Goal: Task Accomplishment & Management: Manage account settings

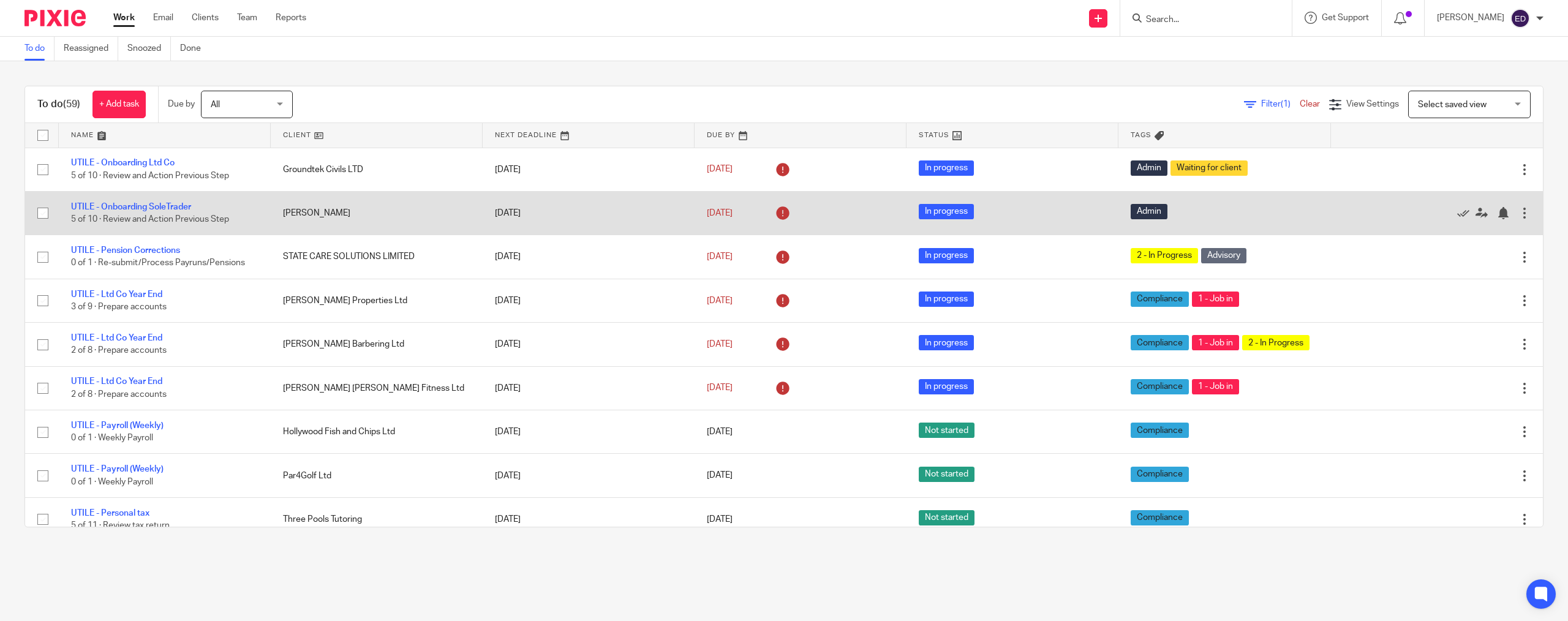
scroll to position [637, 0]
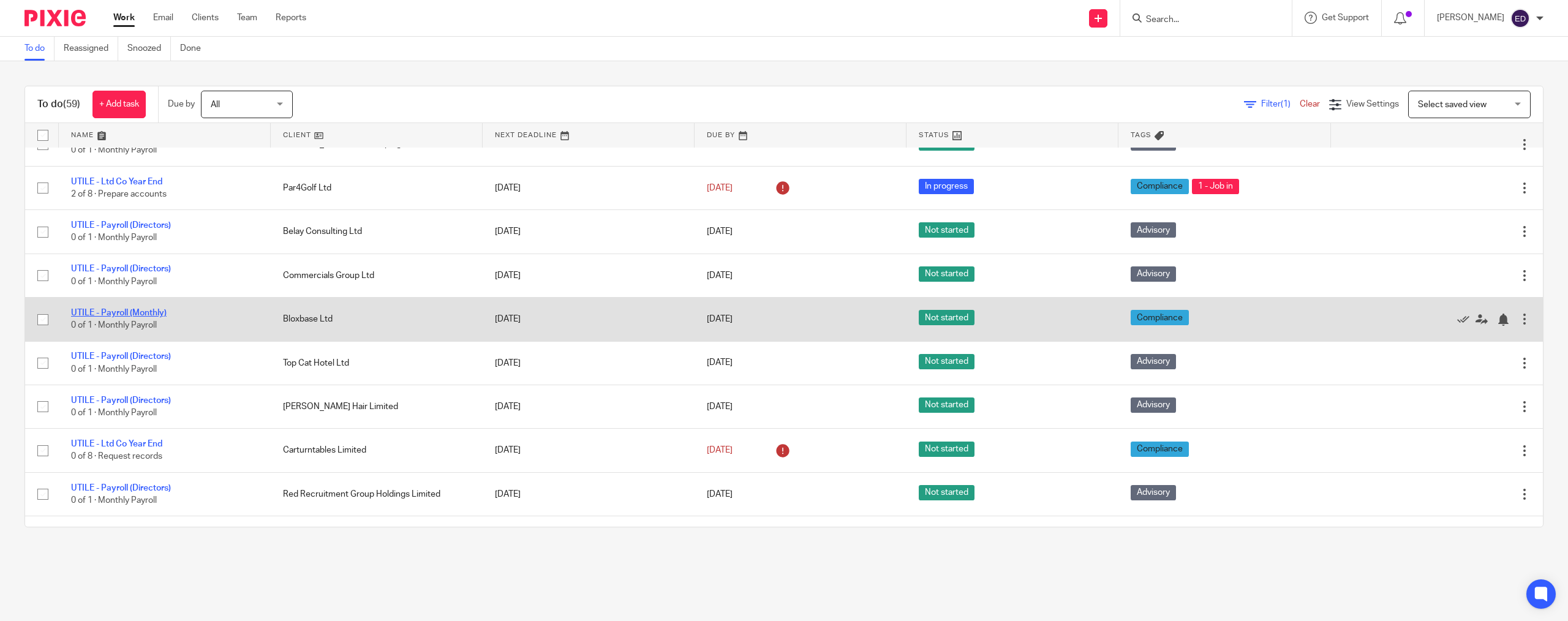
click at [157, 317] on link "UTILE - Payroll (Monthly)" at bounding box center [119, 313] width 95 height 8
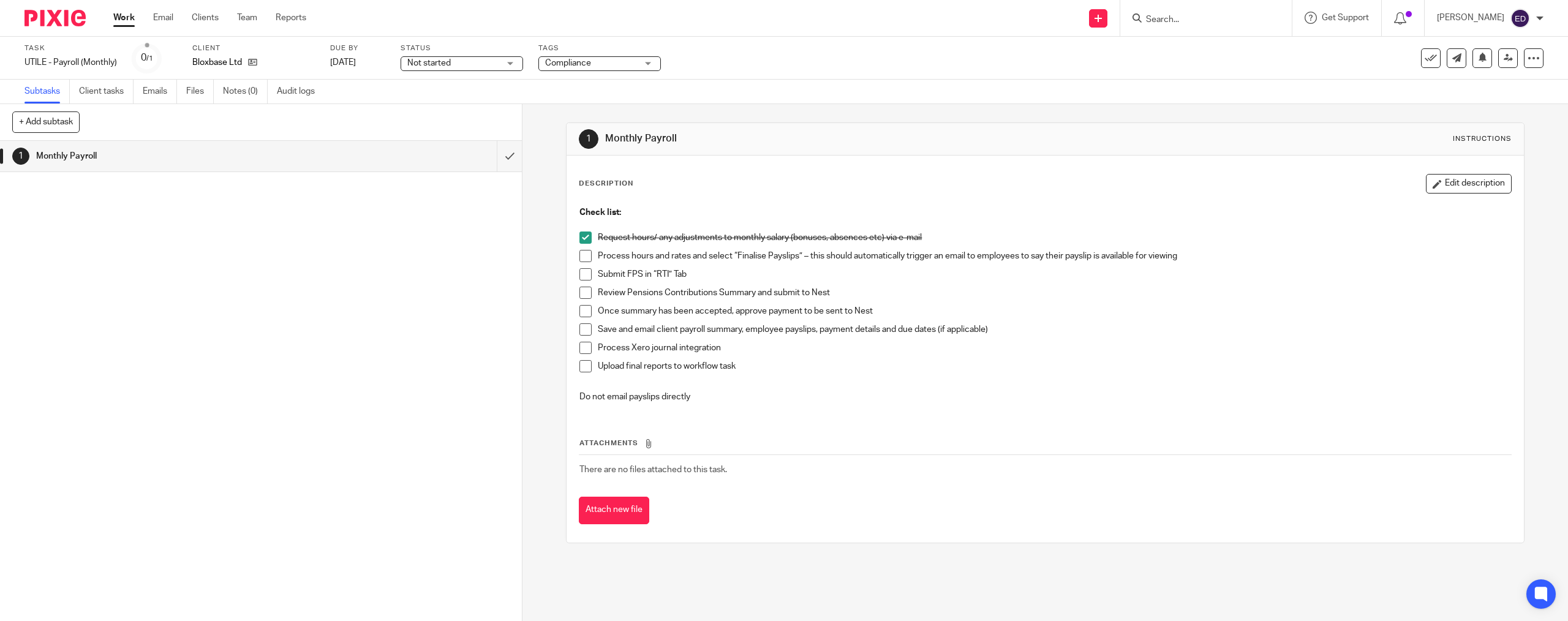
click at [574, 257] on div "Check list: Request hours/ any adjustments to monthly salary (bonuses, absences…" at bounding box center [1045, 306] width 943 height 212
click at [581, 263] on li "Process hours and rates and select “Finalise Payslips” – this should automatica…" at bounding box center [1045, 259] width 931 height 19
click at [581, 257] on span at bounding box center [585, 256] width 12 height 12
click at [581, 276] on span at bounding box center [585, 275] width 12 height 12
click at [581, 290] on span at bounding box center [585, 293] width 12 height 12
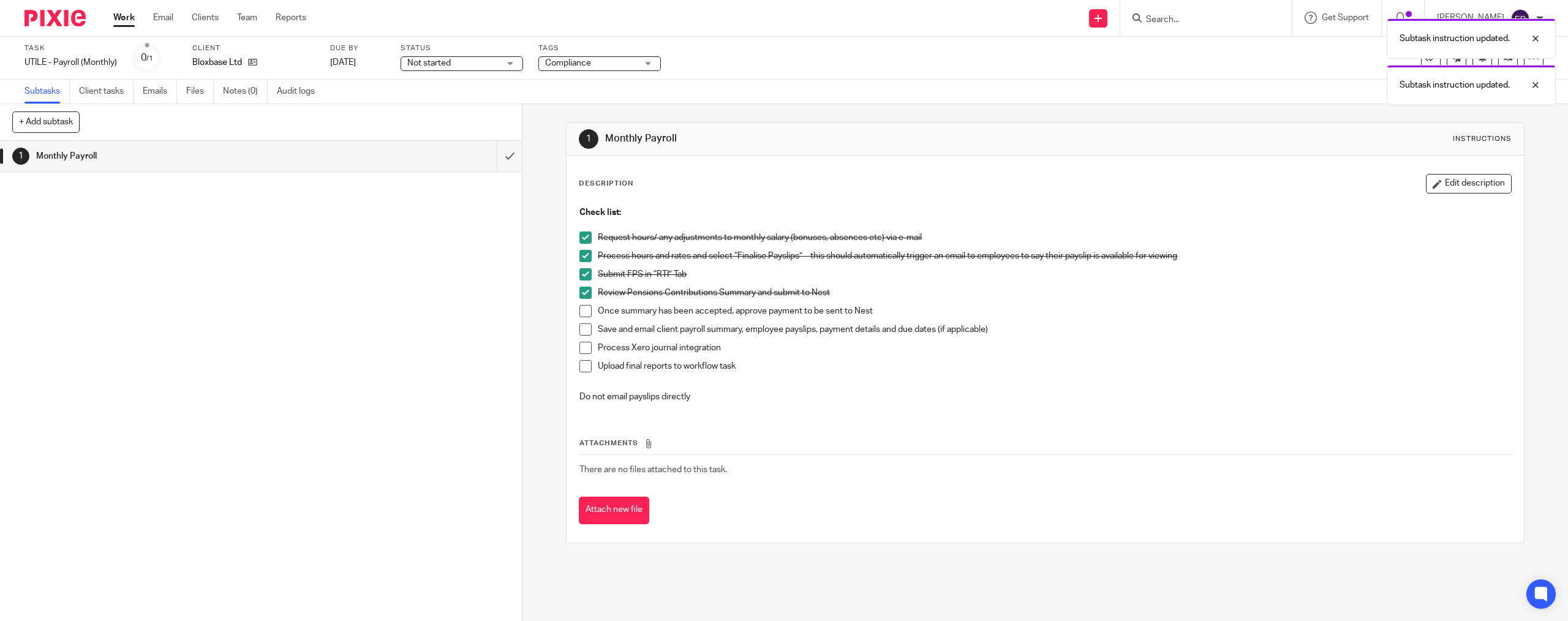
click at [582, 303] on li "Review Pensions Contributions Summary and submit to Nest" at bounding box center [1045, 295] width 931 height 19
click at [581, 310] on span at bounding box center [585, 311] width 12 height 12
click at [579, 319] on li "Once summary has been accepted, approve payment to be sent to Nest" at bounding box center [1045, 314] width 931 height 19
click at [579, 331] on span at bounding box center [585, 329] width 12 height 12
click at [580, 343] on span at bounding box center [585, 348] width 12 height 12
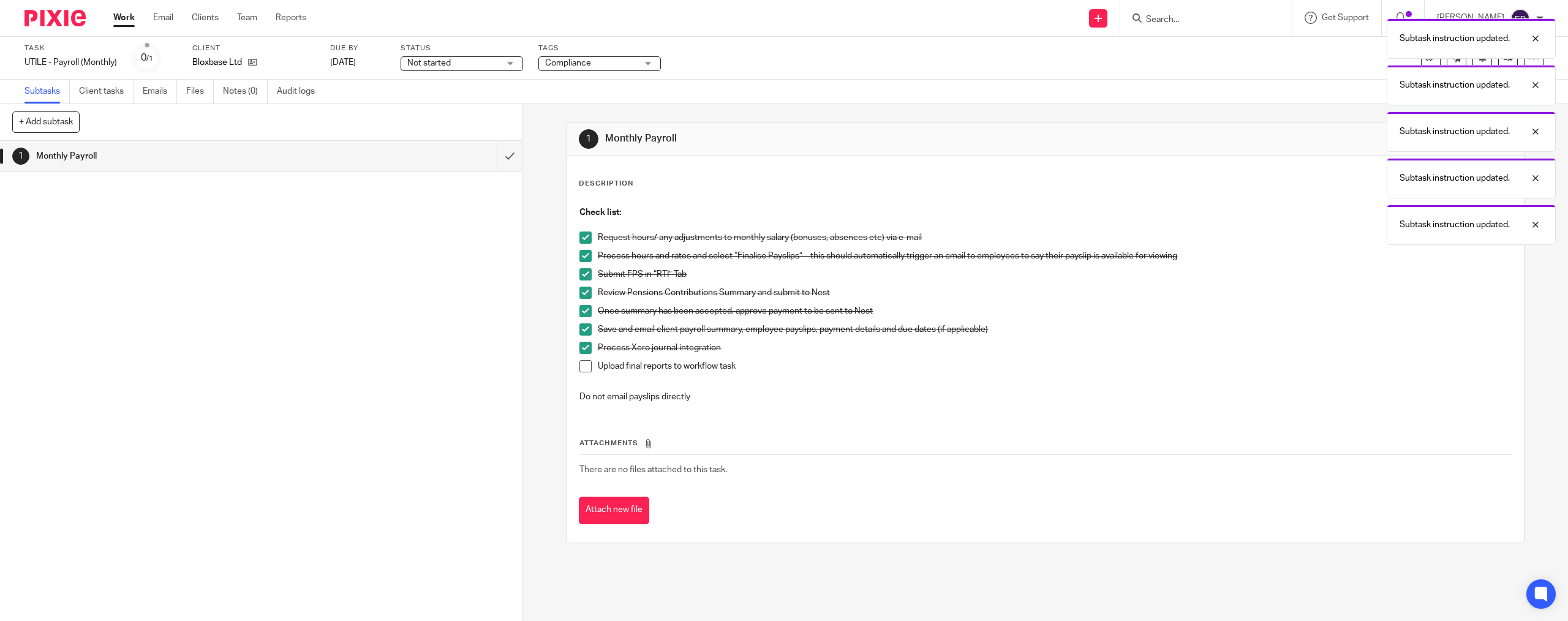
click at [581, 366] on span at bounding box center [585, 366] width 12 height 12
click at [585, 508] on button "Attach new file" at bounding box center [614, 510] width 70 height 28
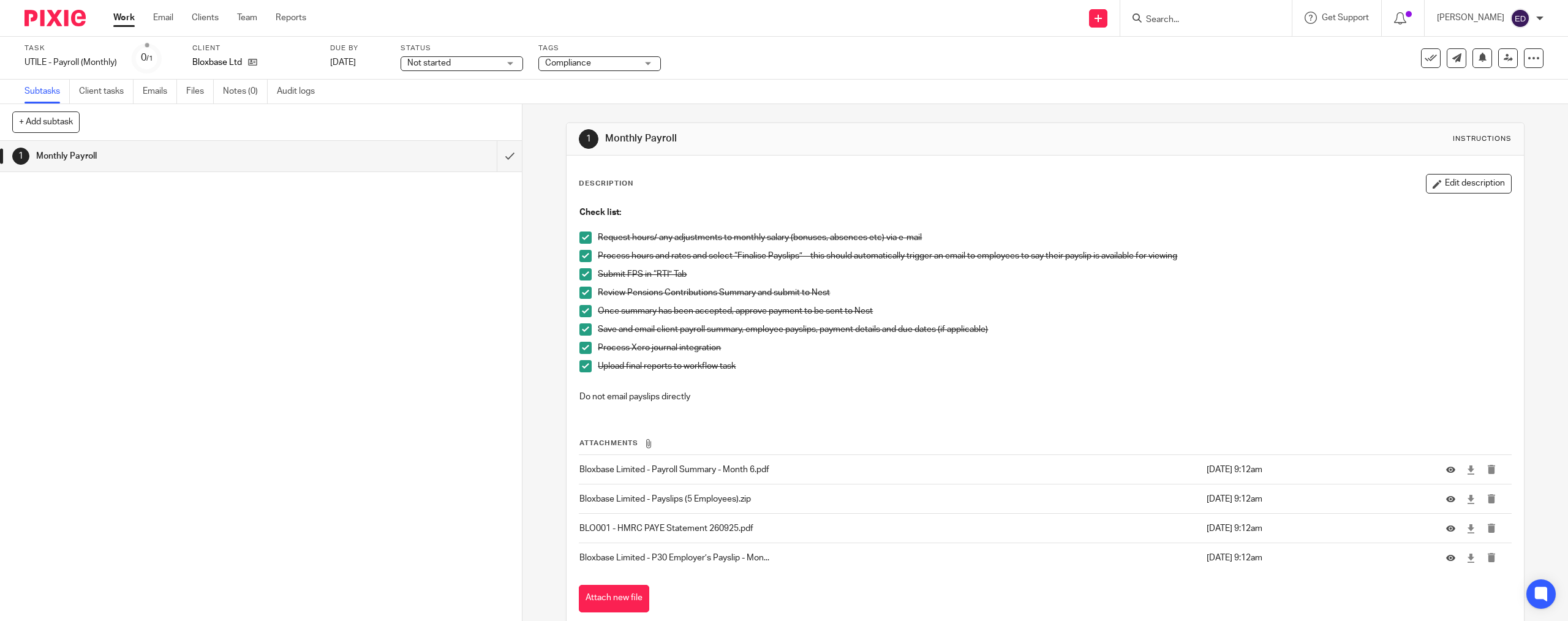
click at [540, 299] on div "1 Monthly Payroll Instructions Description Edit description Check list: Request…" at bounding box center [1045, 362] width 1045 height 517
click at [404, 412] on div "1 Monthly Payroll" at bounding box center [261, 380] width 522 height 480
click at [1425, 53] on icon at bounding box center [1431, 58] width 12 height 12
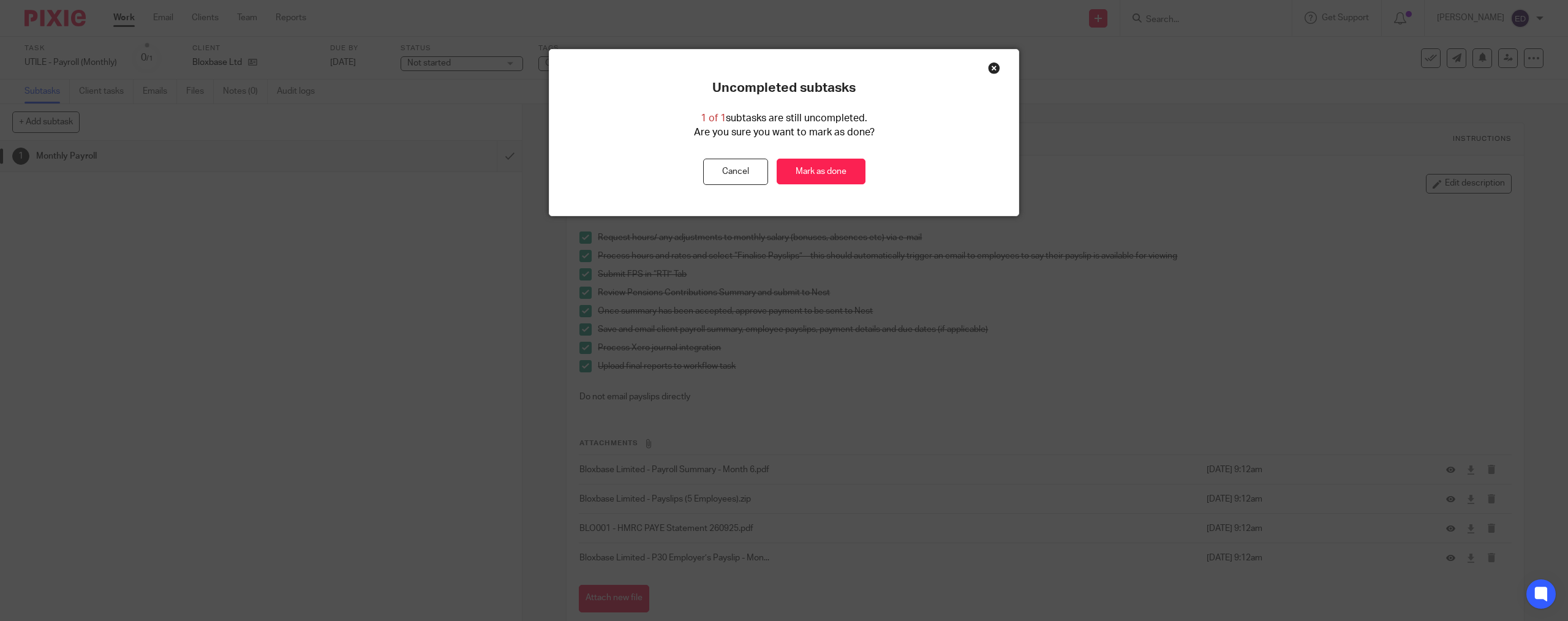
click at [830, 144] on div "Uncompleted subtasks 1 of 1 subtasks are still uncompleted. Are you sure you wa…" at bounding box center [784, 132] width 470 height 105
click at [743, 170] on button "Cancel" at bounding box center [735, 172] width 65 height 26
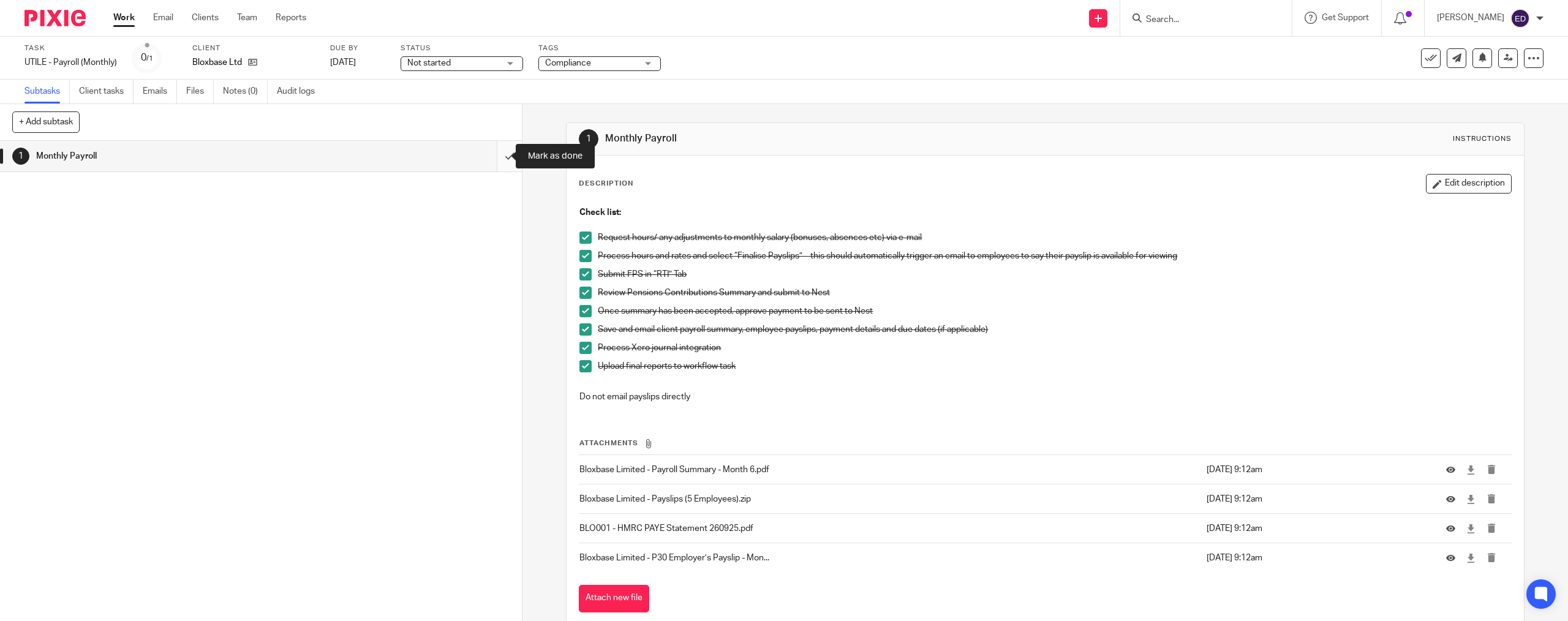
click at [490, 157] on input "submit" at bounding box center [261, 156] width 522 height 30
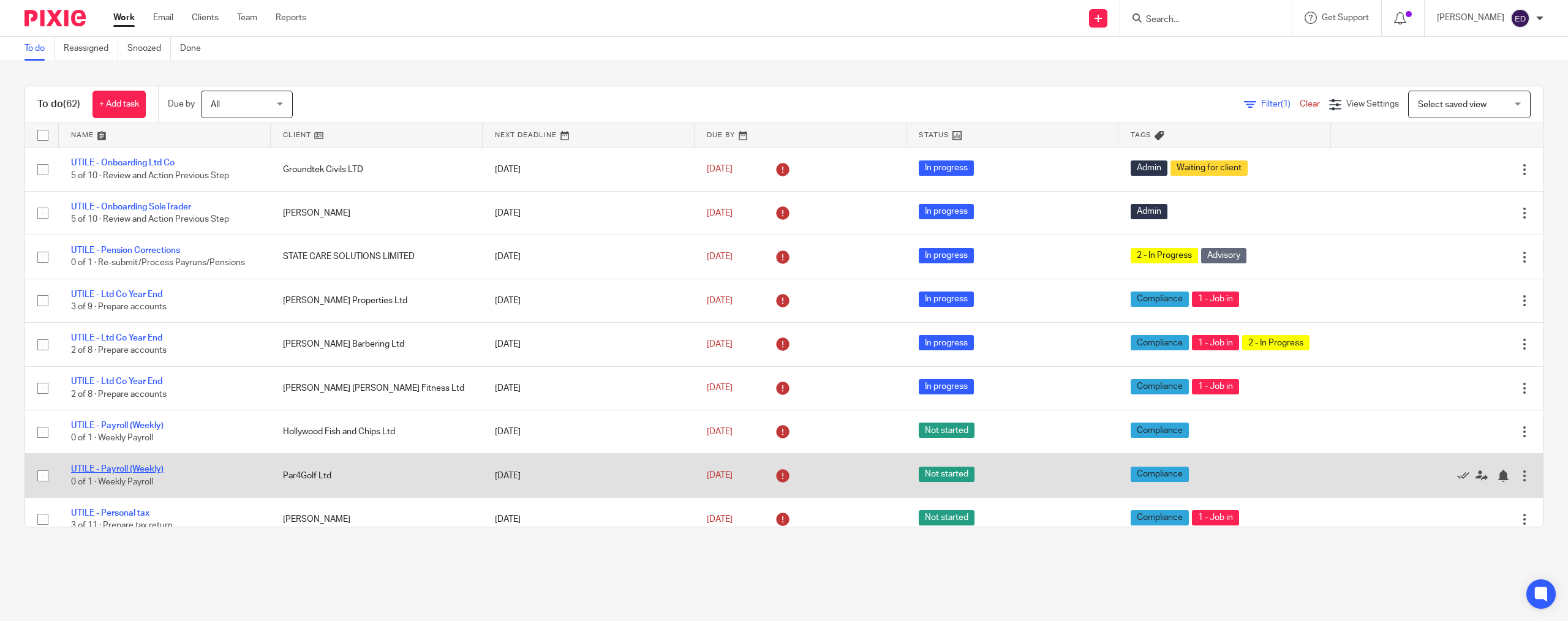
click at [154, 473] on link "UTILE - Payroll (Weekly)" at bounding box center [117, 469] width 93 height 8
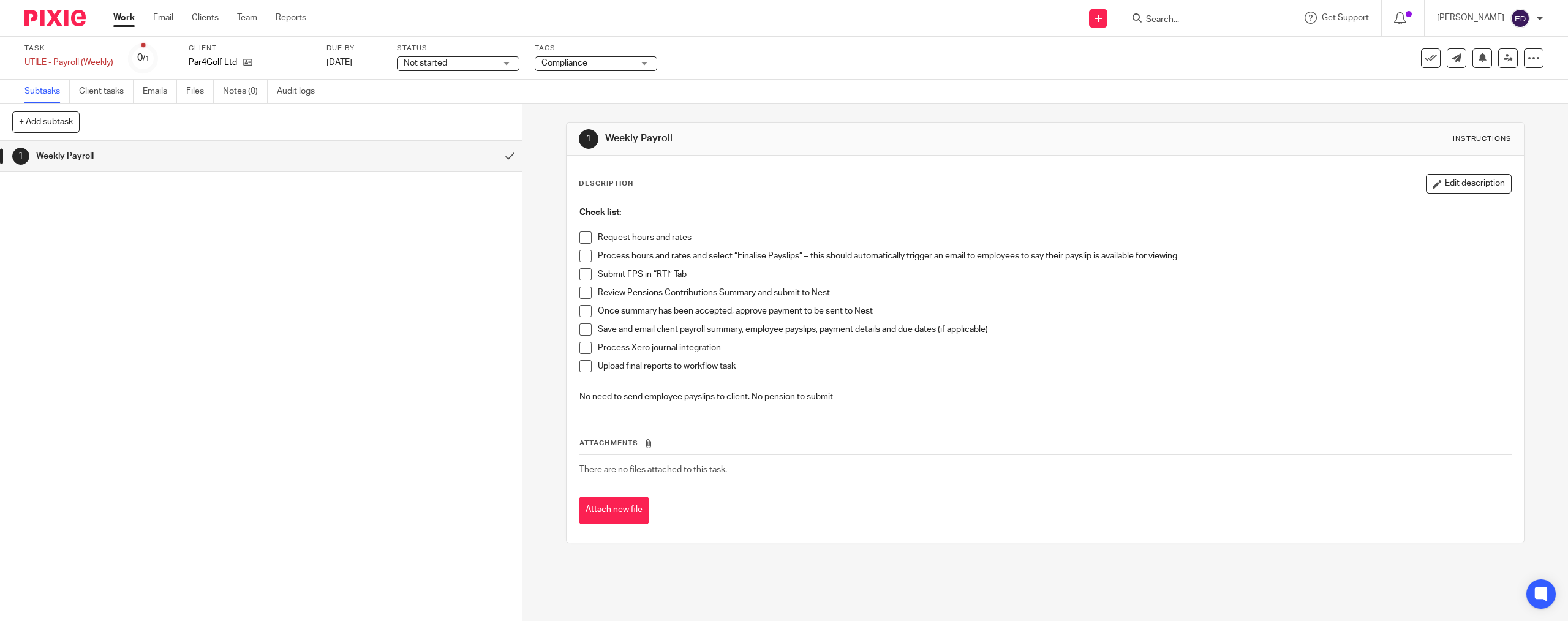
click at [583, 237] on span at bounding box center [585, 237] width 12 height 12
click at [581, 257] on span at bounding box center [585, 256] width 12 height 12
click at [582, 274] on span at bounding box center [585, 275] width 12 height 12
click at [583, 298] on span at bounding box center [585, 293] width 12 height 12
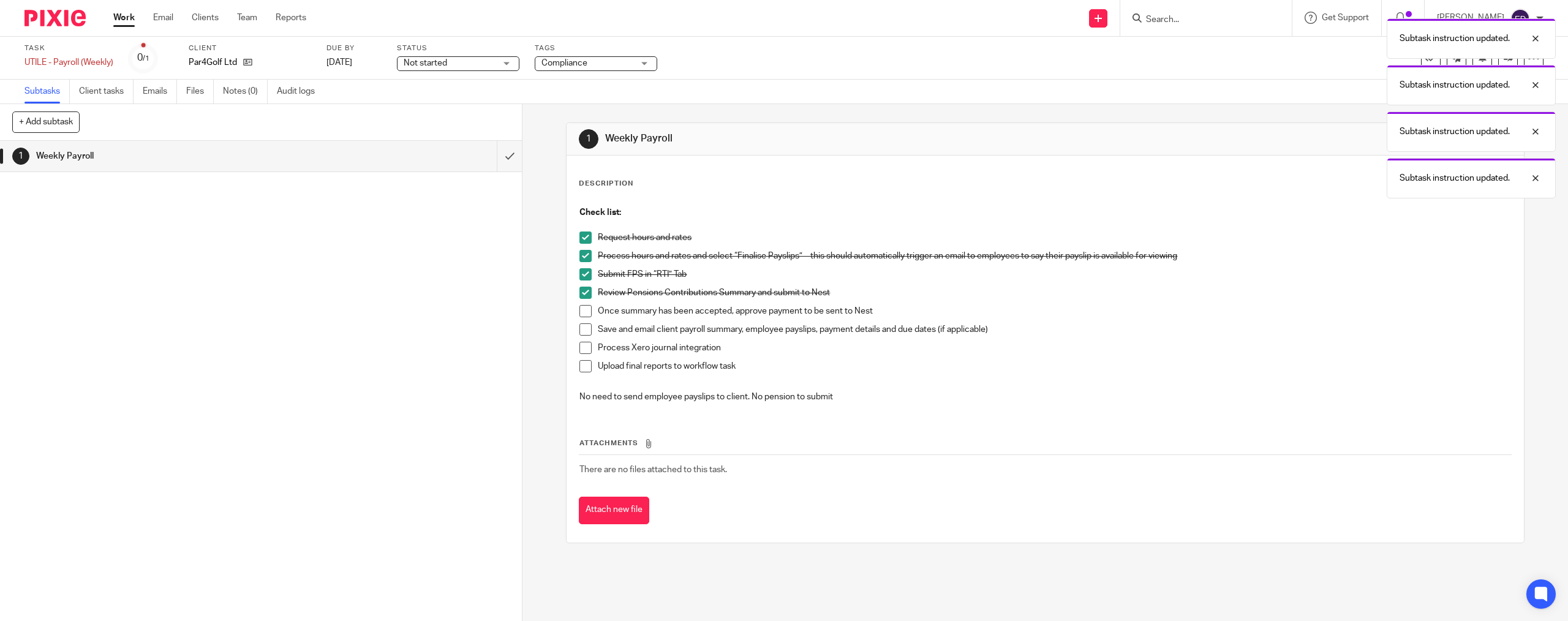
click at [583, 313] on span at bounding box center [585, 311] width 12 height 12
click at [583, 331] on span at bounding box center [585, 329] width 12 height 12
click at [583, 366] on span at bounding box center [585, 366] width 12 height 12
click at [594, 524] on div "Description Edit description Check list: Request hours and rates Process hours …" at bounding box center [1045, 348] width 957 height 387
click at [597, 512] on button "Attach new file" at bounding box center [614, 510] width 70 height 28
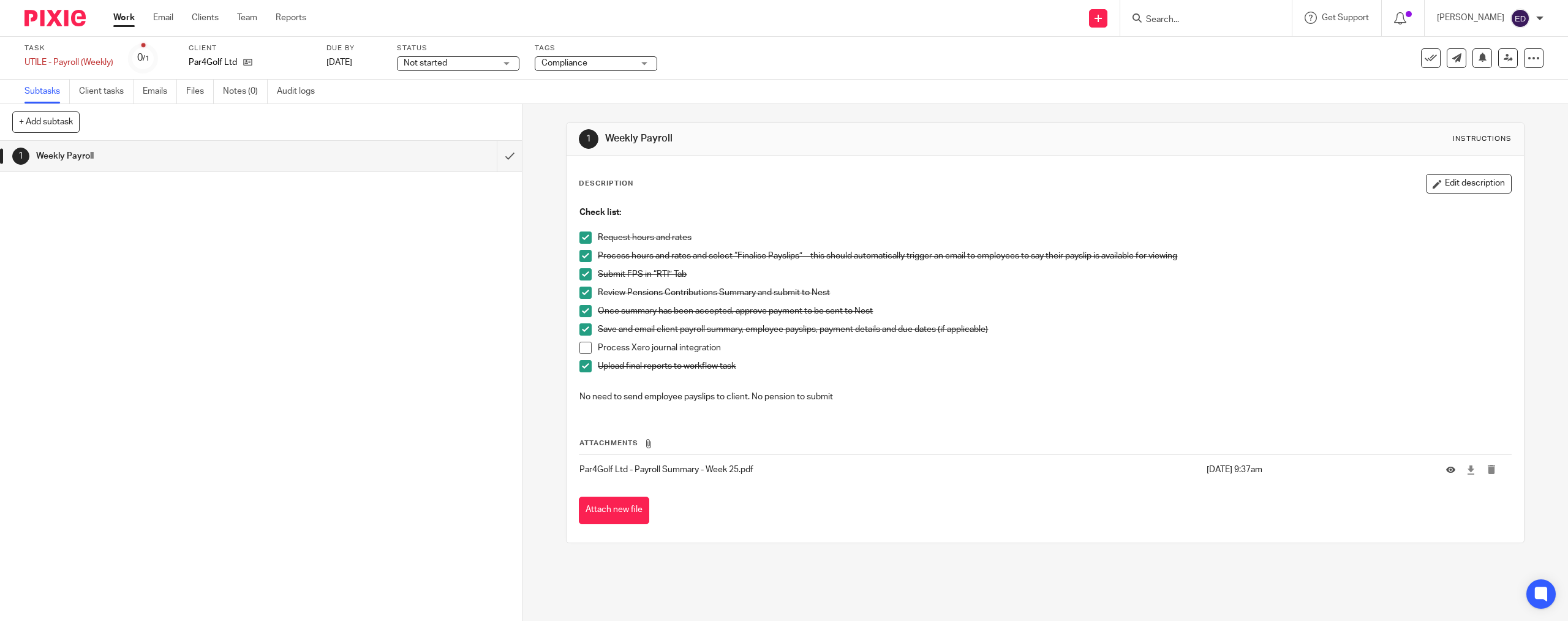
click at [581, 345] on span at bounding box center [585, 348] width 12 height 12
click at [500, 166] on input "submit" at bounding box center [261, 156] width 522 height 30
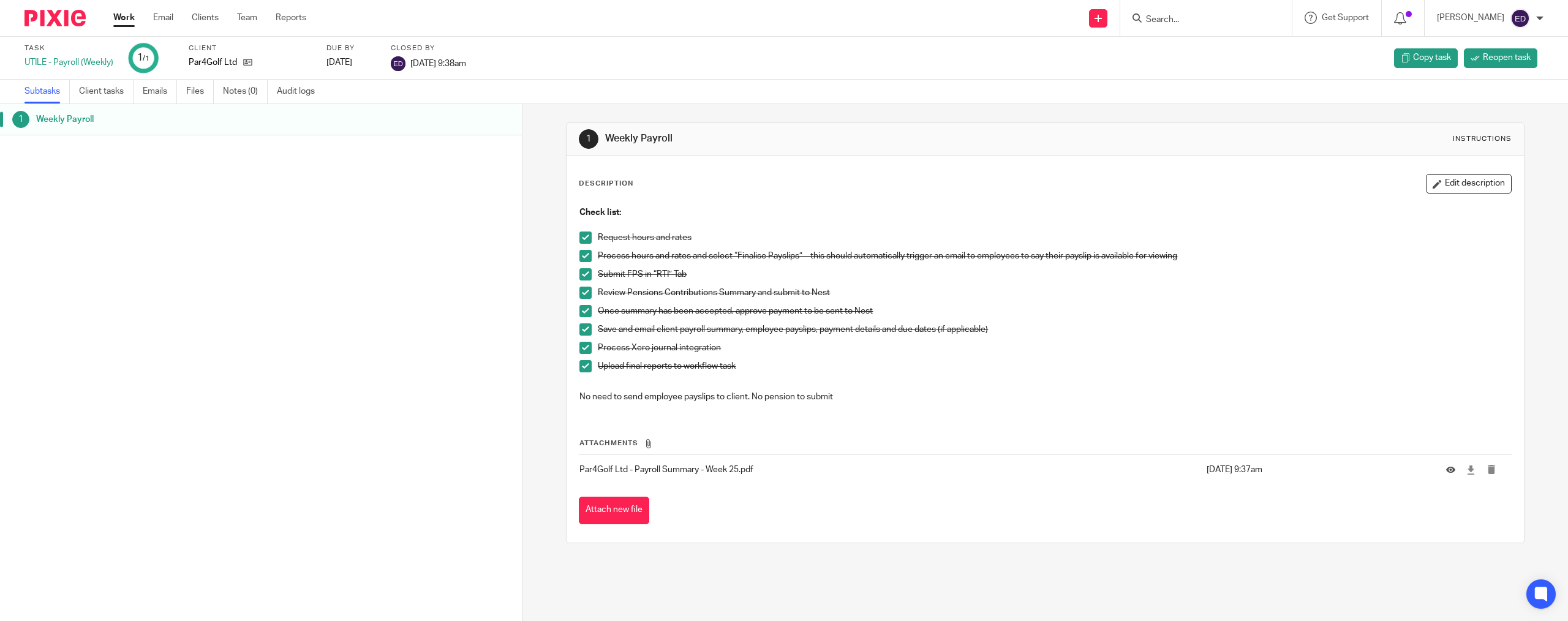
click at [1210, 23] on input "Search" at bounding box center [1200, 20] width 110 height 11
click at [122, 19] on link "Work" at bounding box center [124, 18] width 21 height 12
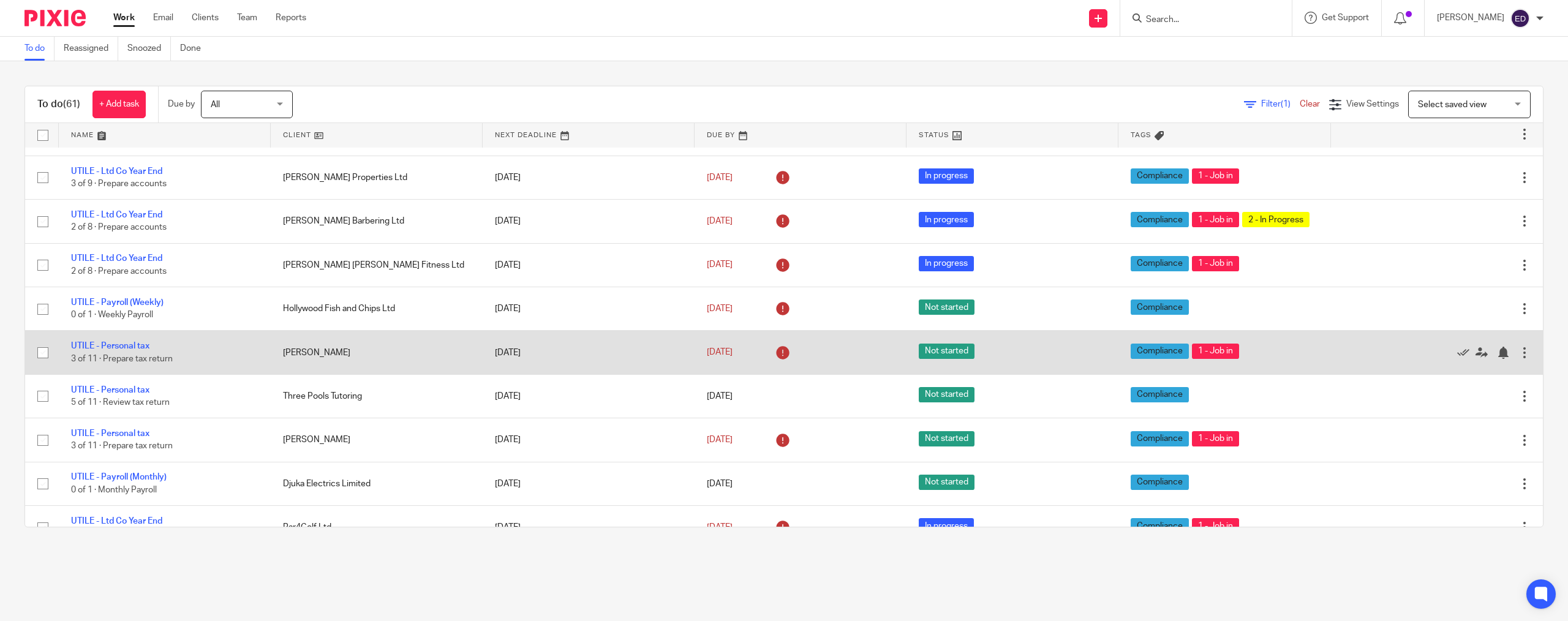
scroll to position [122, 0]
click at [128, 351] on link "UTILE - Personal tax" at bounding box center [110, 346] width 79 height 8
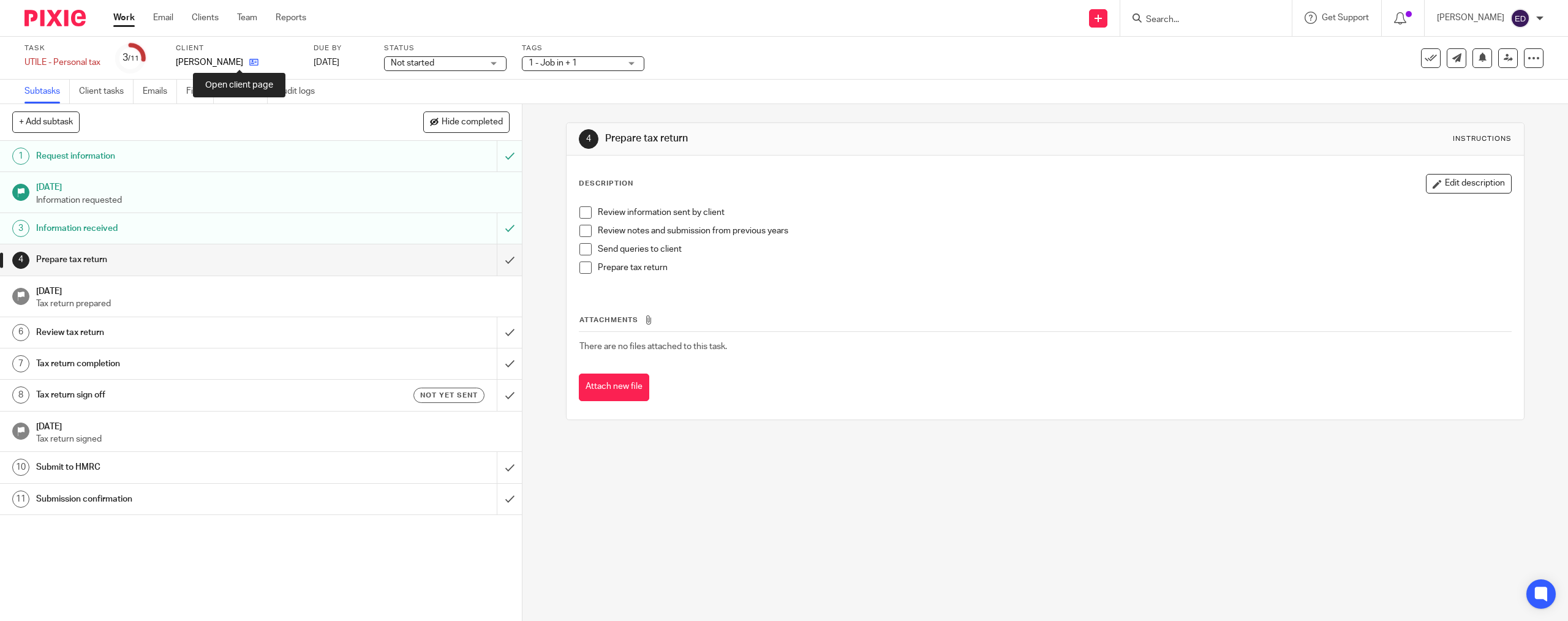
click at [249, 61] on icon at bounding box center [253, 61] width 9 height 9
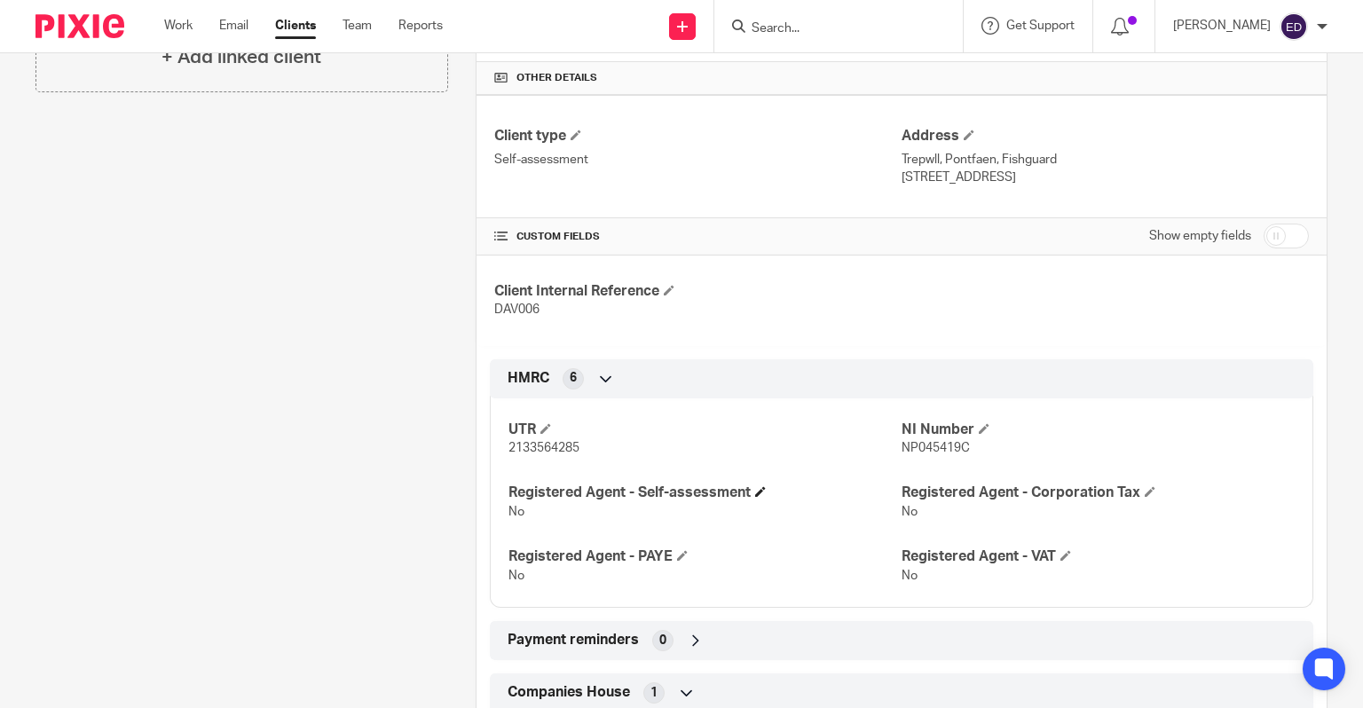
scroll to position [444, 0]
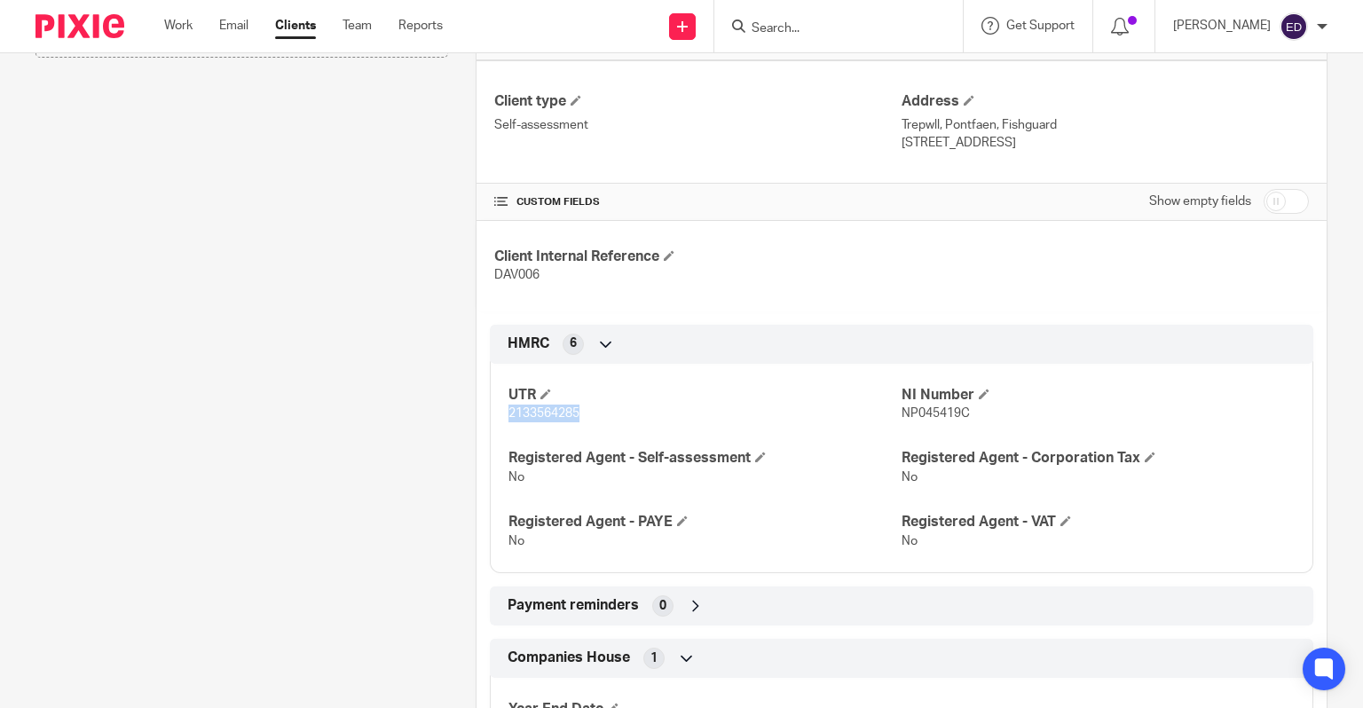
drag, startPoint x: 575, startPoint y: 409, endPoint x: 503, endPoint y: 411, distance: 71.9
click at [446, 90] on span "2133564285" at bounding box center [543, 413] width 71 height 12
copy span "2133564285"
drag, startPoint x: 958, startPoint y: 410, endPoint x: 883, endPoint y: 419, distance: 75.9
click at [446, 90] on div "UTR 2133564285 NI Number NP045419C Registered Agent - Self-assessment No Regist…" at bounding box center [901, 461] width 823 height 223
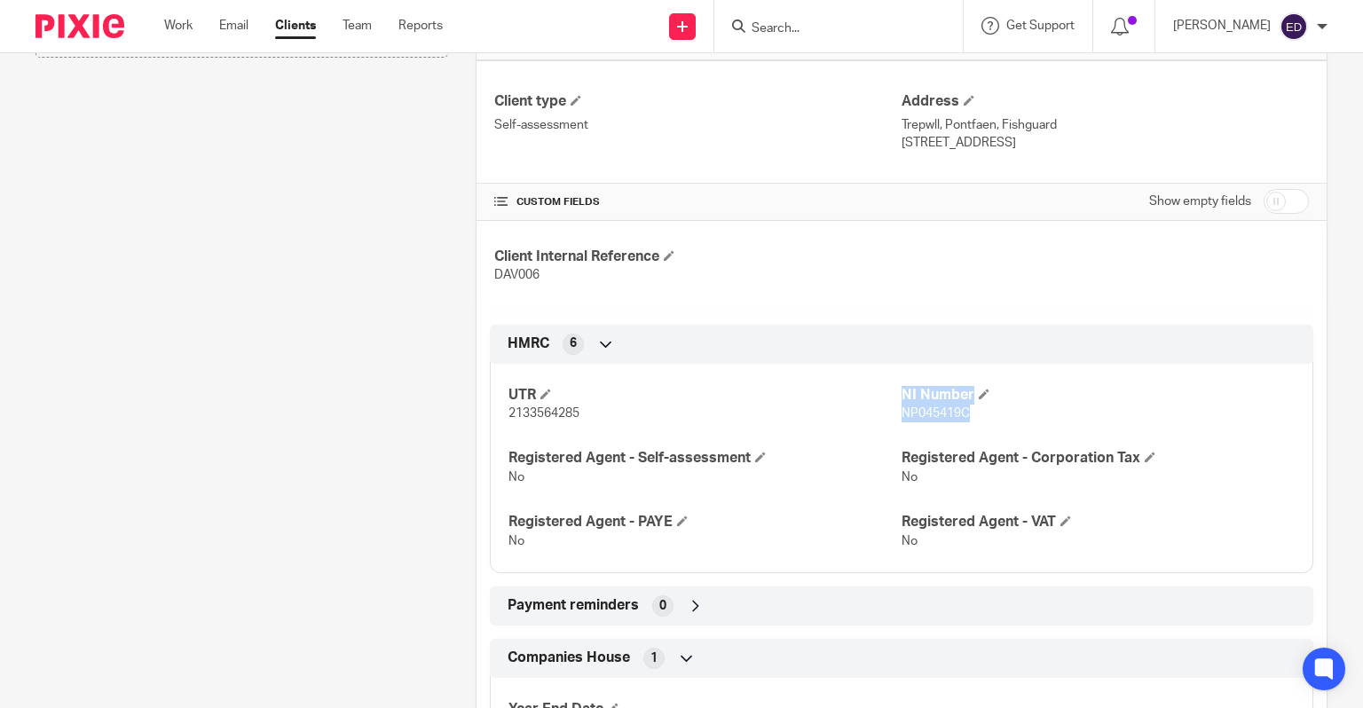
click at [446, 90] on span "NP045419C" at bounding box center [935, 413] width 68 height 12
drag, startPoint x: 959, startPoint y: 417, endPoint x: 893, endPoint y: 415, distance: 65.7
click at [446, 90] on span "NP045419C" at bounding box center [935, 413] width 68 height 12
copy span "NP045419C"
click at [446, 90] on span at bounding box center [760, 457] width 11 height 11
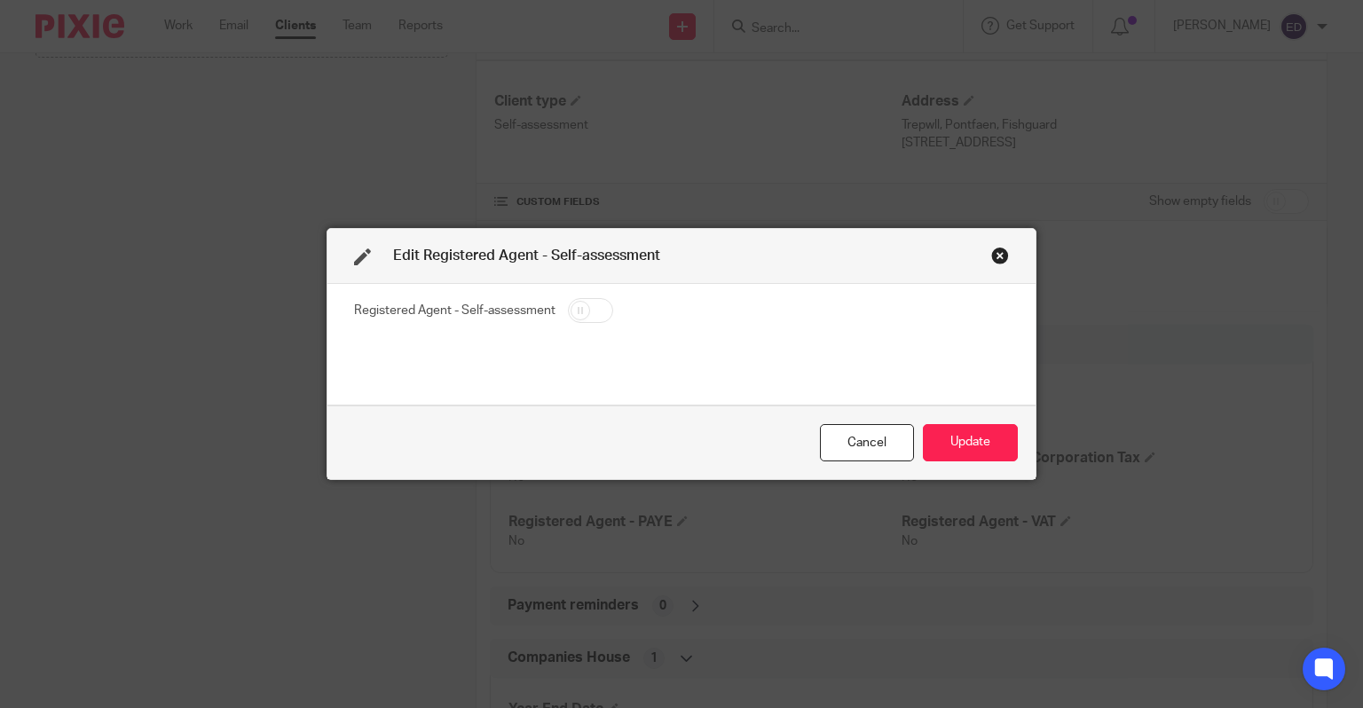
click at [446, 90] on input "checkbox" at bounding box center [590, 310] width 45 height 25
checkbox input "true"
click at [446, 90] on button "Update" at bounding box center [970, 443] width 95 height 38
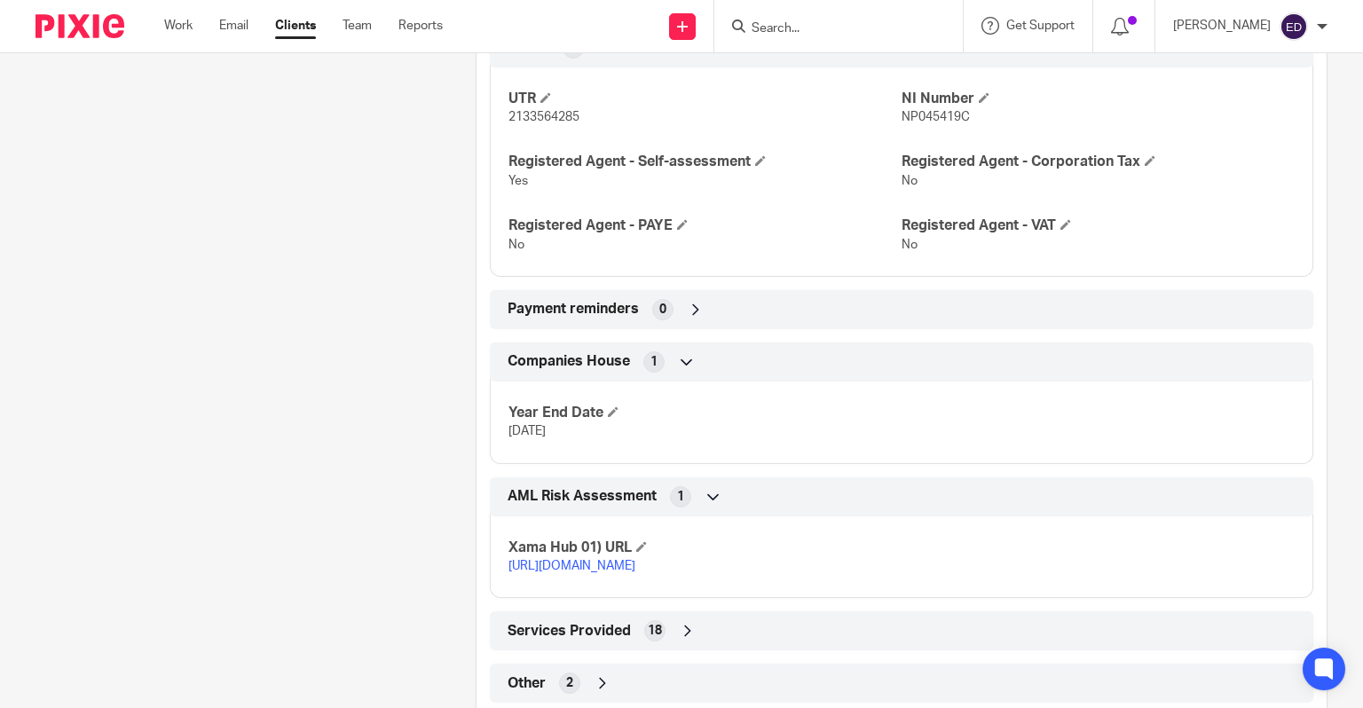
scroll to position [799, 0]
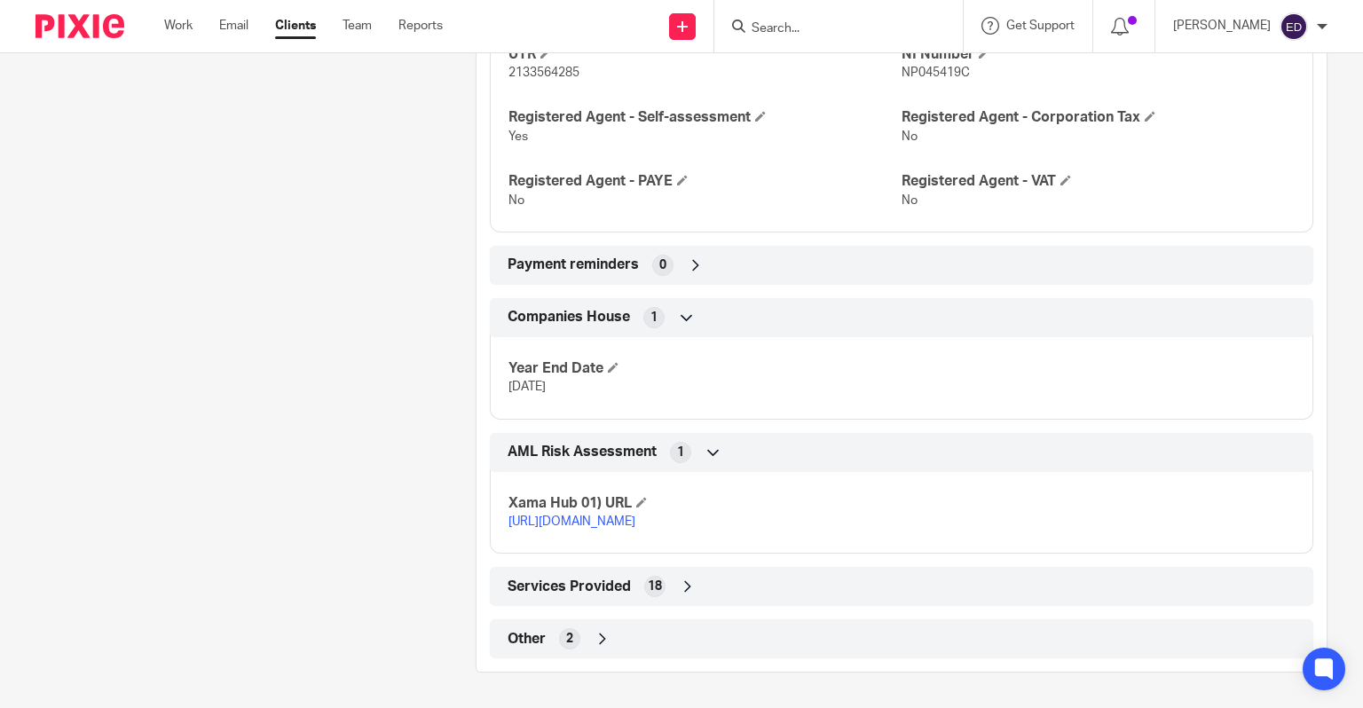
click at [446, 90] on icon at bounding box center [602, 639] width 18 height 18
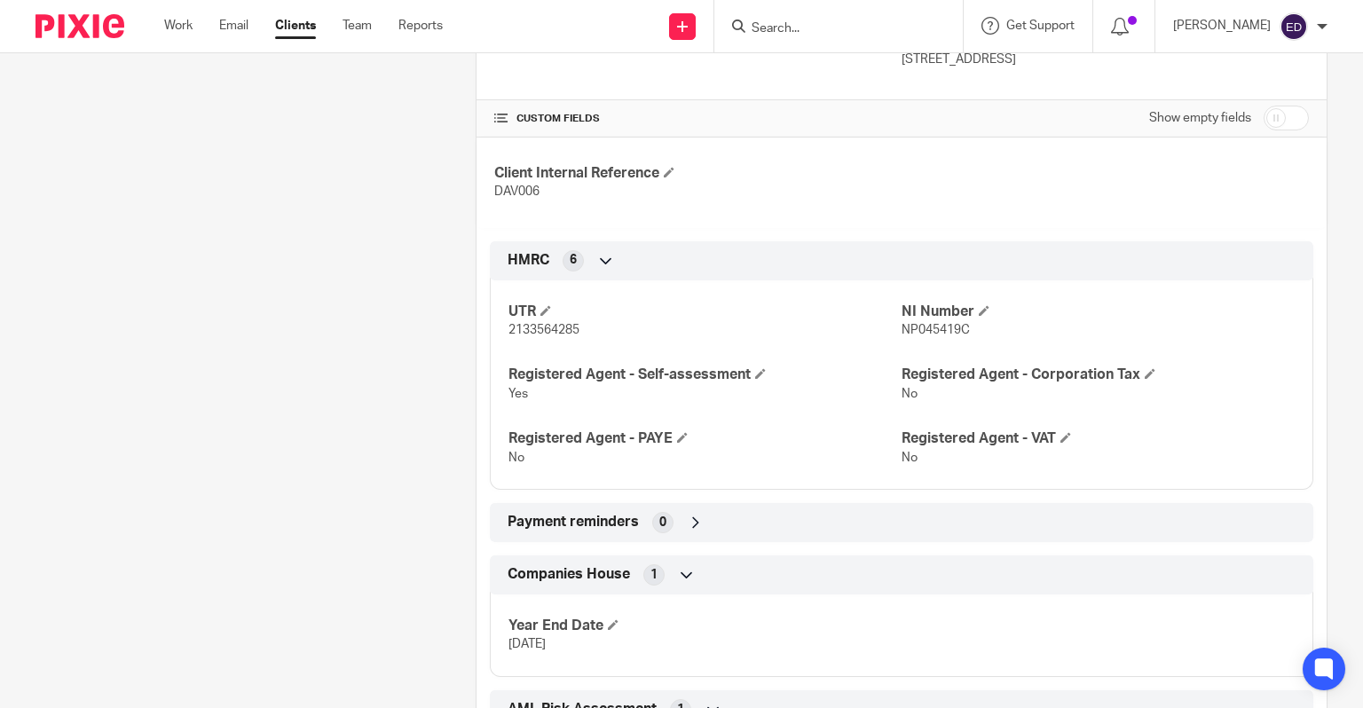
scroll to position [0, 0]
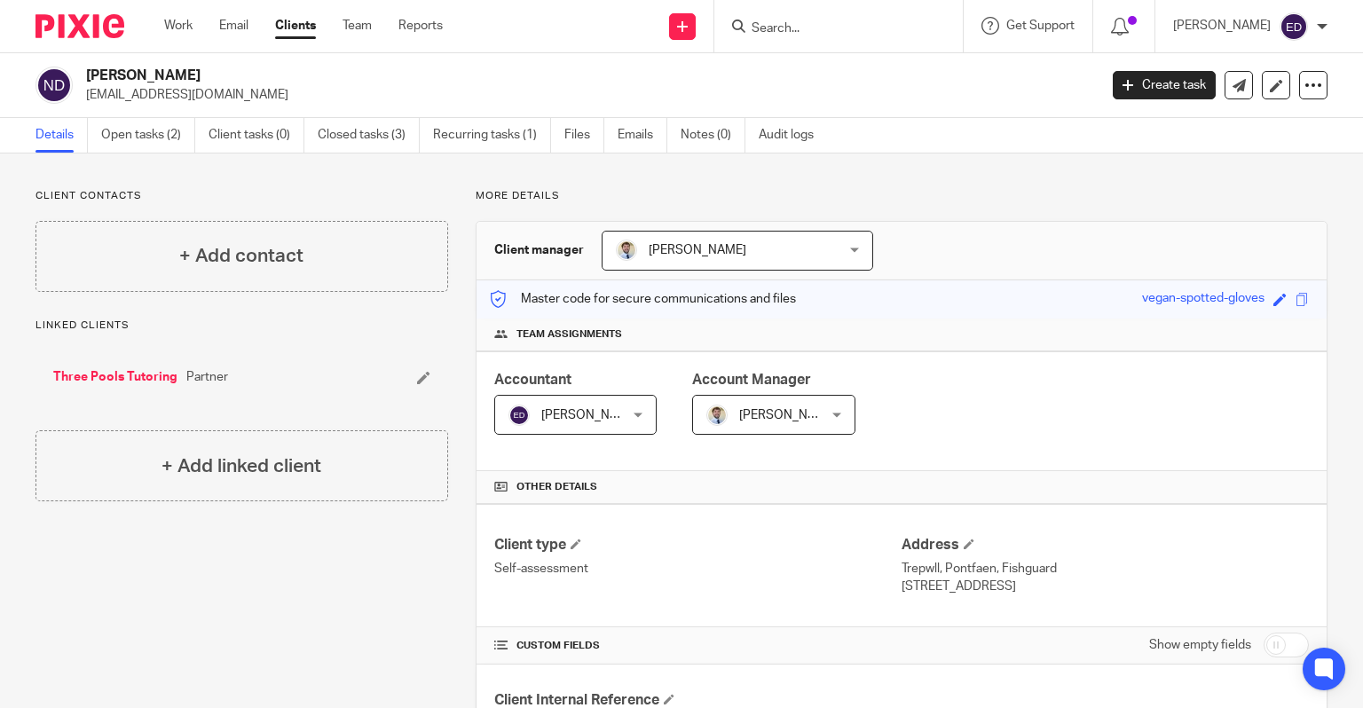
click at [446, 90] on ul "Details Open tasks (2) Client tasks (0) Closed tasks (3) Recurring tasks (1) Fi…" at bounding box center [437, 135] width 805 height 35
click at [446, 90] on link "Files" at bounding box center [584, 135] width 40 height 35
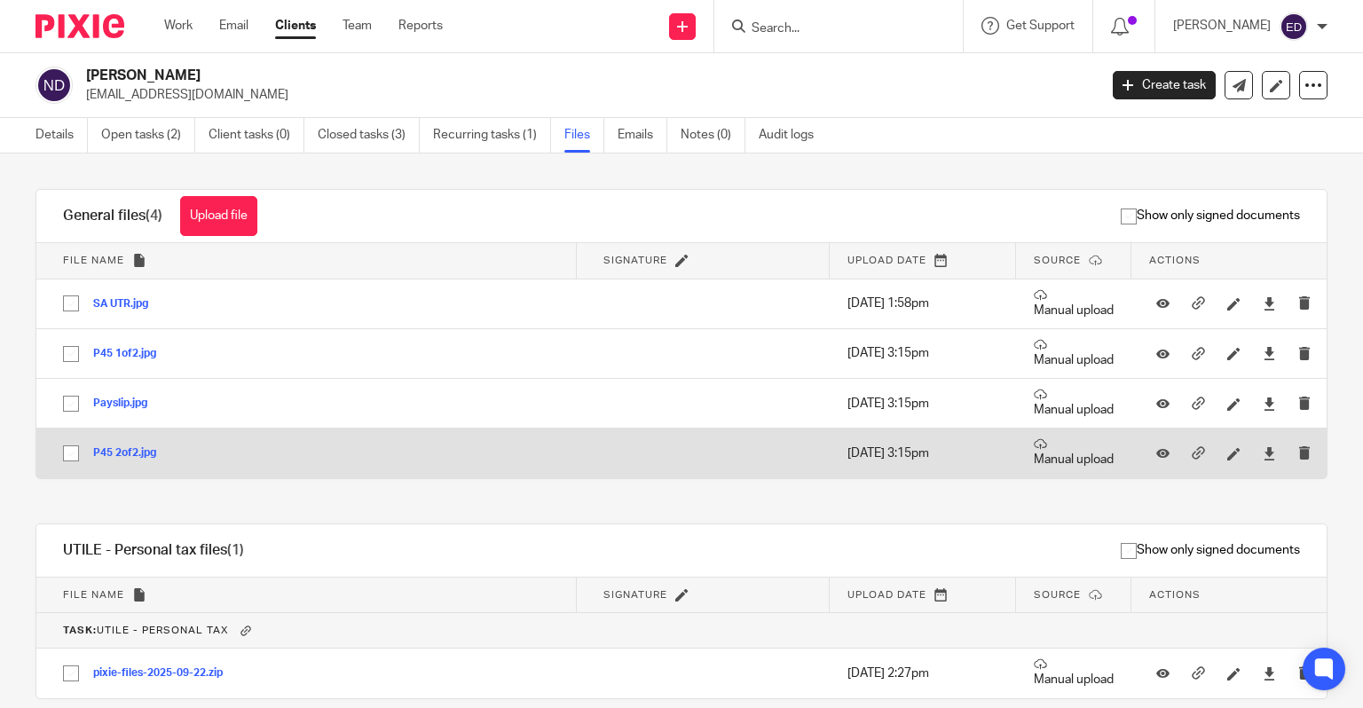
click at [114, 452] on button "P45 2of2.jpg" at bounding box center [131, 453] width 76 height 12
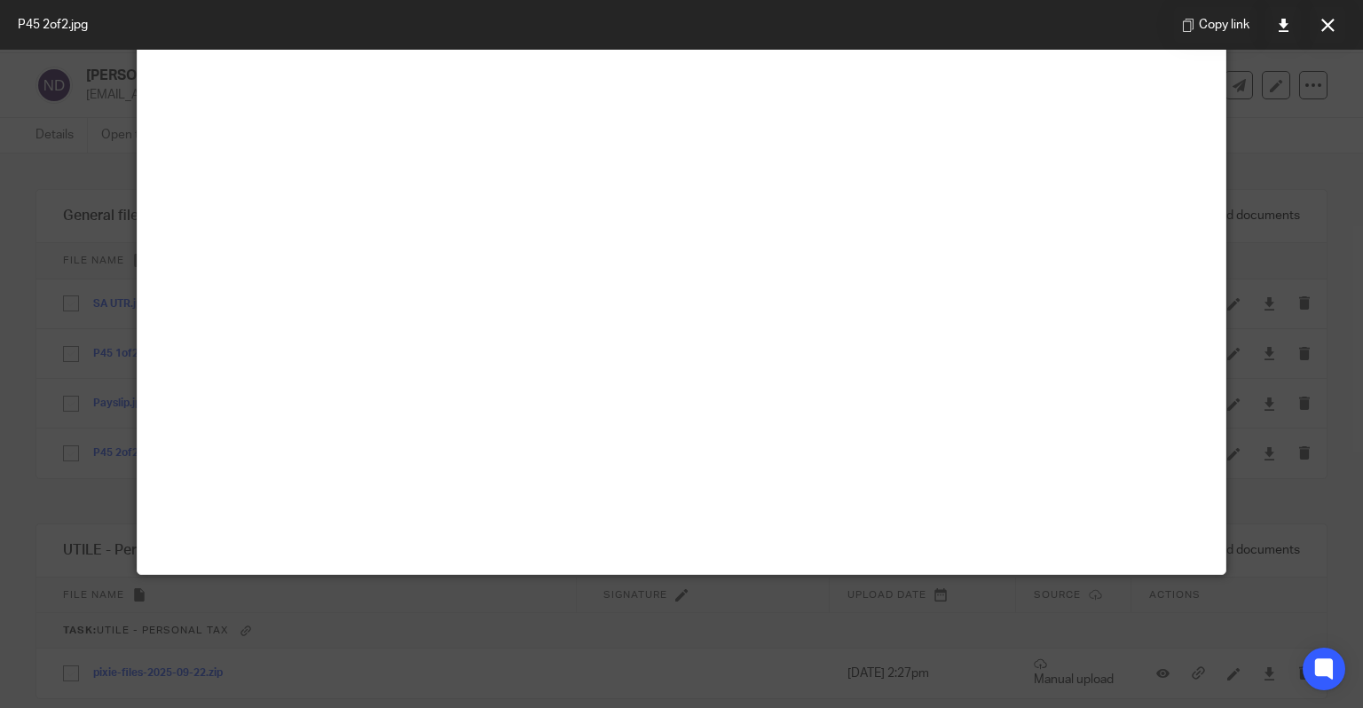
scroll to position [89, 0]
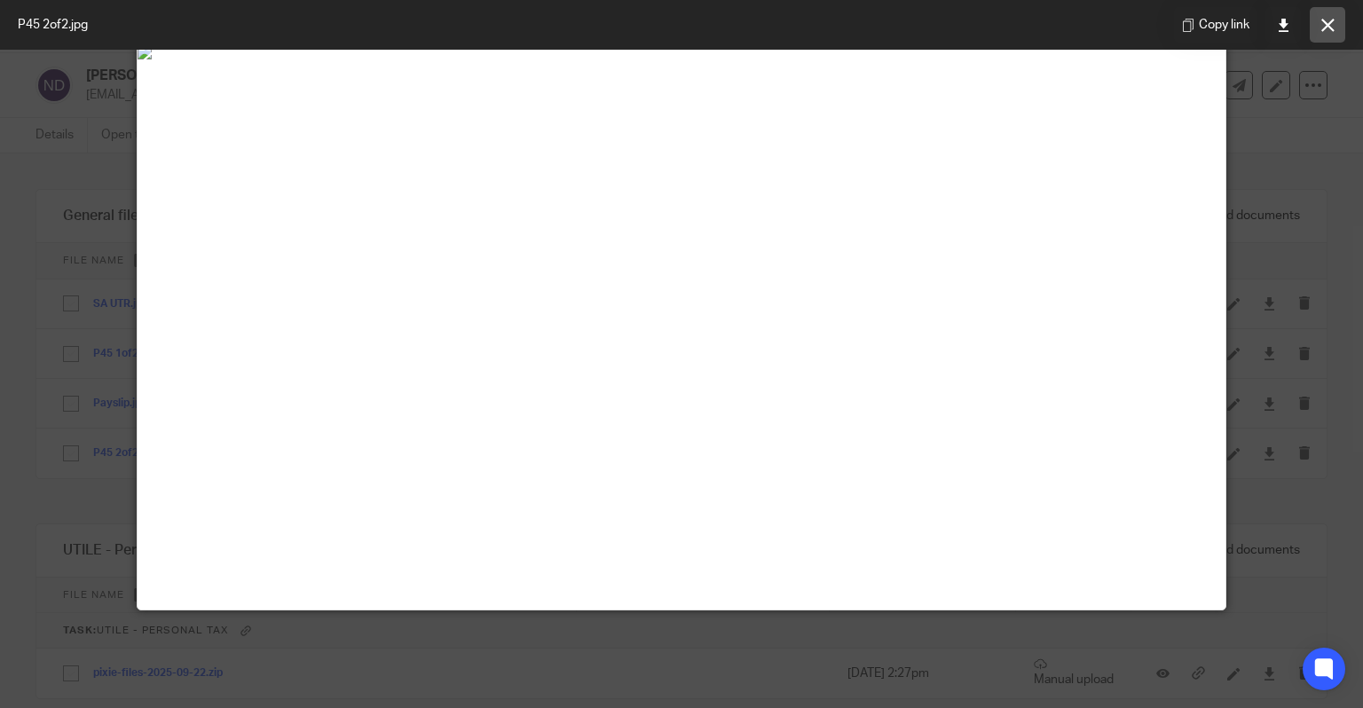
click at [1325, 29] on icon at bounding box center [1327, 25] width 13 height 13
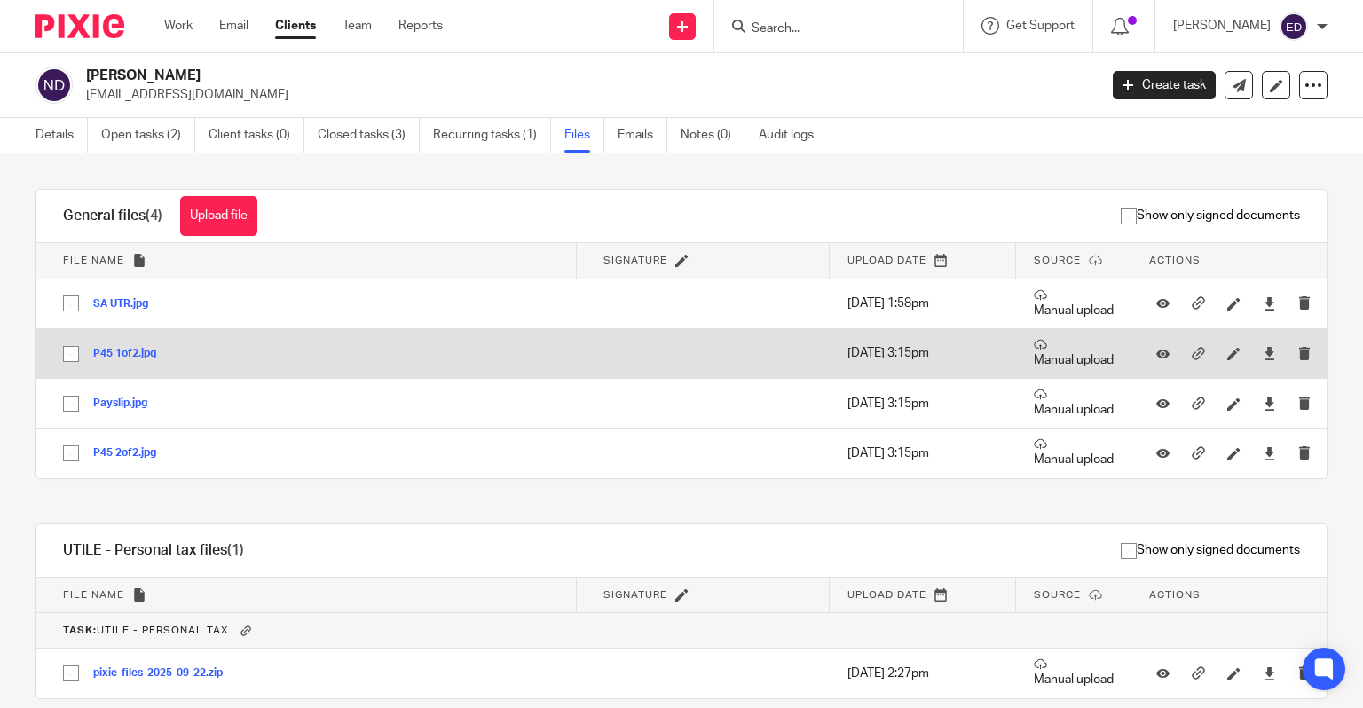
click at [110, 344] on div "P45 1of2.jpg" at bounding box center [131, 353] width 76 height 18
click at [110, 350] on button "P45 1of2.jpg" at bounding box center [131, 354] width 76 height 12
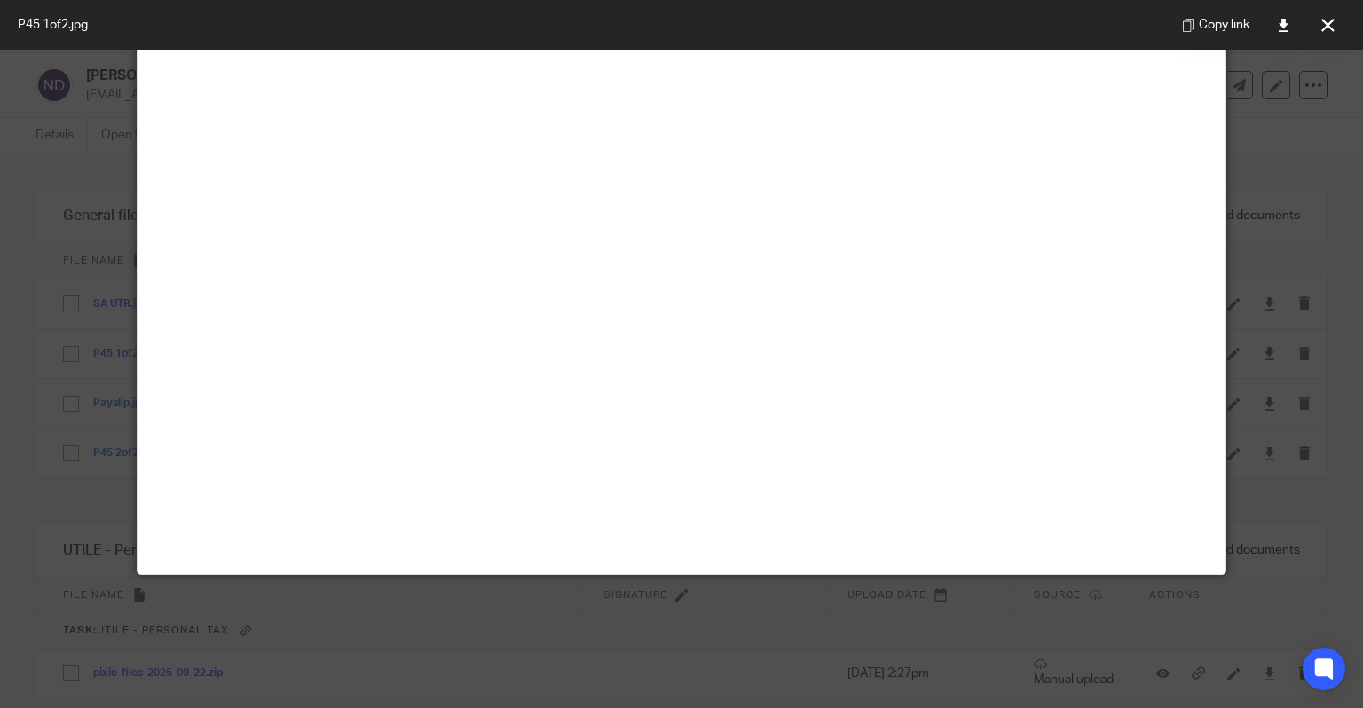
scroll to position [123, 0]
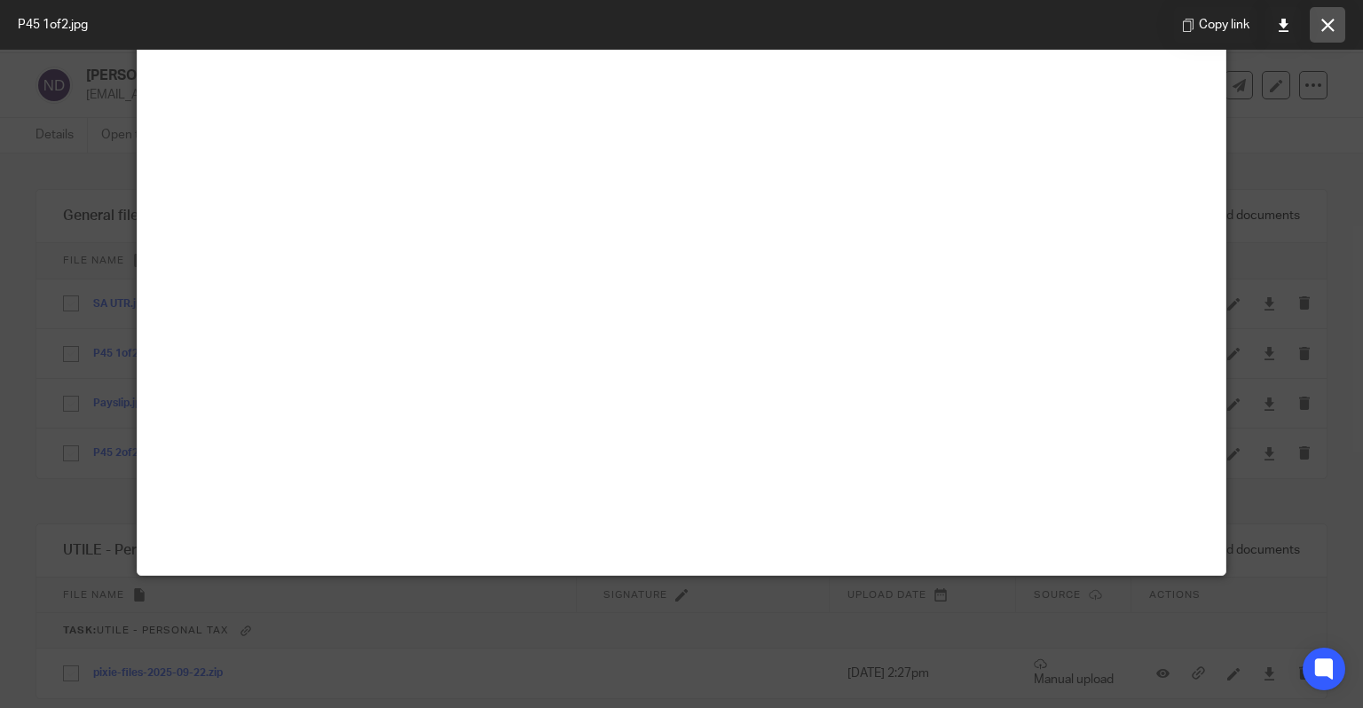
click at [1321, 27] on icon at bounding box center [1327, 25] width 13 height 13
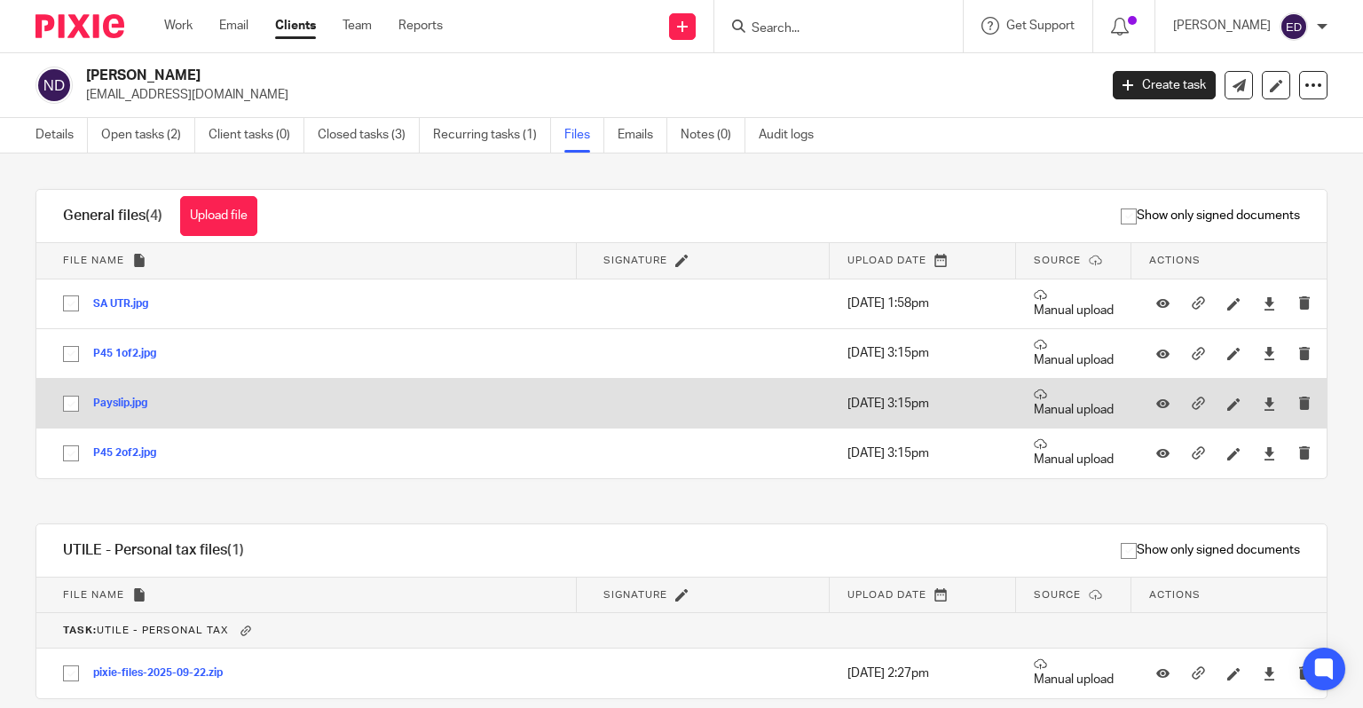
click at [112, 399] on button "Payslip.jpg" at bounding box center [126, 403] width 67 height 12
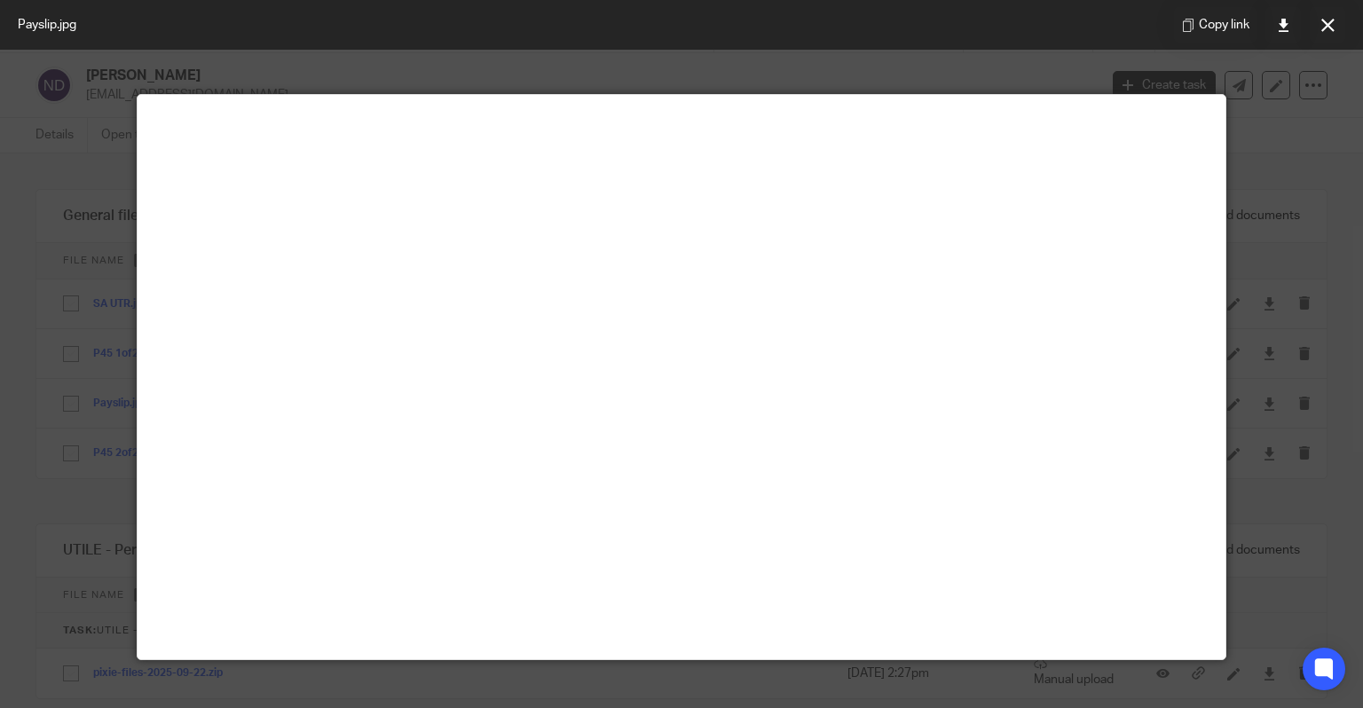
scroll to position [0, 0]
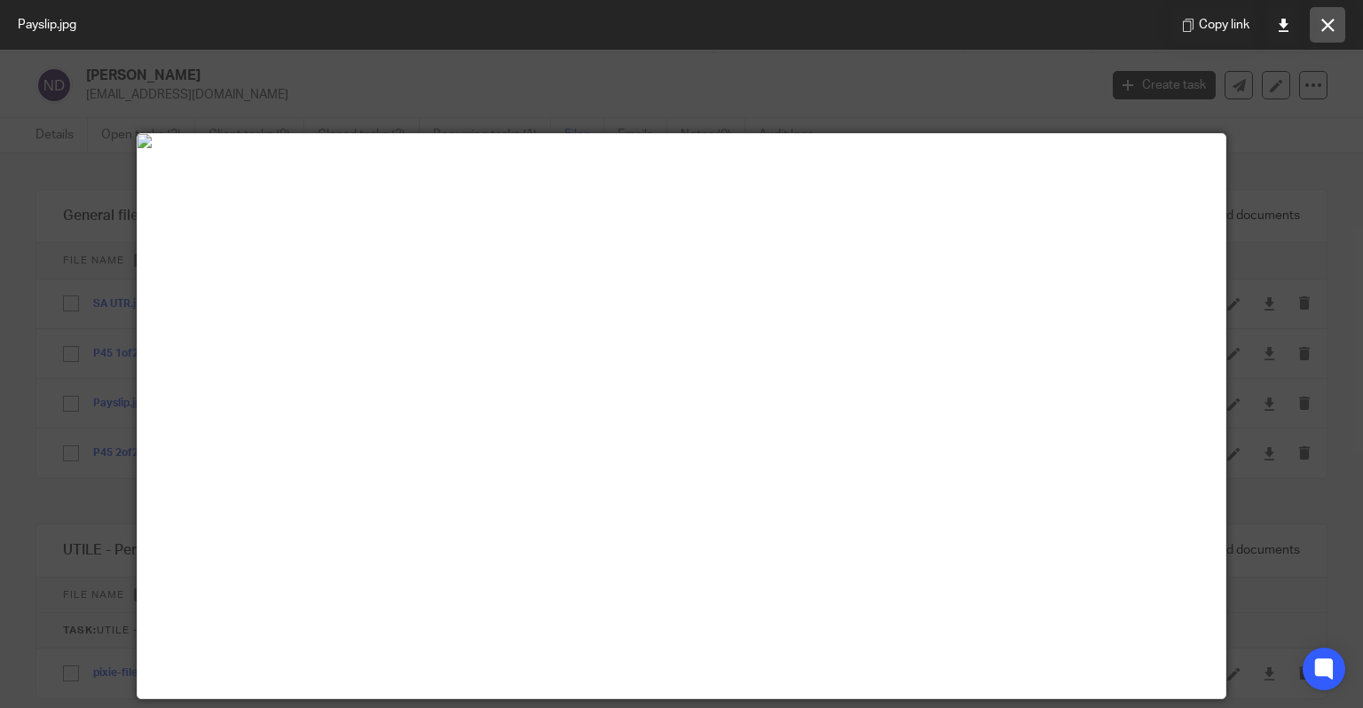
click at [1323, 26] on icon at bounding box center [1327, 25] width 13 height 13
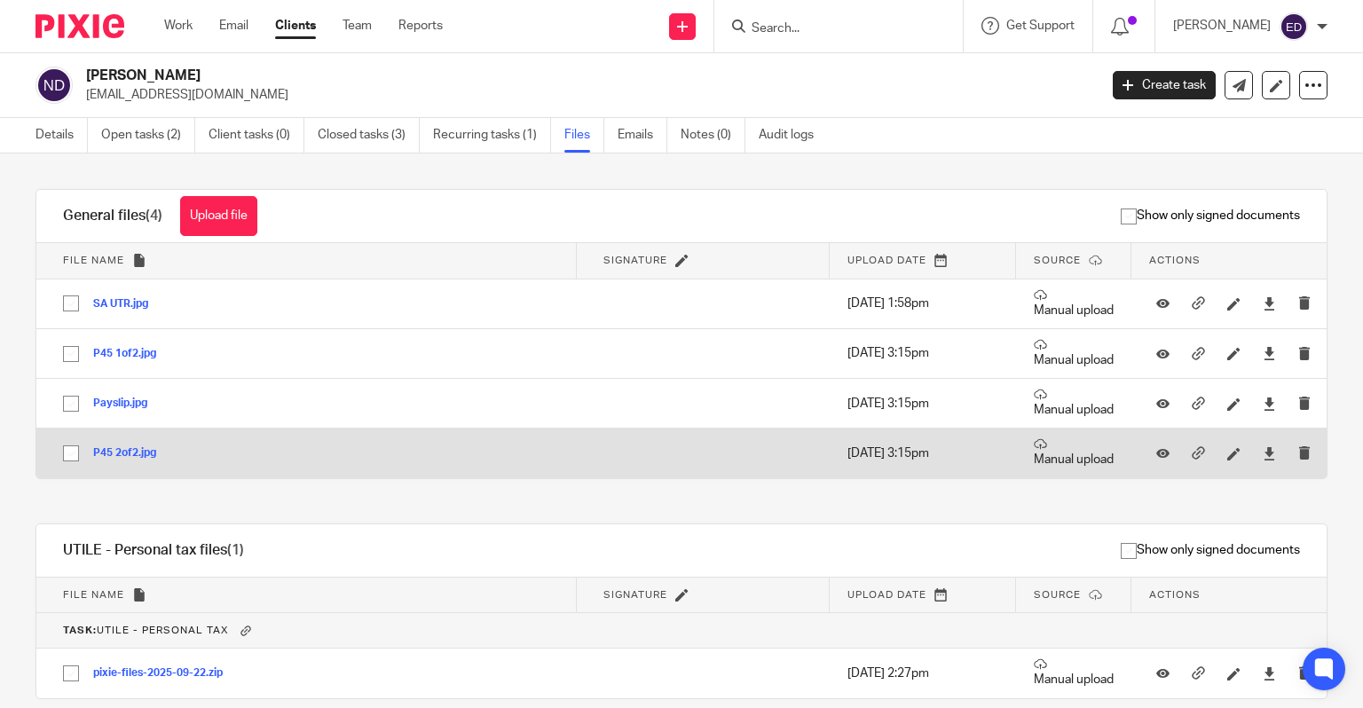
click at [107, 454] on button "P45 2of2.jpg" at bounding box center [131, 453] width 76 height 12
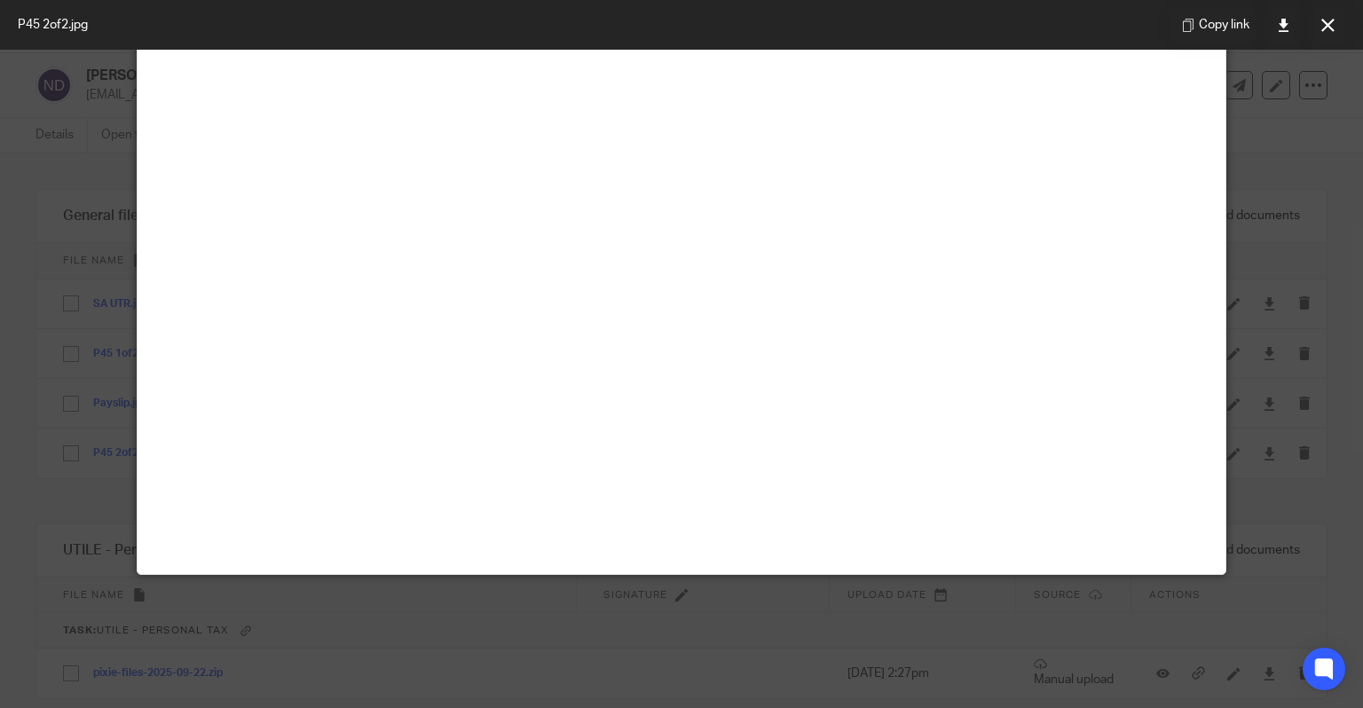
scroll to position [922, 0]
click at [1325, 30] on icon at bounding box center [1327, 25] width 13 height 13
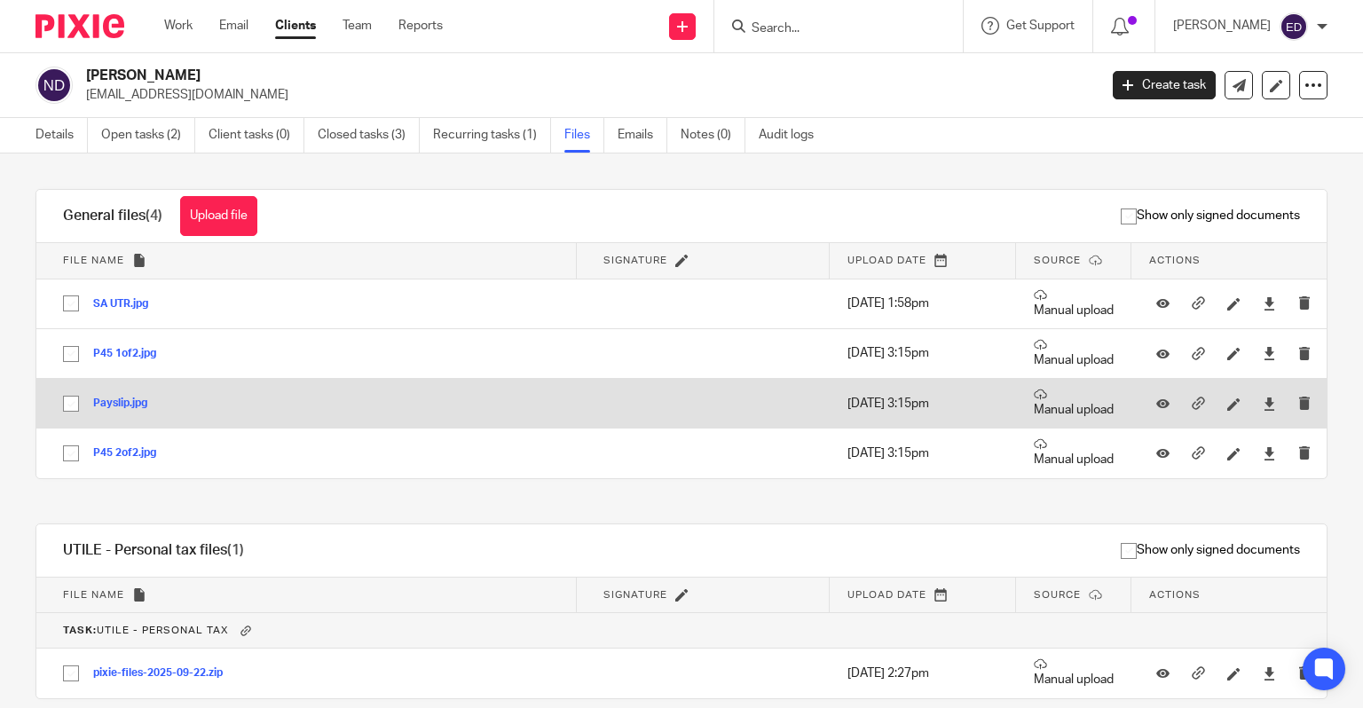
click at [123, 400] on button "Payslip.jpg" at bounding box center [126, 403] width 67 height 12
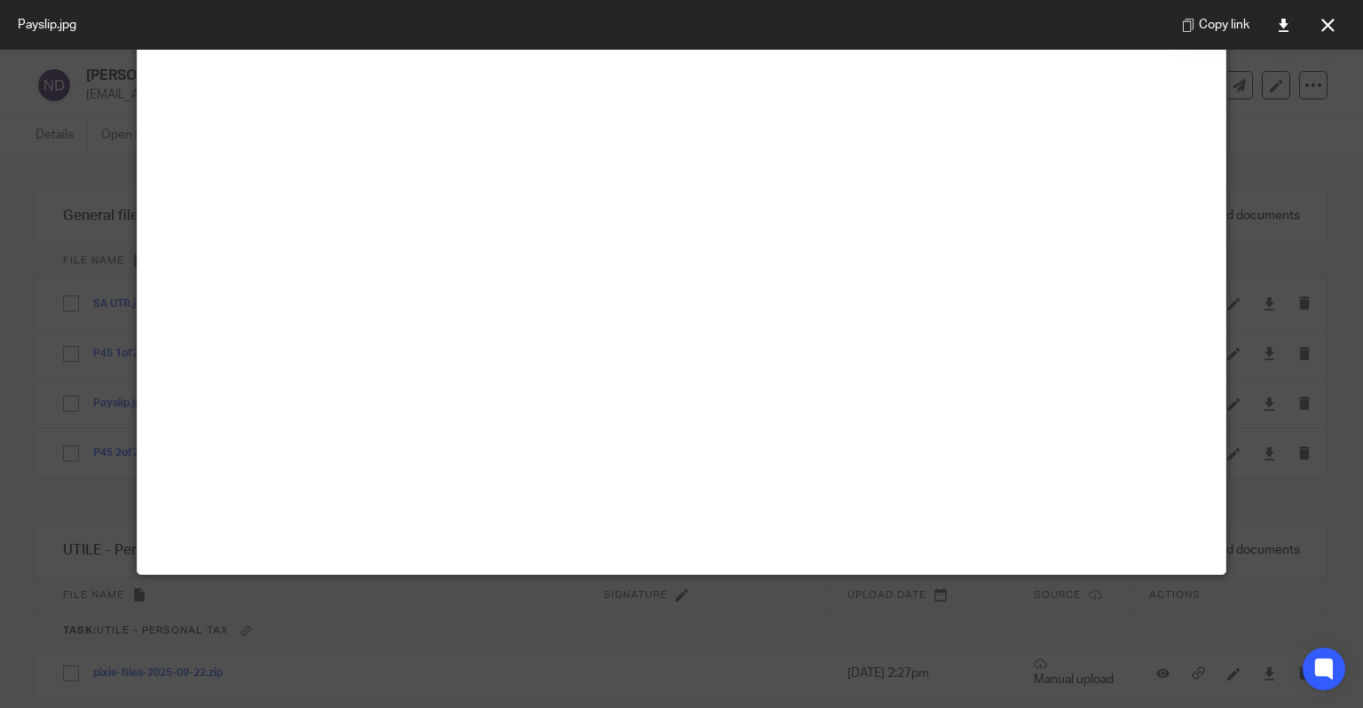
scroll to position [621, 0]
drag, startPoint x: 1327, startPoint y: 26, endPoint x: 1238, endPoint y: 83, distance: 105.8
click at [1327, 26] on icon at bounding box center [1327, 25] width 13 height 13
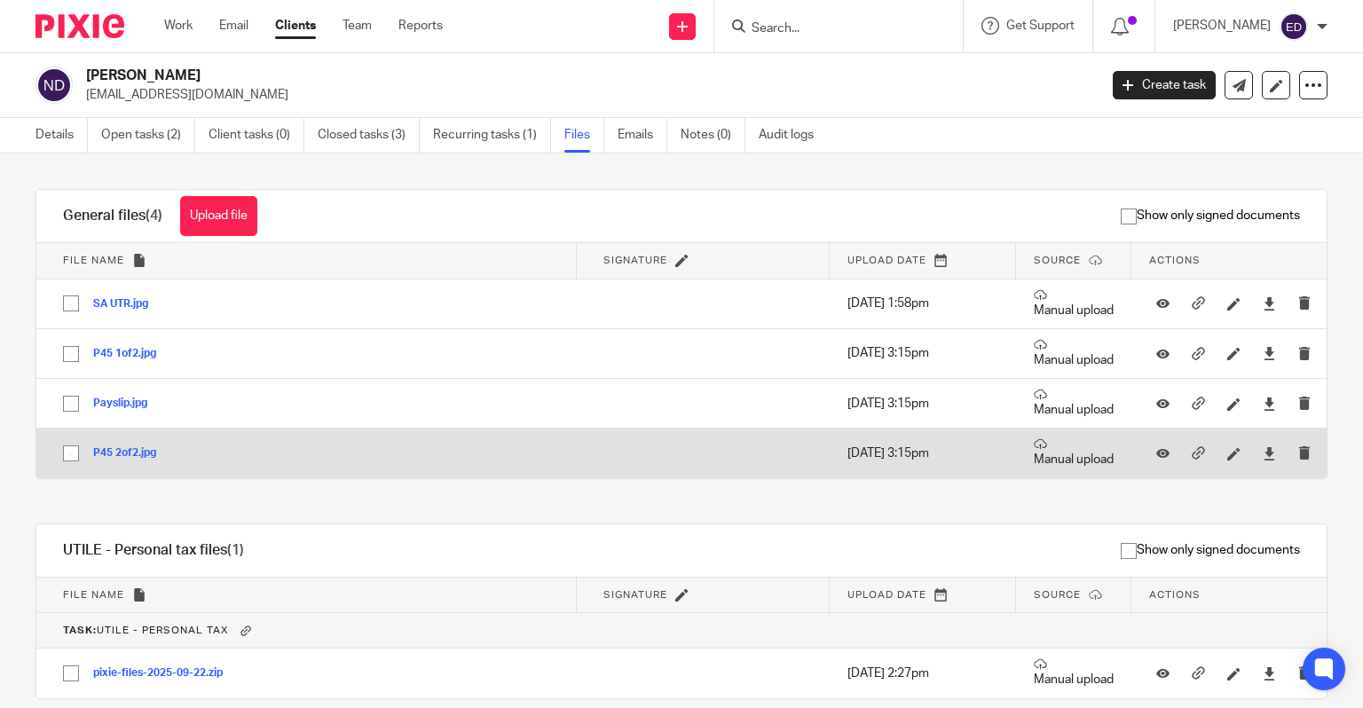
click at [138, 455] on button "P45 2of2.jpg" at bounding box center [131, 453] width 76 height 12
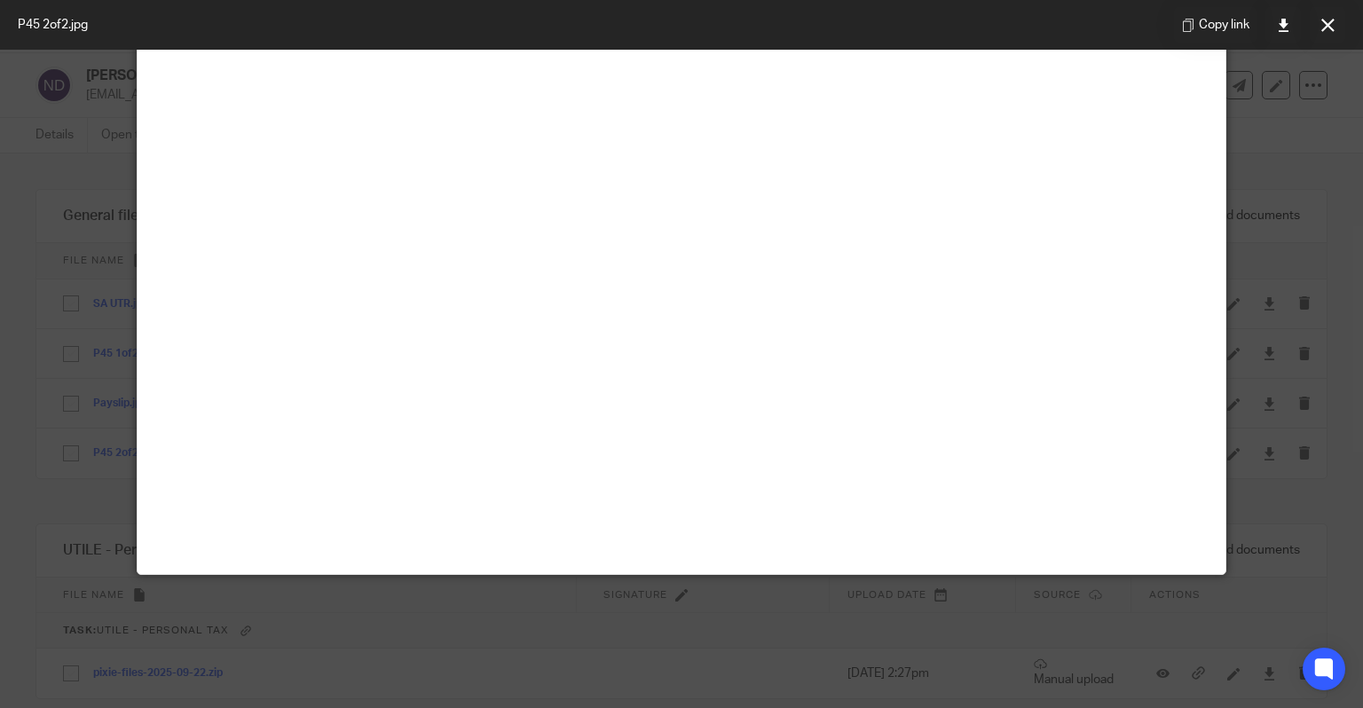
scroll to position [266, 0]
click at [1336, 23] on button at bounding box center [1326, 24] width 35 height 35
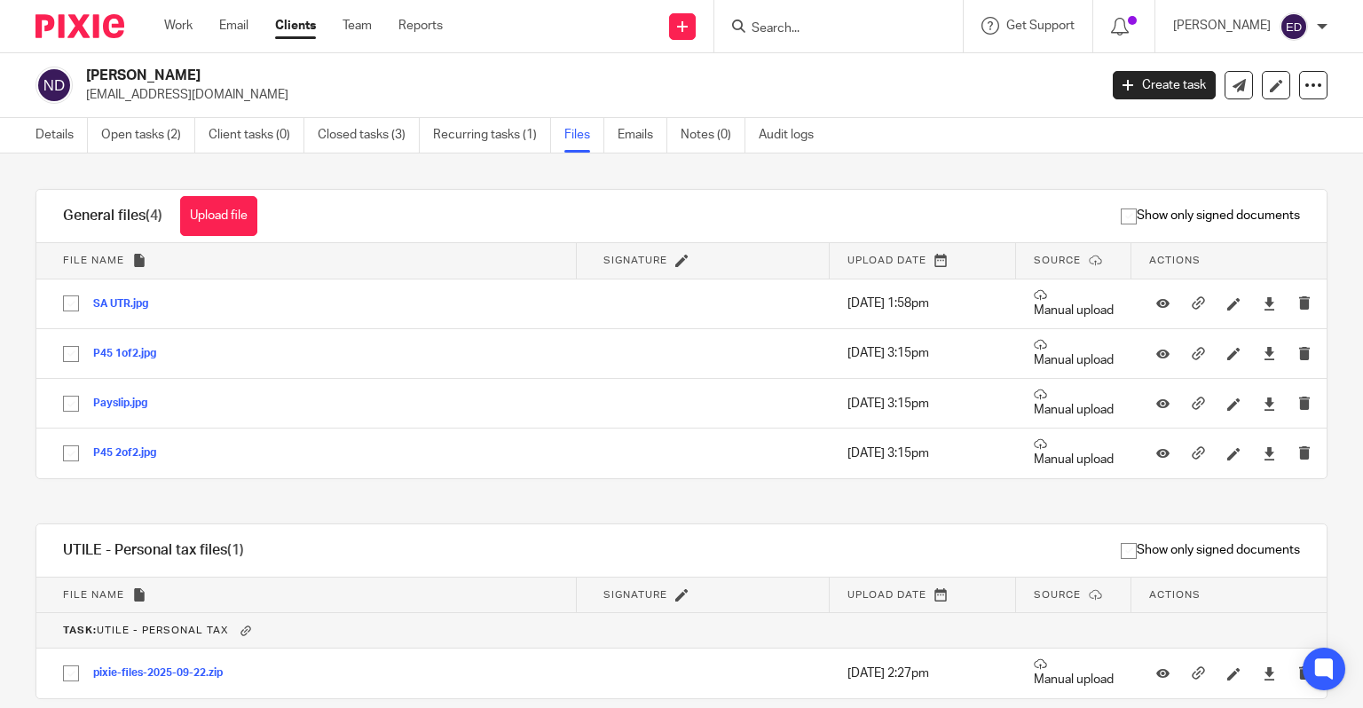
click at [829, 24] on input "Search" at bounding box center [830, 29] width 160 height 16
type input "three"
click at [852, 54] on div "Three Pools Tutoring John Davis Nichola Davis" at bounding box center [856, 96] width 248 height 109
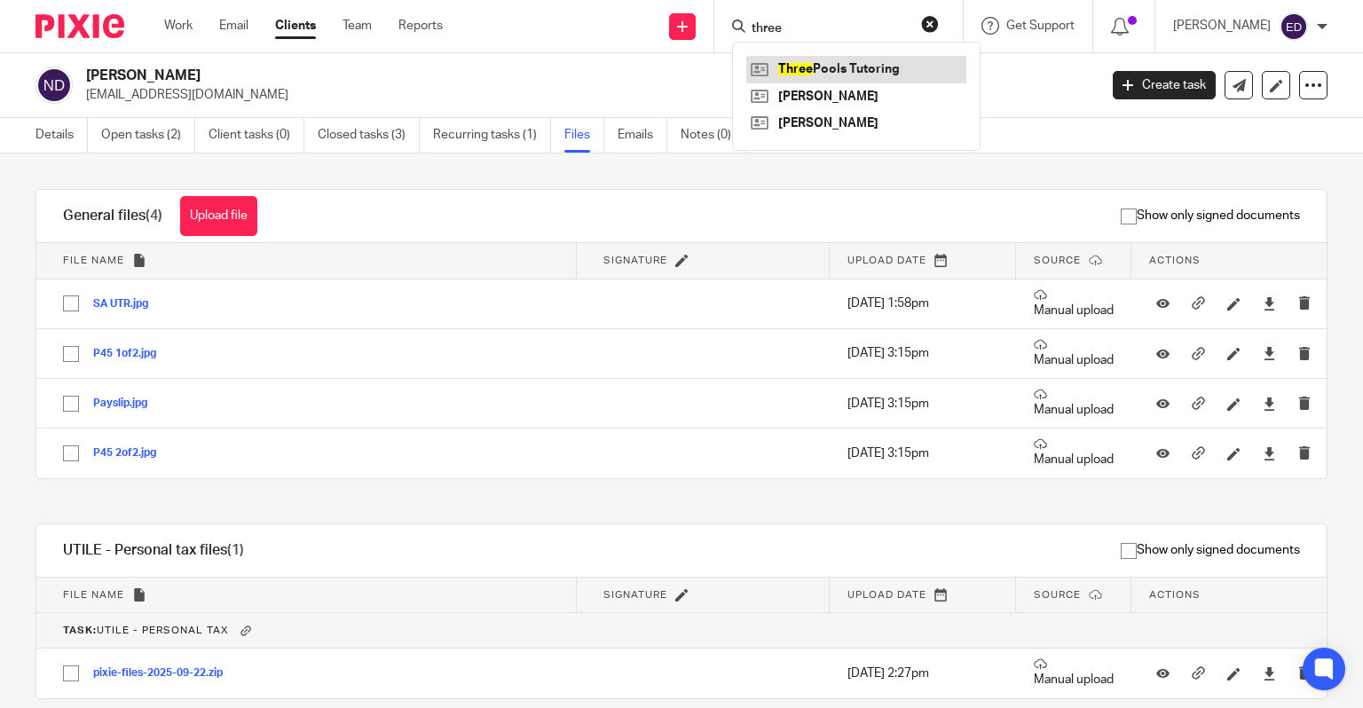
click at [859, 59] on link at bounding box center [856, 69] width 220 height 27
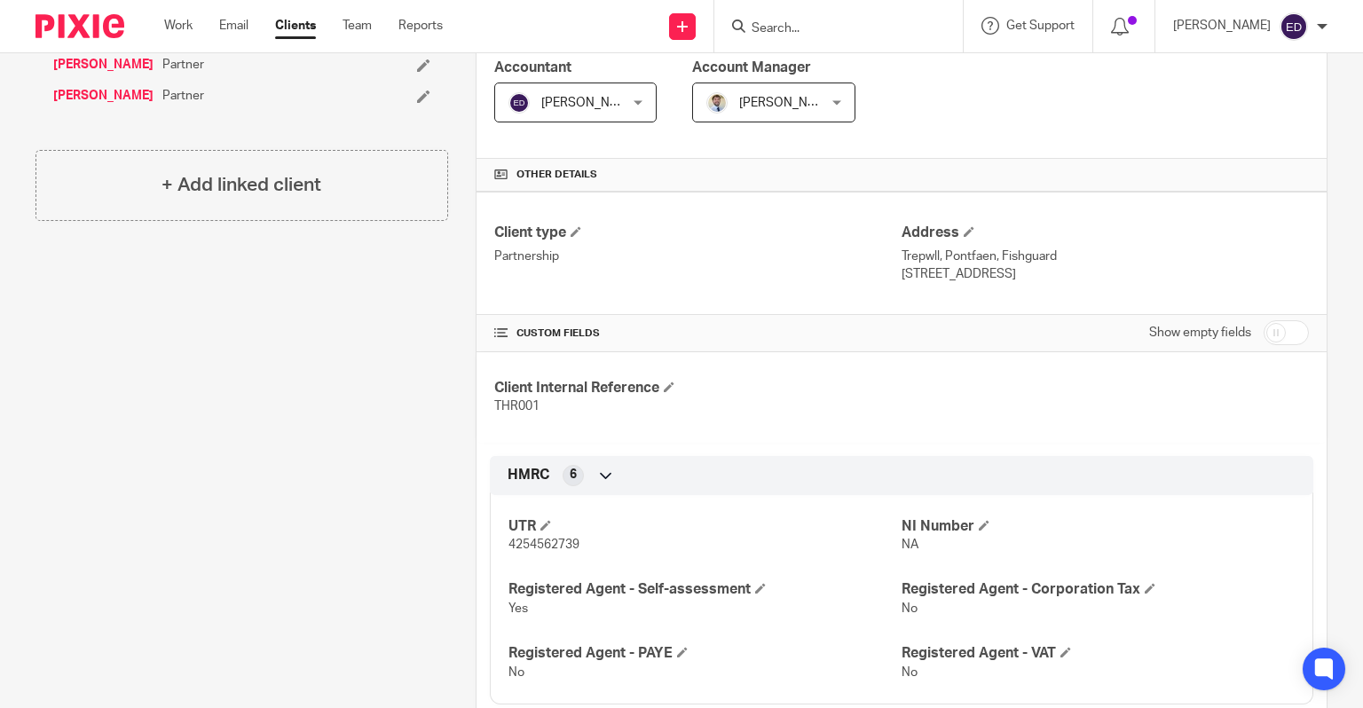
scroll to position [355, 0]
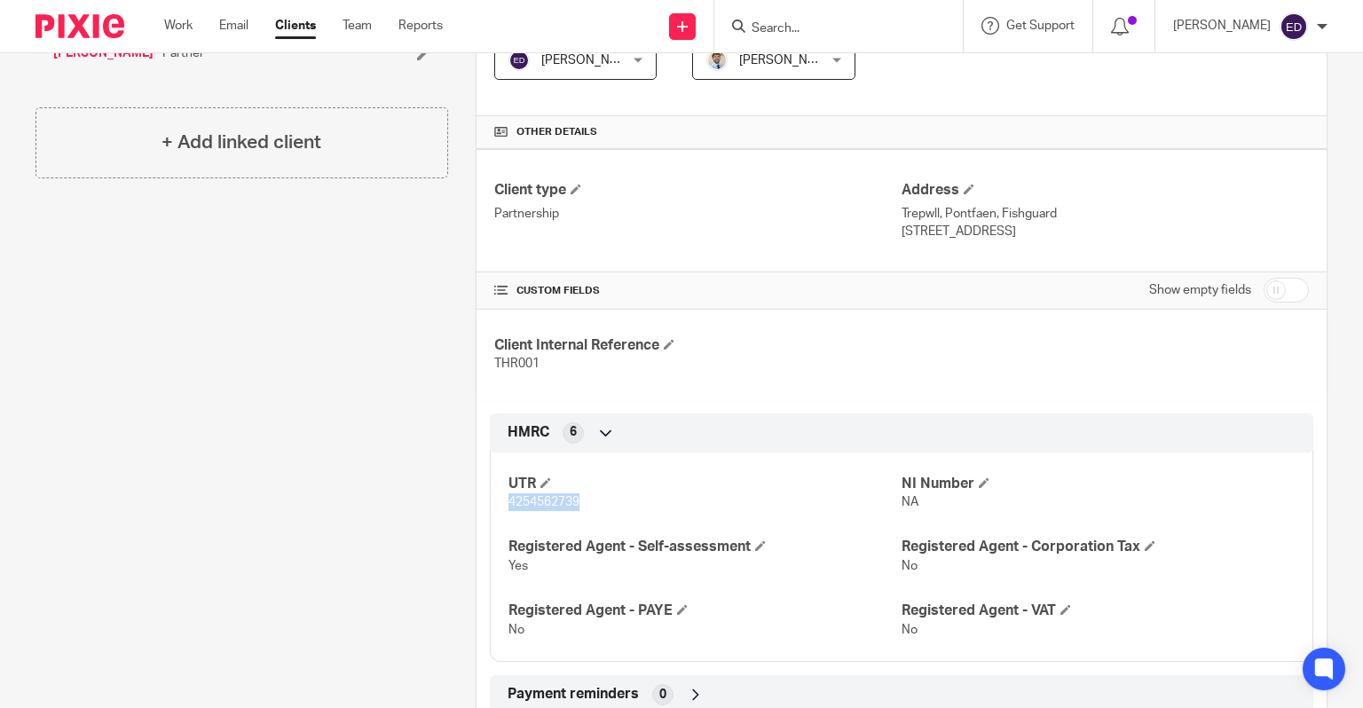
drag, startPoint x: 599, startPoint y: 499, endPoint x: 492, endPoint y: 499, distance: 106.5
click at [492, 499] on div "UTR 4254562739 NI Number NA Registered Agent - Self-assessment Yes Registered A…" at bounding box center [901, 550] width 823 height 223
copy span "4254562739"
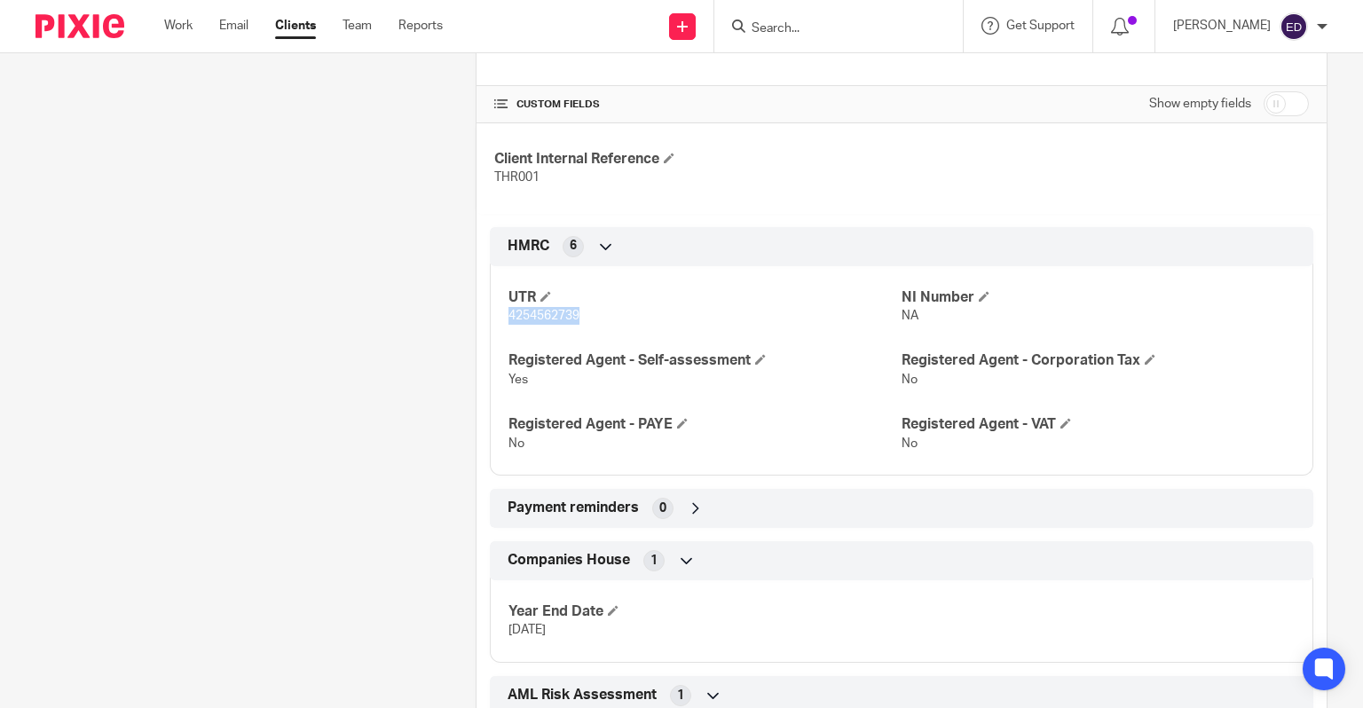
scroll to position [356, 0]
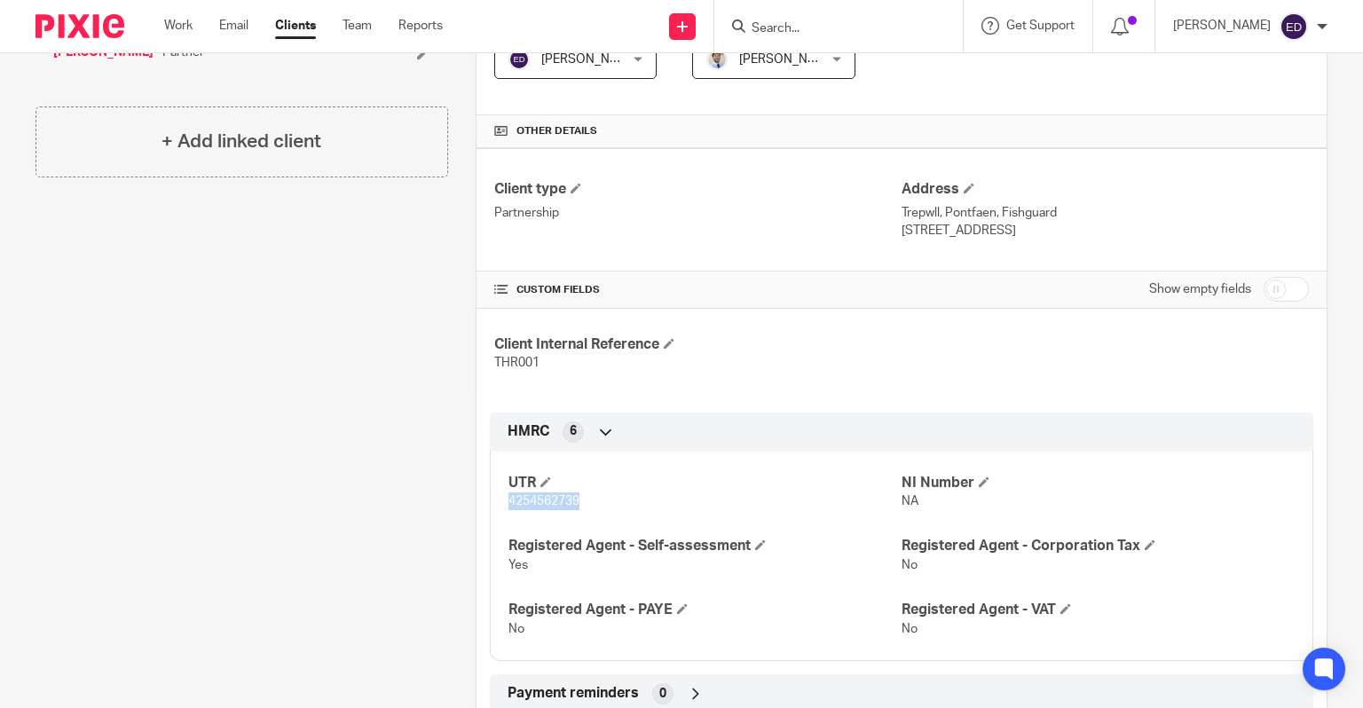
copy span "4254562739"
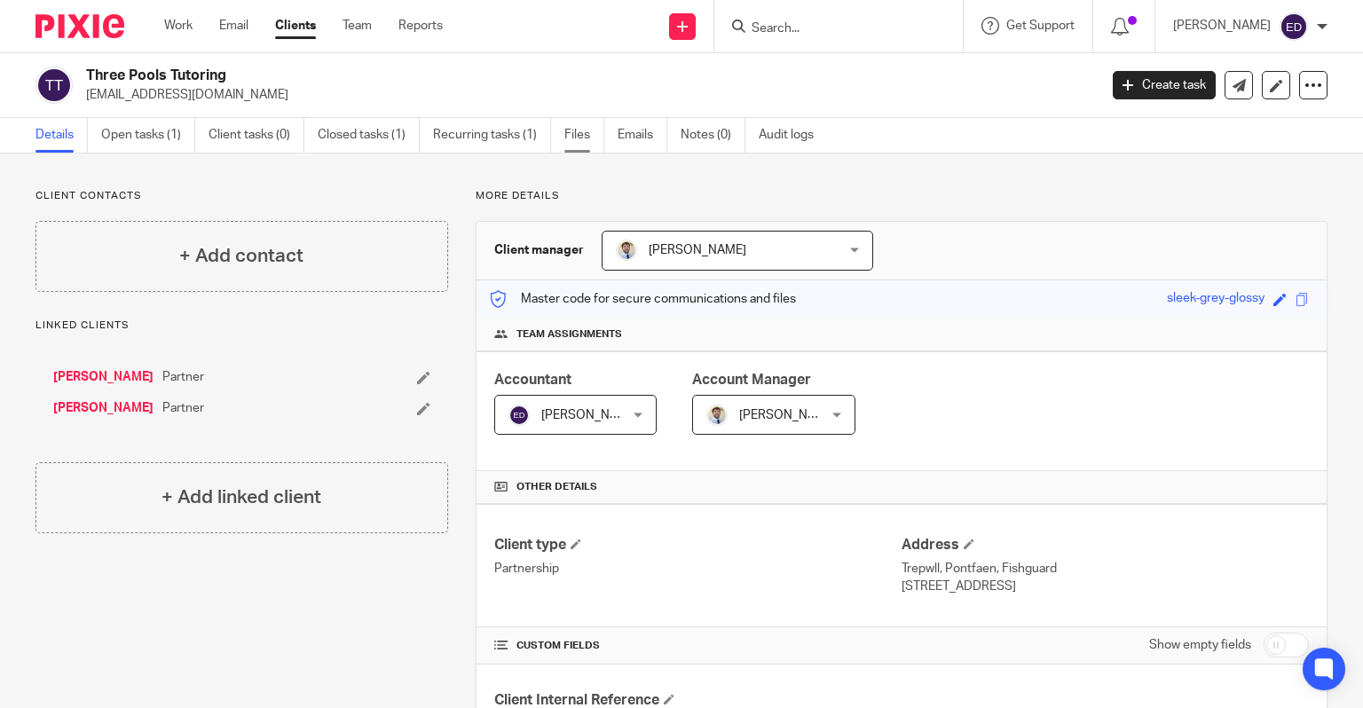
click at [593, 134] on link "Files" at bounding box center [584, 135] width 40 height 35
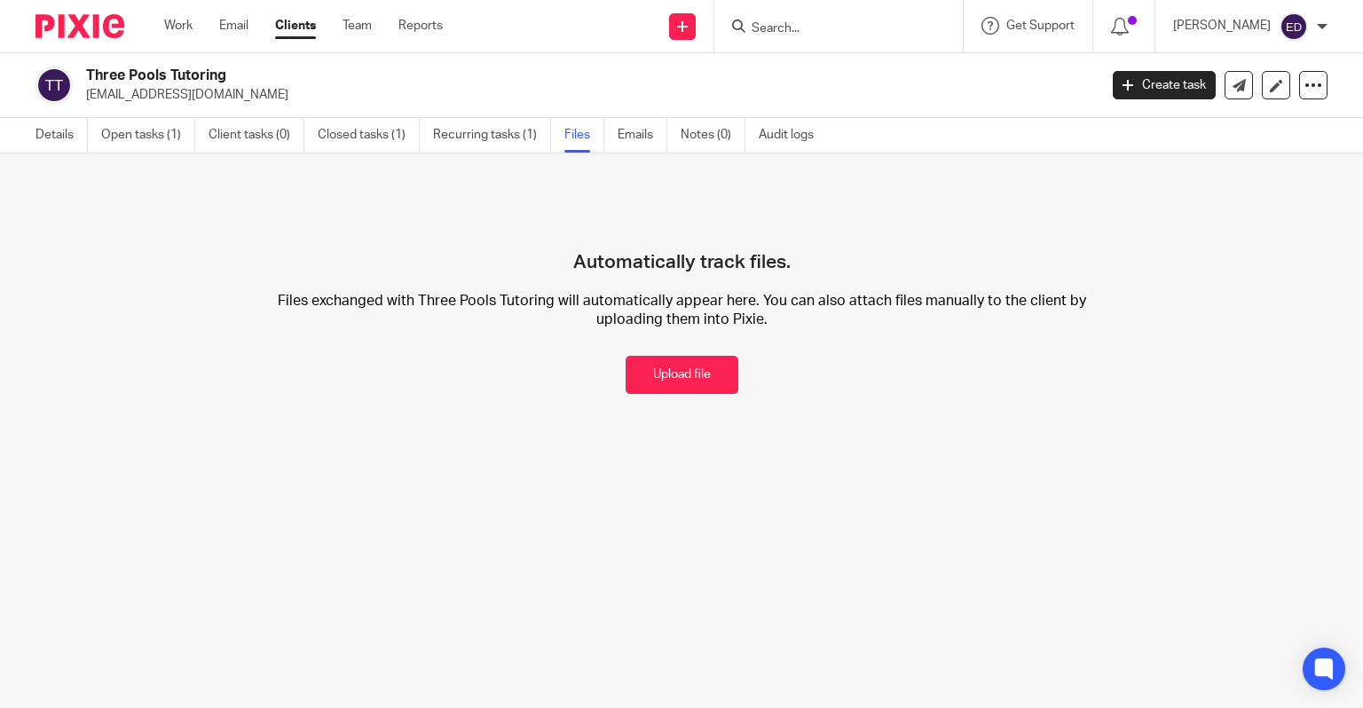
click at [843, 27] on input "Search" at bounding box center [830, 29] width 160 height 16
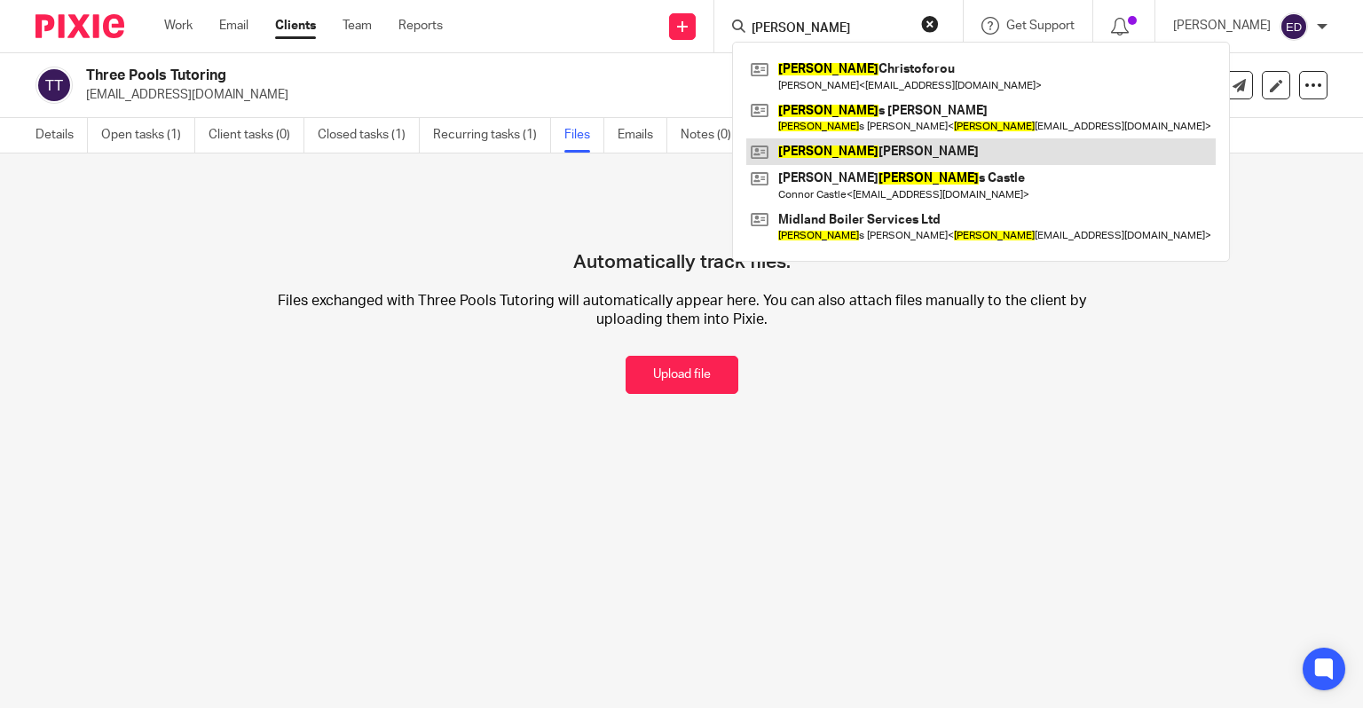
type input "nicola"
click at [862, 154] on link at bounding box center [980, 151] width 469 height 27
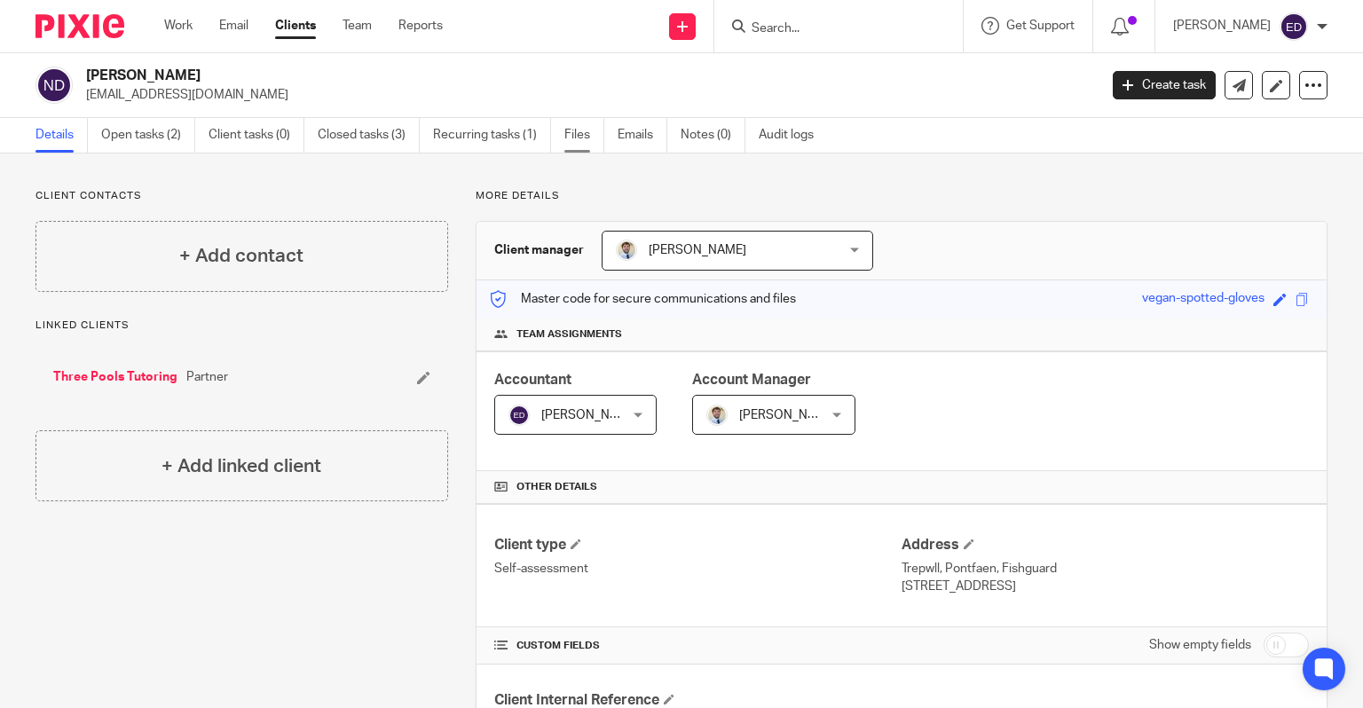
click at [584, 137] on link "Files" at bounding box center [584, 135] width 40 height 35
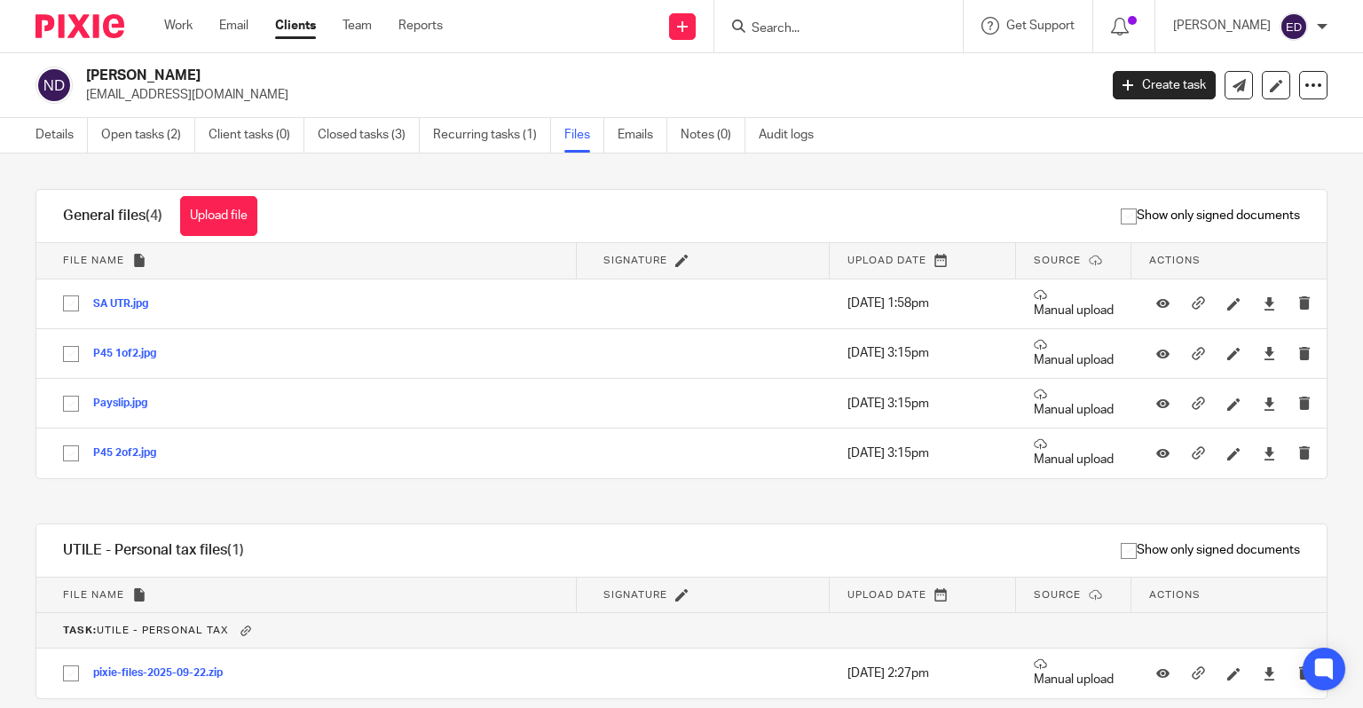
click at [884, 12] on div at bounding box center [838, 26] width 248 height 52
click at [817, 44] on div at bounding box center [838, 26] width 248 height 52
drag, startPoint x: 821, startPoint y: 25, endPoint x: 859, endPoint y: 0, distance: 45.5
click at [845, 12] on div at bounding box center [838, 26] width 248 height 52
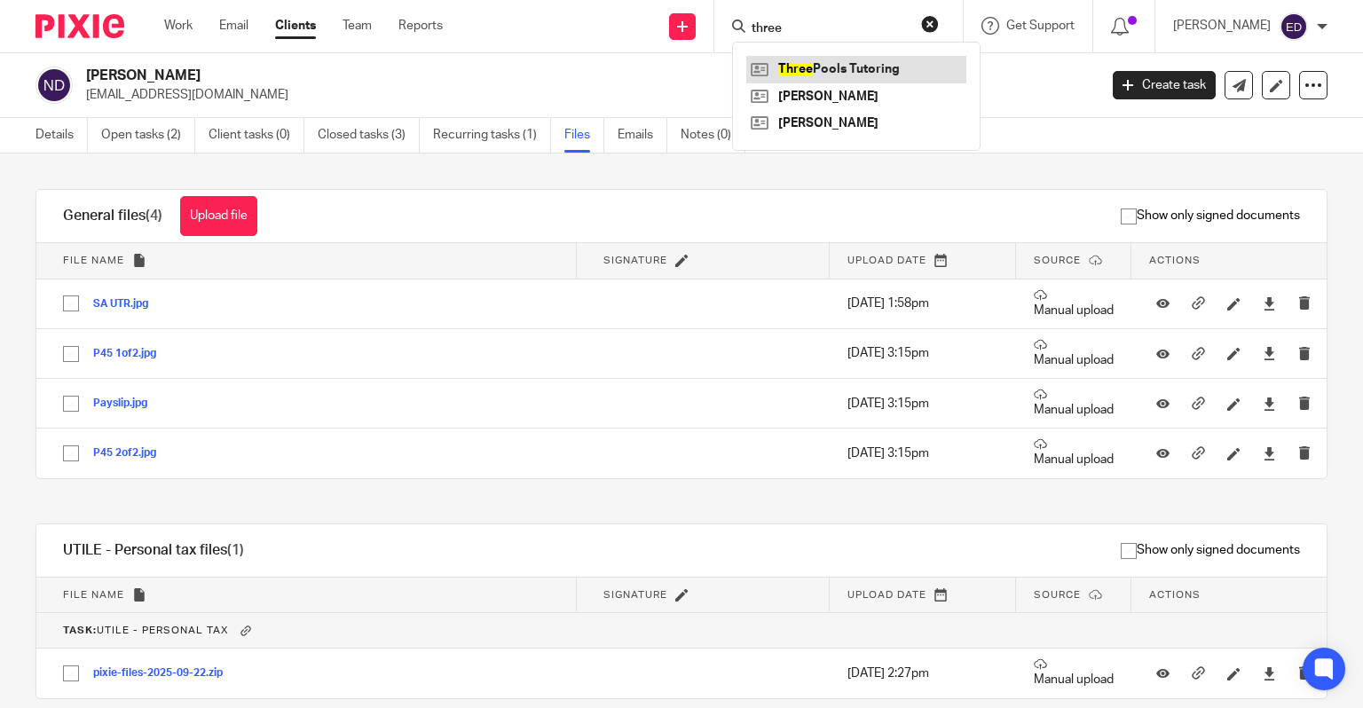
type input "three"
click at [920, 75] on link at bounding box center [856, 69] width 220 height 27
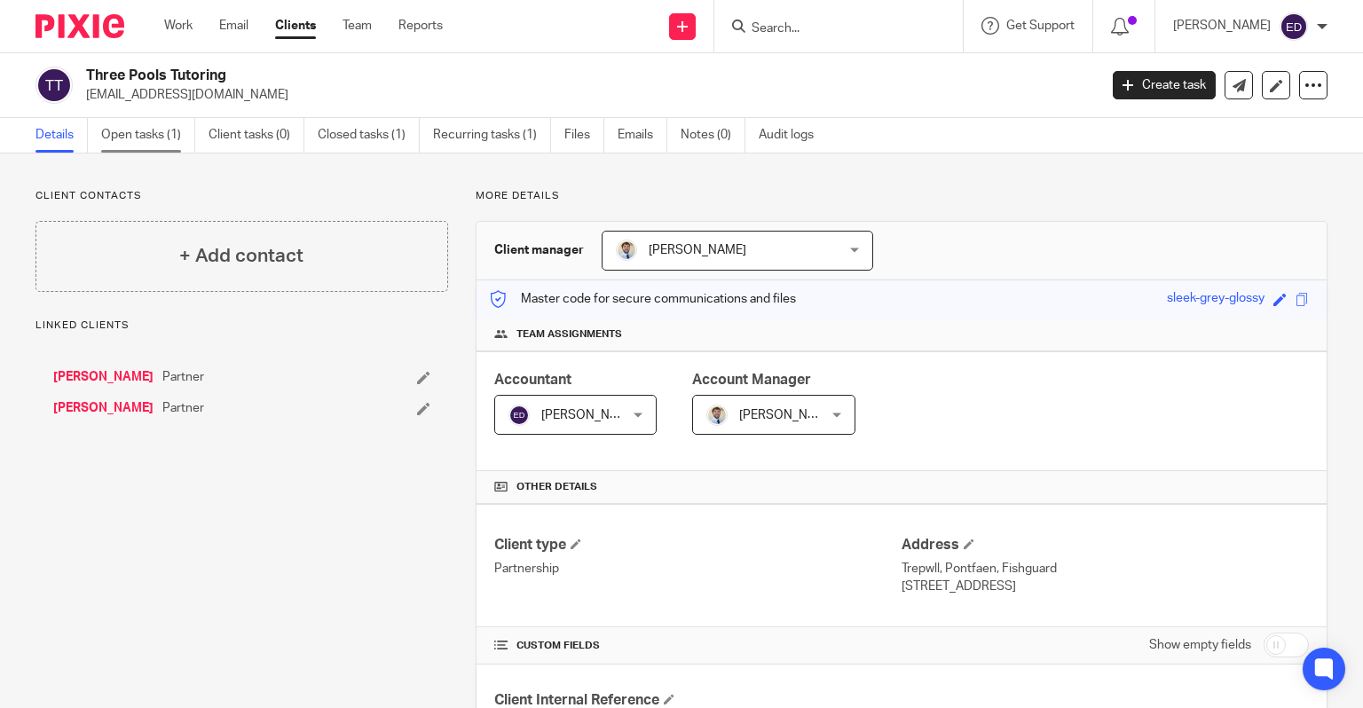
click at [173, 141] on link "Open tasks (1)" at bounding box center [148, 135] width 94 height 35
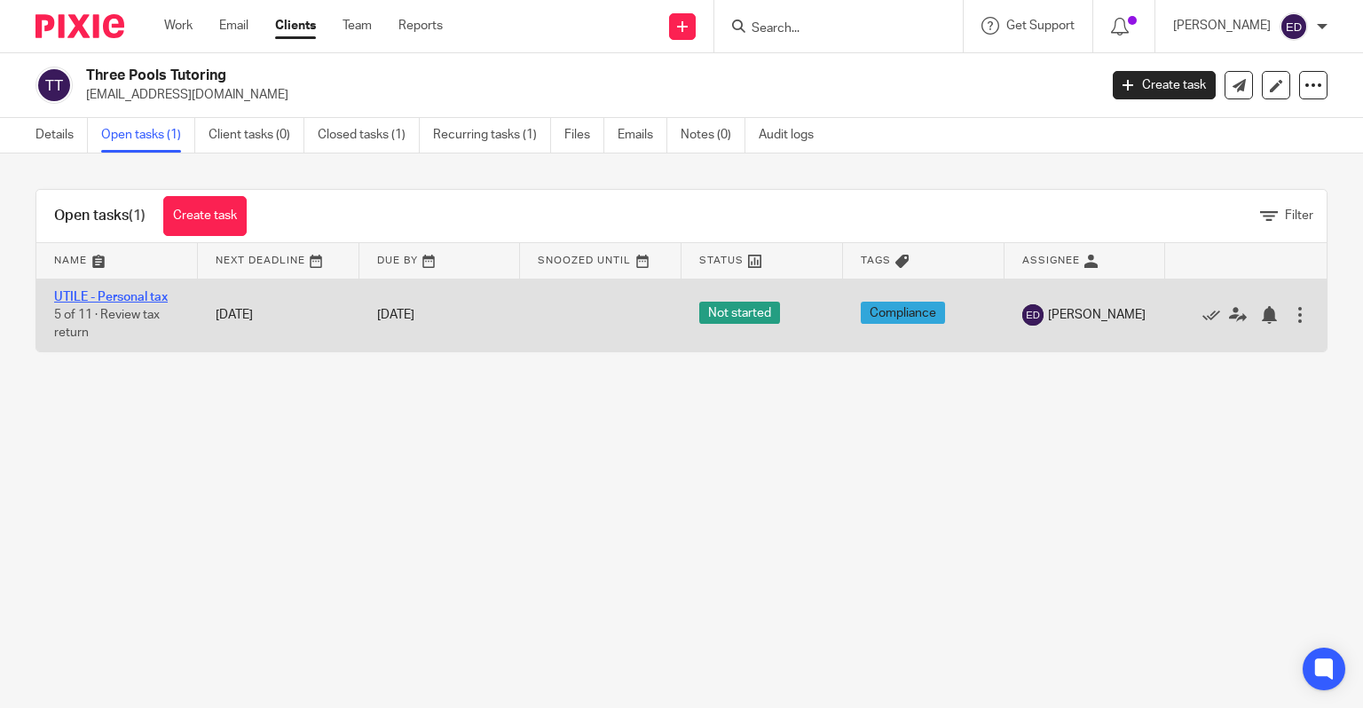
click at [103, 295] on link "UTILE - Personal tax" at bounding box center [111, 297] width 114 height 12
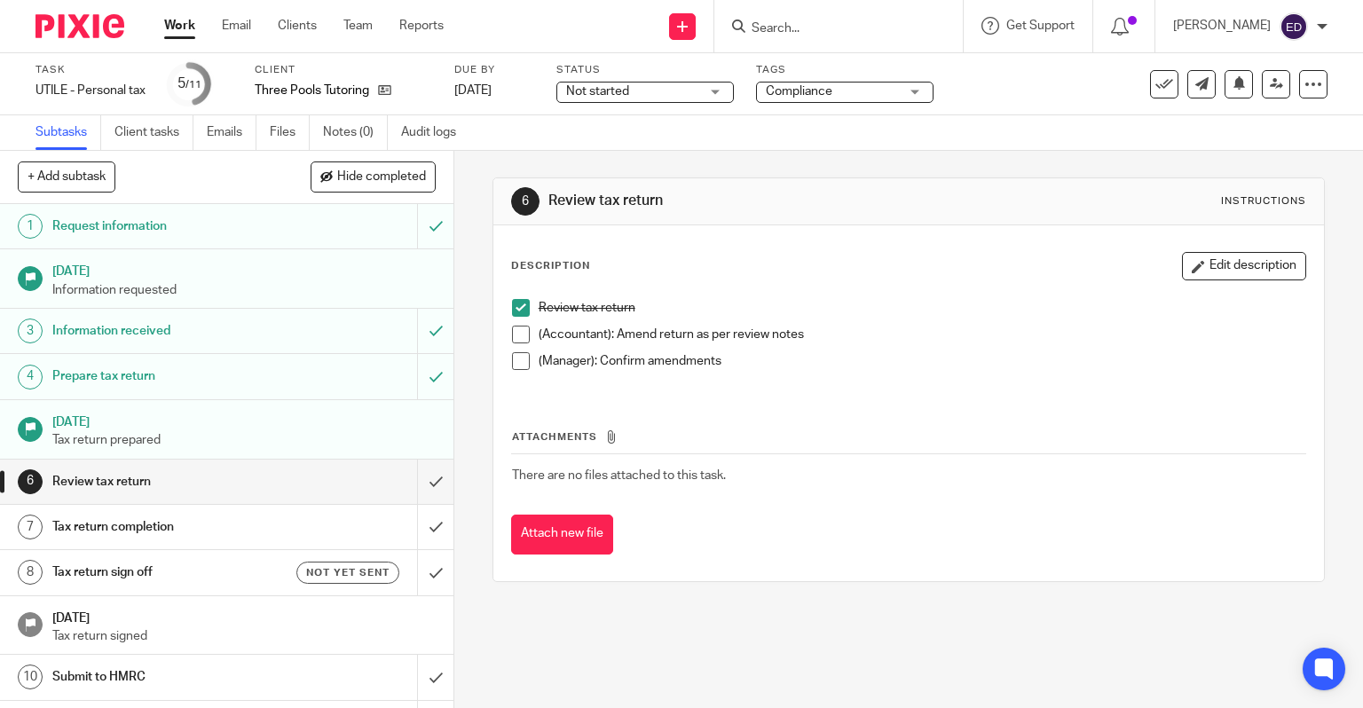
click at [518, 335] on span at bounding box center [521, 335] width 18 height 18
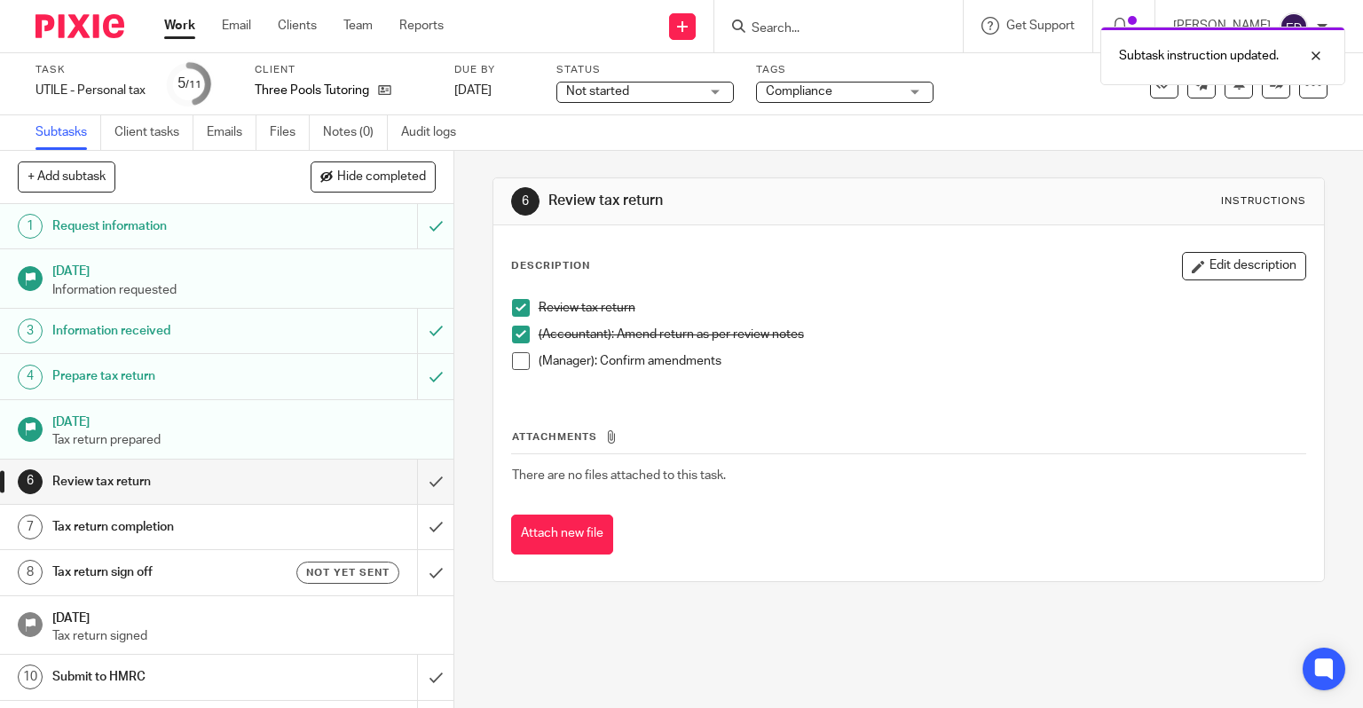
click at [727, 94] on div "Not started Not started" at bounding box center [644, 92] width 177 height 21
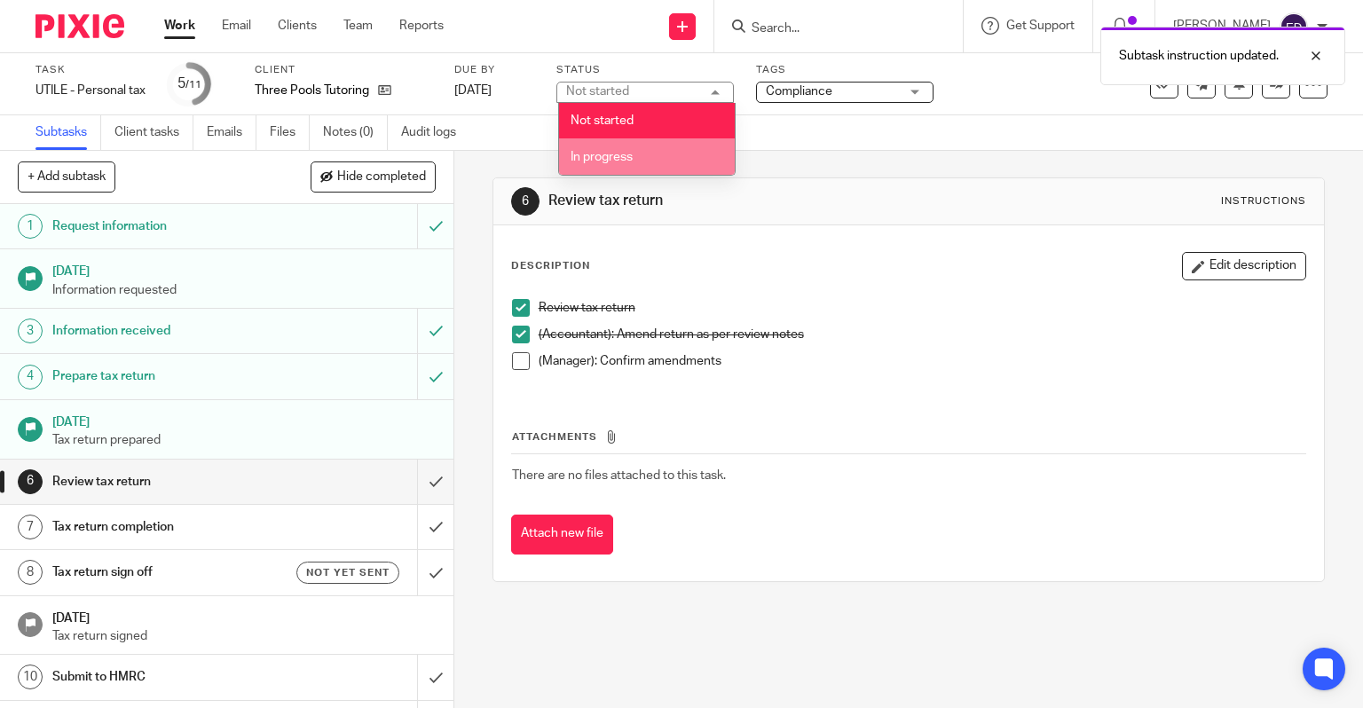
click at [712, 147] on li "In progress" at bounding box center [647, 156] width 176 height 36
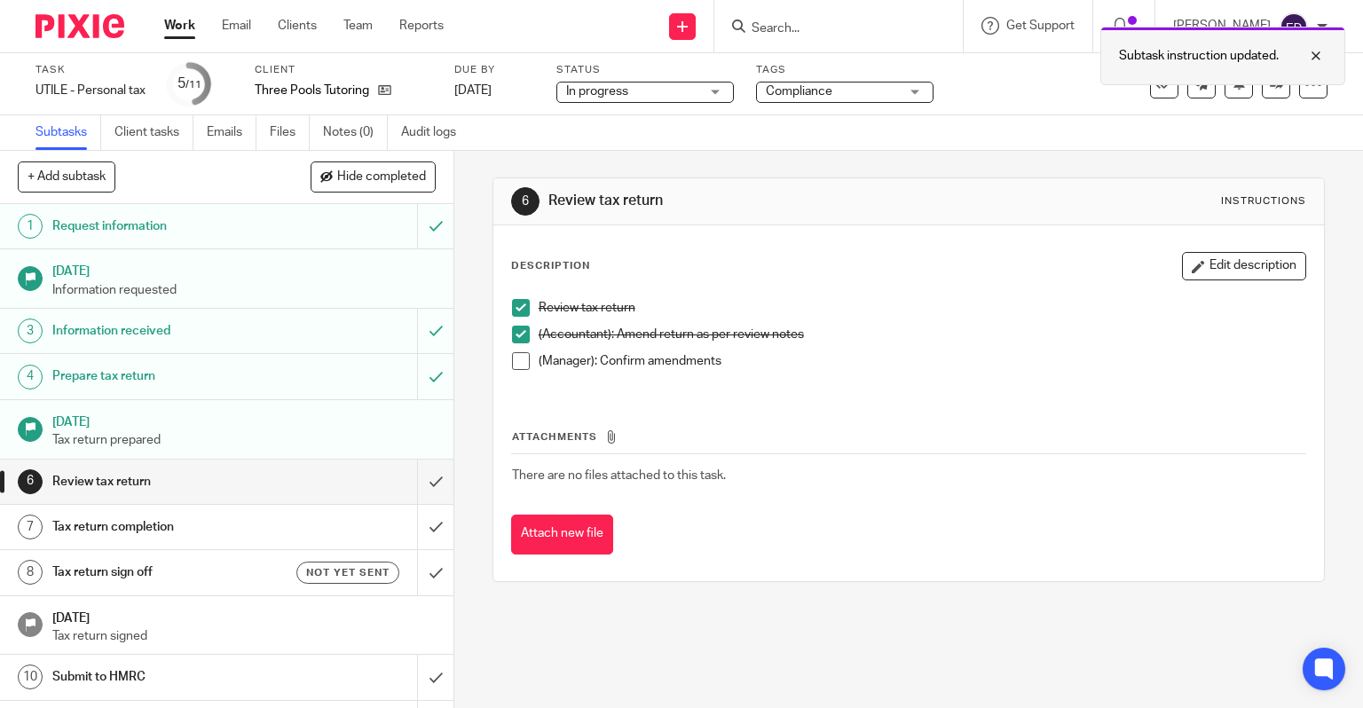
click at [1318, 59] on div at bounding box center [1302, 55] width 48 height 21
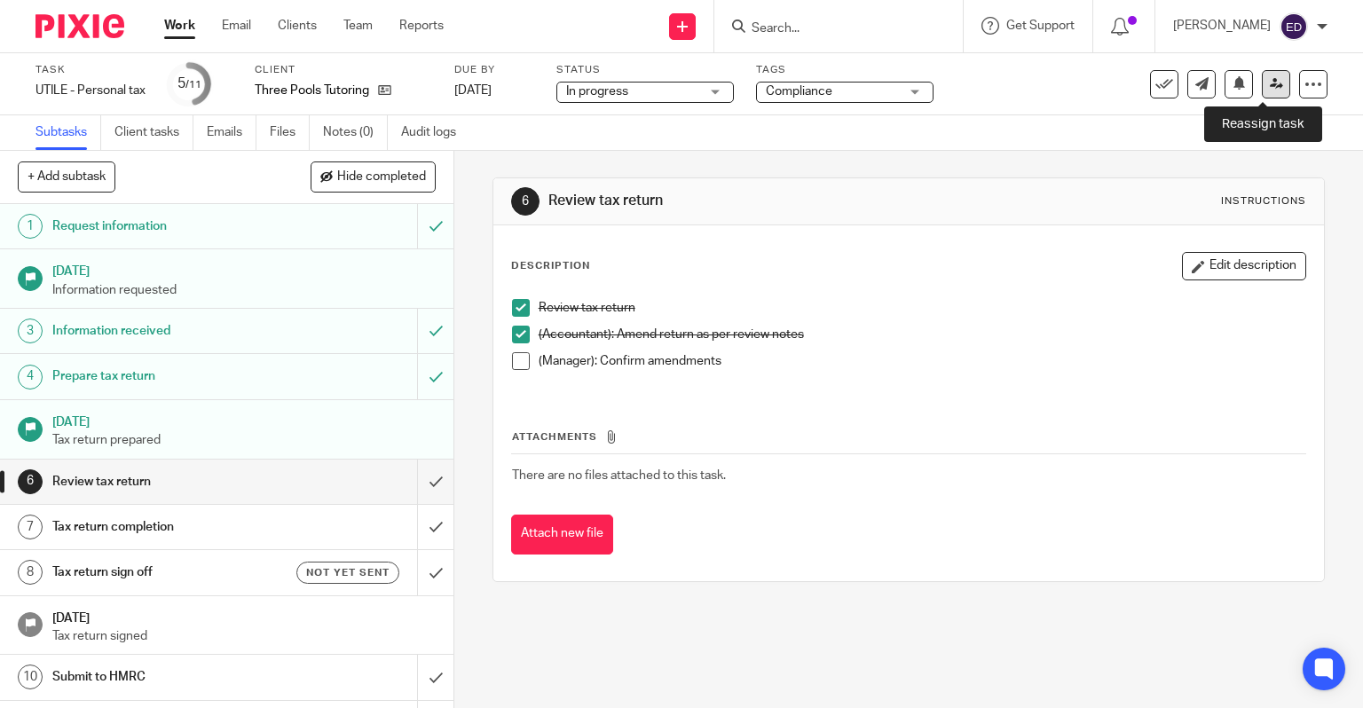
click at [1270, 89] on link at bounding box center [1275, 84] width 28 height 28
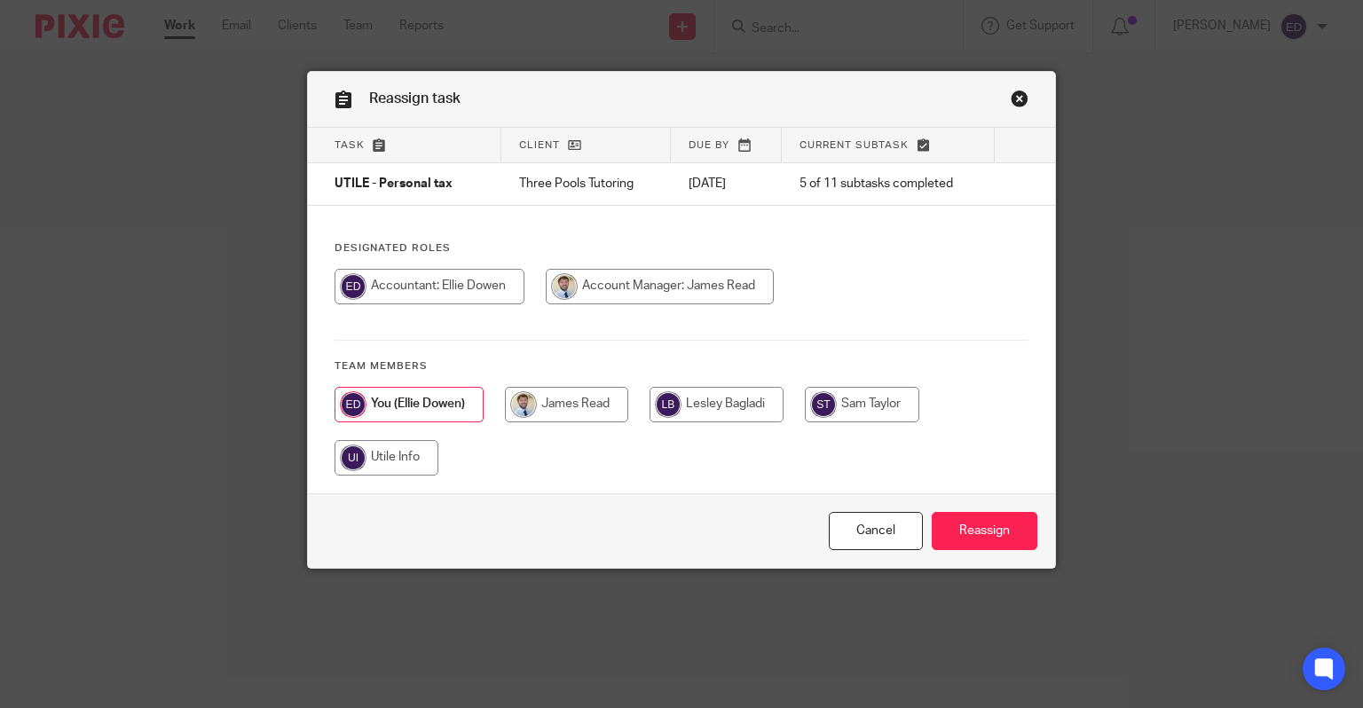
click at [636, 281] on input "radio" at bounding box center [660, 286] width 228 height 35
radio input "true"
click at [1018, 512] on input "Reassign" at bounding box center [984, 531] width 106 height 38
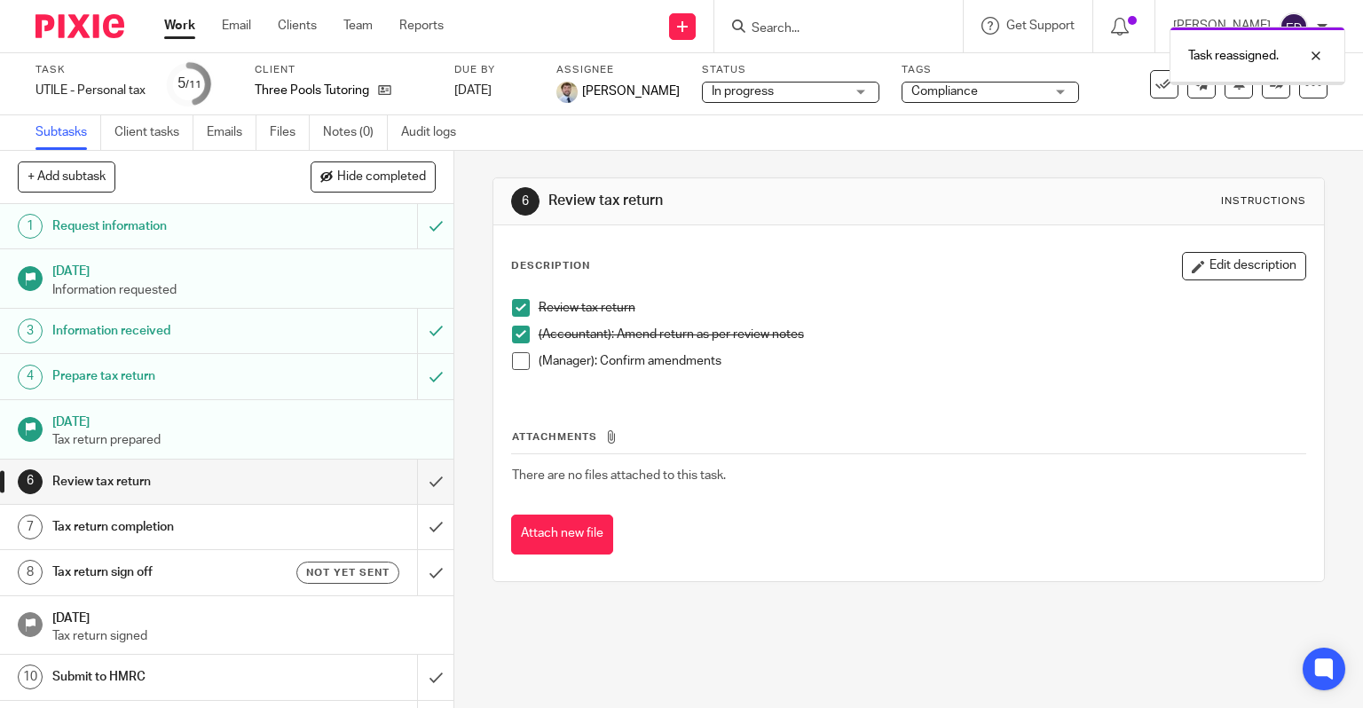
click at [160, 21] on div "Work Email Clients Team Reports Work Email Clients Team Reports Settings" at bounding box center [308, 26] width 324 height 52
click at [174, 29] on link "Work" at bounding box center [179, 26] width 31 height 18
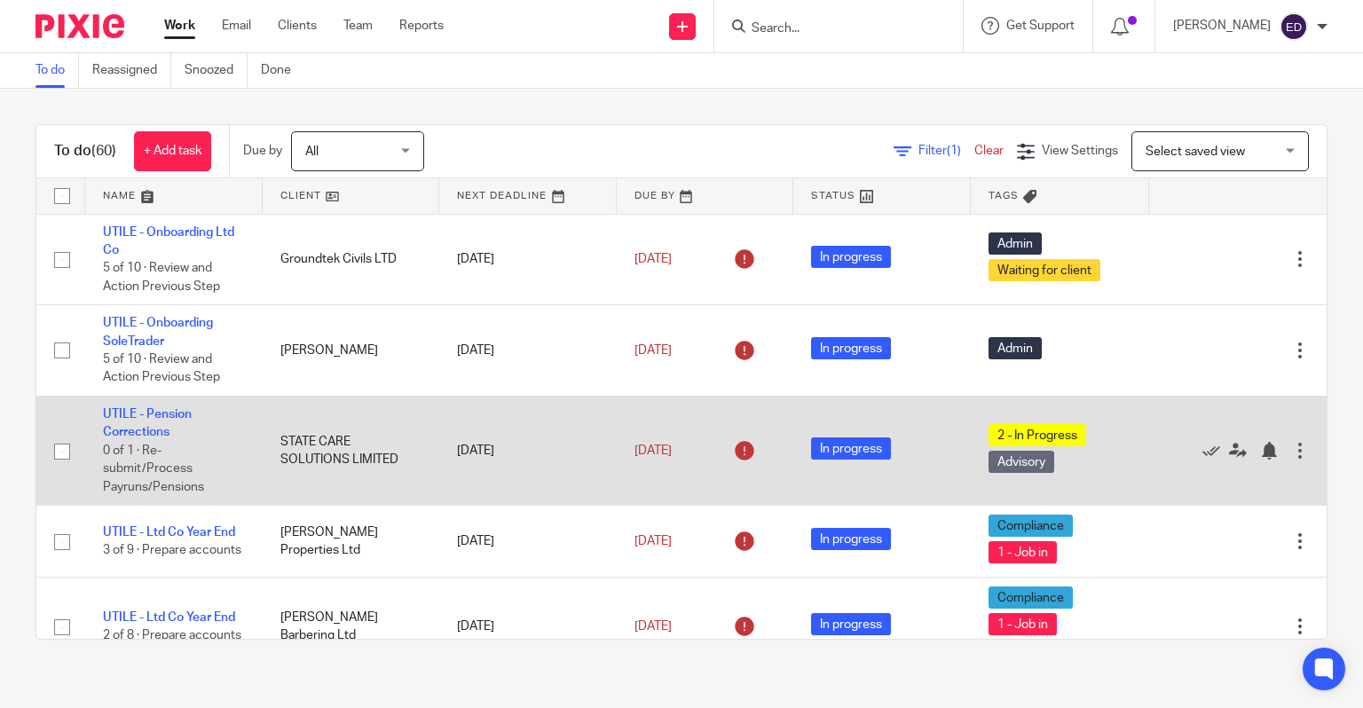
scroll to position [444, 0]
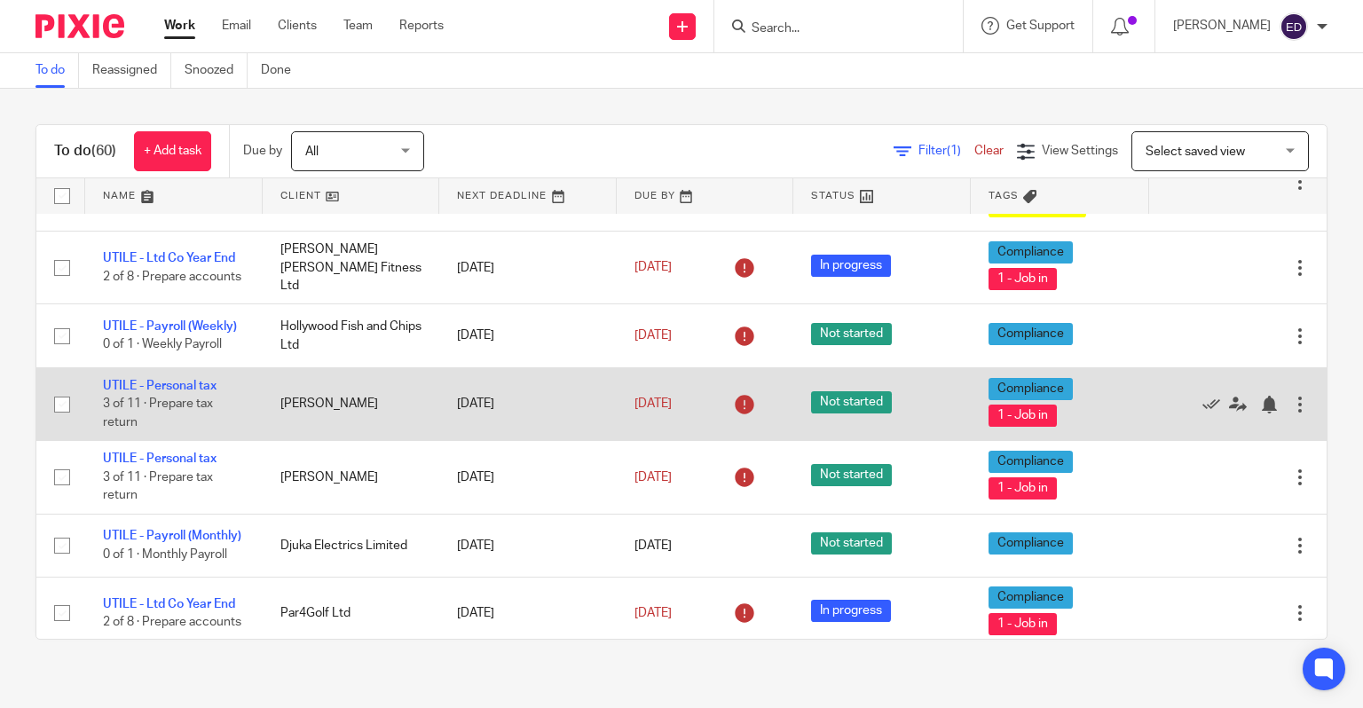
click at [64, 413] on input "checkbox" at bounding box center [62, 405] width 34 height 34
checkbox input "true"
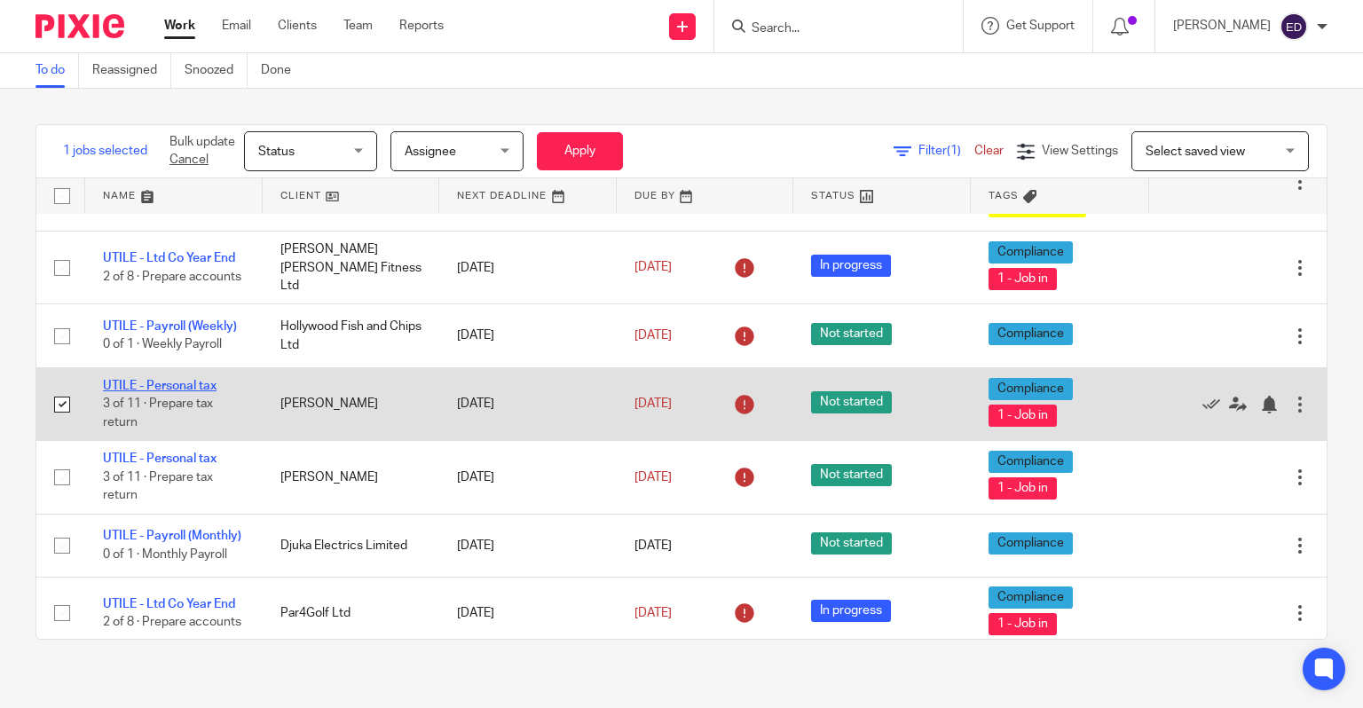
click at [181, 392] on link "UTILE - Personal tax" at bounding box center [160, 386] width 114 height 12
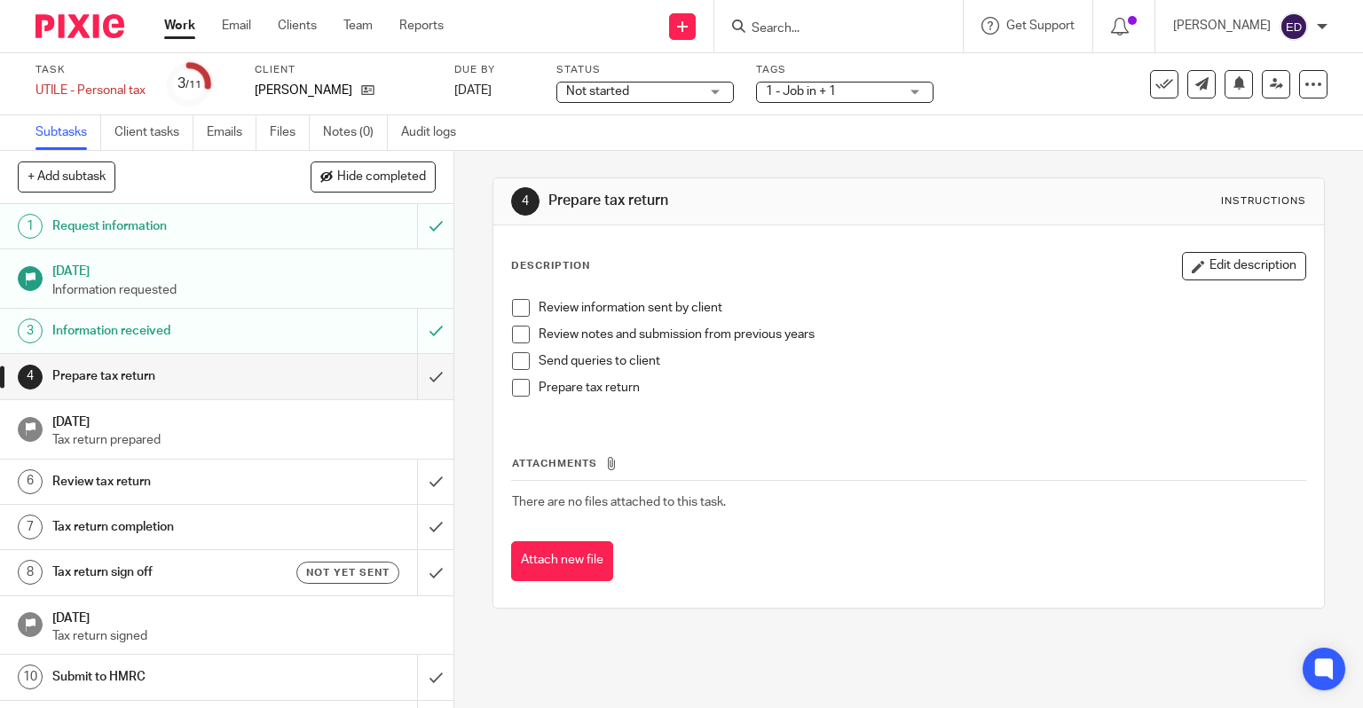
click at [504, 304] on div "Review information sent by client Review notes and submission from previous yea…" at bounding box center [909, 354] width 812 height 129
click at [512, 314] on span at bounding box center [521, 308] width 18 height 18
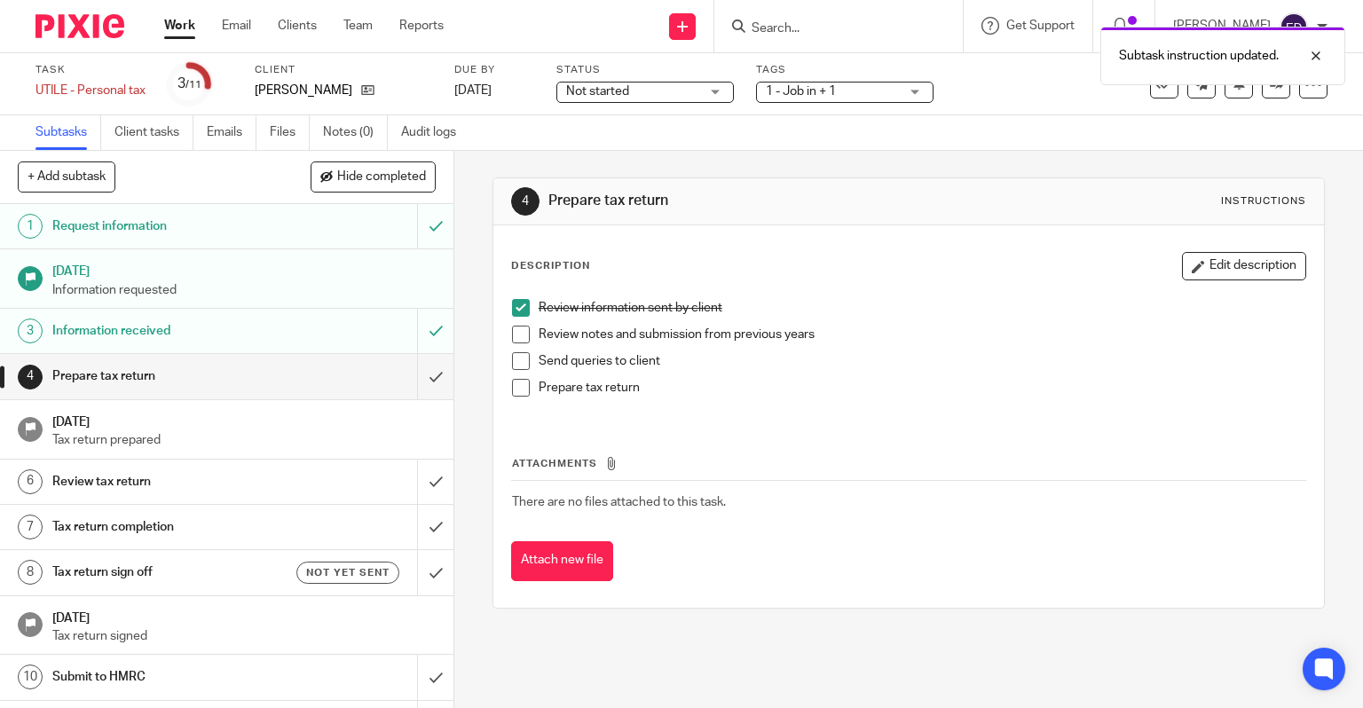
click at [515, 342] on li "Review notes and submission from previous years" at bounding box center [909, 339] width 794 height 27
click at [516, 336] on span at bounding box center [521, 335] width 18 height 18
click at [512, 364] on span at bounding box center [521, 361] width 18 height 18
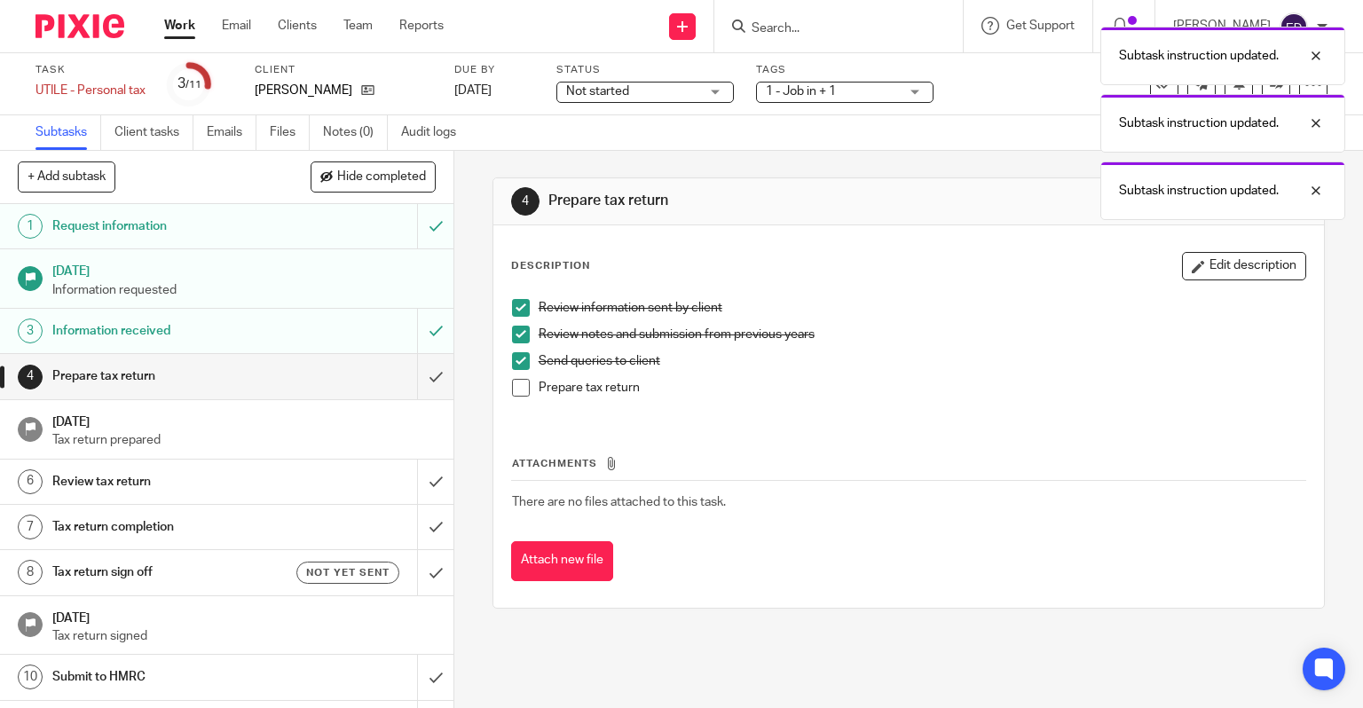
click at [512, 391] on span at bounding box center [521, 388] width 18 height 18
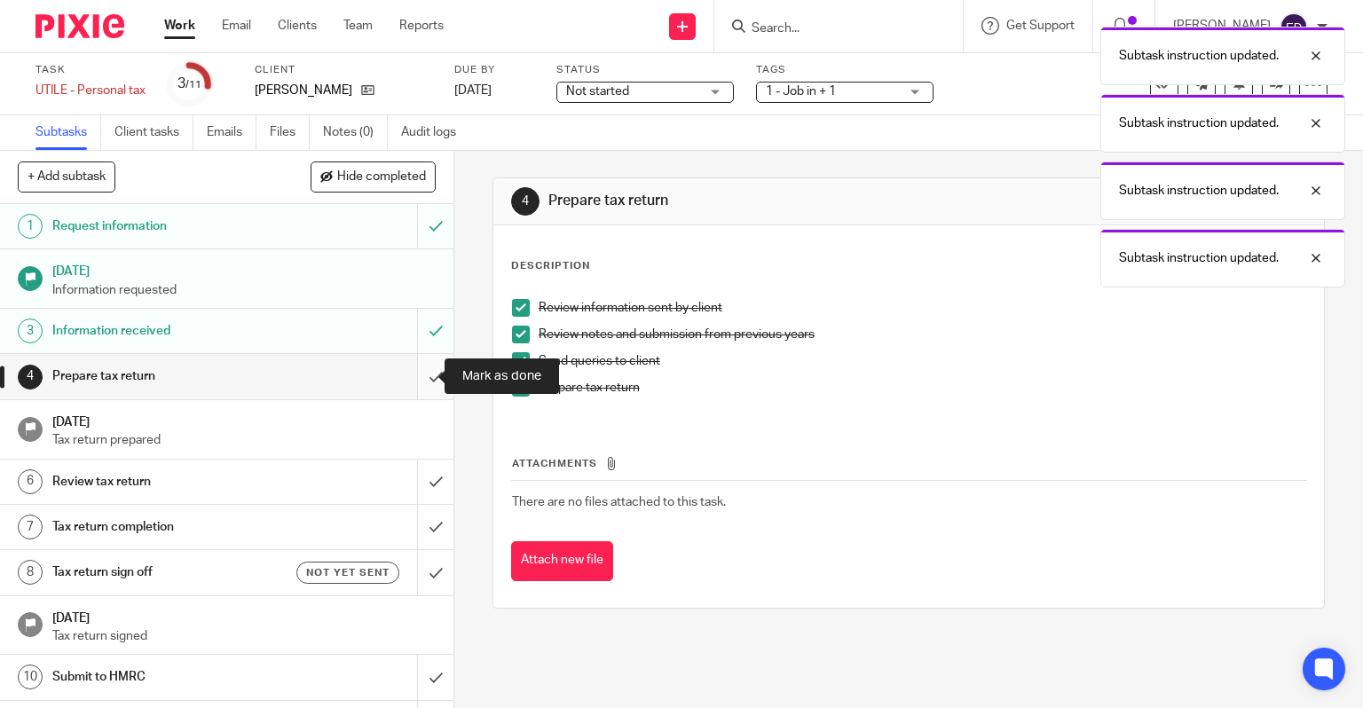
click at [400, 390] on input "submit" at bounding box center [226, 376] width 453 height 44
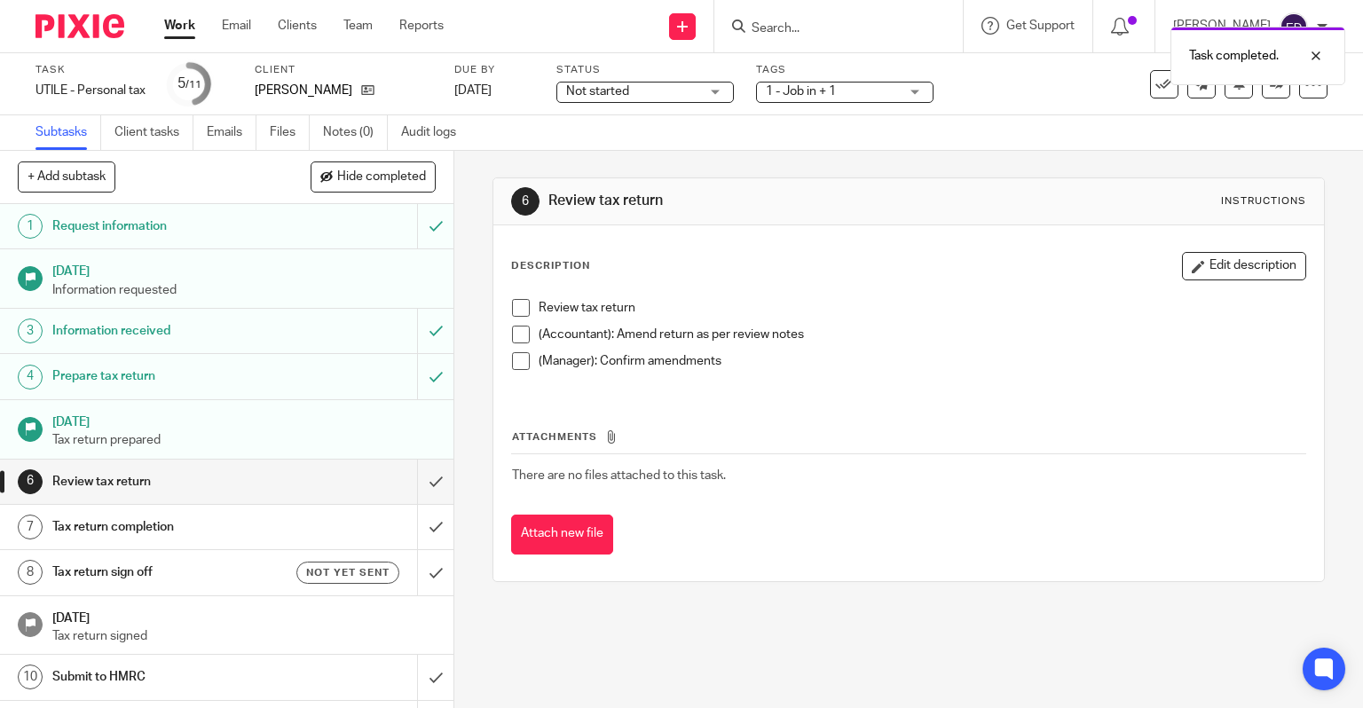
click at [714, 98] on div "Not started Not started" at bounding box center [644, 92] width 177 height 21
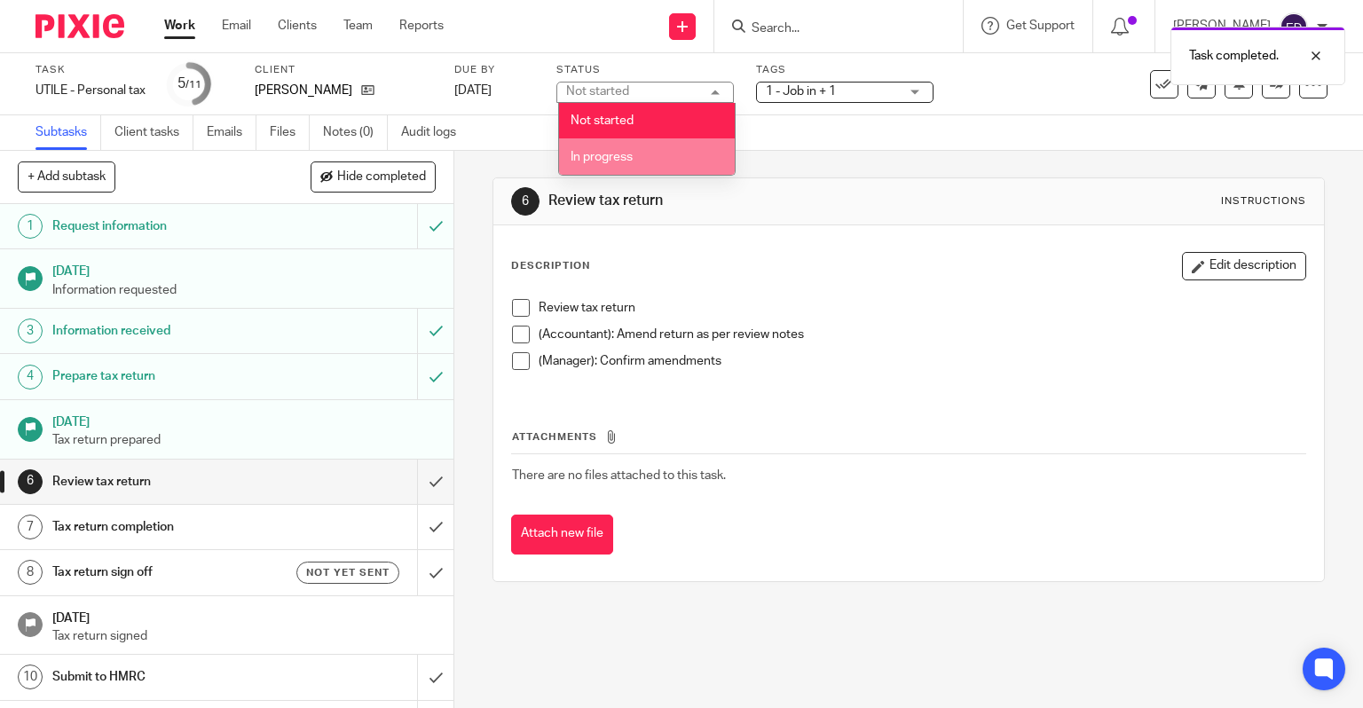
click at [681, 153] on li "In progress" at bounding box center [647, 156] width 176 height 36
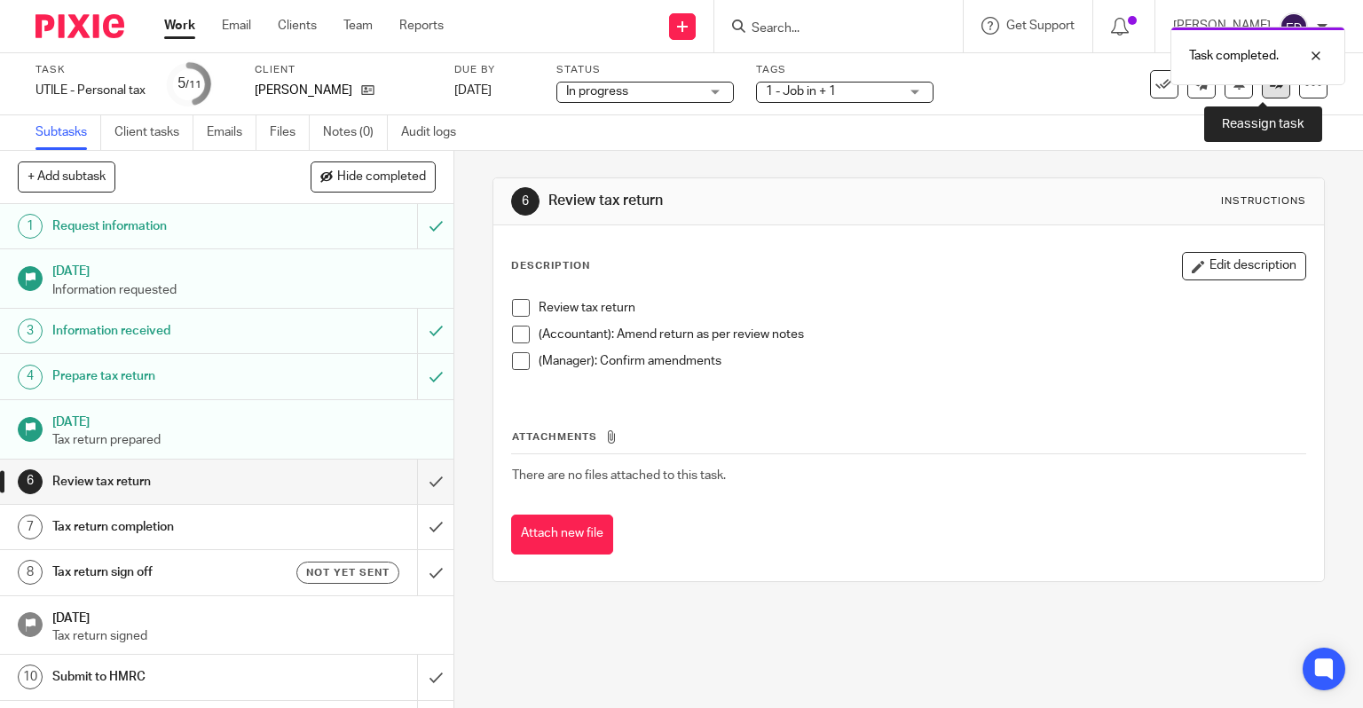
click at [1269, 90] on icon at bounding box center [1275, 83] width 13 height 13
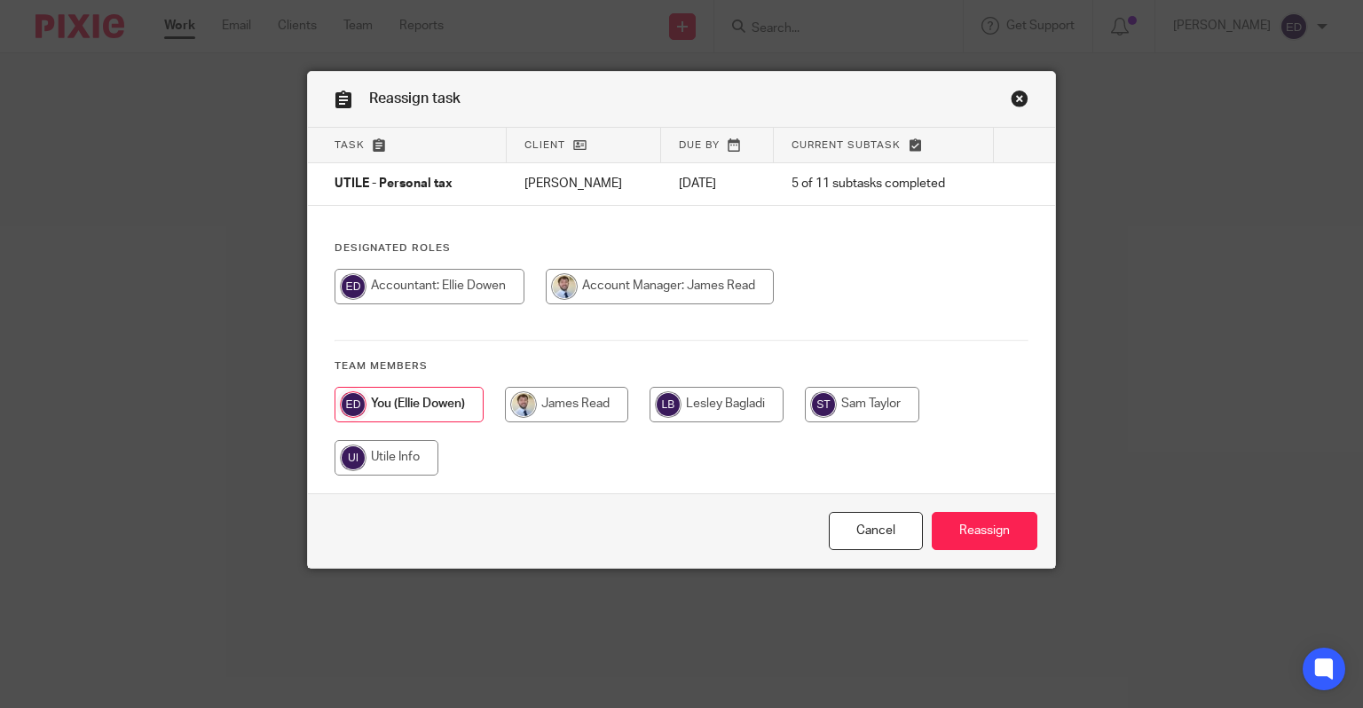
click at [654, 283] on input "radio" at bounding box center [660, 286] width 228 height 35
radio input "true"
click at [975, 523] on input "Reassign" at bounding box center [984, 531] width 106 height 38
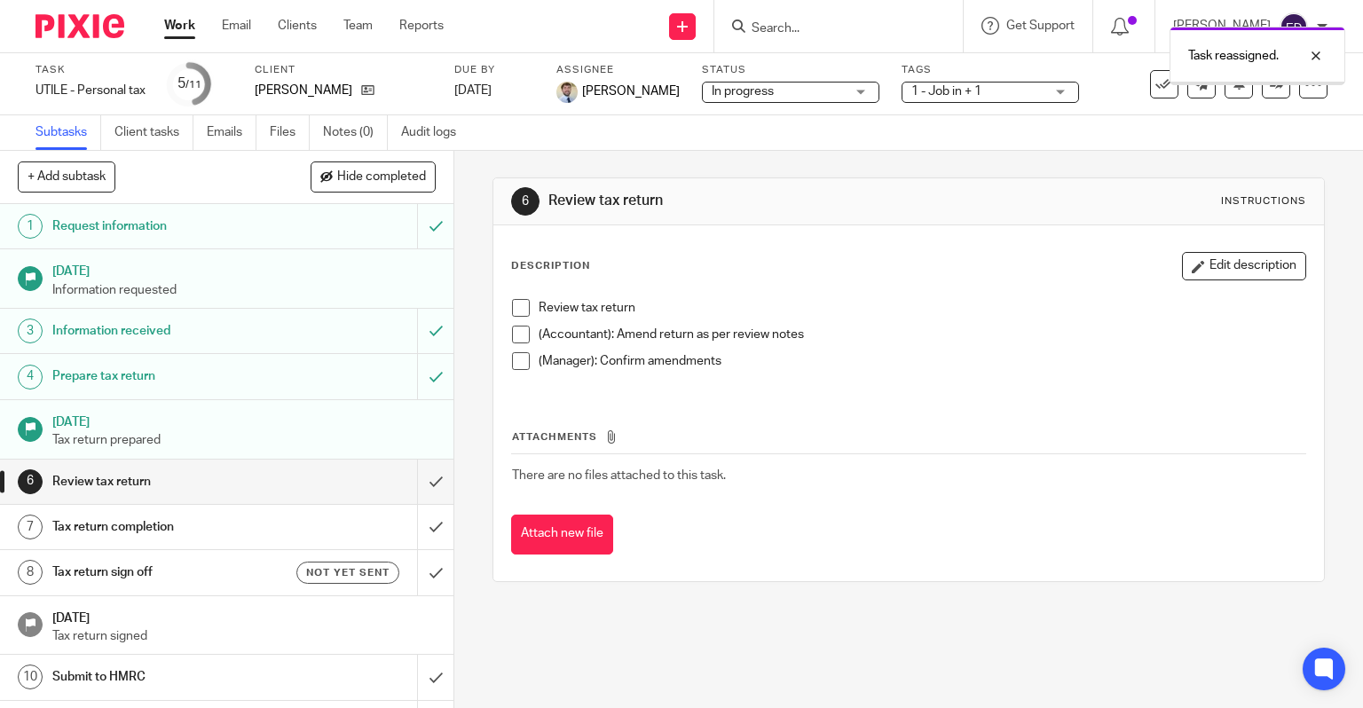
click at [192, 33] on link "Work" at bounding box center [179, 26] width 31 height 18
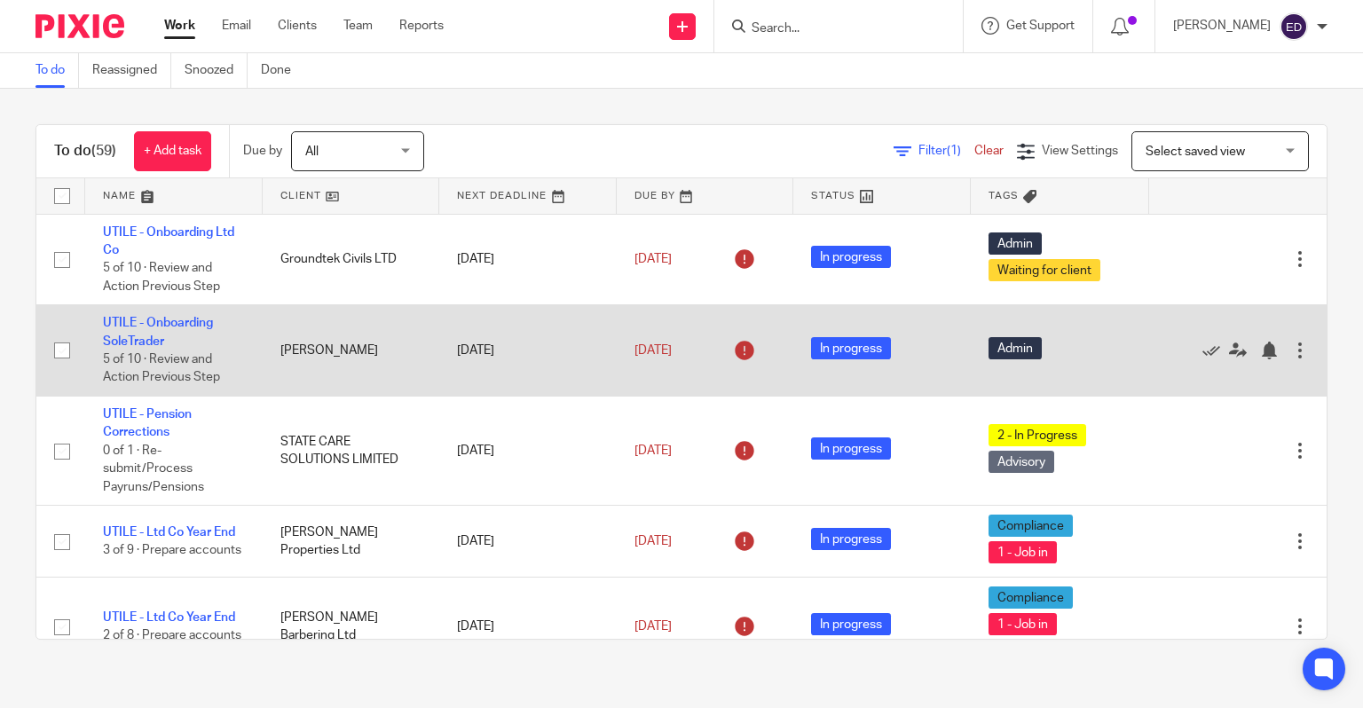
scroll to position [444, 0]
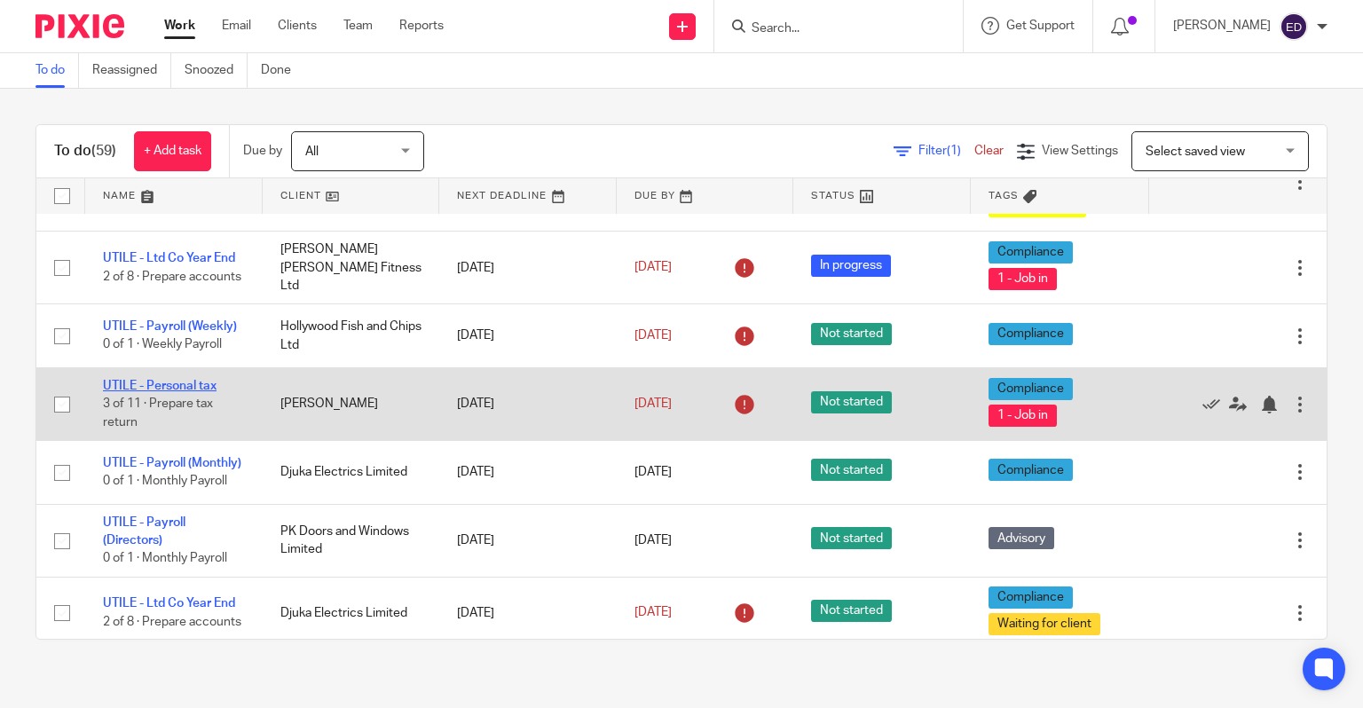
click at [202, 392] on link "UTILE - Personal tax" at bounding box center [160, 386] width 114 height 12
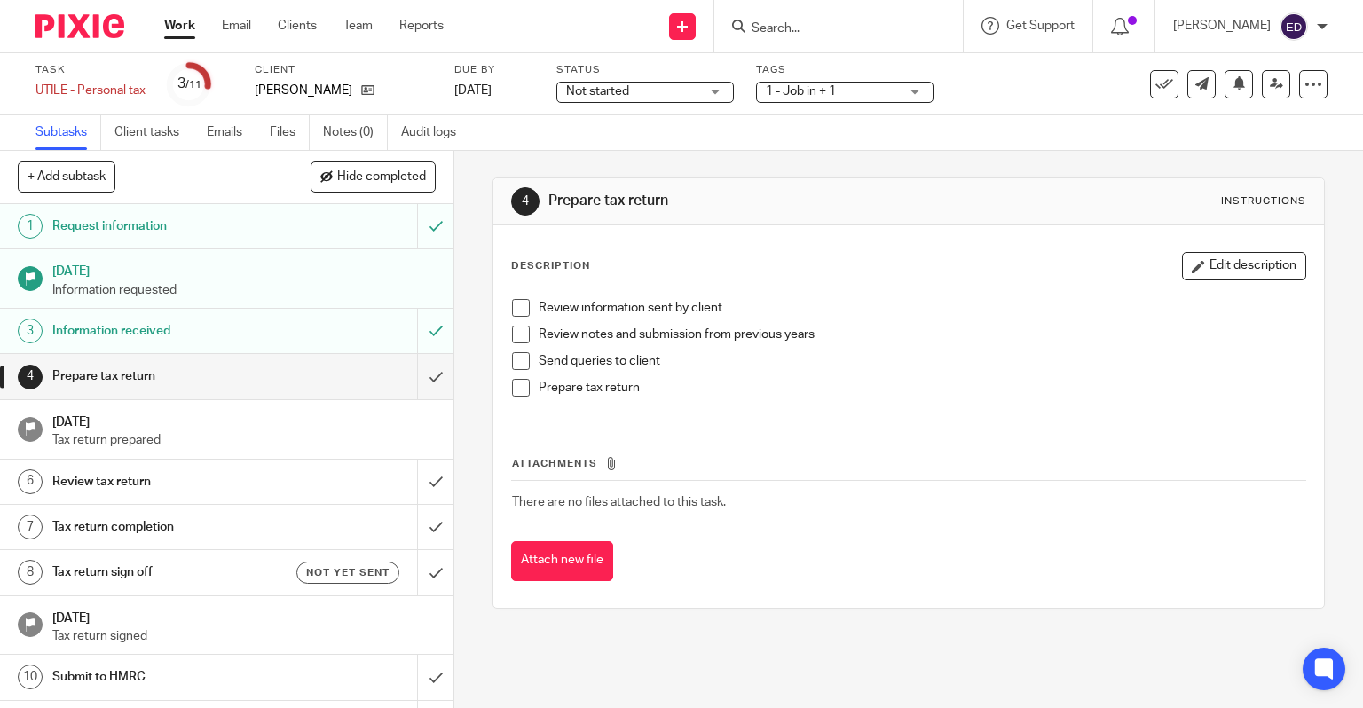
click at [530, 307] on li "Review information sent by client" at bounding box center [909, 312] width 794 height 27
click at [522, 303] on span at bounding box center [521, 308] width 18 height 18
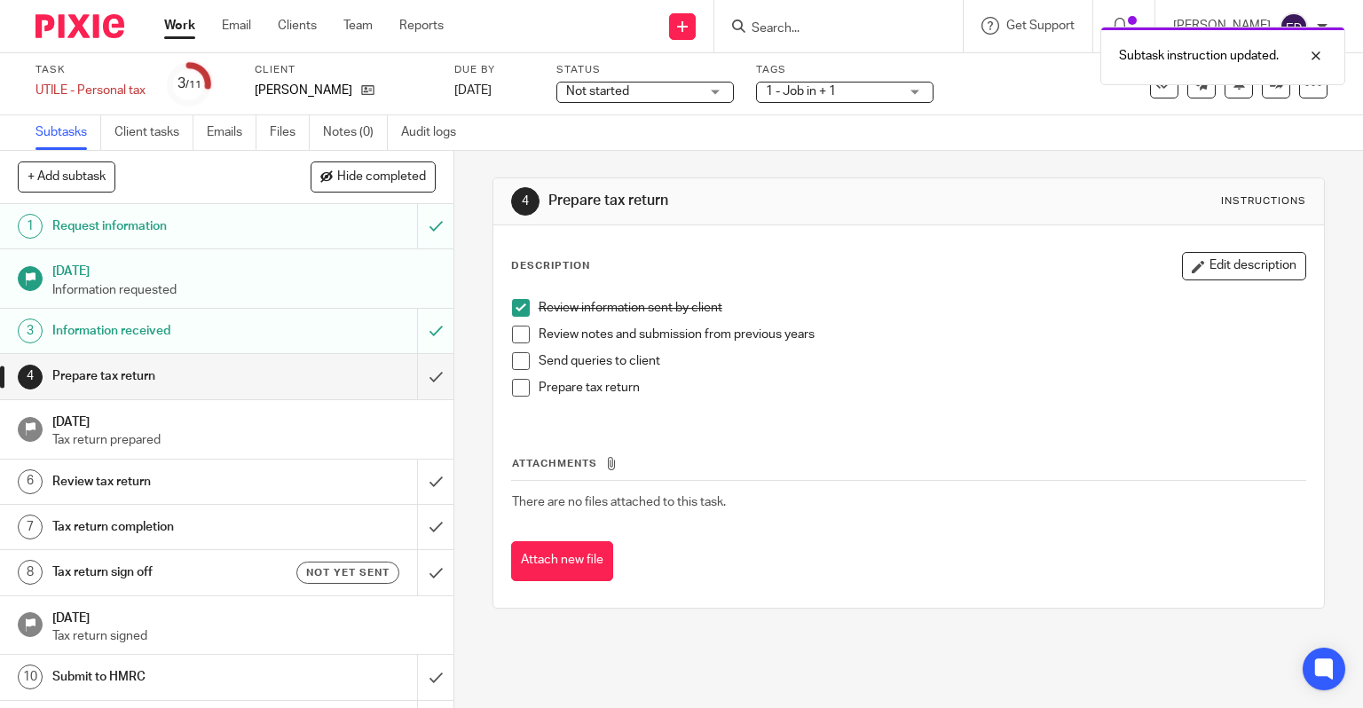
click at [521, 342] on span at bounding box center [521, 335] width 18 height 18
click at [515, 365] on span at bounding box center [521, 361] width 18 height 18
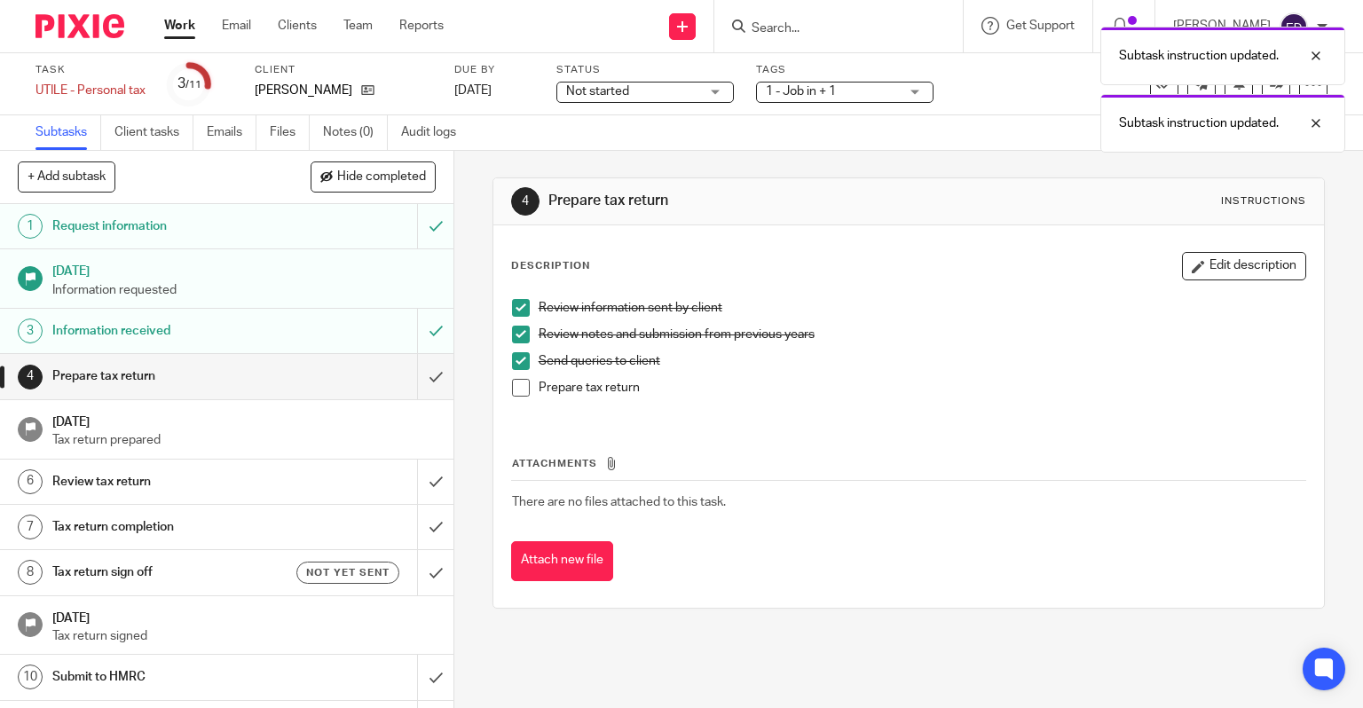
click at [514, 387] on span at bounding box center [521, 388] width 18 height 18
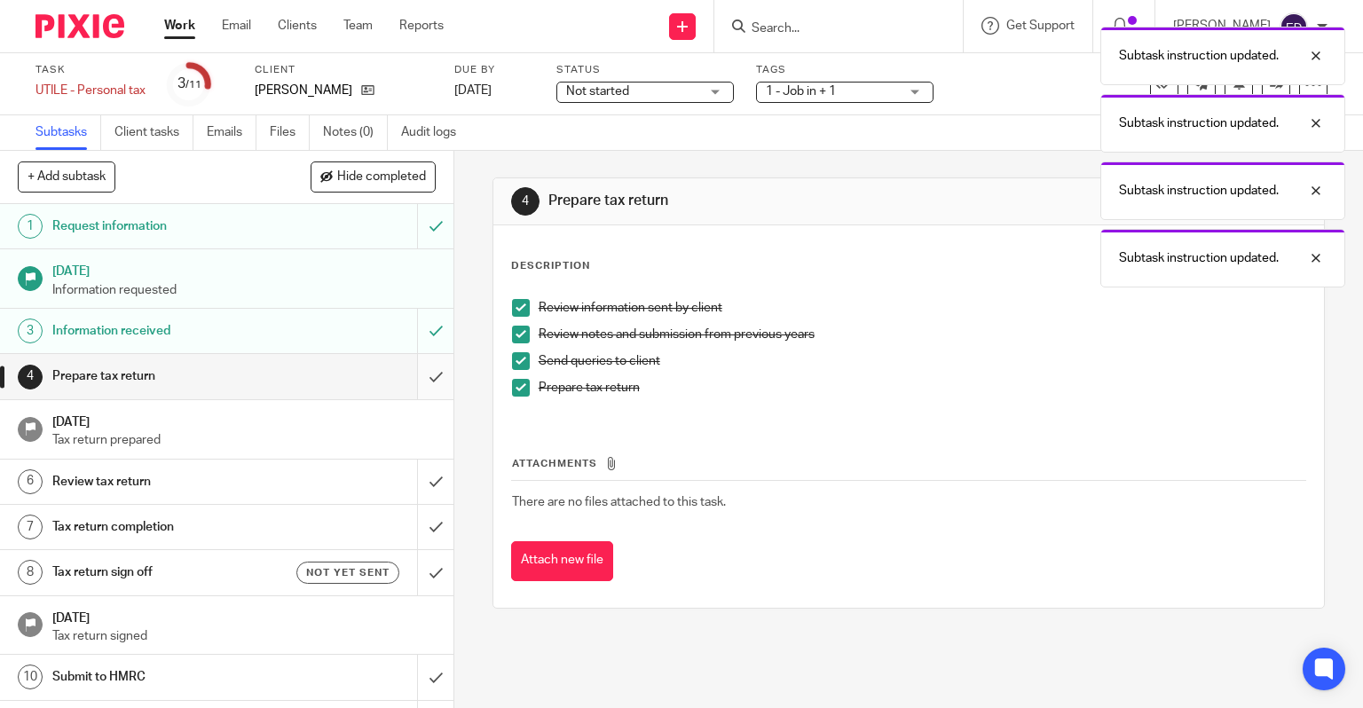
click at [428, 377] on input "submit" at bounding box center [226, 376] width 453 height 44
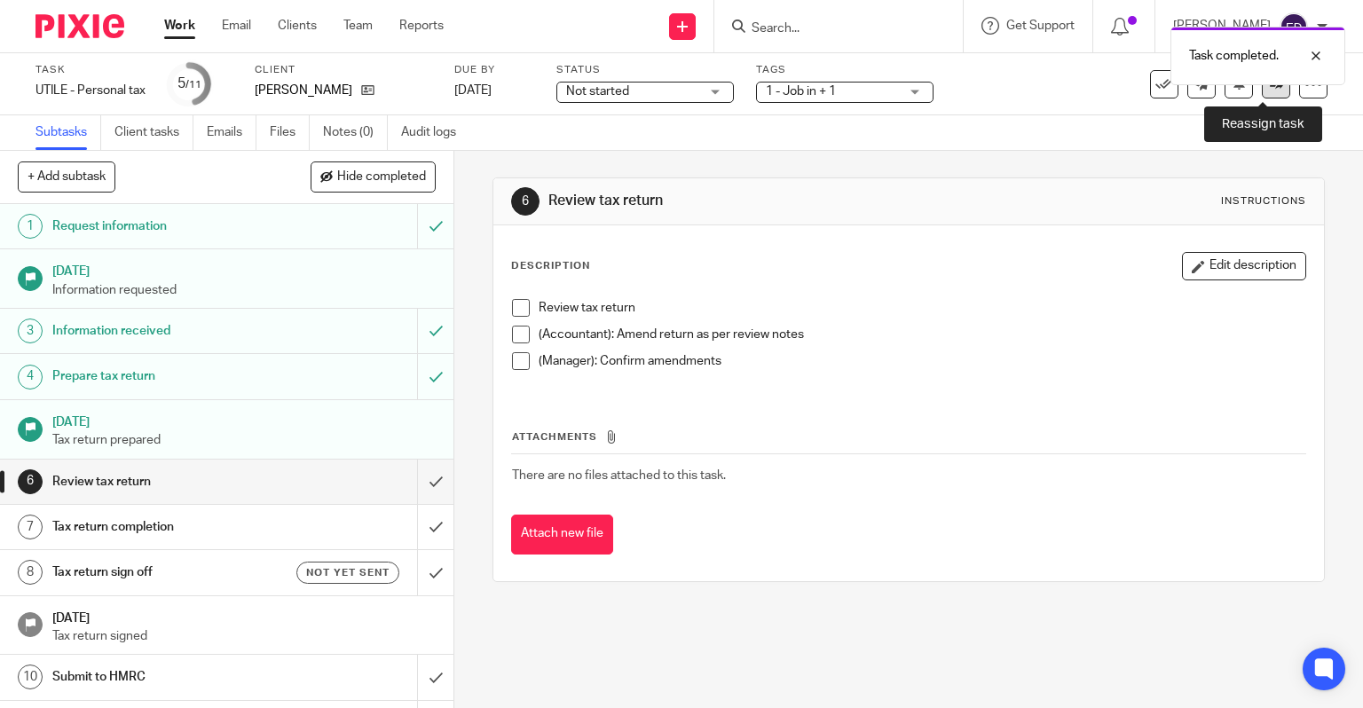
click at [1261, 95] on link at bounding box center [1275, 84] width 28 height 28
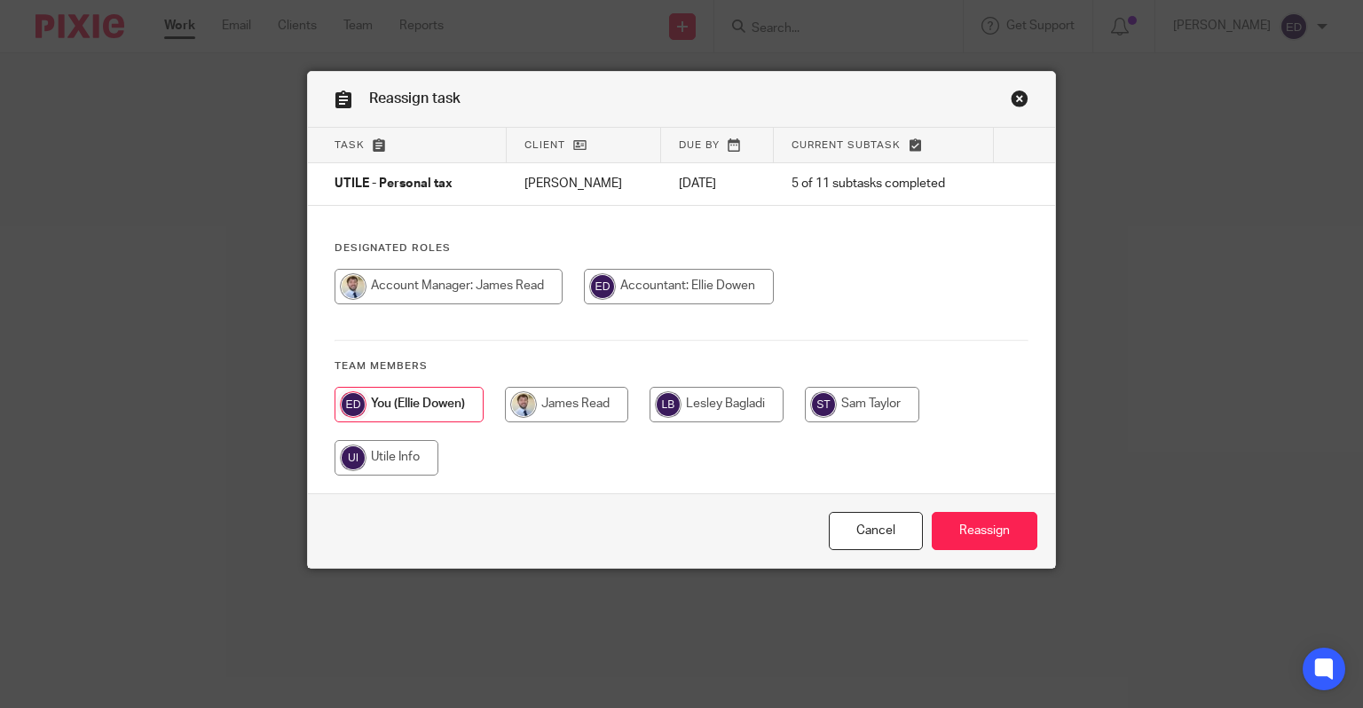
click at [1018, 102] on link "Close this dialog window" at bounding box center [1019, 102] width 18 height 24
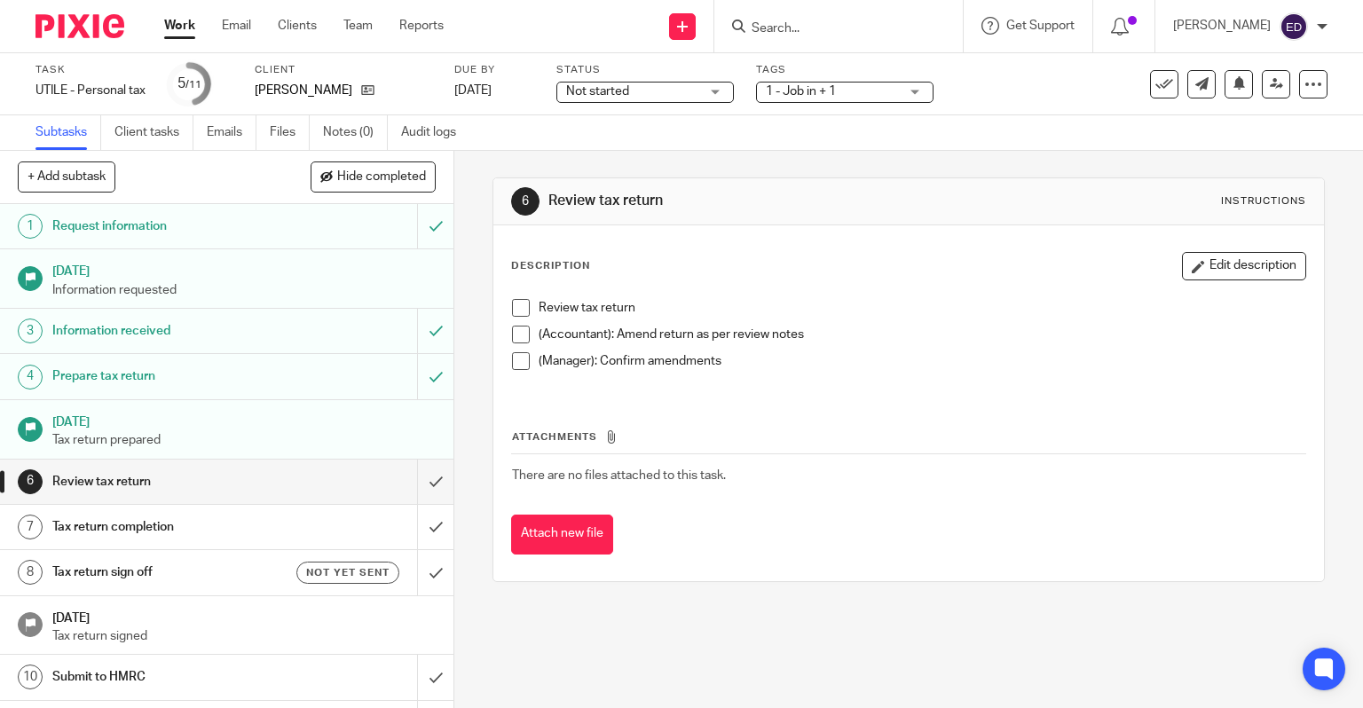
click at [699, 95] on span "Not started" at bounding box center [632, 91] width 133 height 19
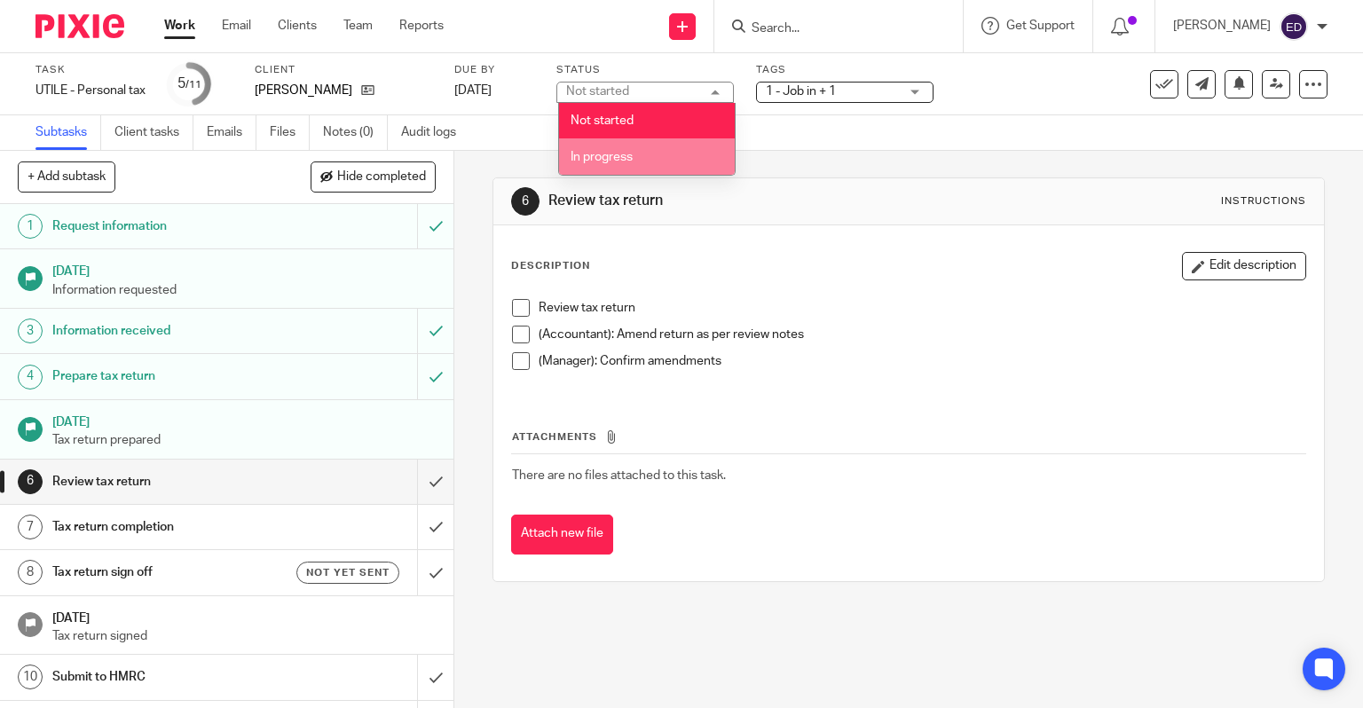
click at [680, 149] on li "In progress" at bounding box center [647, 156] width 176 height 36
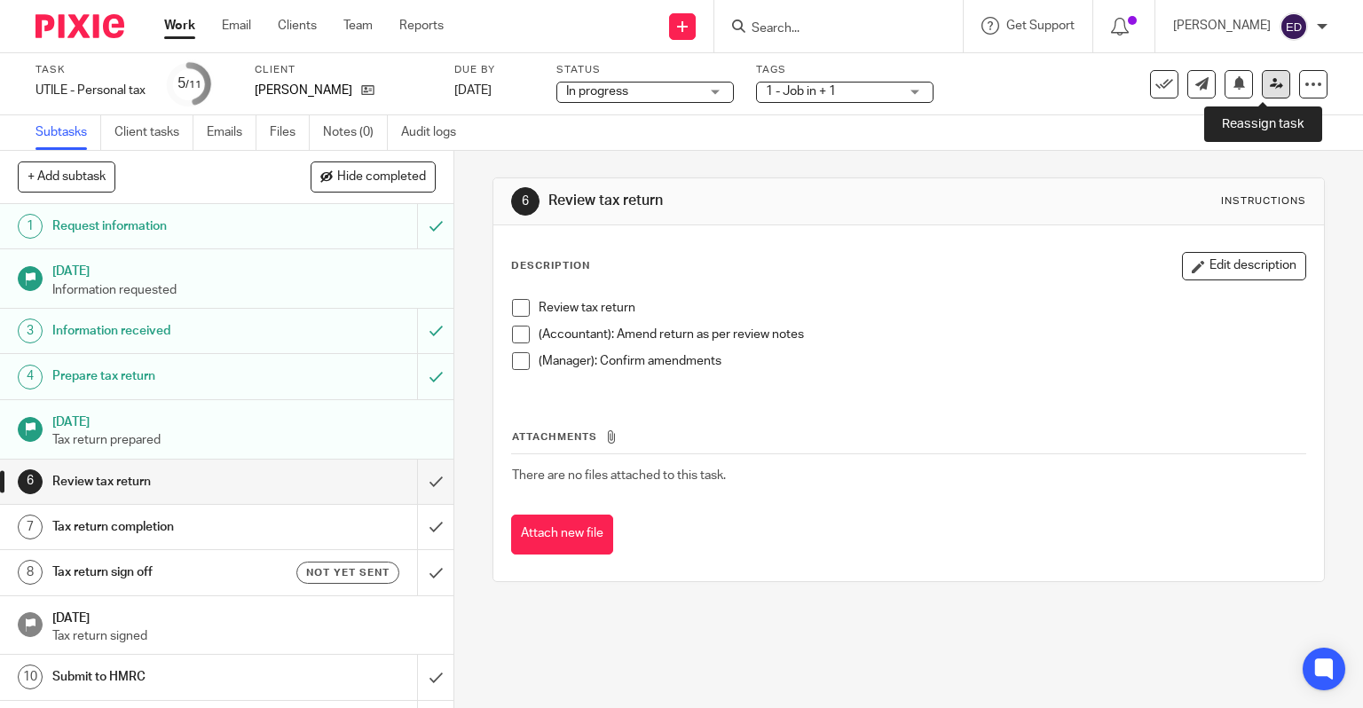
click at [1269, 85] on icon at bounding box center [1275, 83] width 13 height 13
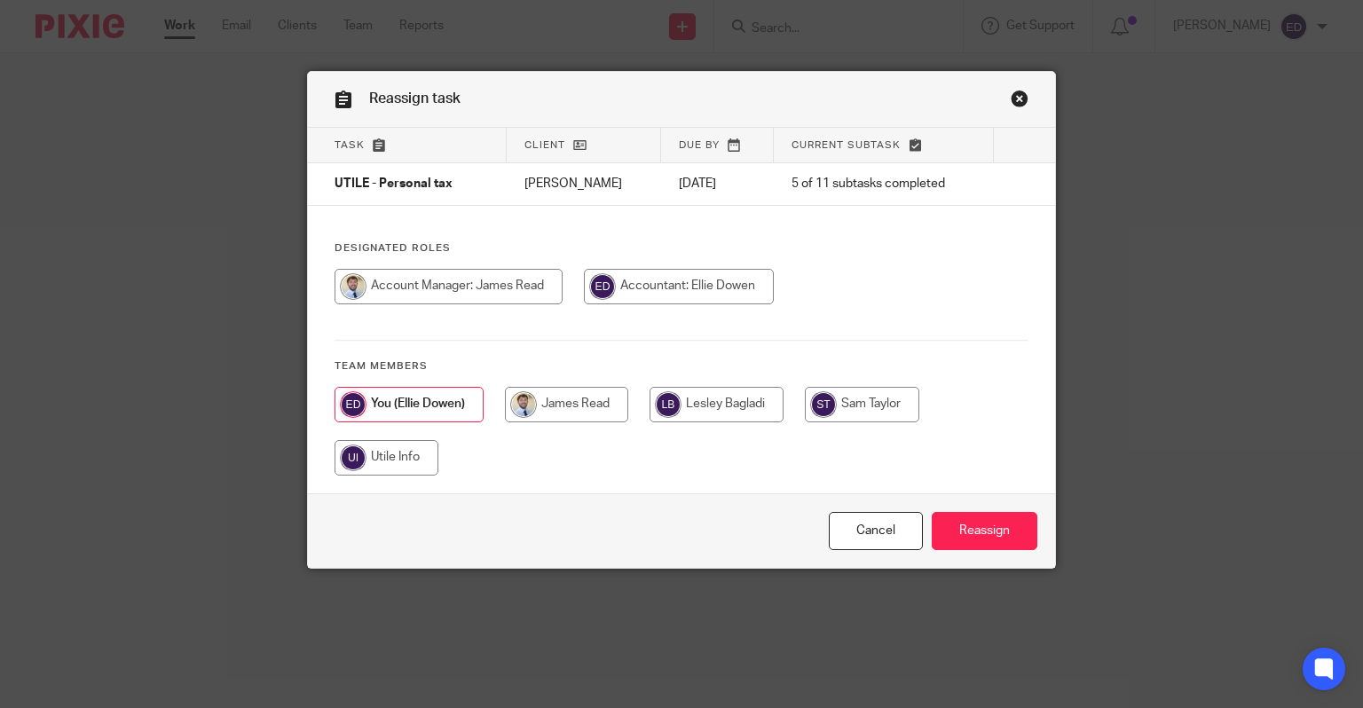
click at [517, 271] on input "radio" at bounding box center [448, 286] width 228 height 35
radio input "true"
drag, startPoint x: 973, startPoint y: 527, endPoint x: 981, endPoint y: 500, distance: 27.8
click at [972, 529] on input "Reassign" at bounding box center [984, 531] width 106 height 38
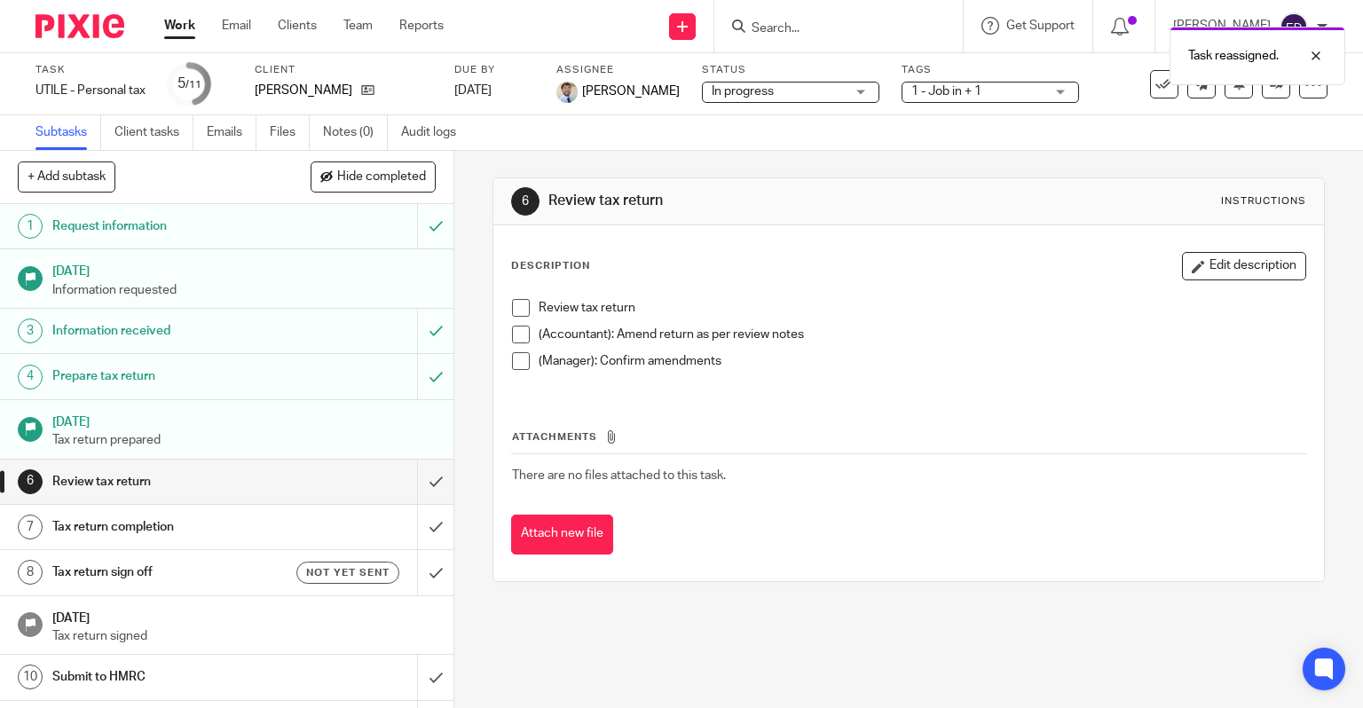
click at [204, 20] on ul "Work Email Clients Team Reports" at bounding box center [317, 26] width 306 height 18
click at [177, 27] on link "Work" at bounding box center [179, 26] width 31 height 18
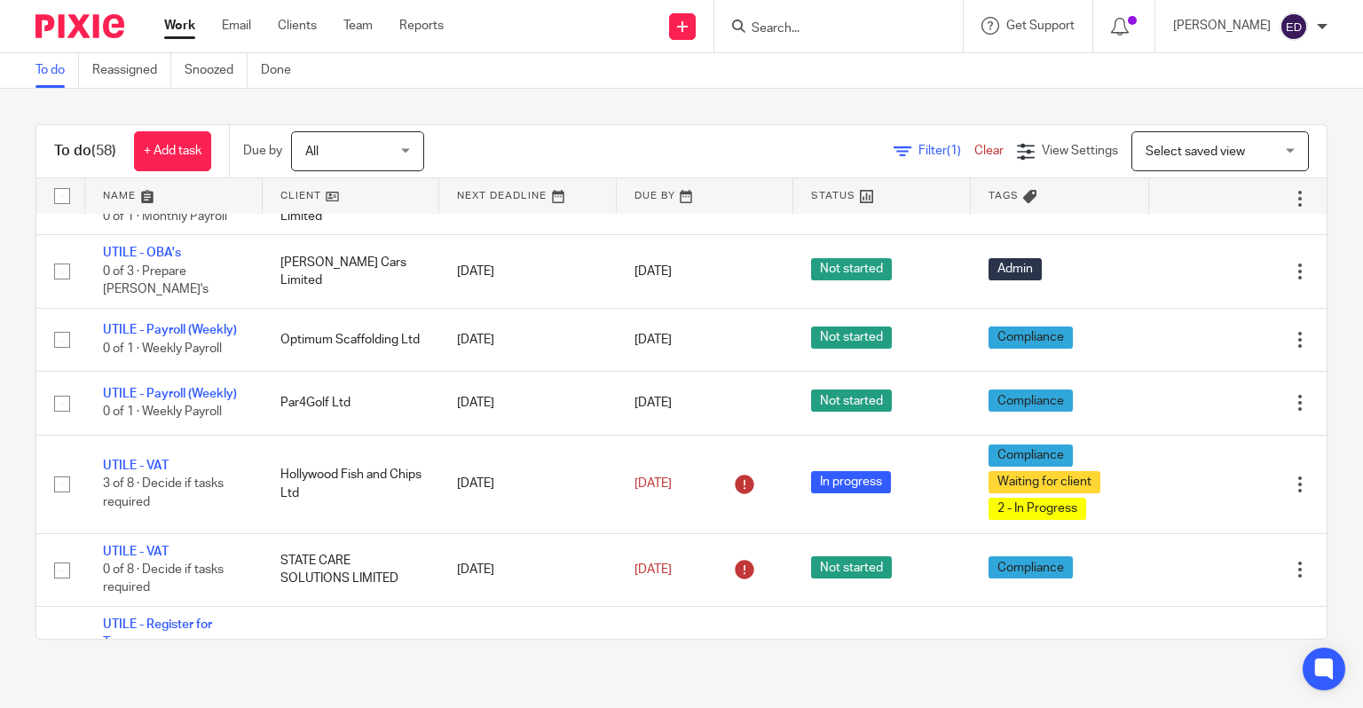
scroll to position [3009, 0]
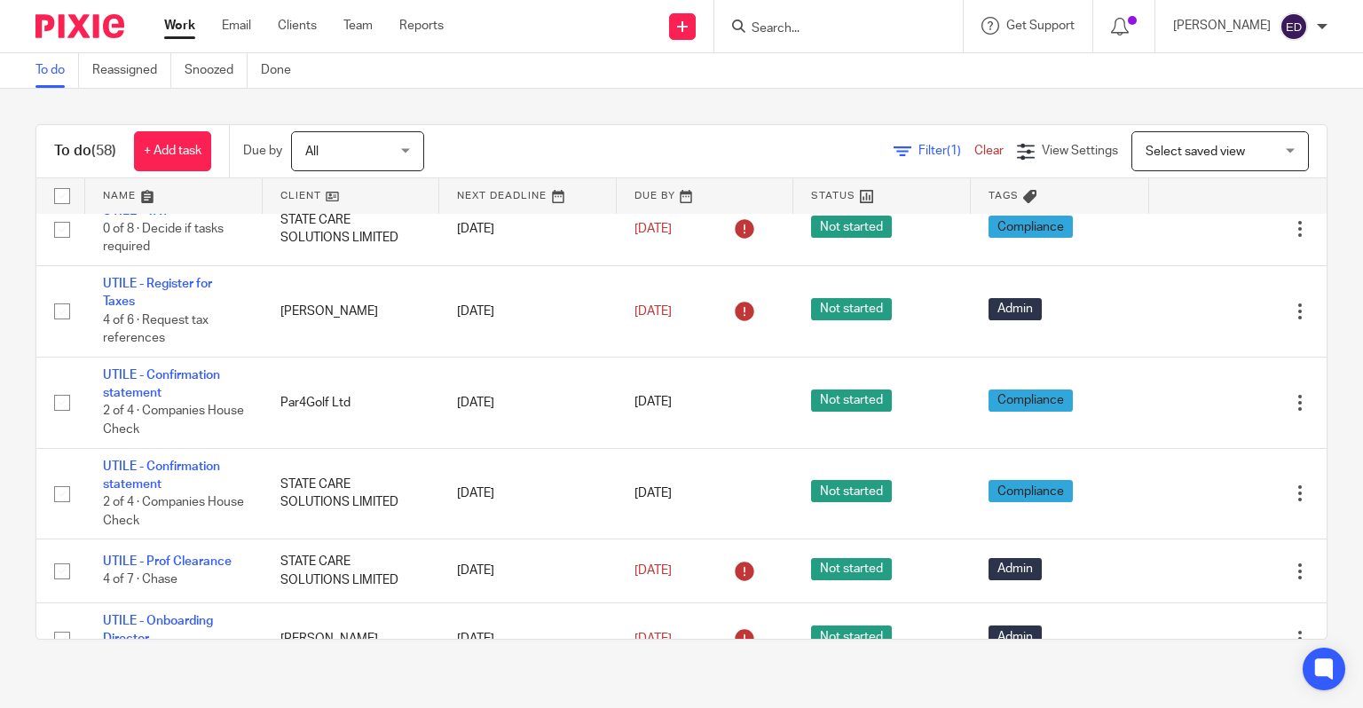
click at [918, 152] on span "Filter (1)" at bounding box center [946, 151] width 56 height 12
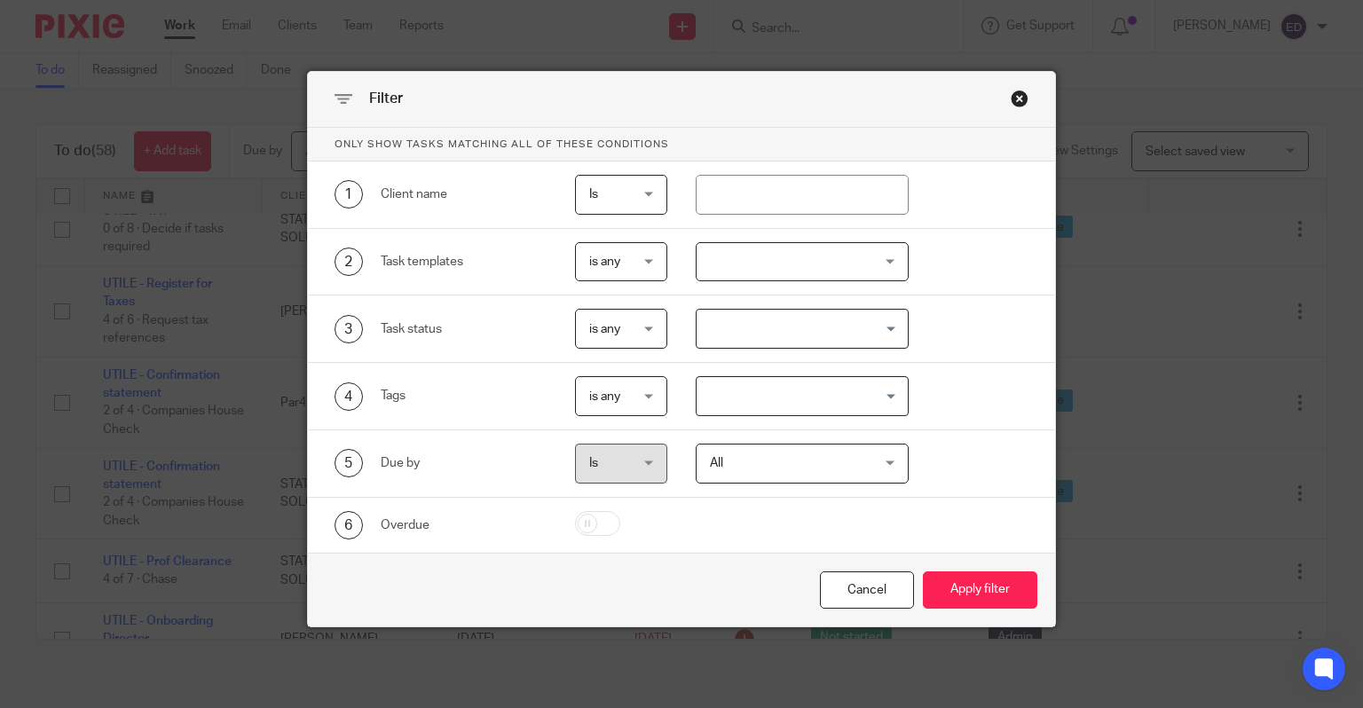
click at [770, 262] on div at bounding box center [801, 262] width 213 height 40
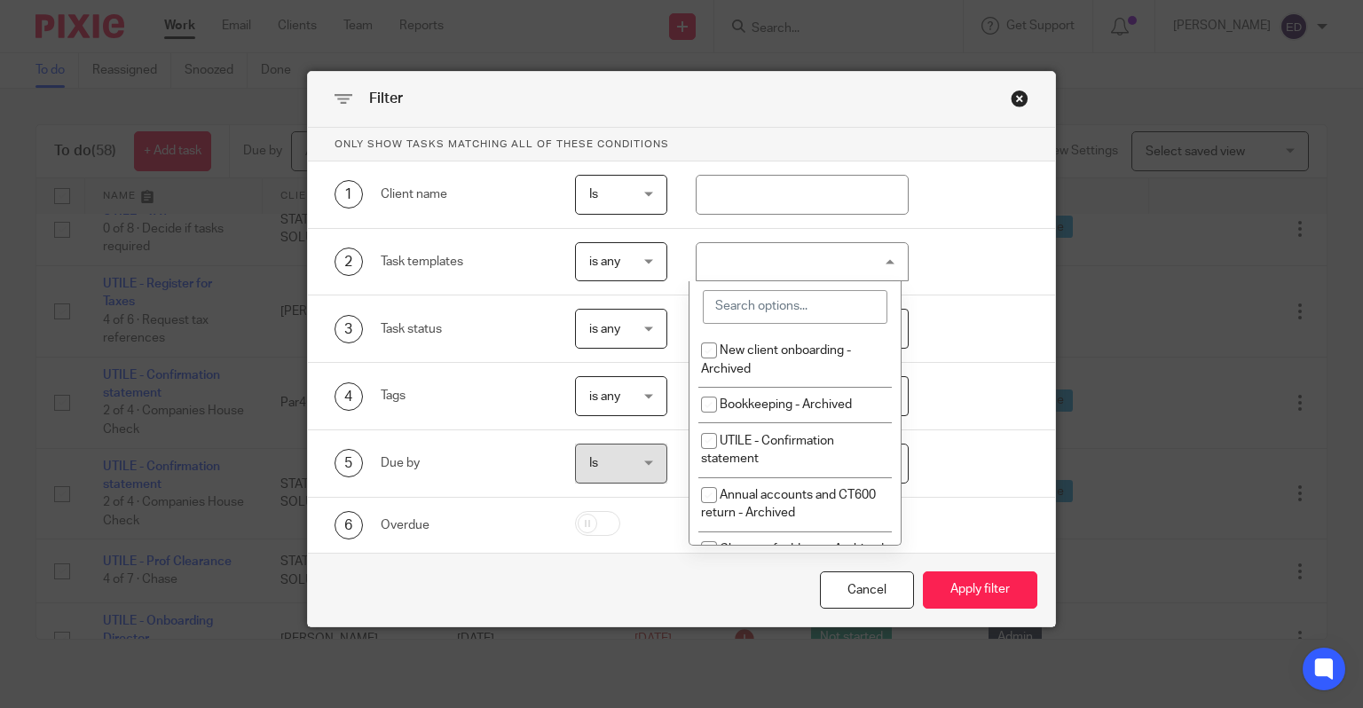
click at [763, 312] on input "search" at bounding box center [795, 307] width 185 height 34
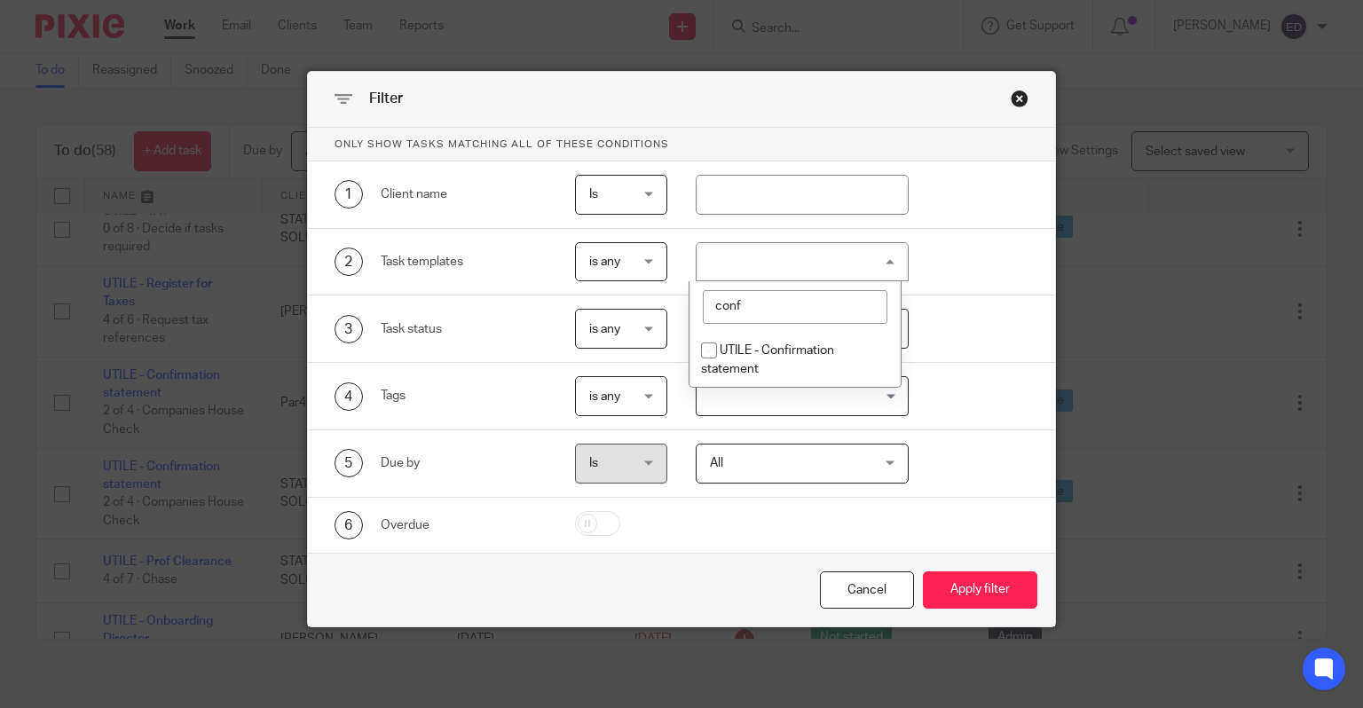
type input "conf"
click at [708, 355] on input "checkbox" at bounding box center [709, 351] width 34 height 34
checkbox input "true"
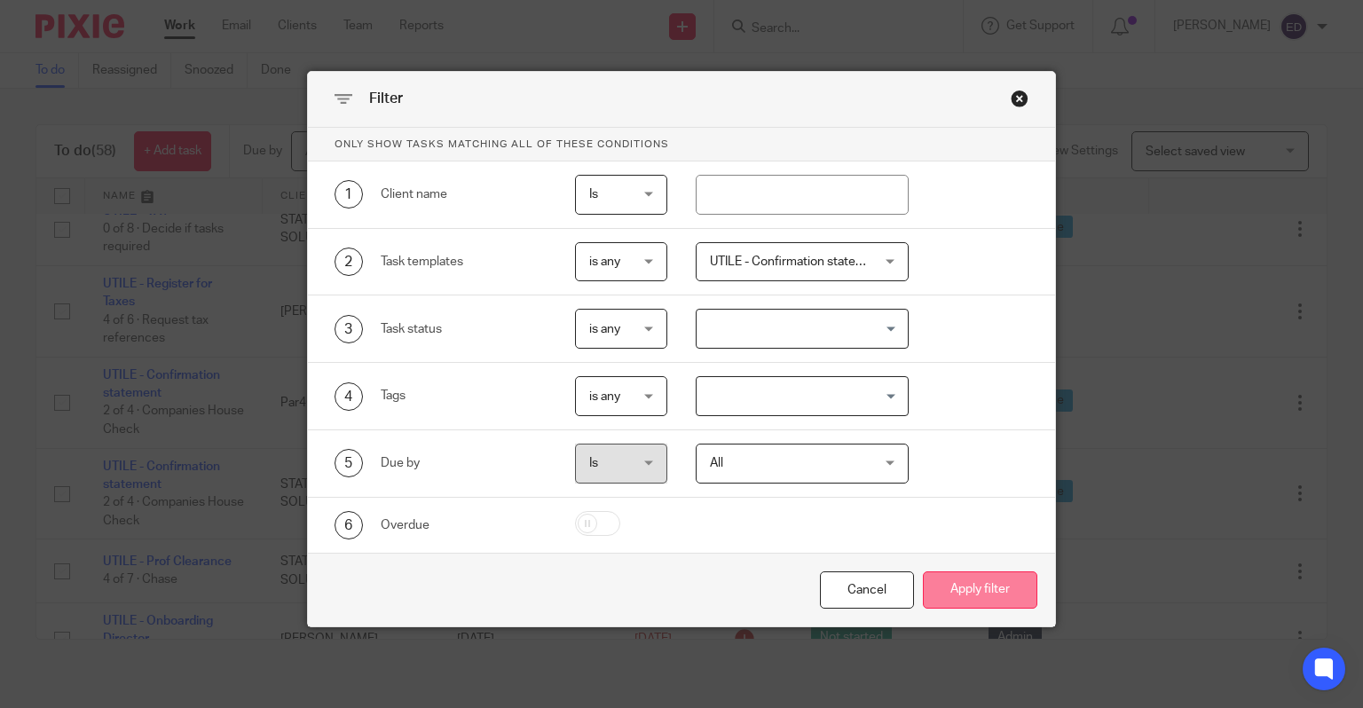
click at [955, 594] on button "Apply filter" at bounding box center [980, 590] width 114 height 38
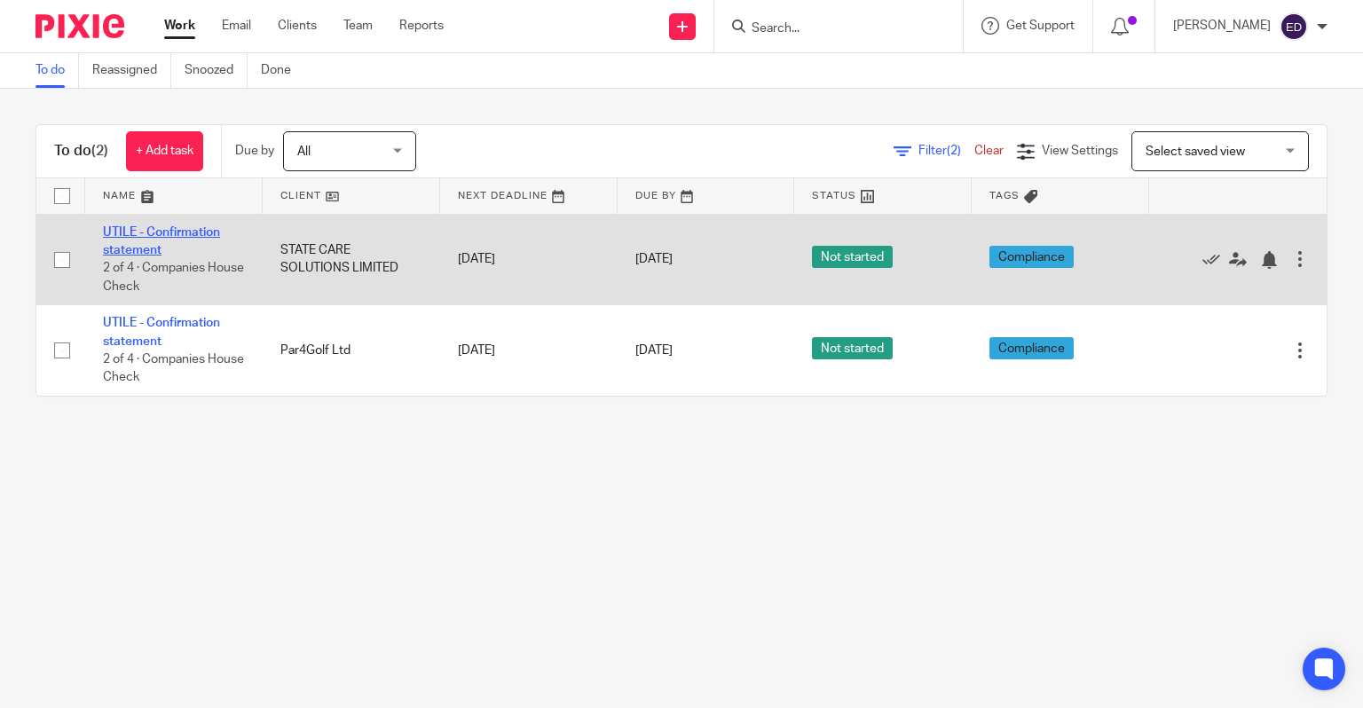
click at [149, 232] on link "UTILE - Confirmation statement" at bounding box center [161, 241] width 117 height 30
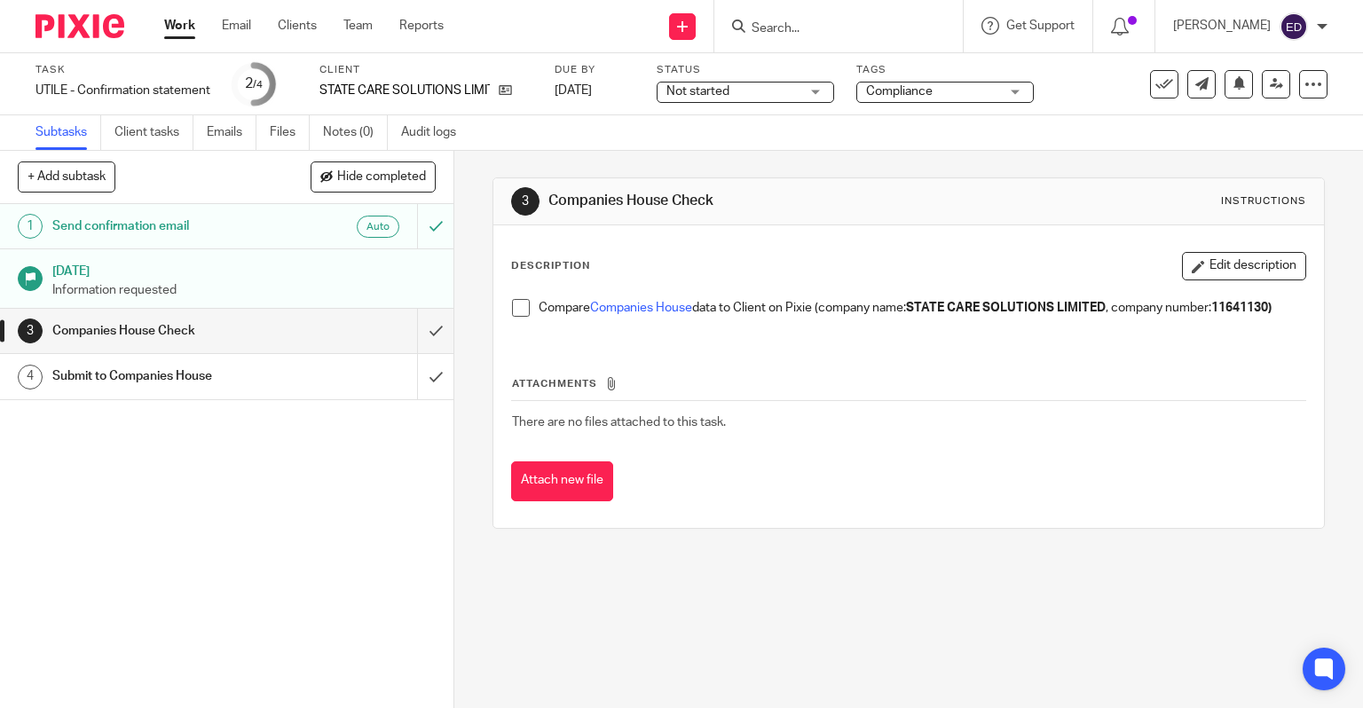
click at [184, 27] on link "Work" at bounding box center [179, 26] width 31 height 18
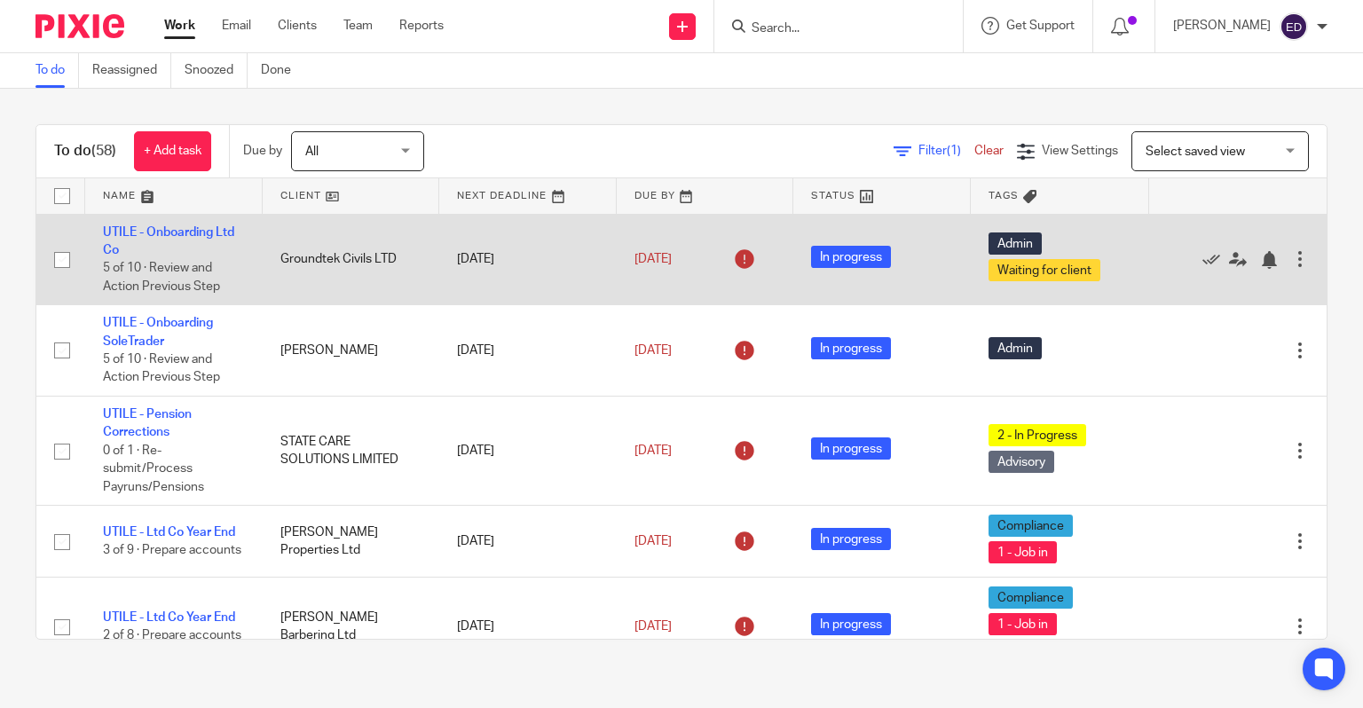
scroll to position [444, 0]
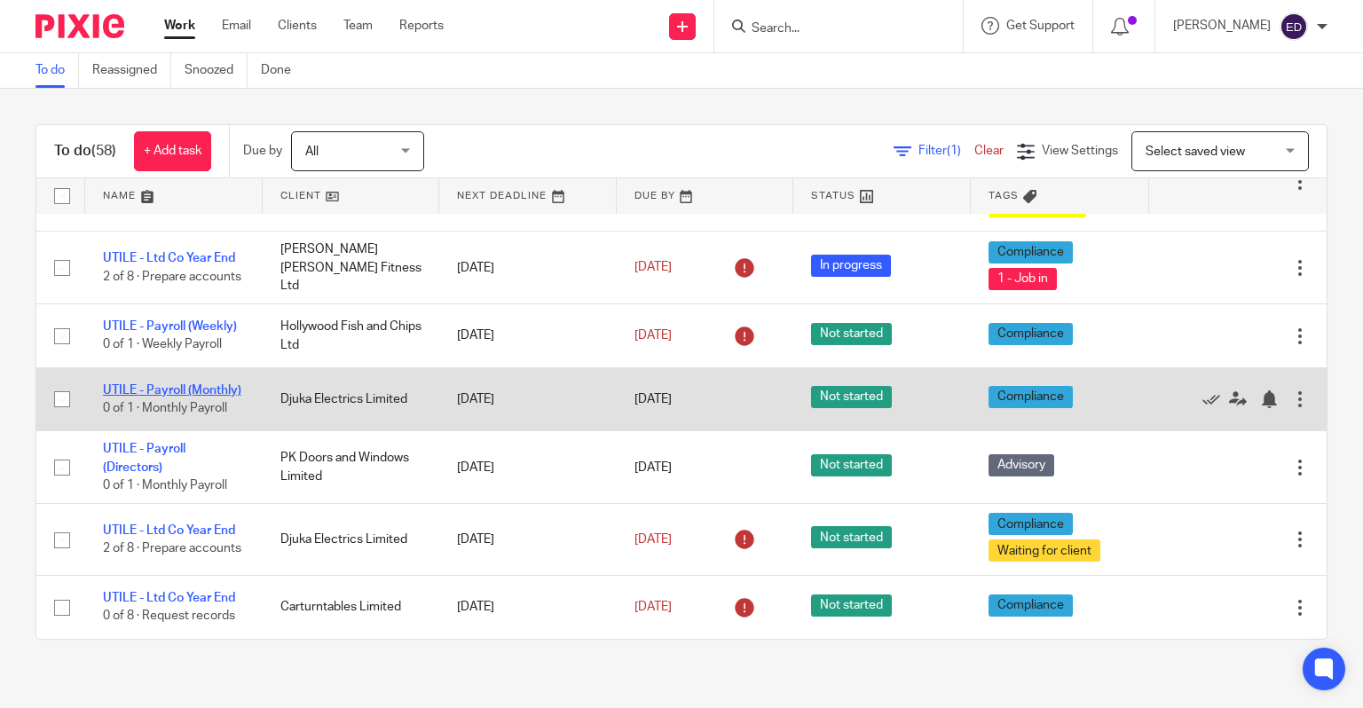
click at [136, 389] on link "UTILE - Payroll (Monthly)" at bounding box center [172, 390] width 138 height 12
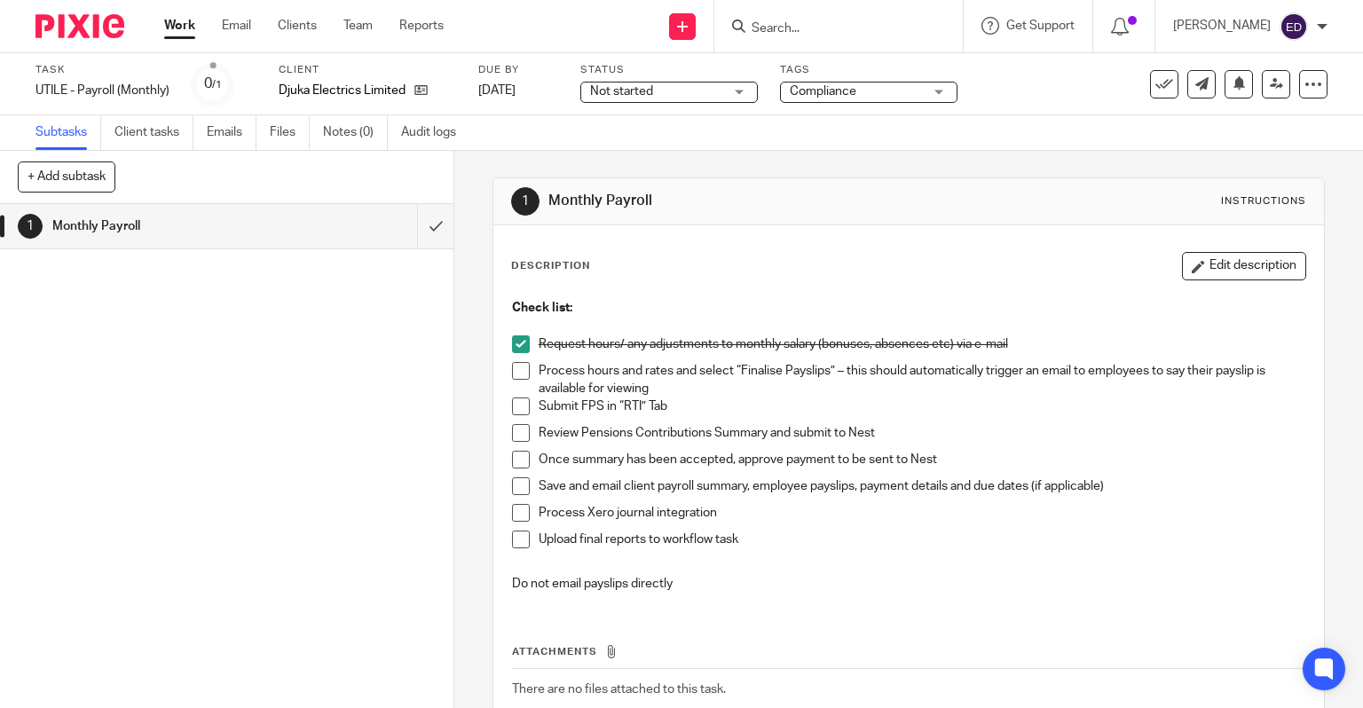
click at [518, 371] on span at bounding box center [521, 371] width 18 height 18
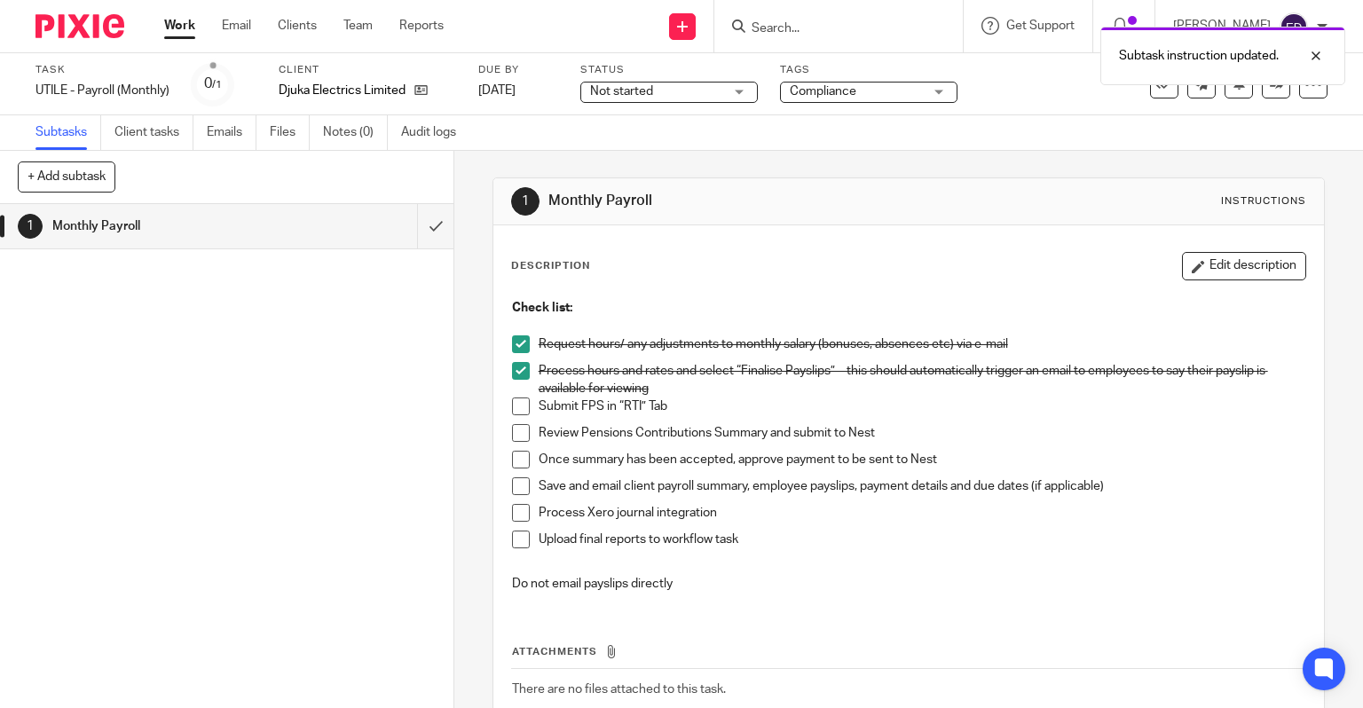
click at [514, 411] on span at bounding box center [521, 406] width 18 height 18
click at [513, 431] on span at bounding box center [521, 433] width 18 height 18
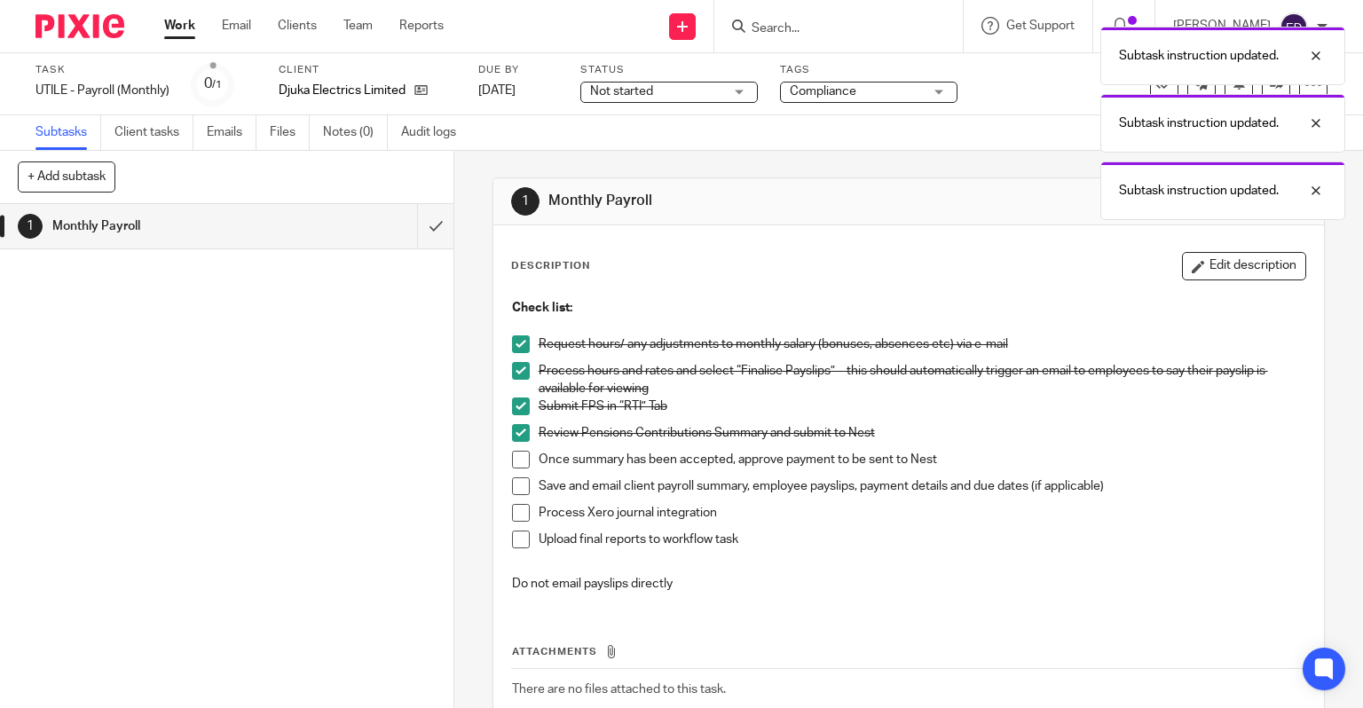
click at [512, 456] on span at bounding box center [521, 460] width 18 height 18
click at [512, 488] on span at bounding box center [521, 486] width 18 height 18
click at [512, 517] on span at bounding box center [521, 513] width 18 height 18
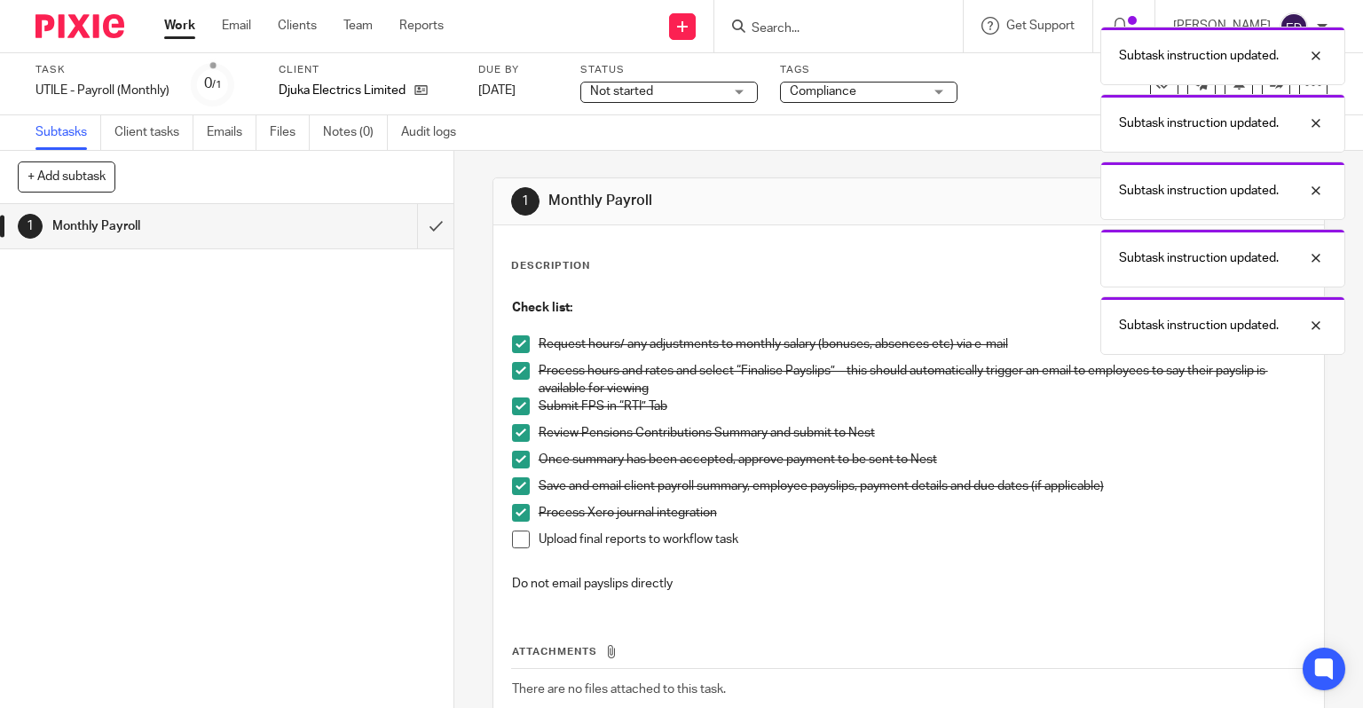
click at [515, 541] on span at bounding box center [521, 539] width 18 height 18
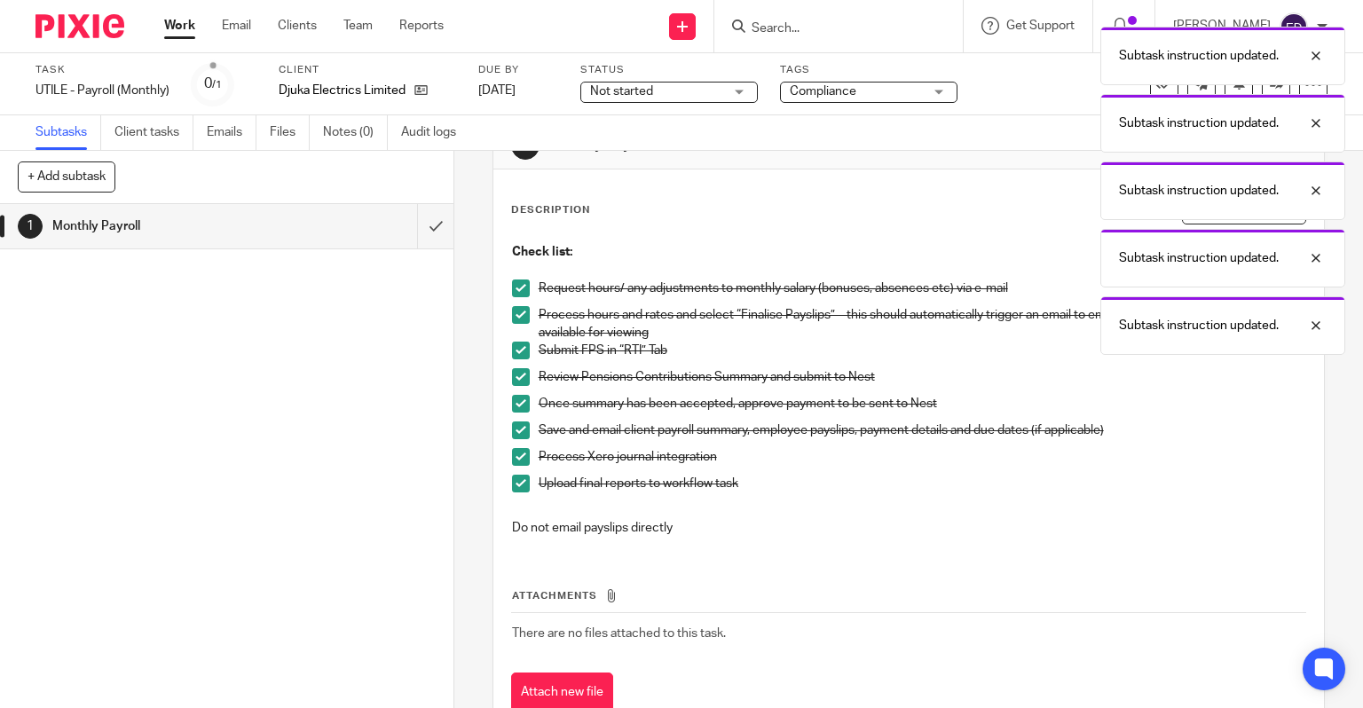
scroll to position [113, 0]
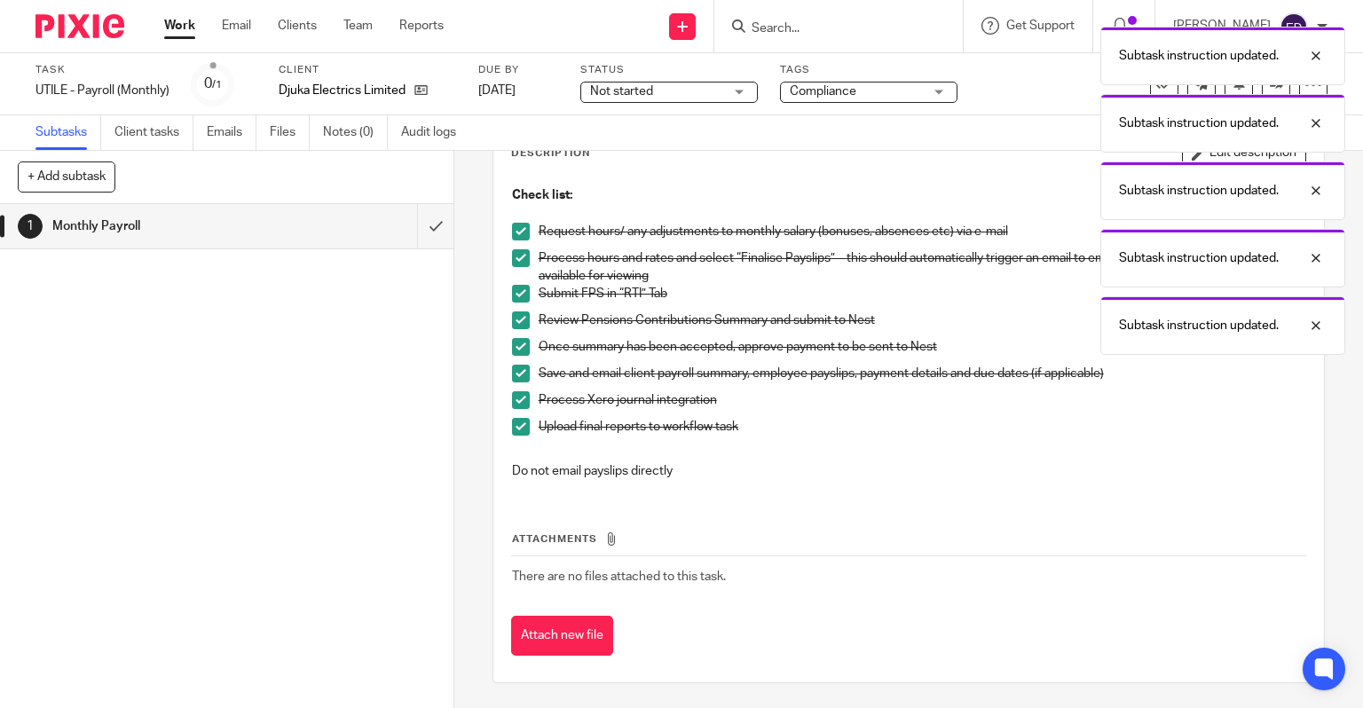
click at [552, 633] on button "Attach new file" at bounding box center [562, 636] width 102 height 40
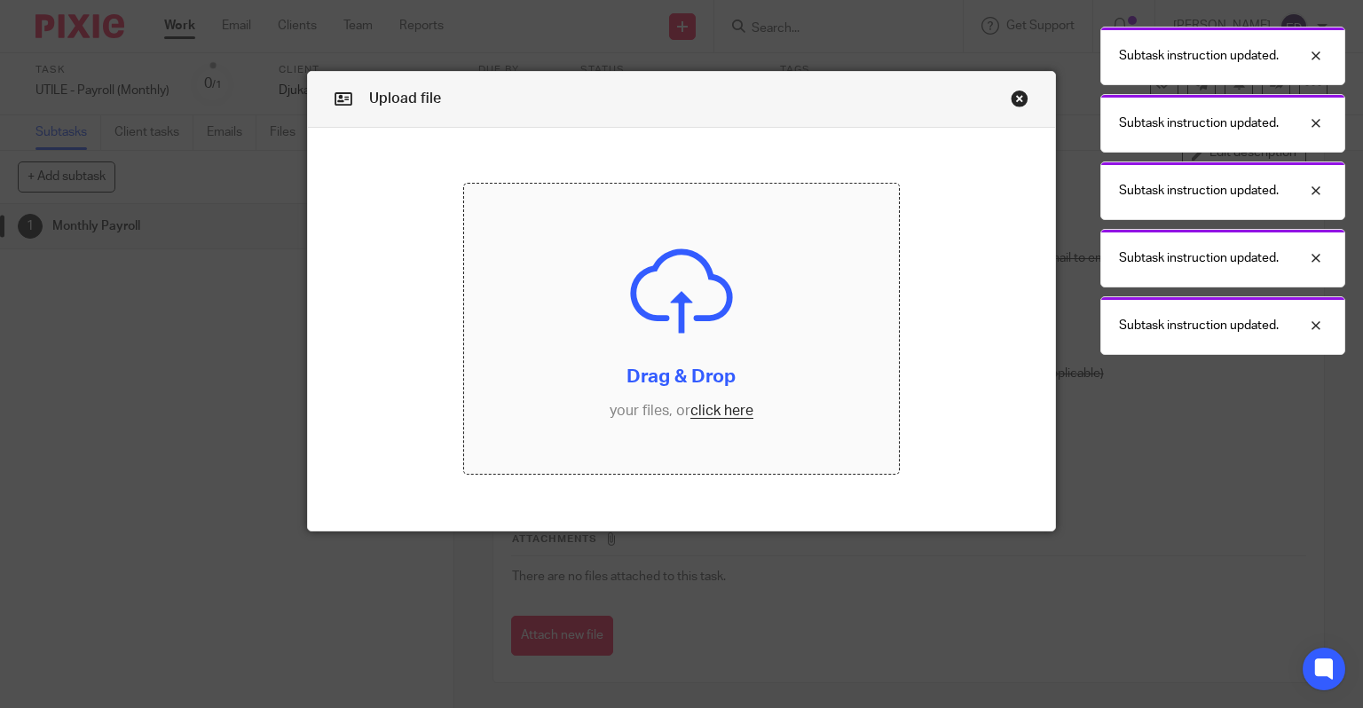
click at [671, 357] on input "file" at bounding box center [681, 329] width 435 height 290
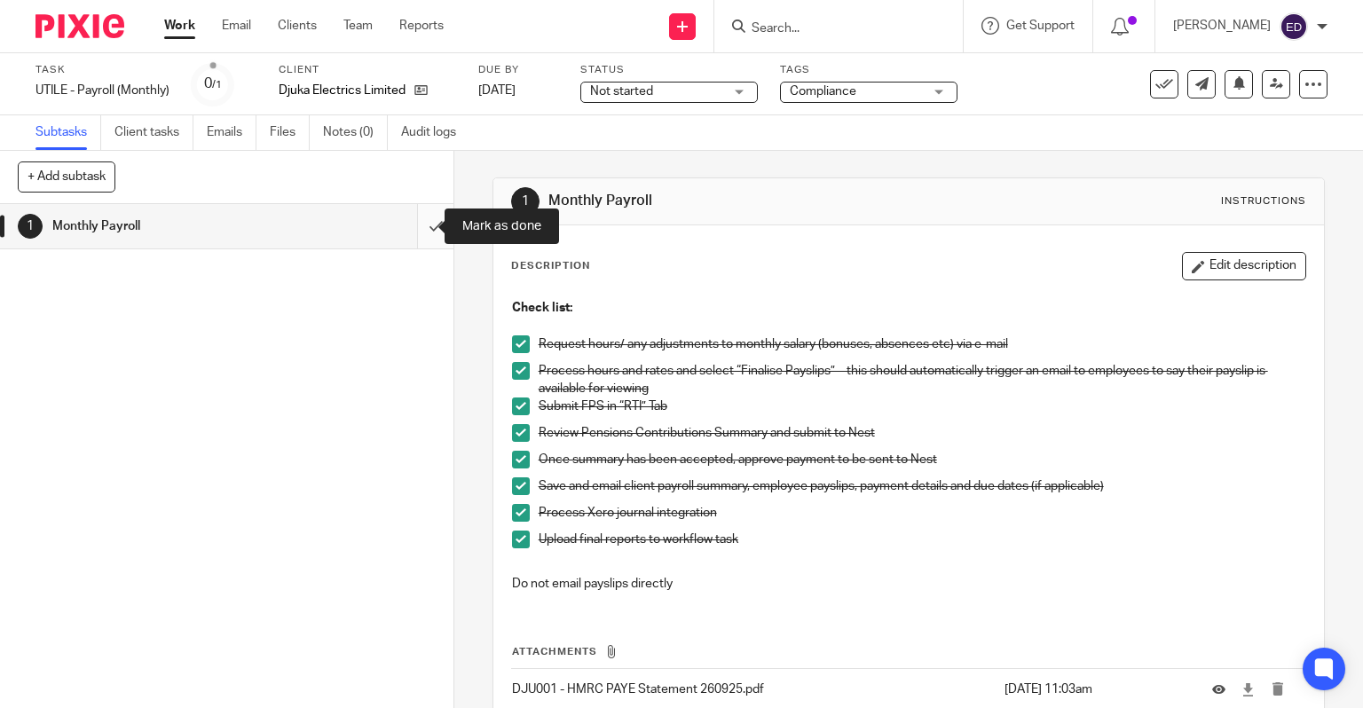
click at [422, 236] on input "submit" at bounding box center [226, 226] width 453 height 44
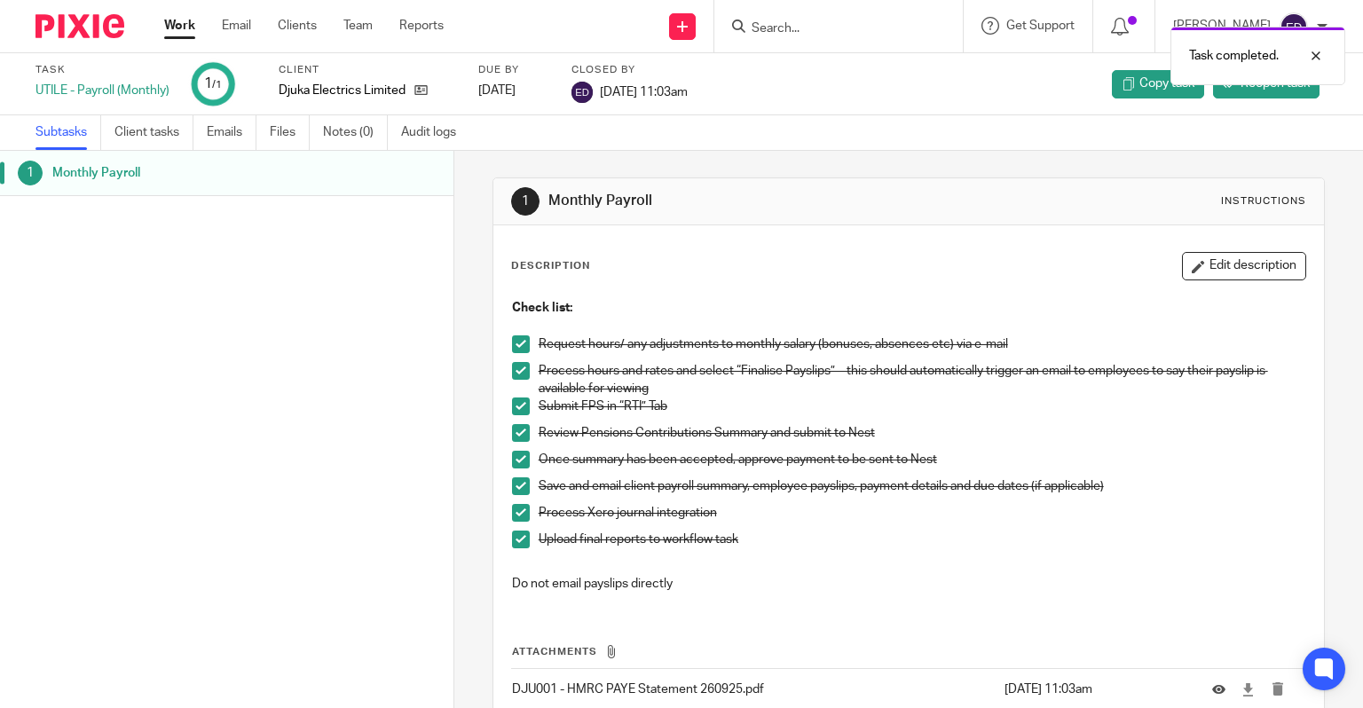
click at [185, 48] on div "Work Email Clients Team Reports Work Email Clients Team Reports Settings" at bounding box center [308, 26] width 324 height 52
click at [172, 23] on link "Work" at bounding box center [179, 26] width 31 height 18
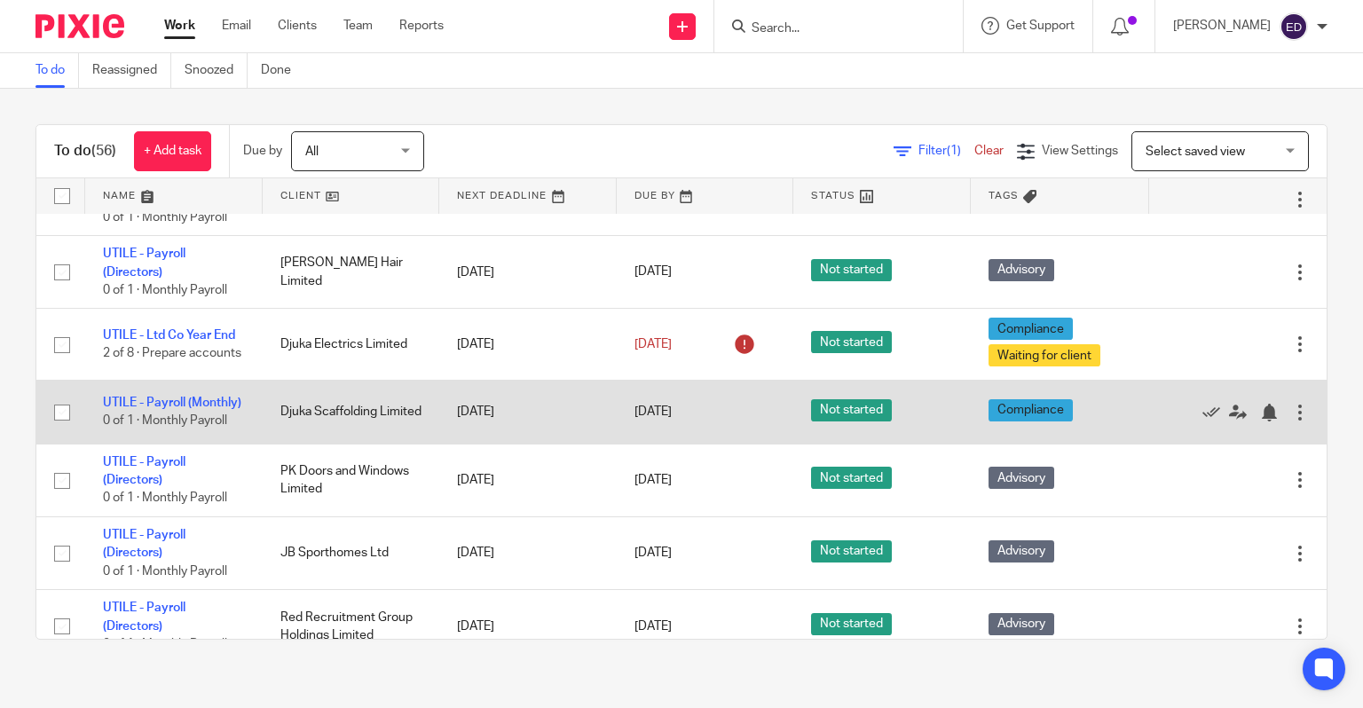
scroll to position [752, 0]
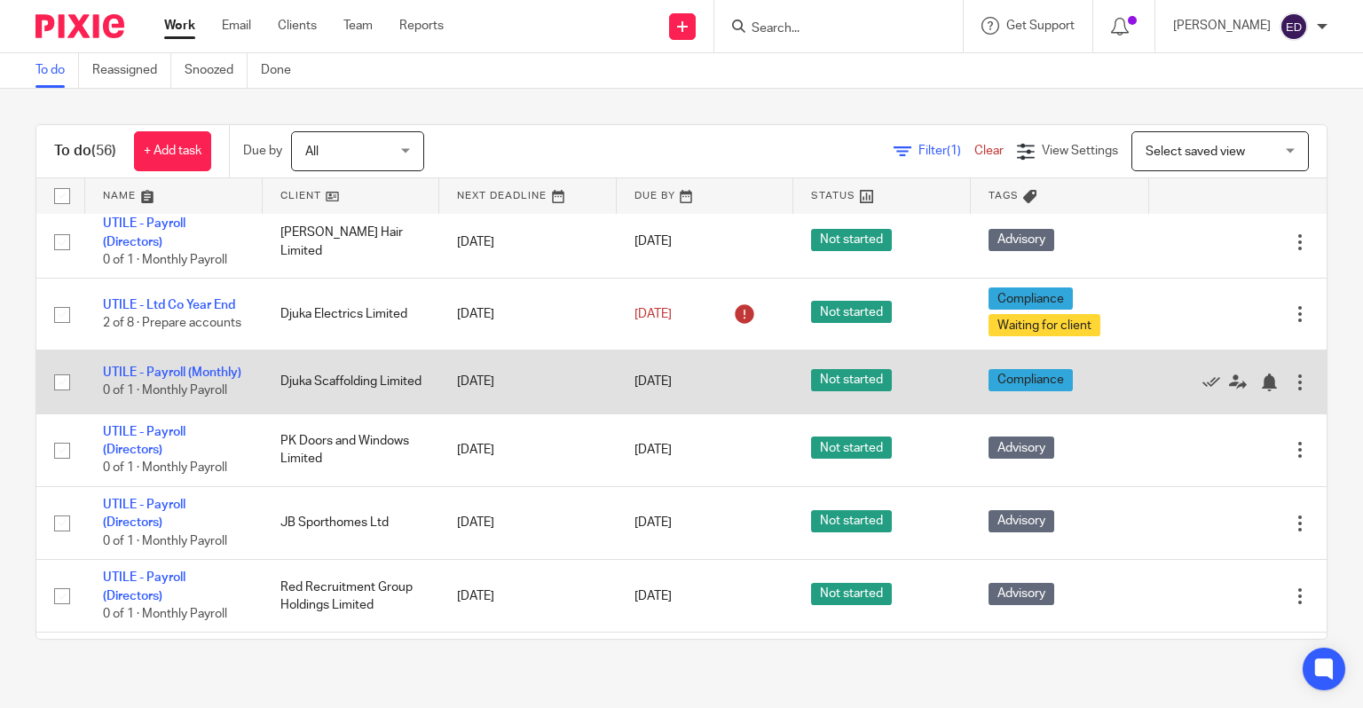
click at [1291, 391] on div at bounding box center [1300, 382] width 18 height 18
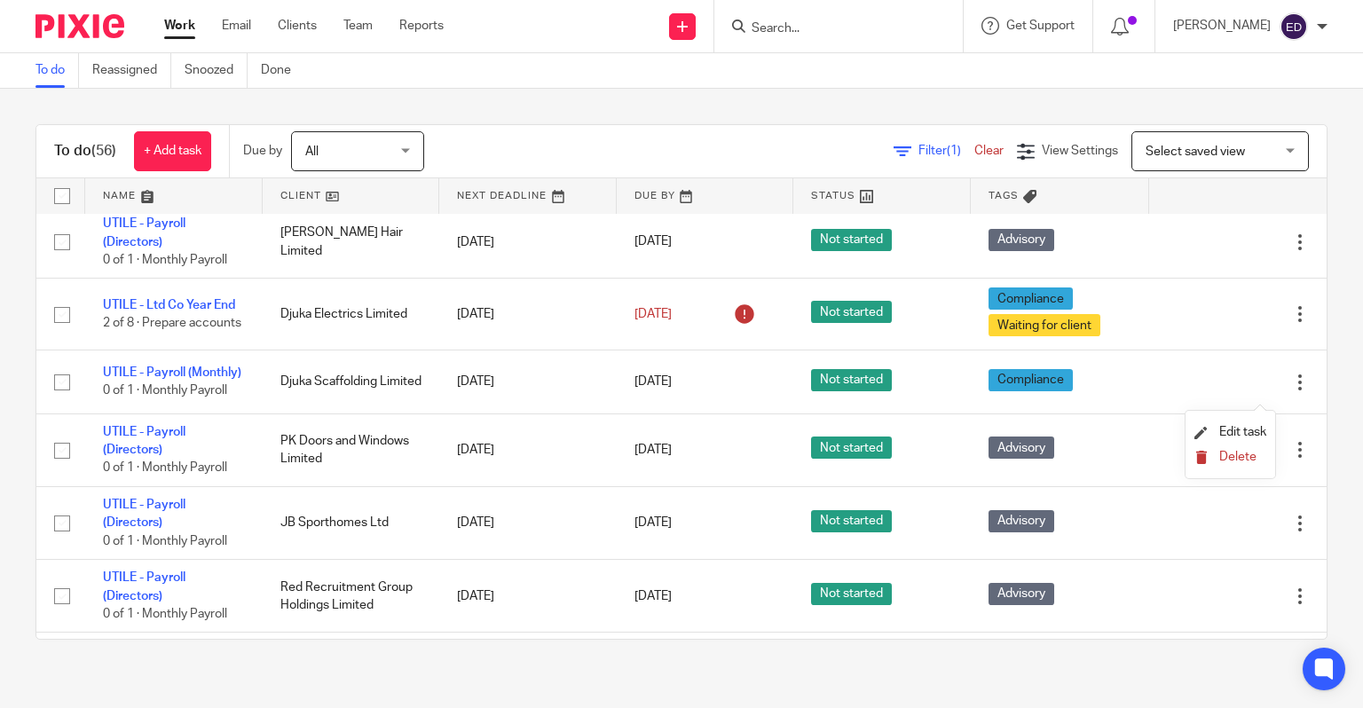
click at [1225, 461] on span "Delete" at bounding box center [1237, 457] width 37 height 12
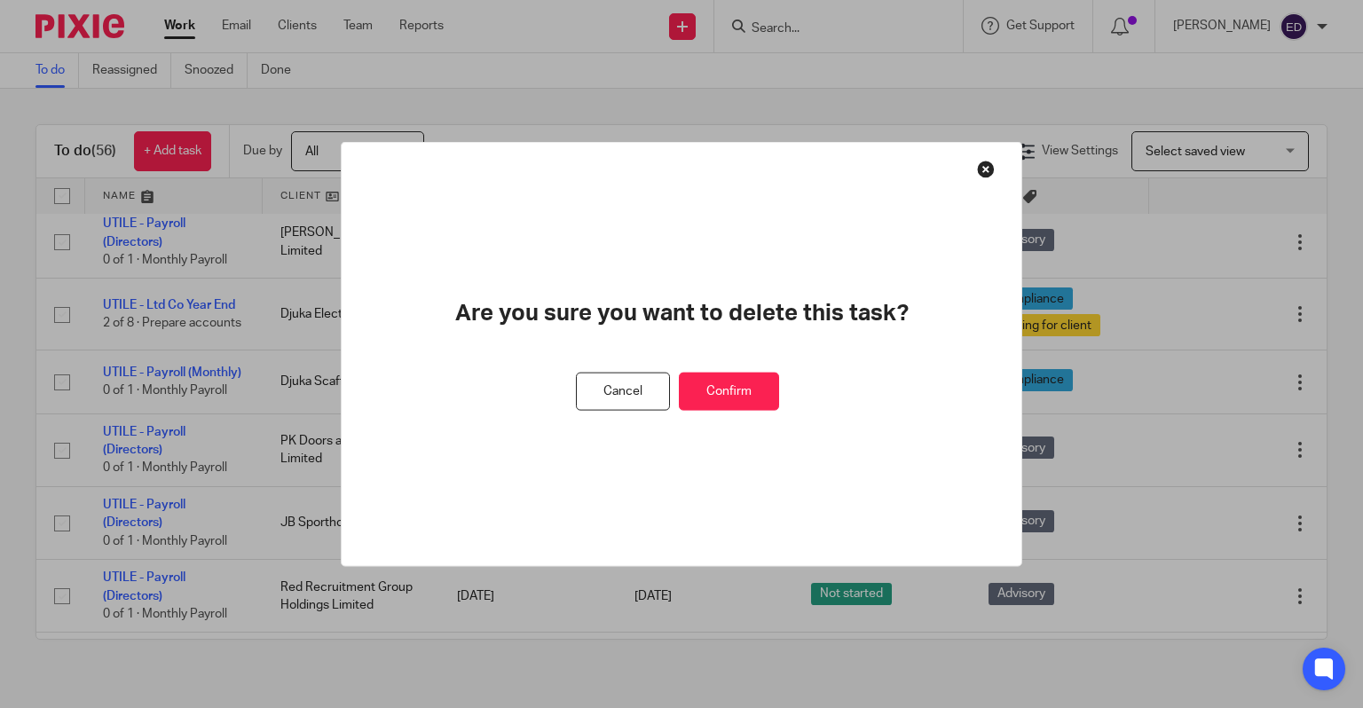
click at [756, 390] on button "Confirm" at bounding box center [729, 392] width 100 height 38
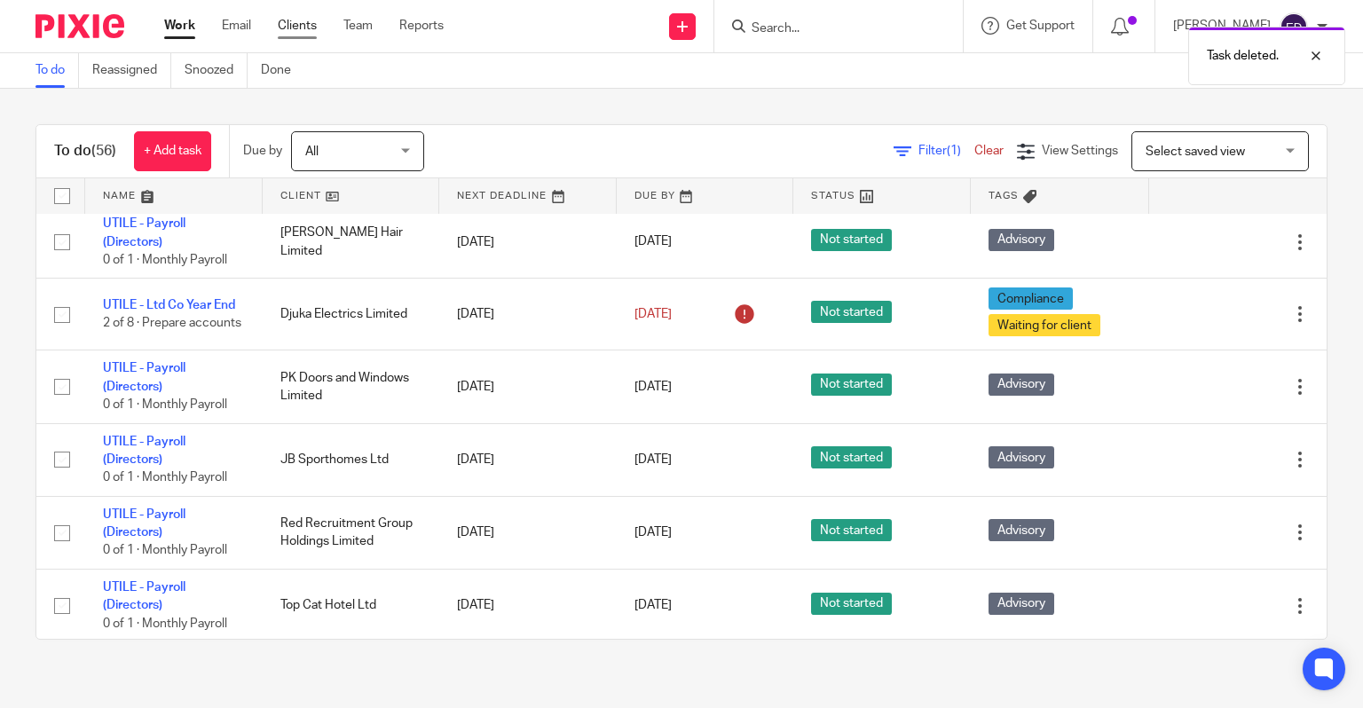
click at [293, 24] on link "Clients" at bounding box center [297, 26] width 39 height 18
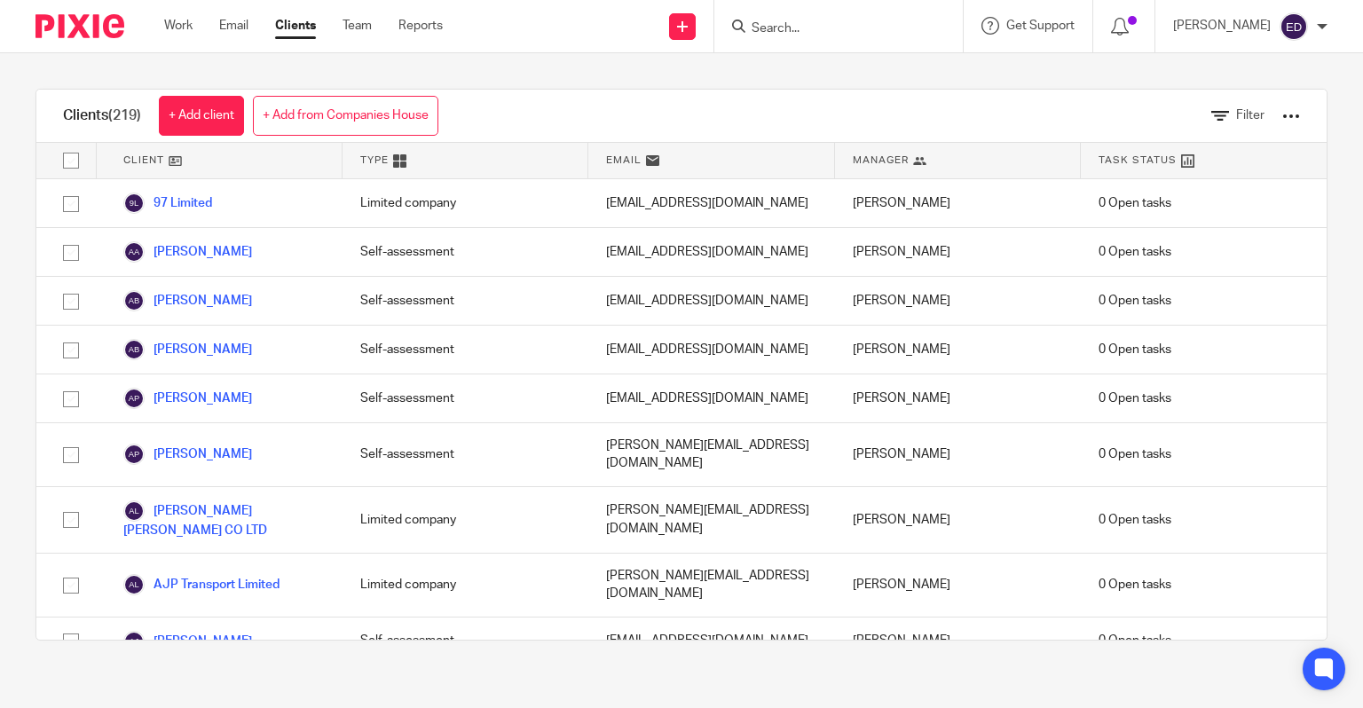
click at [876, 32] on input "Search" at bounding box center [830, 29] width 160 height 16
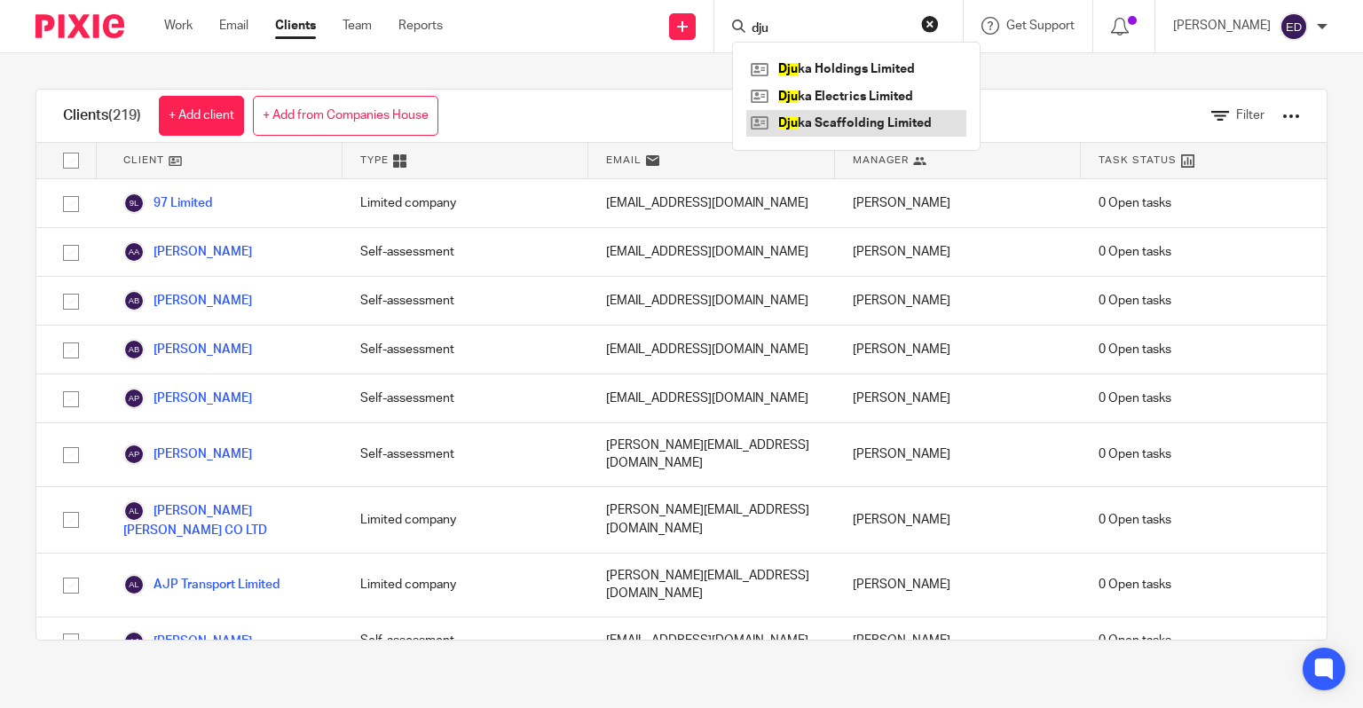
type input "dju"
click at [862, 119] on link at bounding box center [856, 123] width 220 height 27
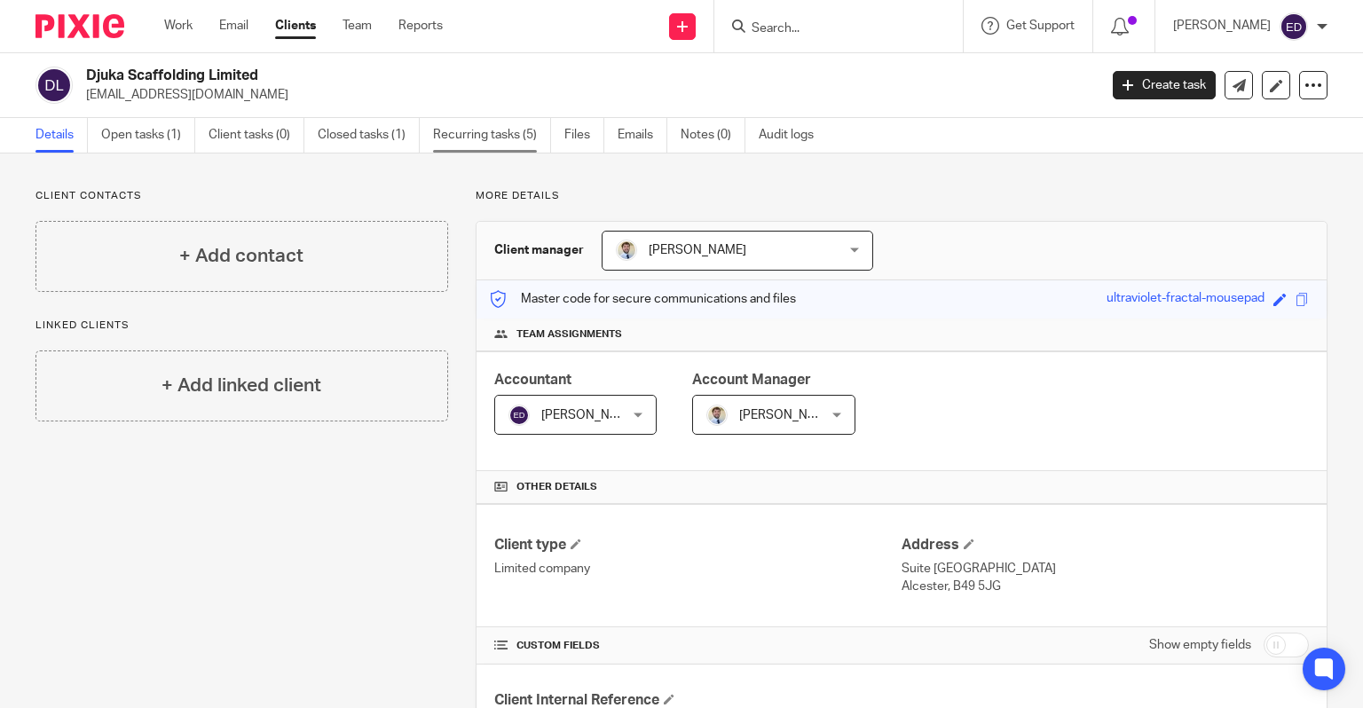
click at [500, 135] on link "Recurring tasks (5)" at bounding box center [492, 135] width 118 height 35
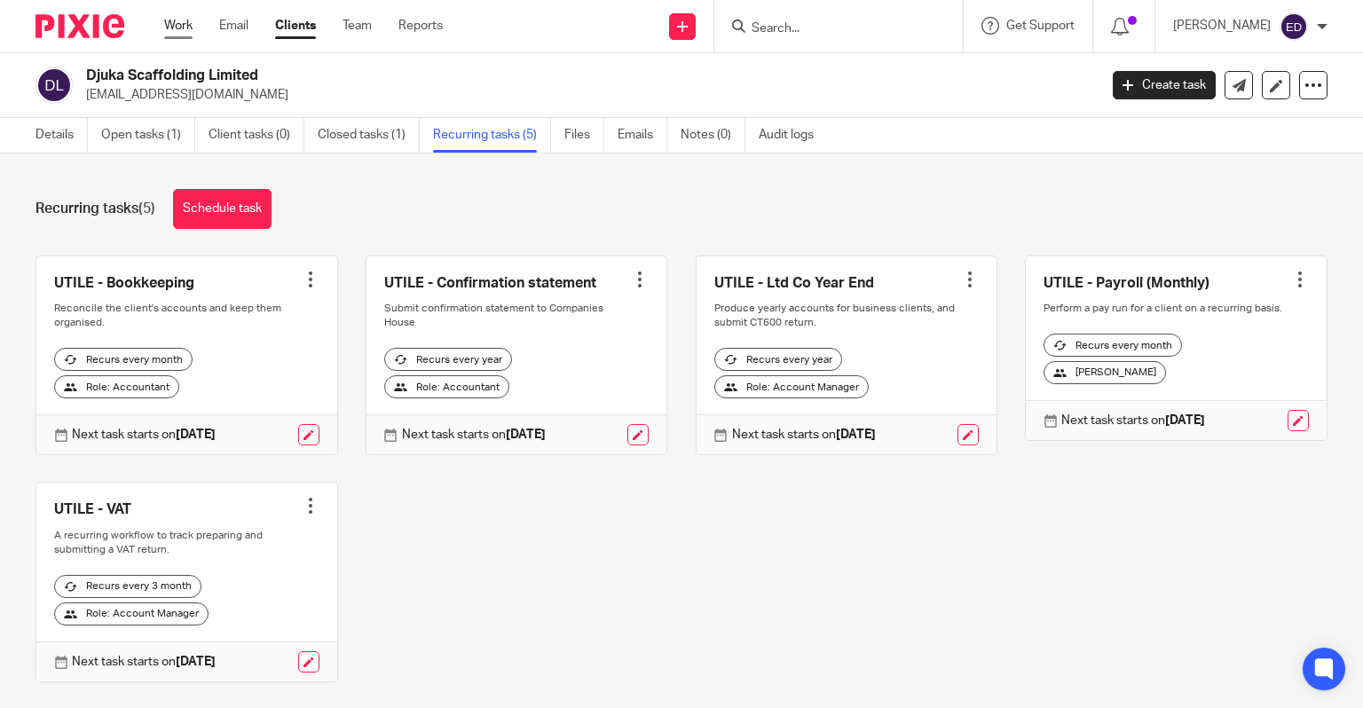
click at [174, 25] on link "Work" at bounding box center [178, 26] width 28 height 18
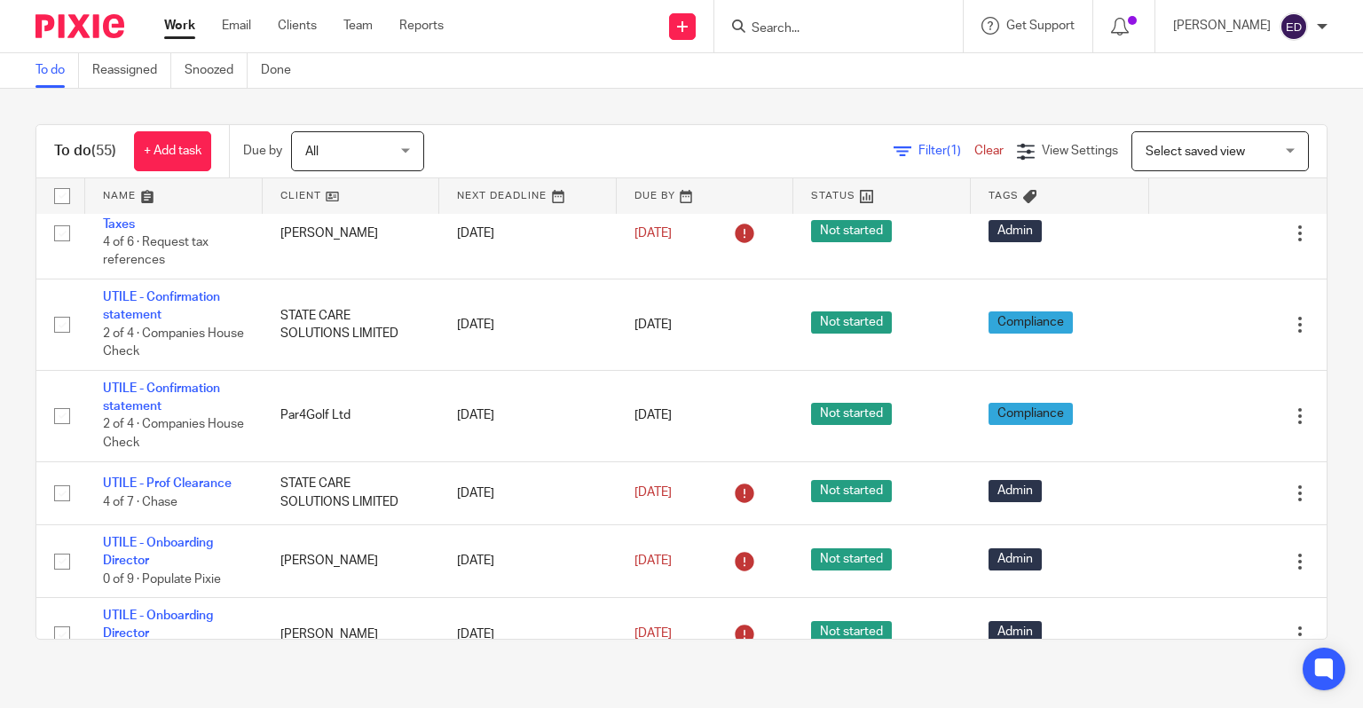
scroll to position [2959, 0]
click at [1207, 153] on span "Select saved view" at bounding box center [1194, 151] width 99 height 12
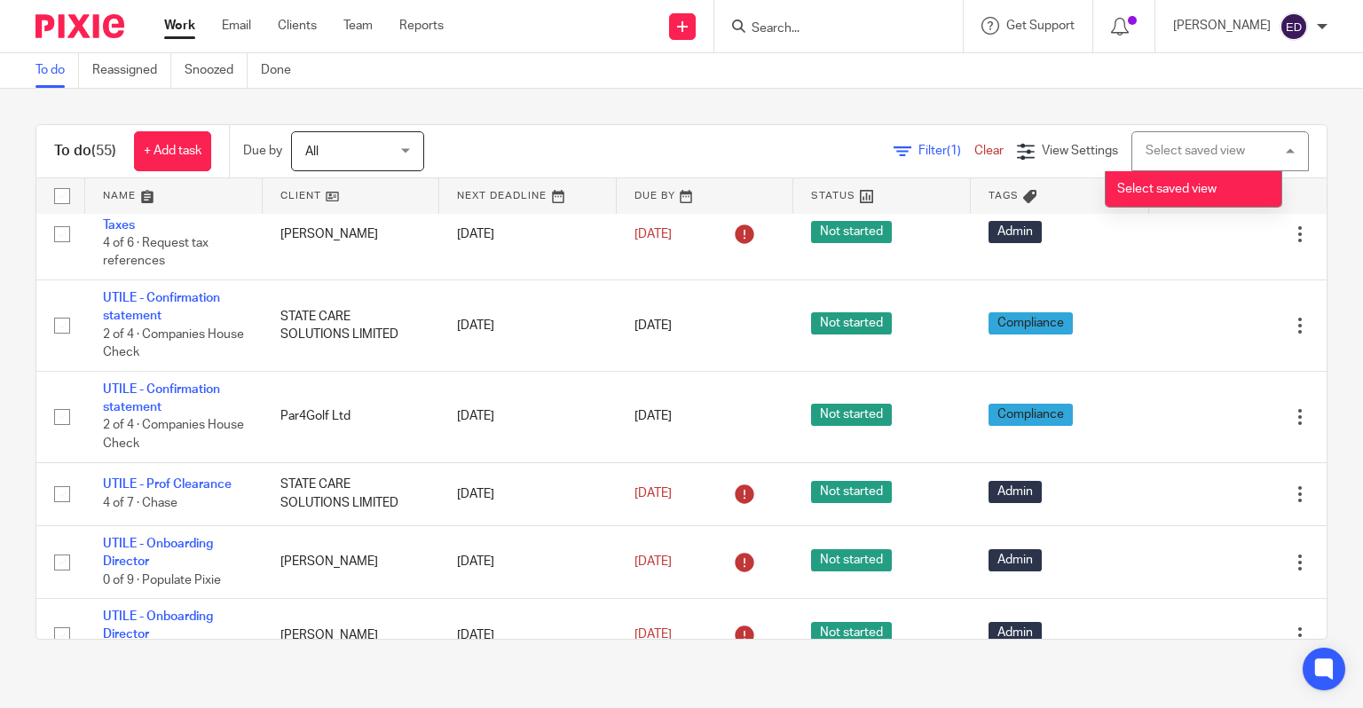
click at [713, 137] on div "Filter (1) Clear View Settings View Settings (1) Filters Clear Save Manage save…" at bounding box center [890, 151] width 871 height 40
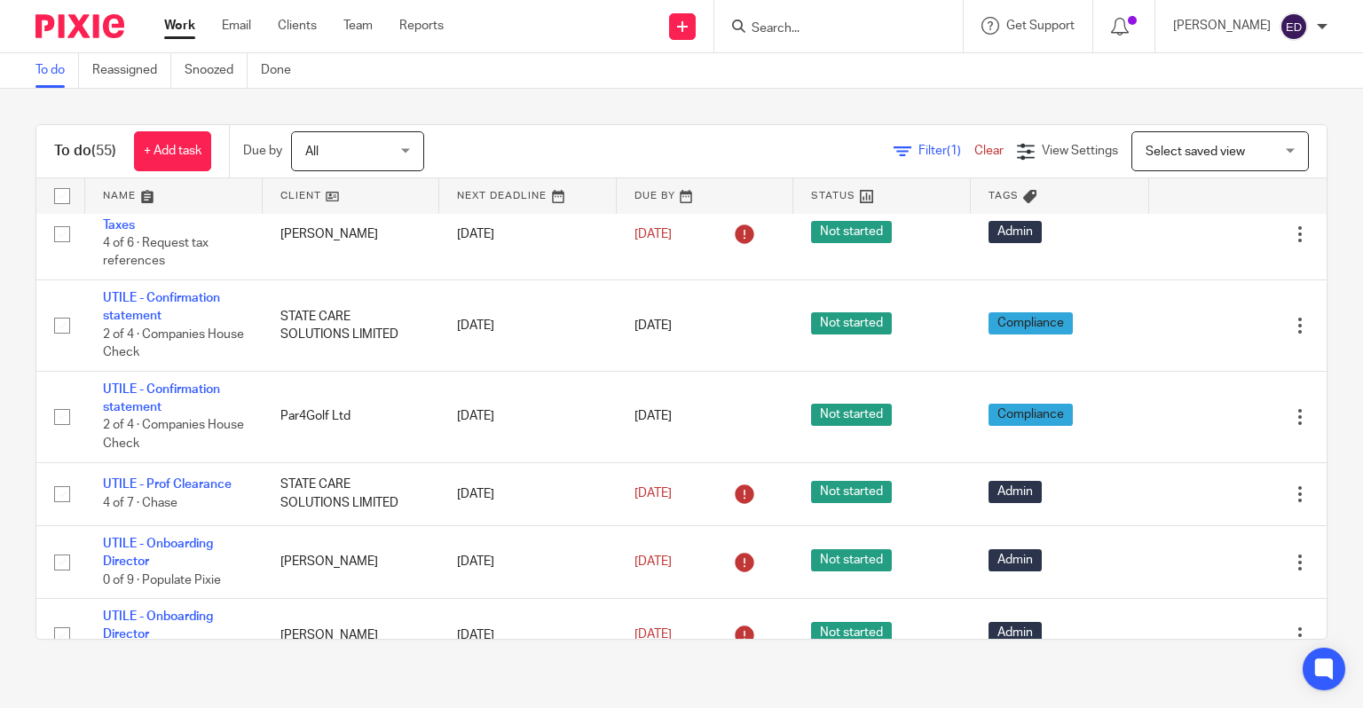
click at [918, 149] on span "Filter (1)" at bounding box center [946, 151] width 56 height 12
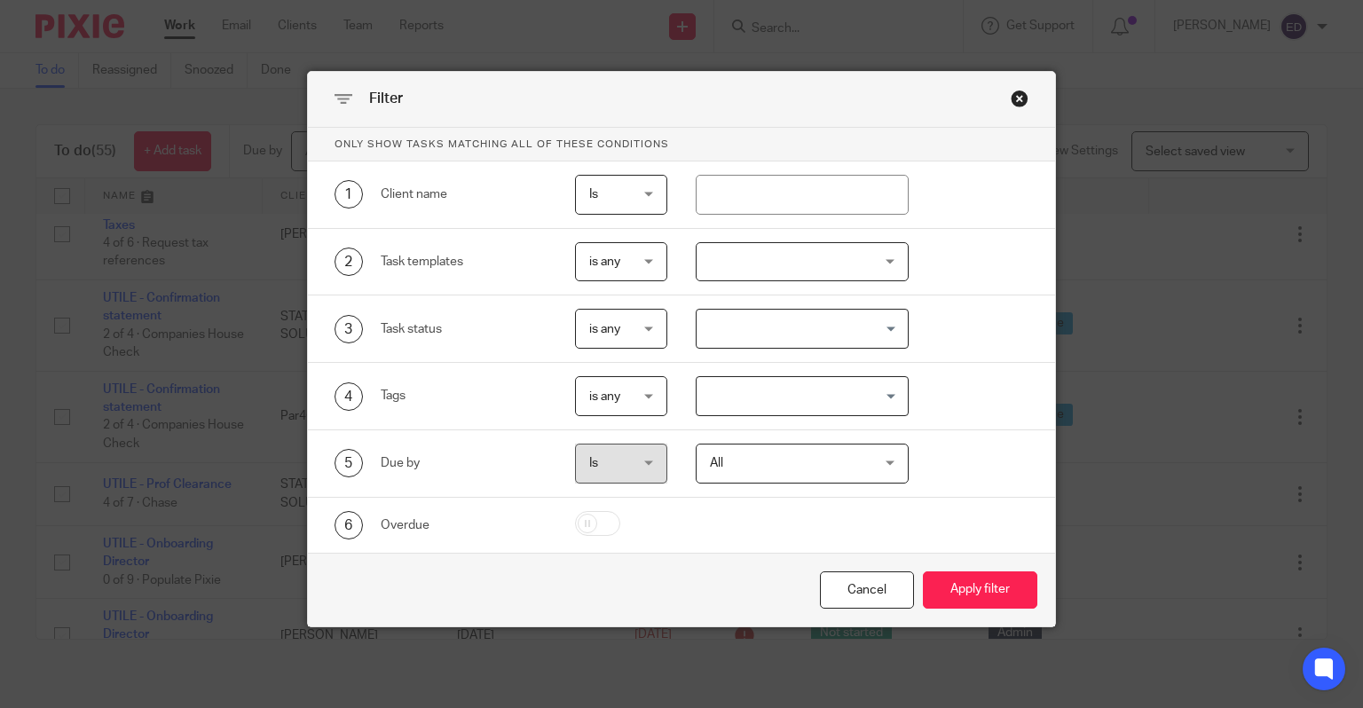
click at [780, 237] on div "2 Task templates is any is any is any is none is_any New client onboarding - Ar…" at bounding box center [682, 262] width 748 height 67
drag, startPoint x: 788, startPoint y: 250, endPoint x: 793, endPoint y: 261, distance: 11.9
click at [790, 261] on div at bounding box center [801, 262] width 213 height 40
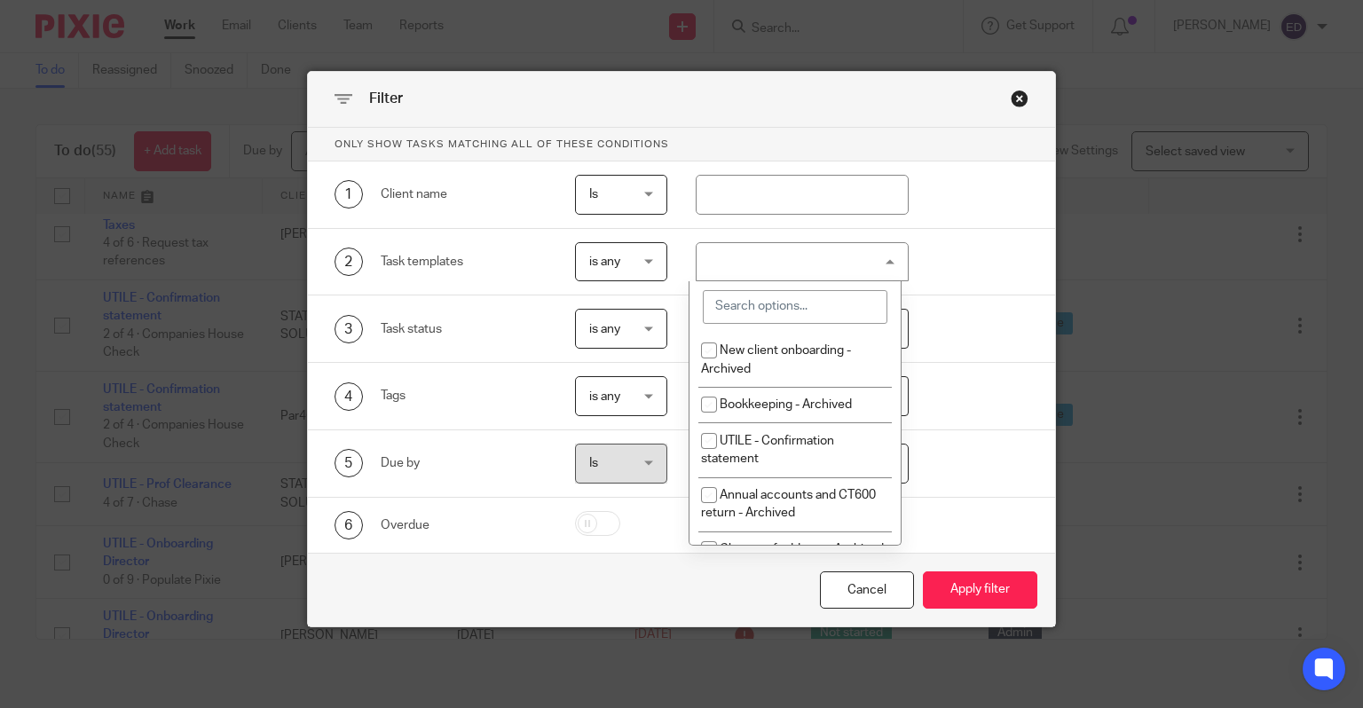
click at [805, 302] on input "search" at bounding box center [795, 307] width 185 height 34
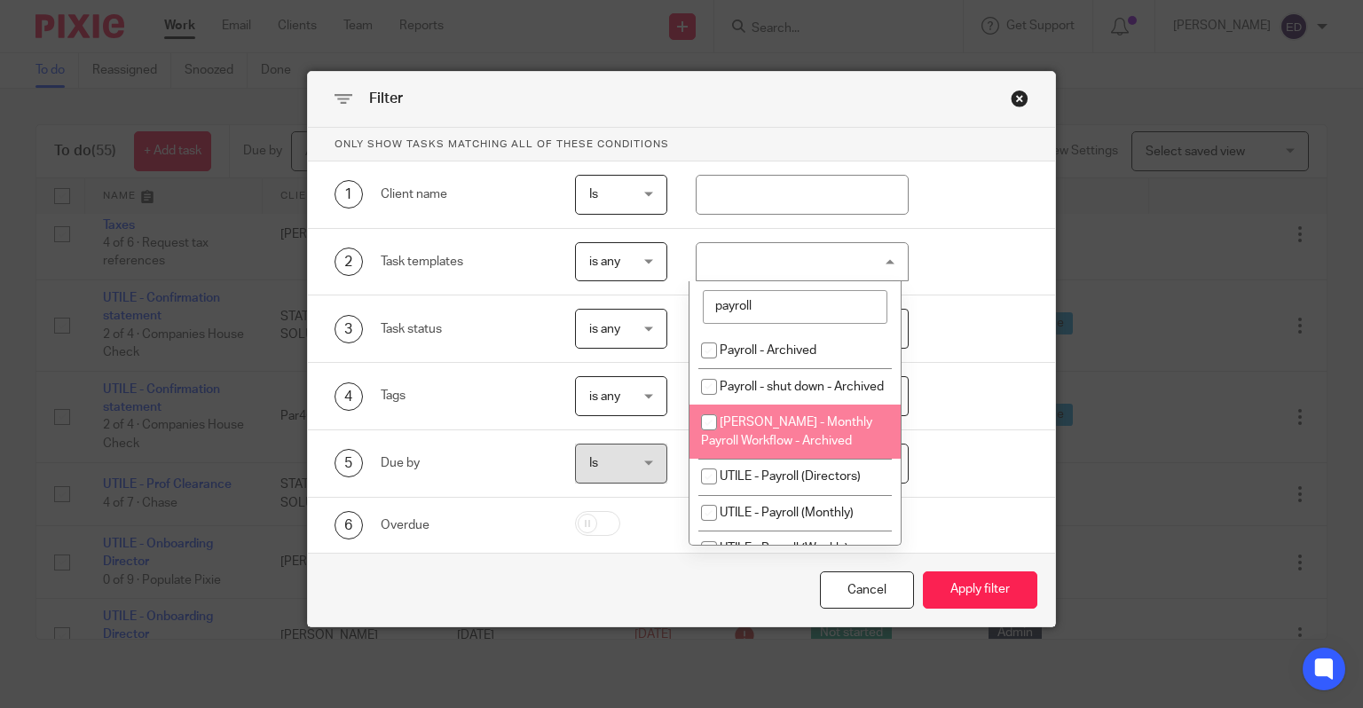
scroll to position [43, 0]
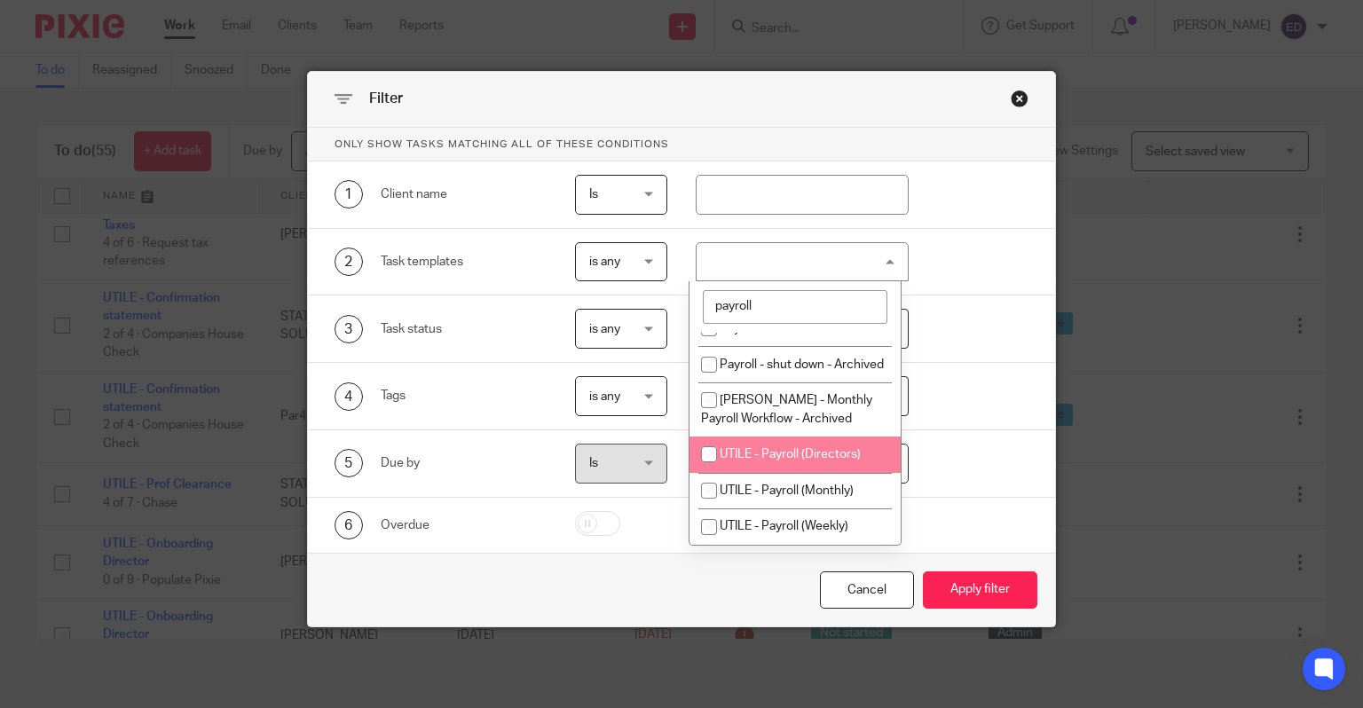
type input "payroll"
click at [820, 458] on span "UTILE - Payroll (Directors)" at bounding box center [789, 454] width 141 height 12
checkbox input "true"
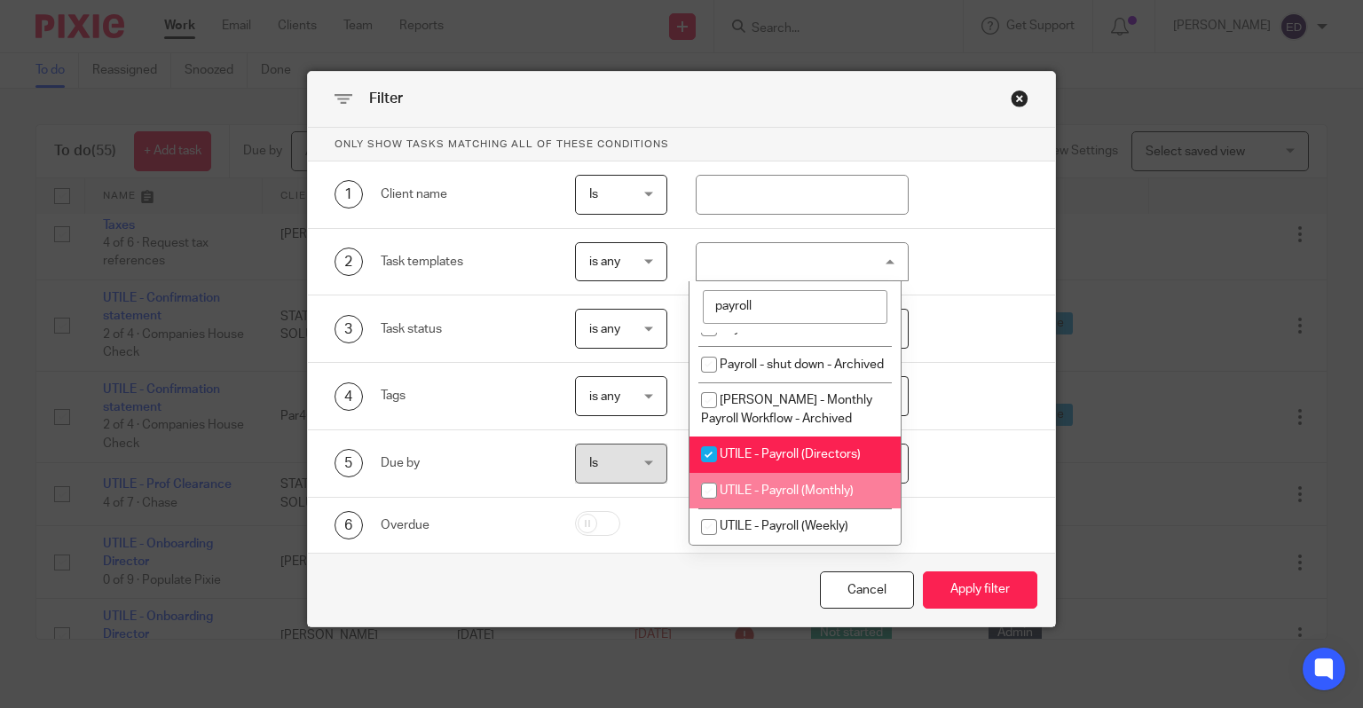
click at [826, 483] on li "UTILE - Payroll (Monthly)" at bounding box center [794, 491] width 211 height 36
checkbox input "true"
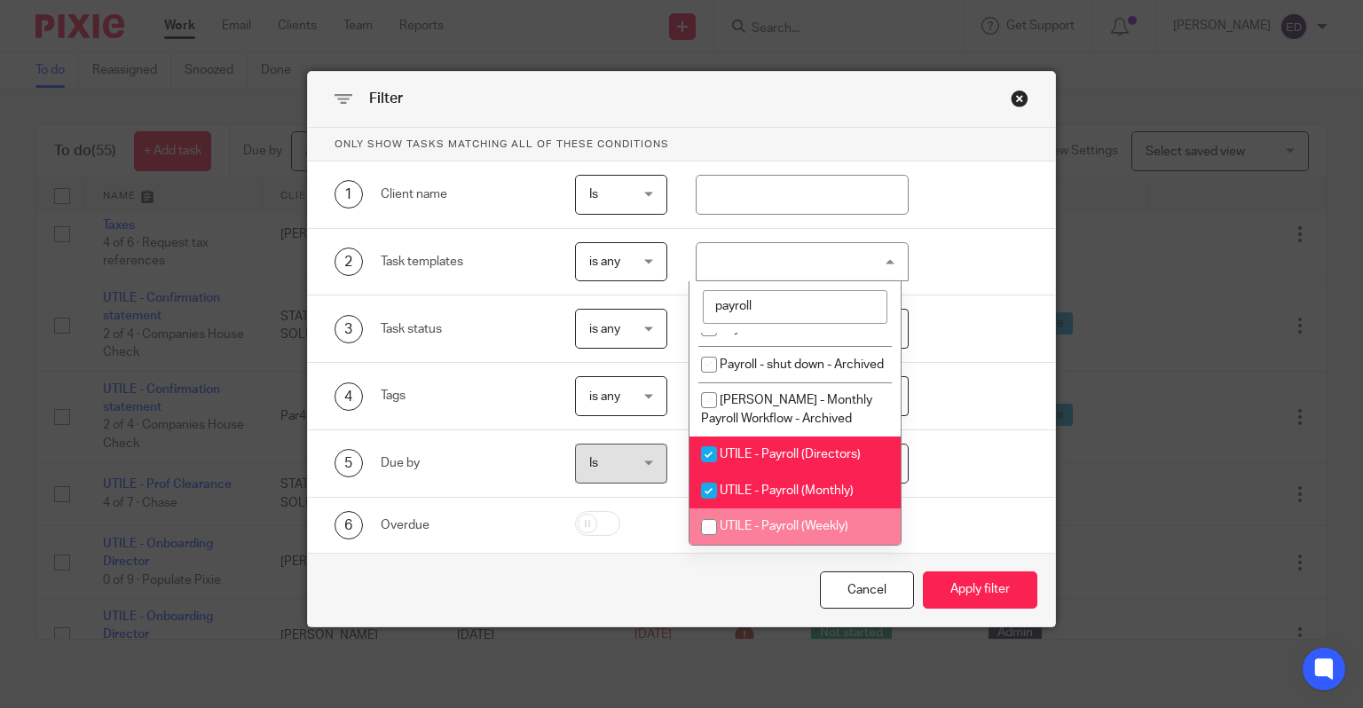
click at [820, 515] on li "UTILE - Payroll (Weekly)" at bounding box center [794, 526] width 211 height 36
checkbox input "true"
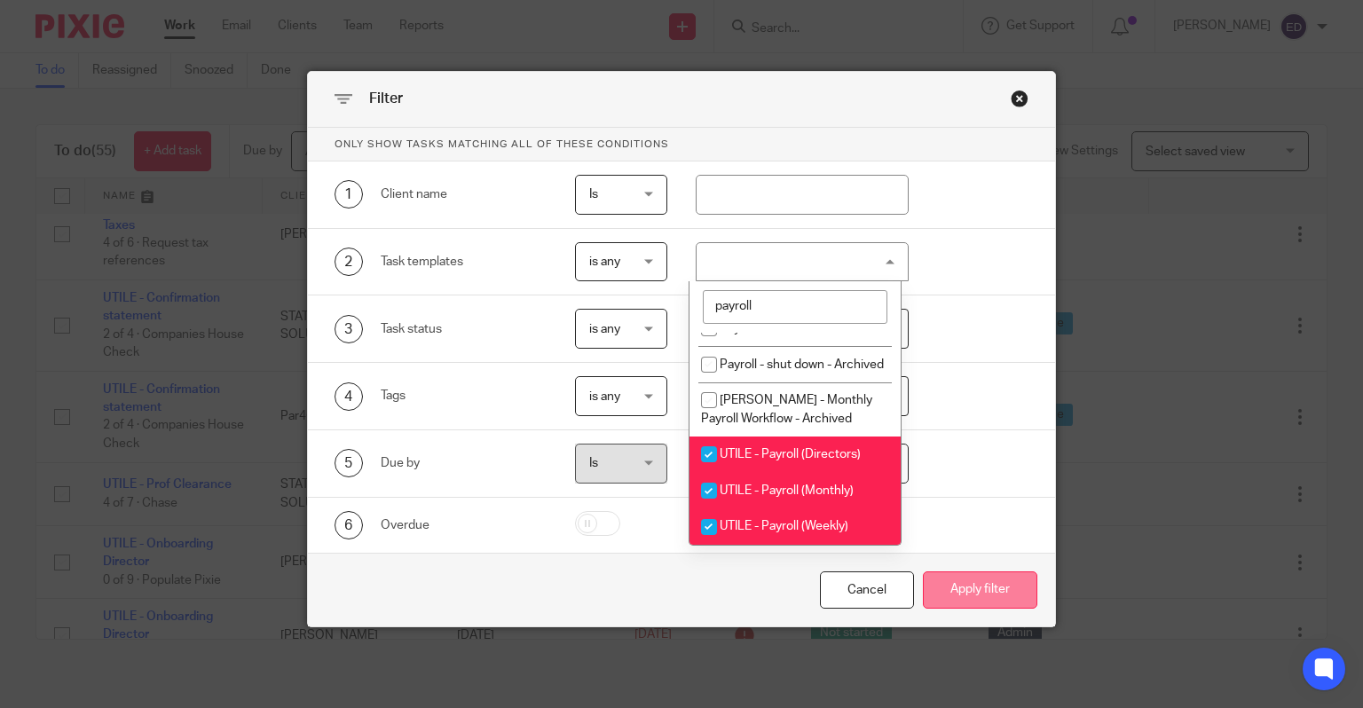
click at [970, 580] on button "Apply filter" at bounding box center [980, 590] width 114 height 38
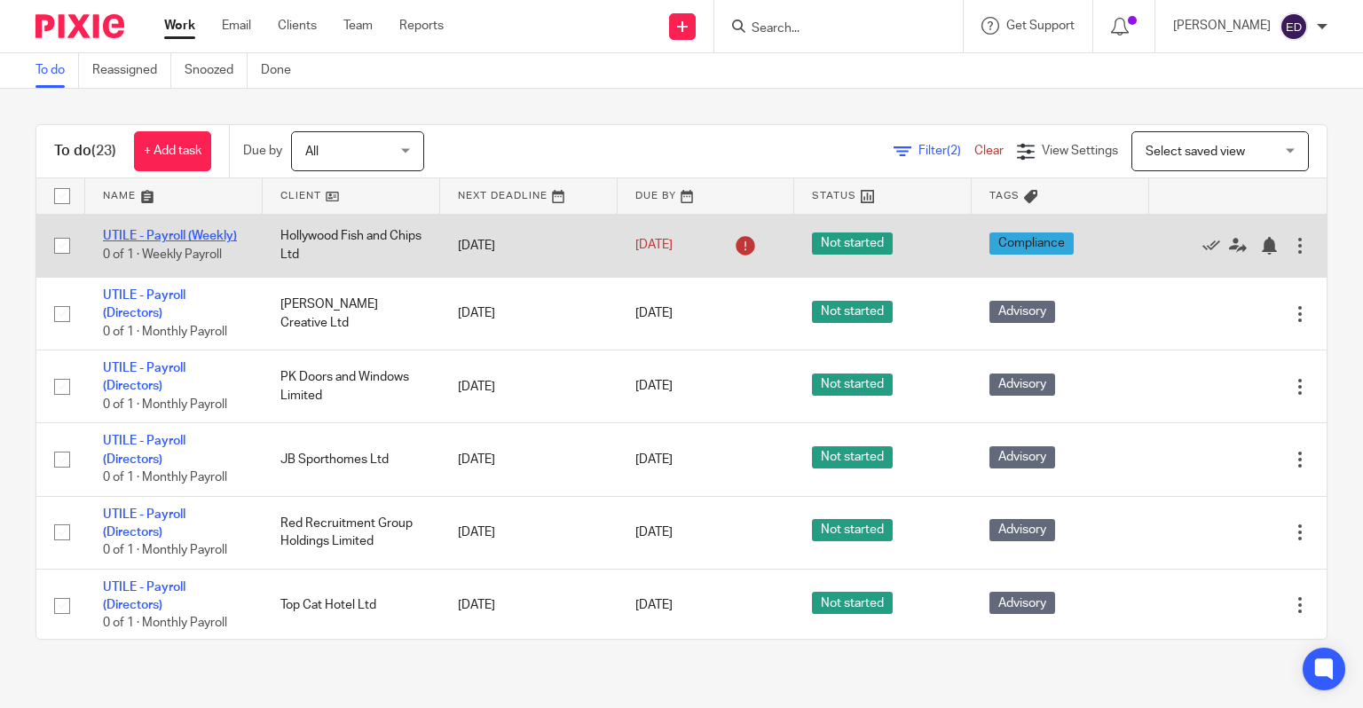
click at [169, 233] on link "UTILE - Payroll (Weekly)" at bounding box center [170, 236] width 134 height 12
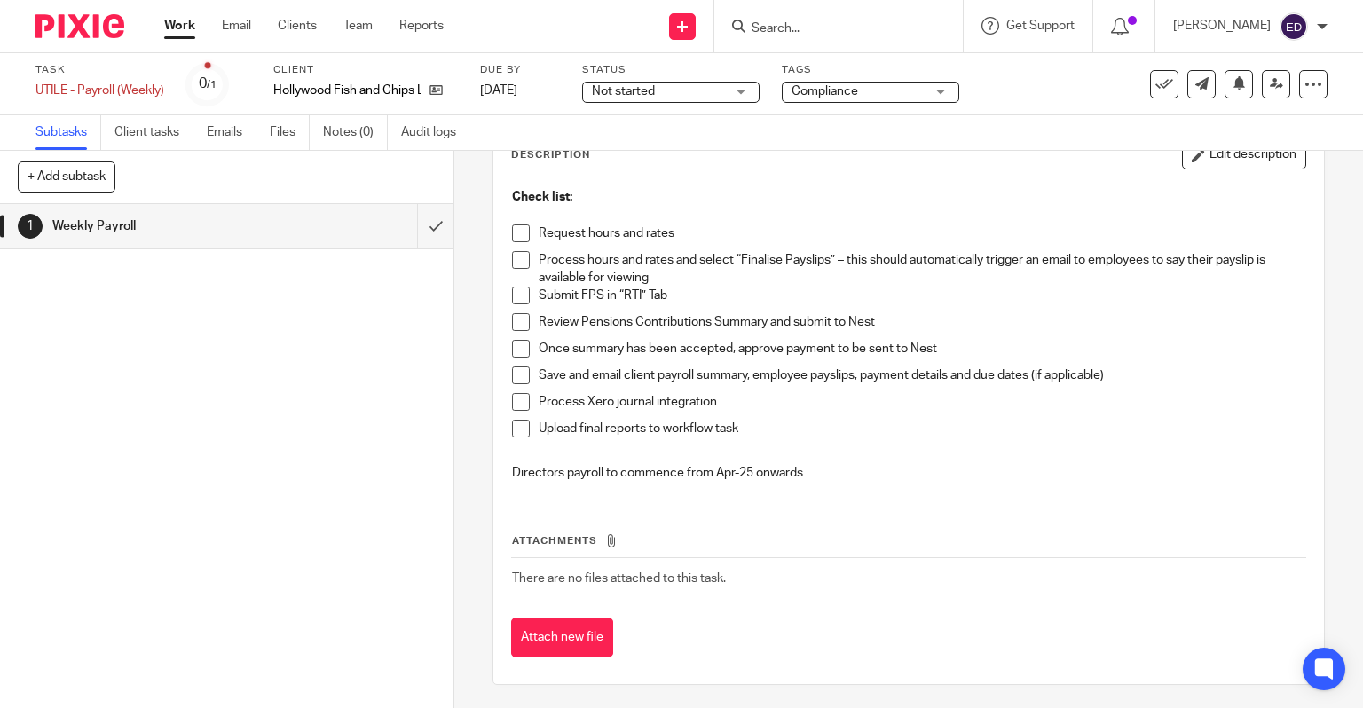
scroll to position [113, 0]
click at [550, 646] on button "Attach new file" at bounding box center [562, 636] width 102 height 40
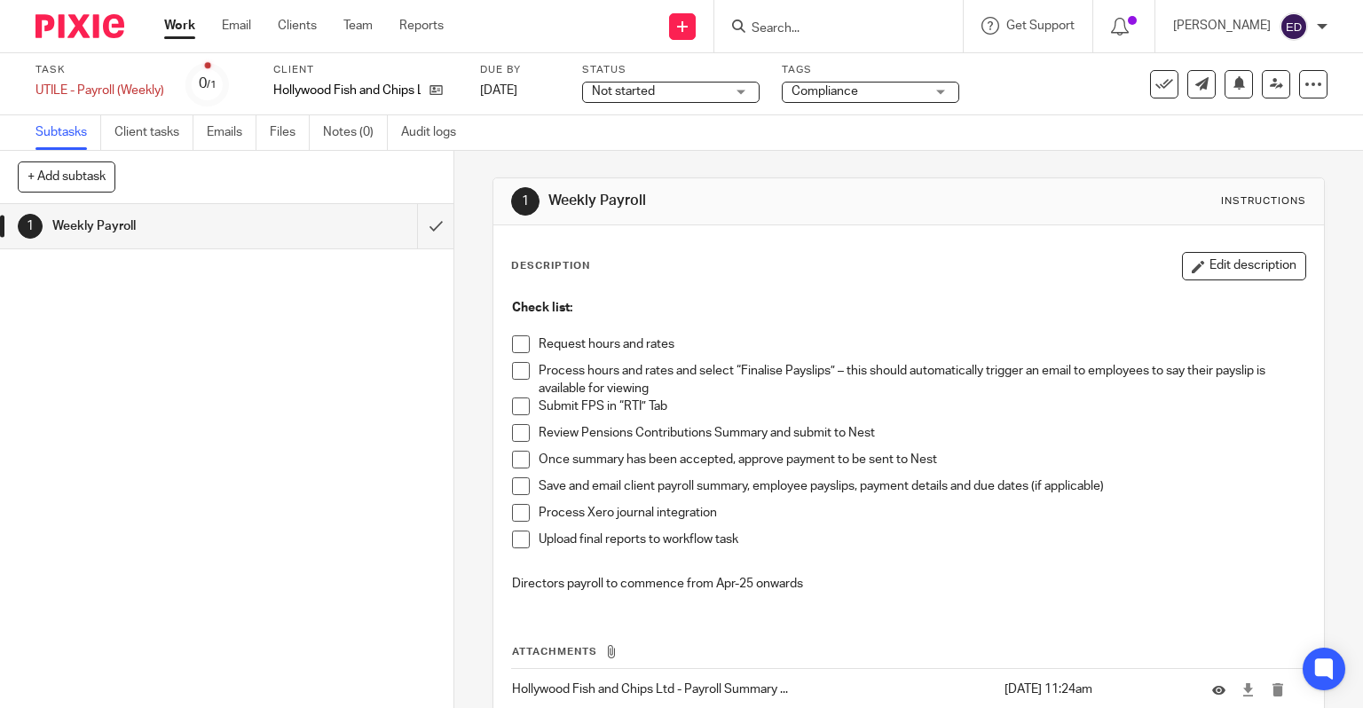
click at [517, 336] on span at bounding box center [521, 344] width 18 height 18
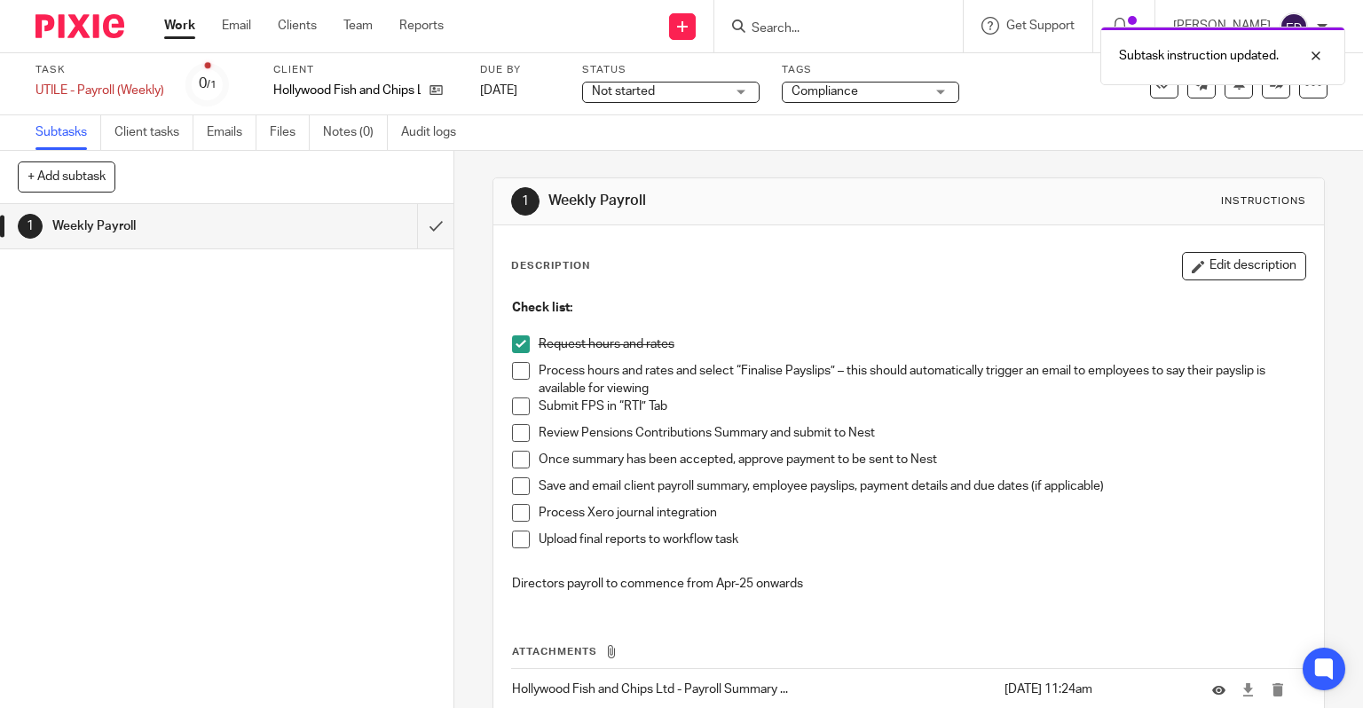
click at [515, 364] on span at bounding box center [521, 371] width 18 height 18
click at [512, 411] on span at bounding box center [521, 406] width 18 height 18
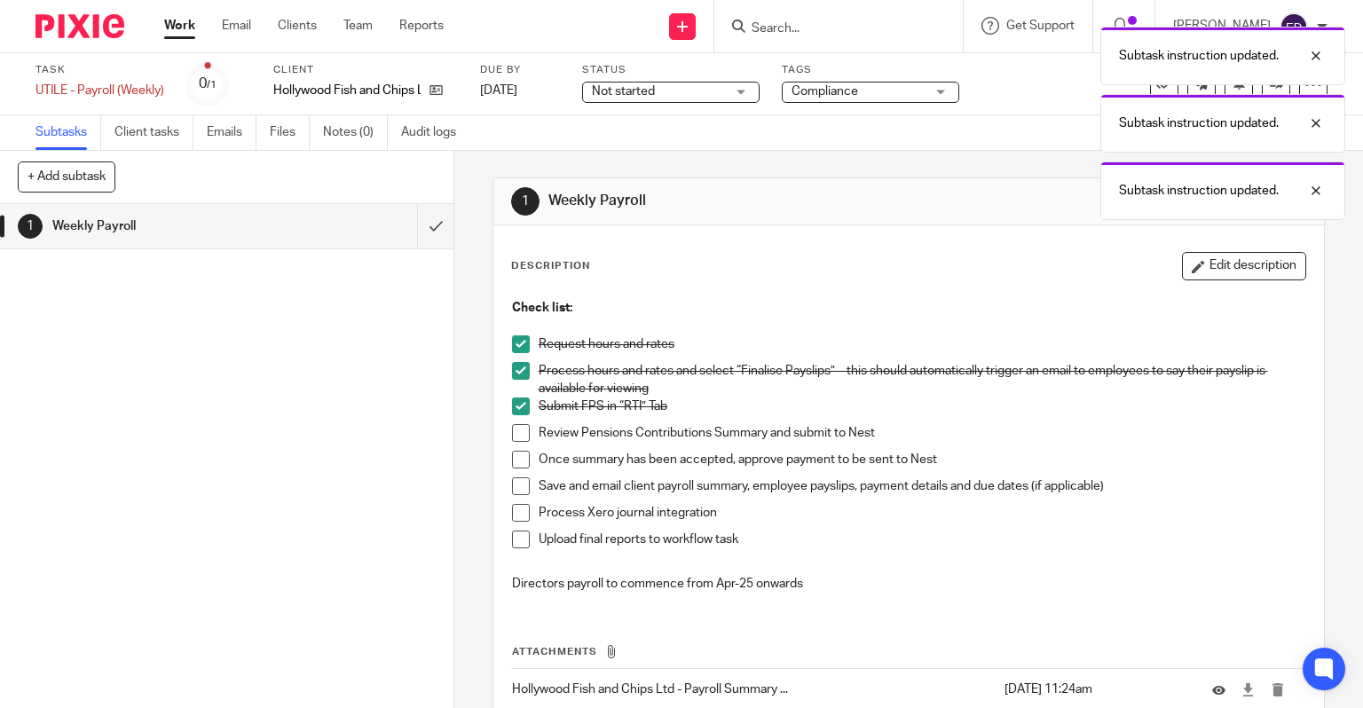
click at [512, 436] on span at bounding box center [521, 433] width 18 height 18
click at [515, 462] on span at bounding box center [521, 460] width 18 height 18
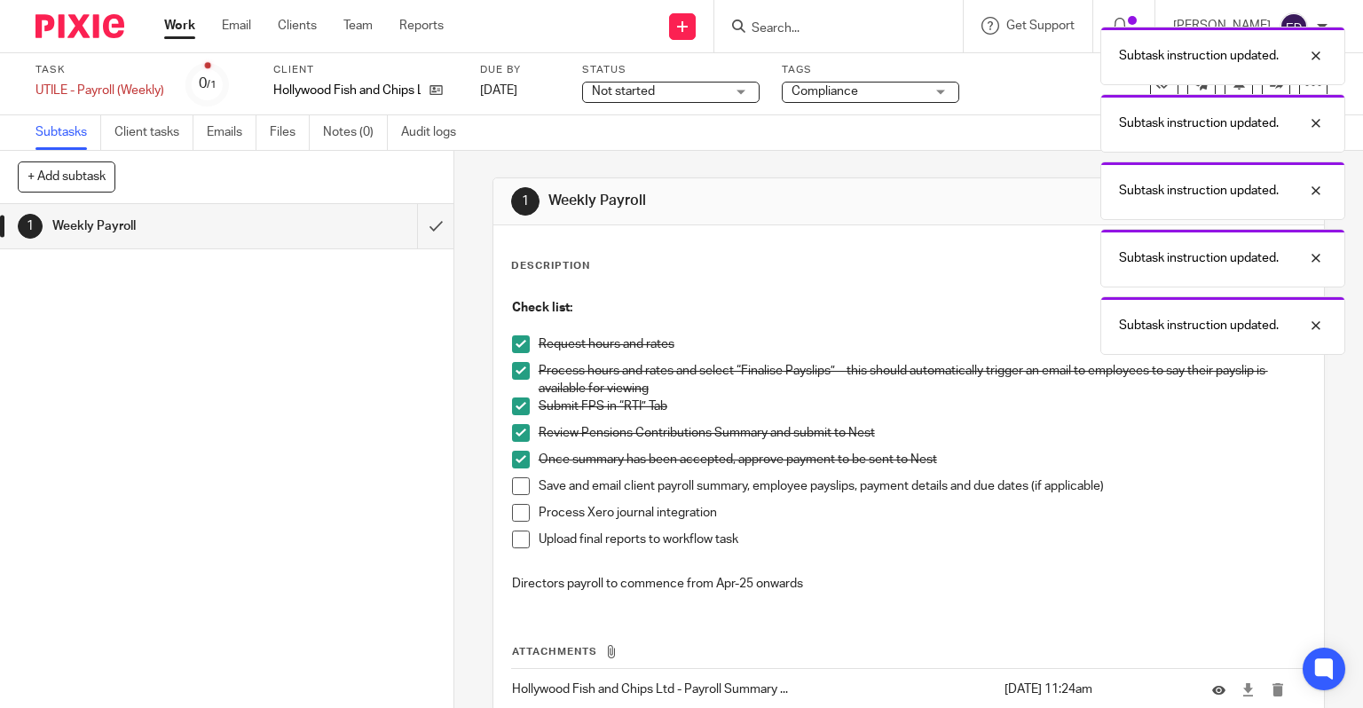
click at [514, 487] on span at bounding box center [521, 486] width 18 height 18
click at [517, 515] on span at bounding box center [521, 513] width 18 height 18
click at [515, 538] on span at bounding box center [521, 539] width 18 height 18
click at [419, 231] on input "submit" at bounding box center [226, 226] width 453 height 44
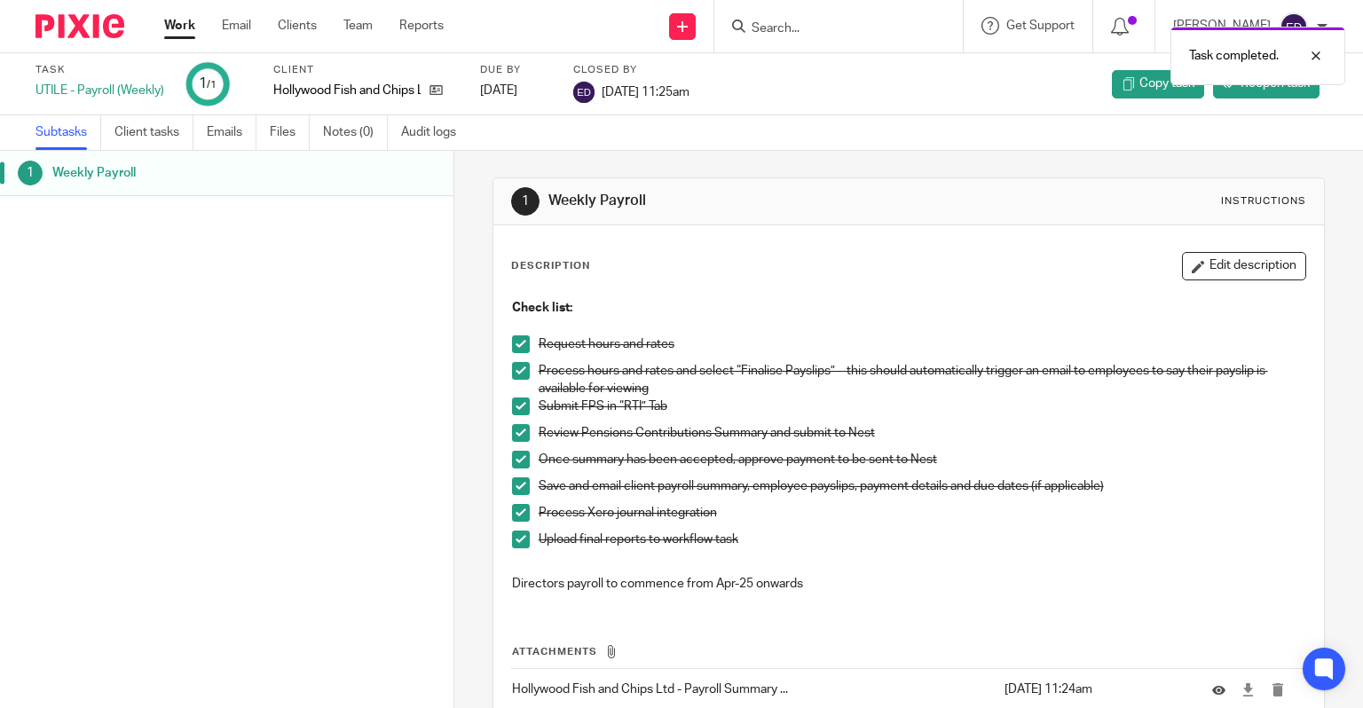
click at [196, 38] on div "Work Email Clients Team Reports Work Email Clients Team Reports Settings" at bounding box center [308, 26] width 324 height 52
click at [164, 20] on link "Work" at bounding box center [179, 26] width 31 height 18
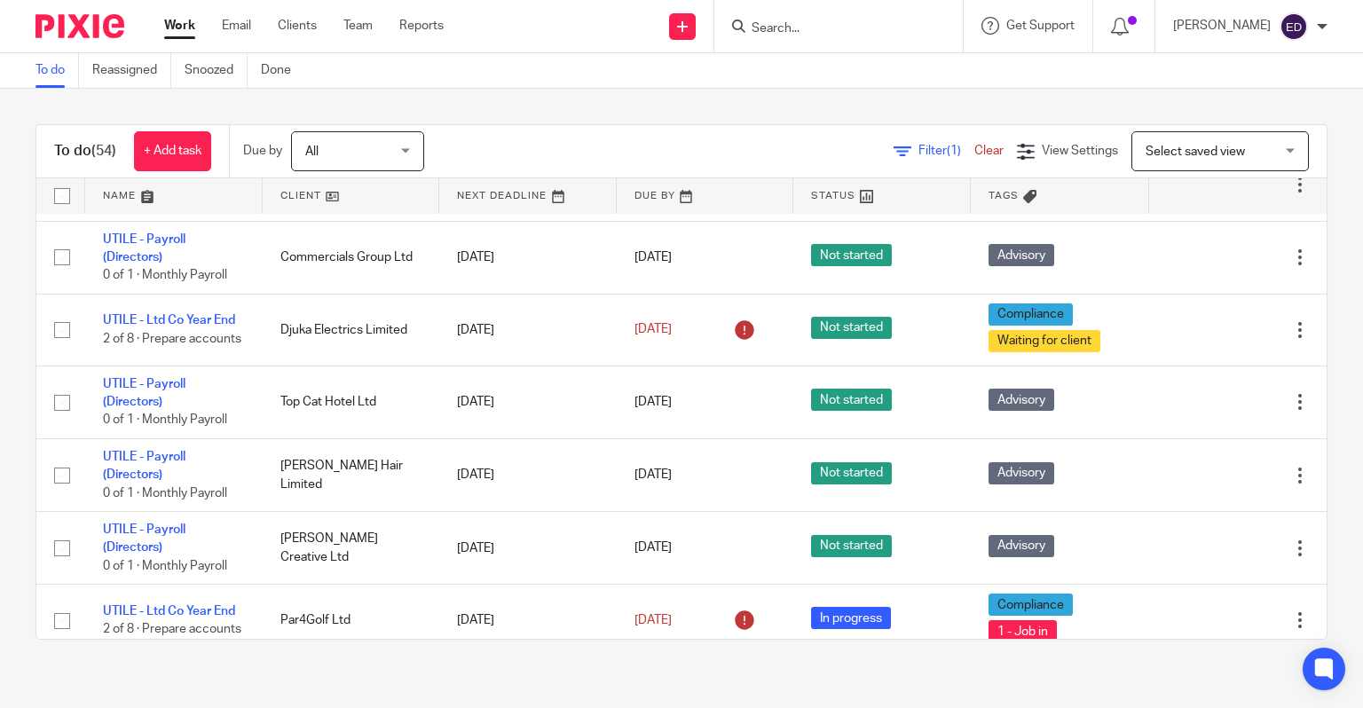
scroll to position [3253, 0]
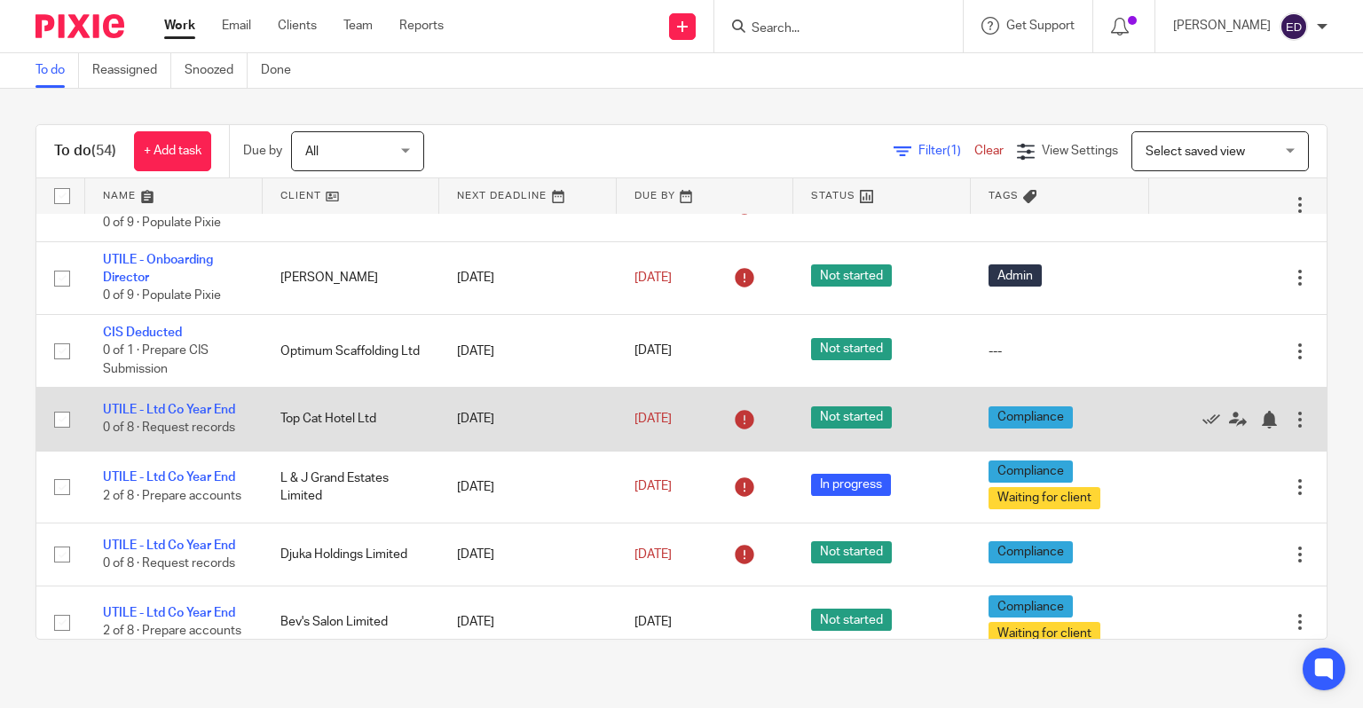
click at [406, 412] on td "Top Cat Hotel Ltd" at bounding box center [351, 419] width 177 height 63
click at [184, 404] on link "UTILE - Ltd Co Year End" at bounding box center [169, 410] width 132 height 12
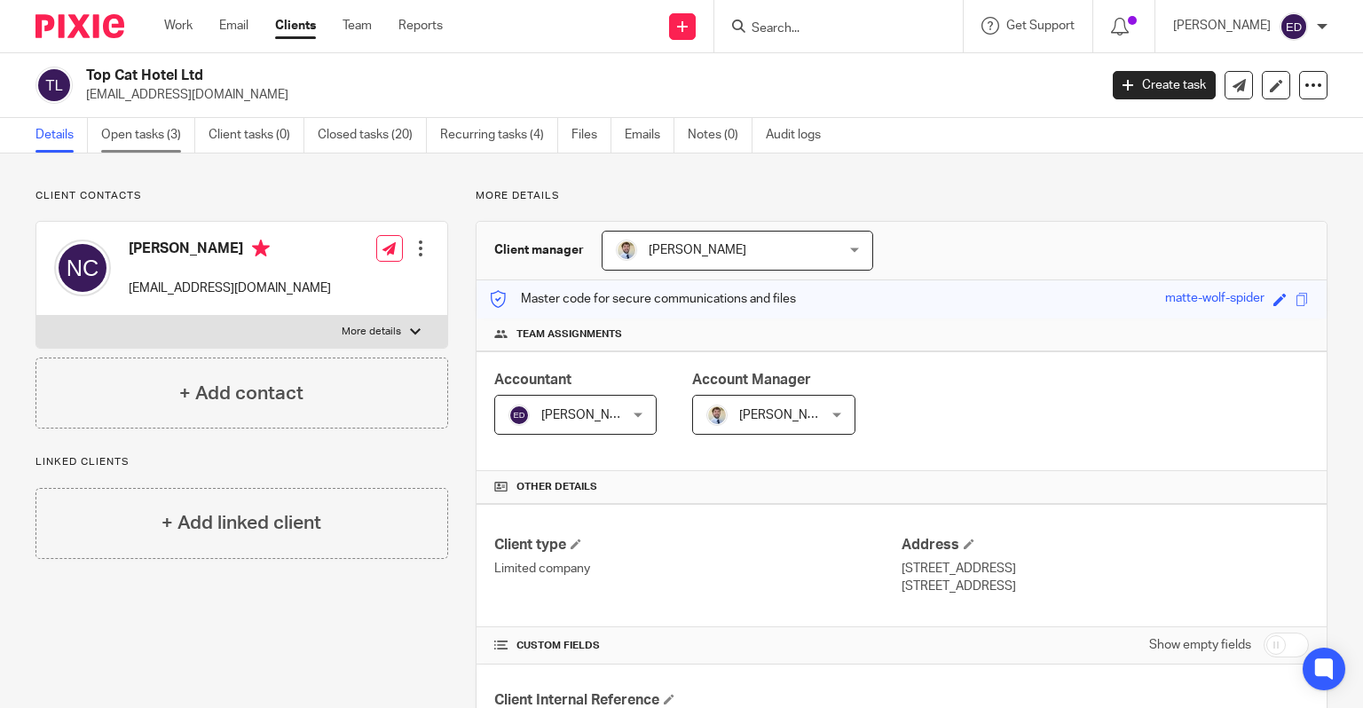
click at [145, 122] on link "Open tasks (3)" at bounding box center [148, 135] width 94 height 35
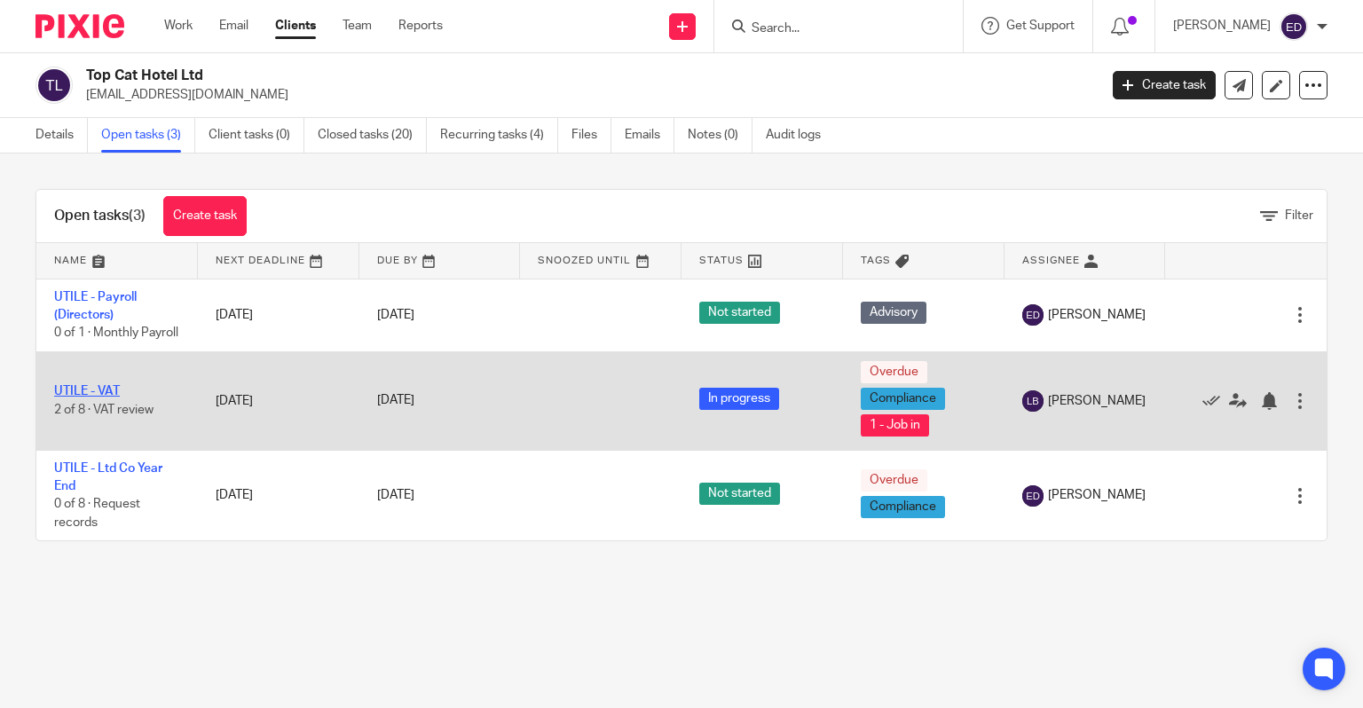
click at [59, 397] on link "UTILE - VAT" at bounding box center [87, 391] width 66 height 12
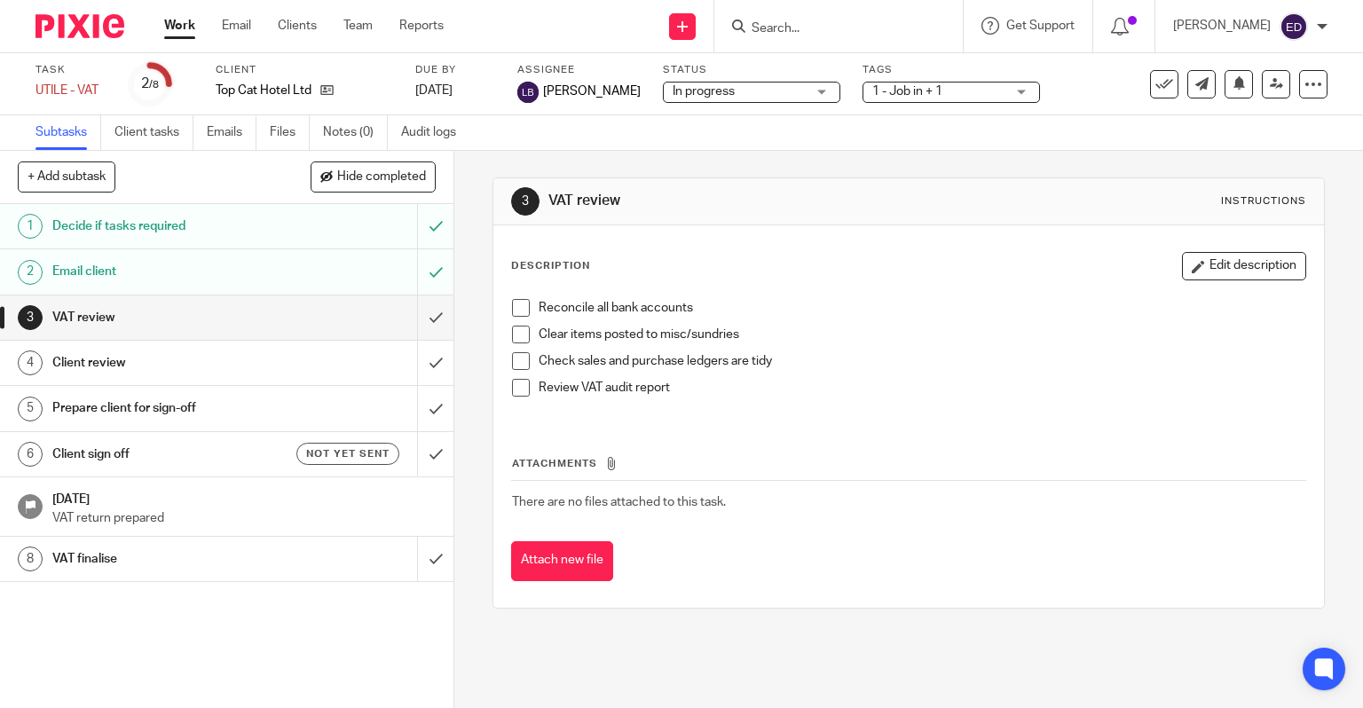
click at [181, 31] on link "Work" at bounding box center [179, 26] width 31 height 18
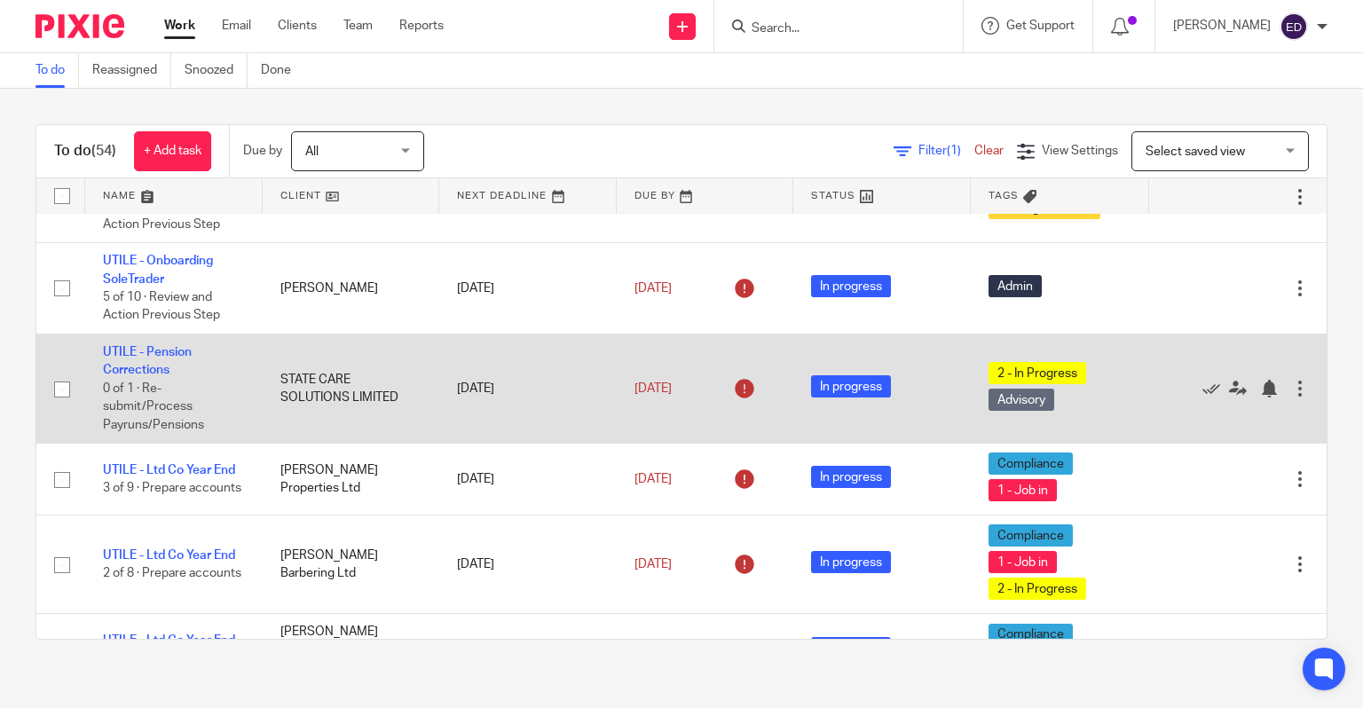
scroll to position [89, 0]
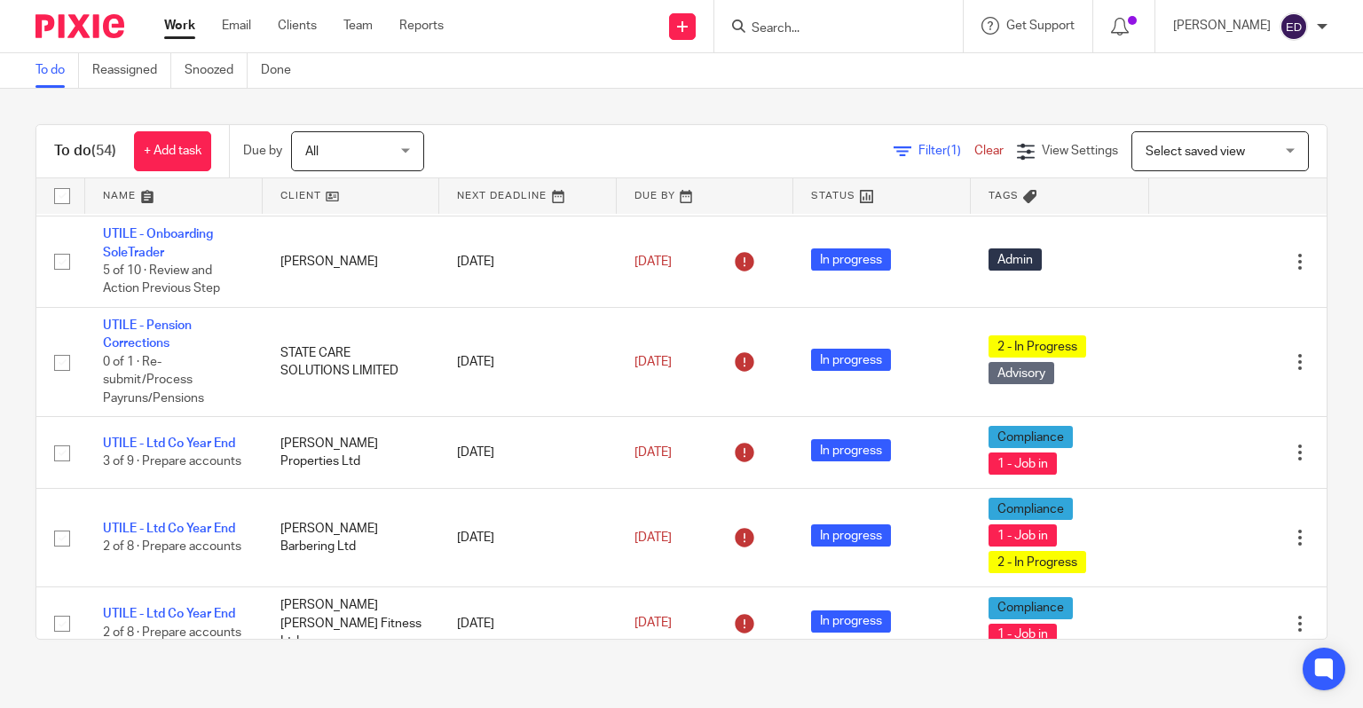
click at [893, 147] on icon at bounding box center [902, 152] width 18 height 18
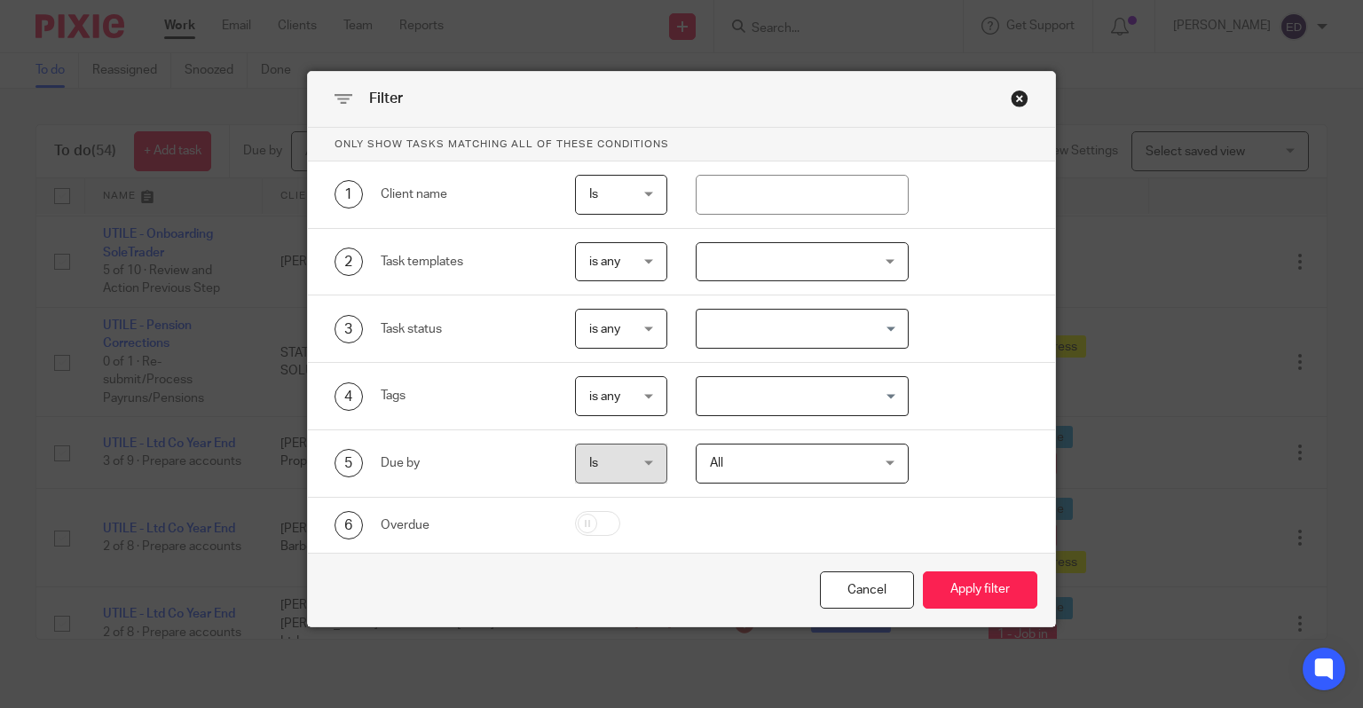
click at [795, 259] on div at bounding box center [801, 262] width 213 height 40
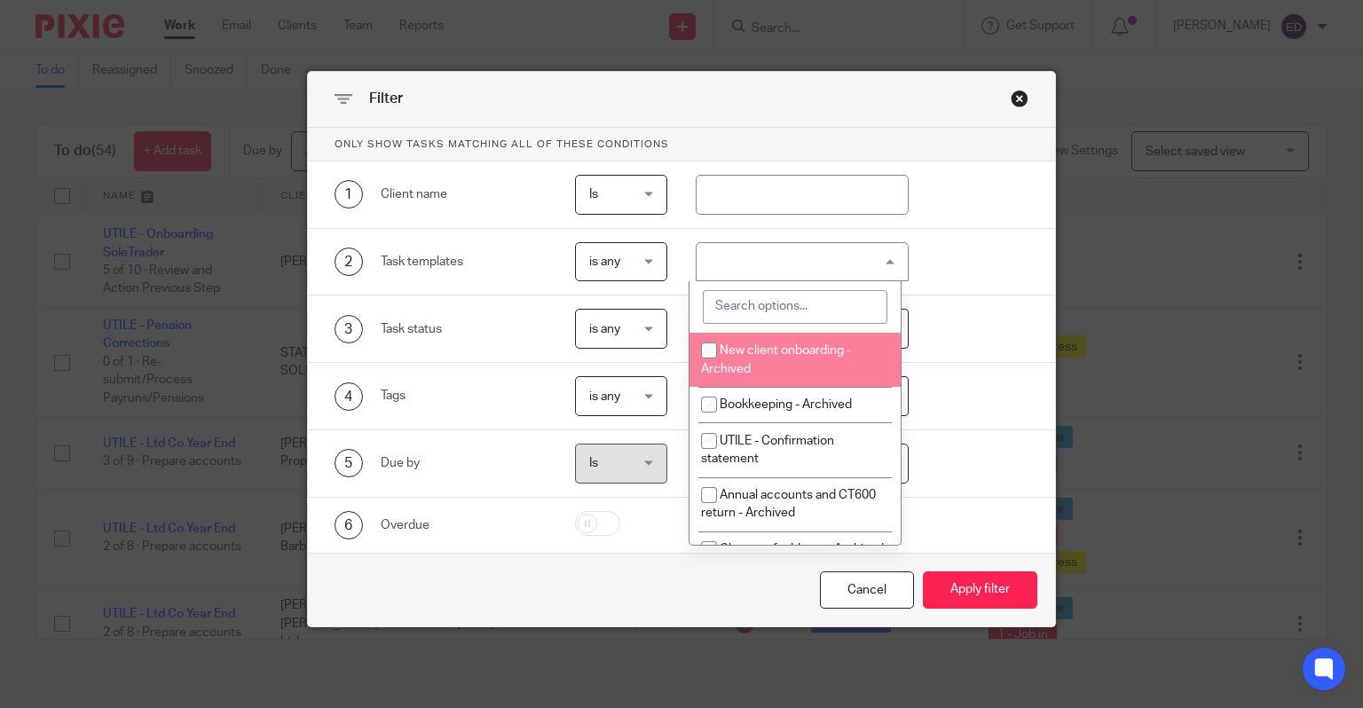
click at [794, 303] on input "search" at bounding box center [795, 307] width 185 height 34
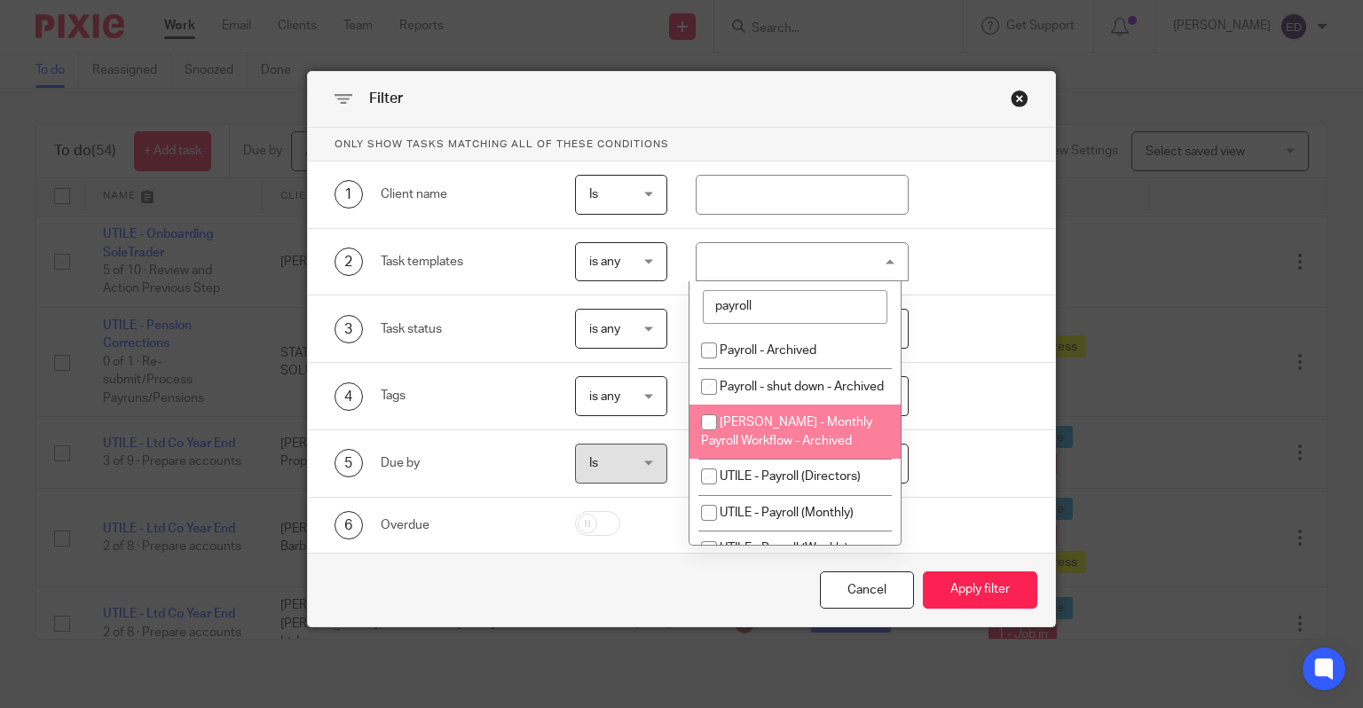
scroll to position [43, 0]
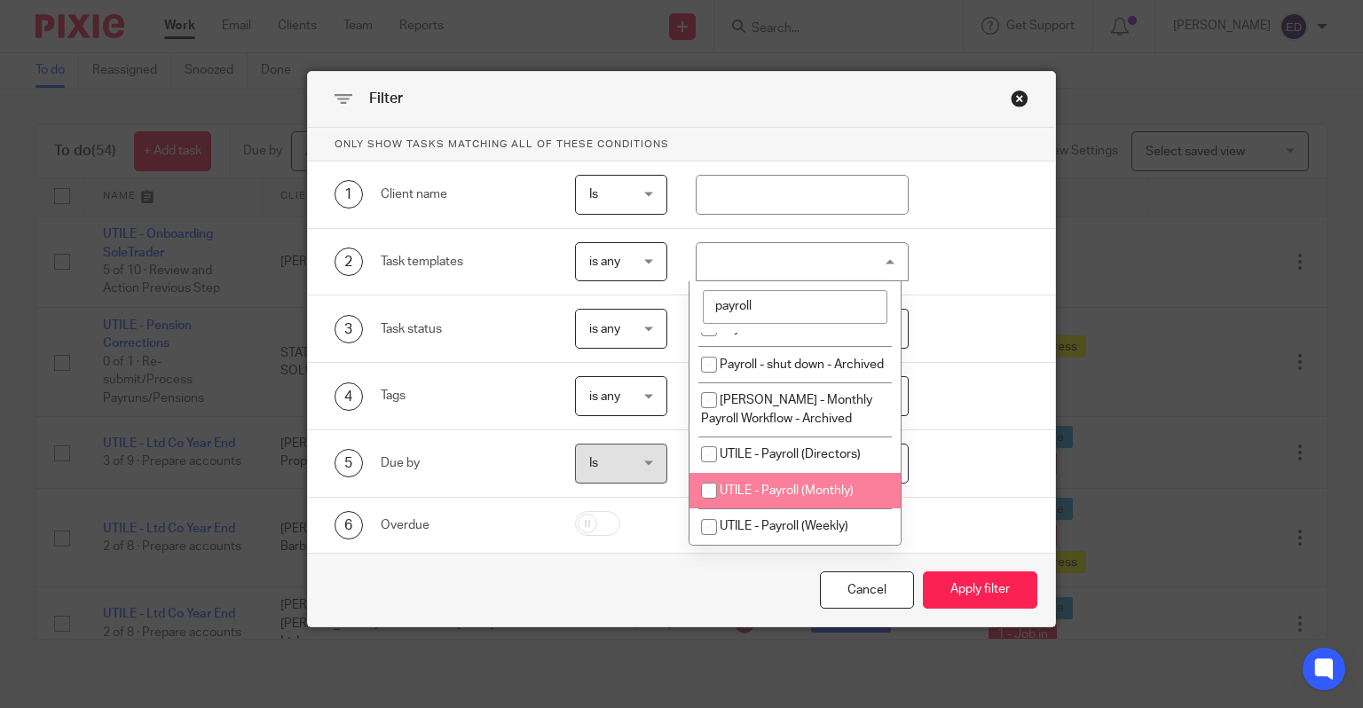
type input "payroll"
click at [766, 492] on span "UTILE - Payroll (Monthly)" at bounding box center [786, 490] width 134 height 12
checkbox input "true"
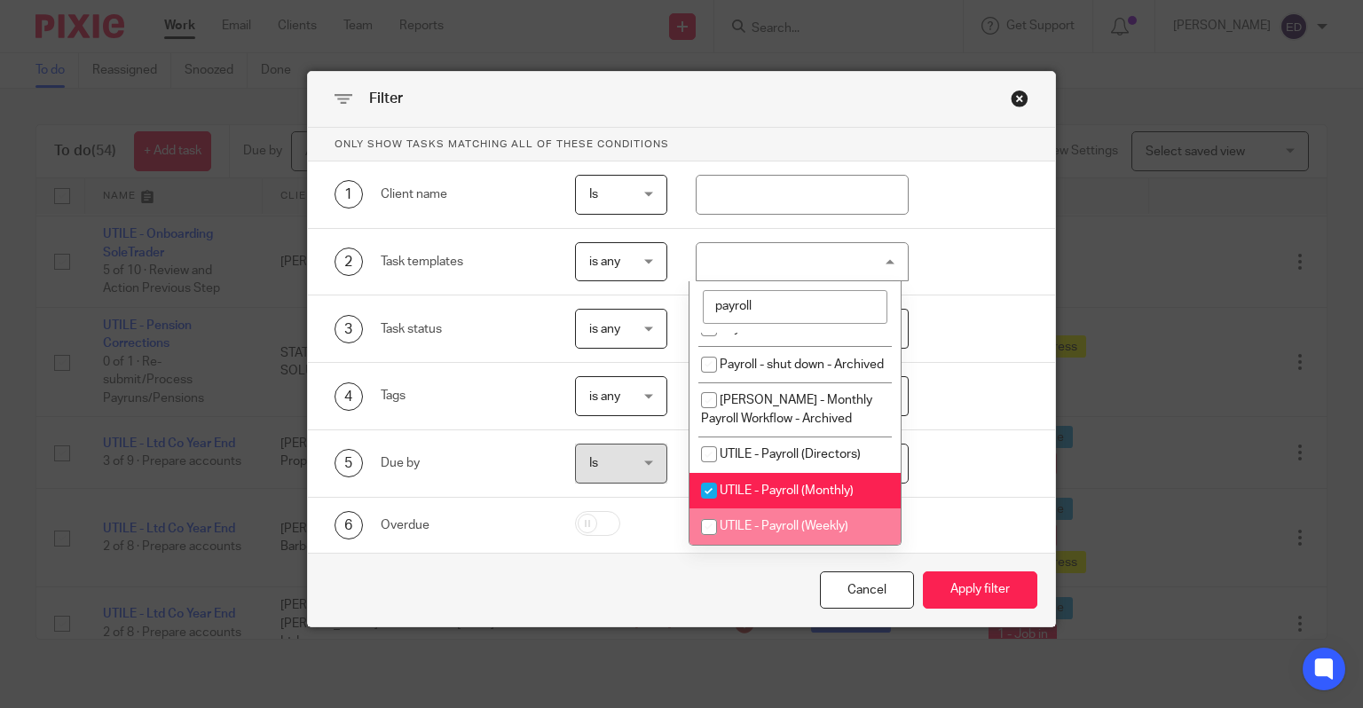
click at [766, 518] on li "UTILE - Payroll (Weekly)" at bounding box center [794, 526] width 211 height 36
checkbox input "true"
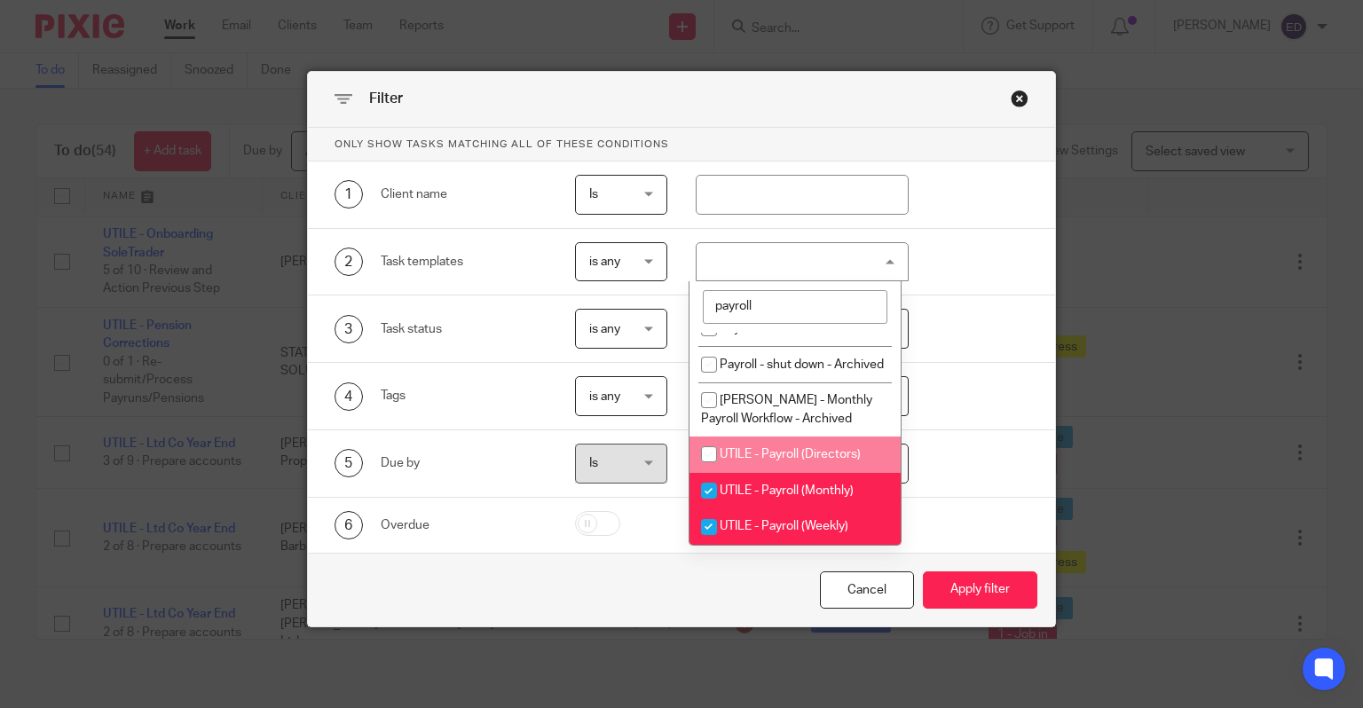
click at [830, 456] on span "UTILE - Payroll (Directors)" at bounding box center [789, 454] width 141 height 12
checkbox input "true"
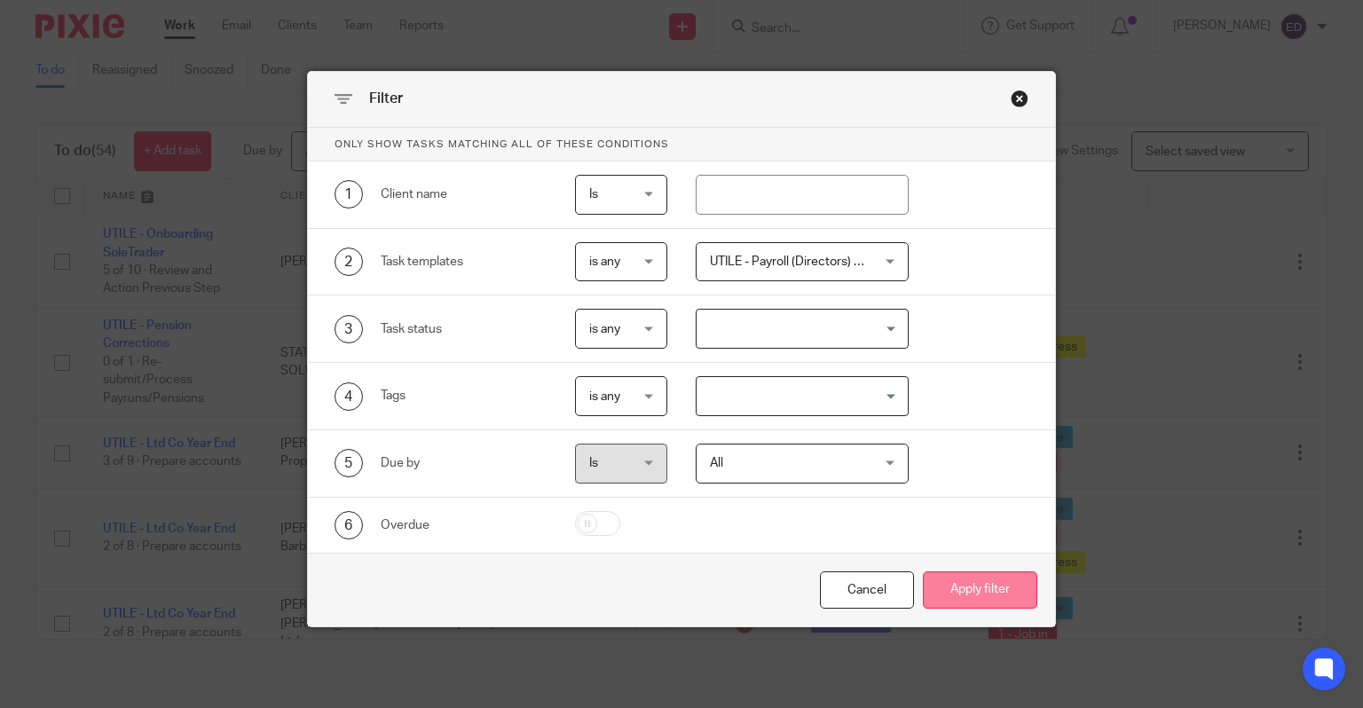
click at [947, 585] on button "Apply filter" at bounding box center [980, 590] width 114 height 38
